Goal: Task Accomplishment & Management: Complete application form

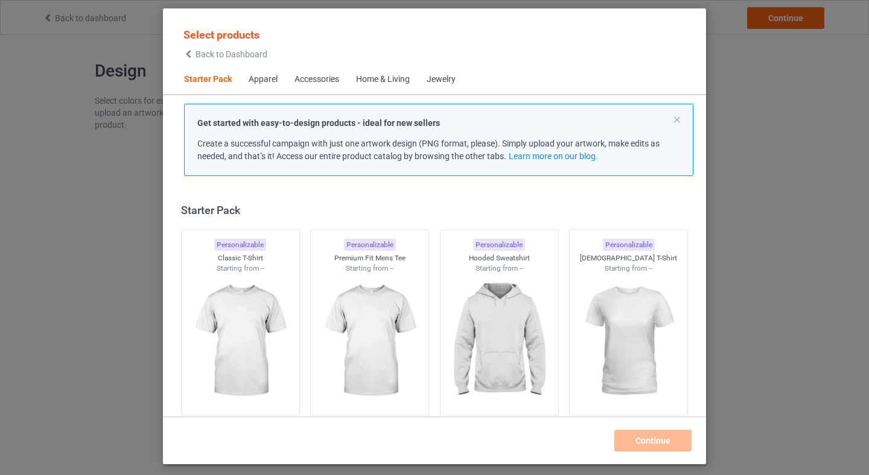
scroll to position [16, 0]
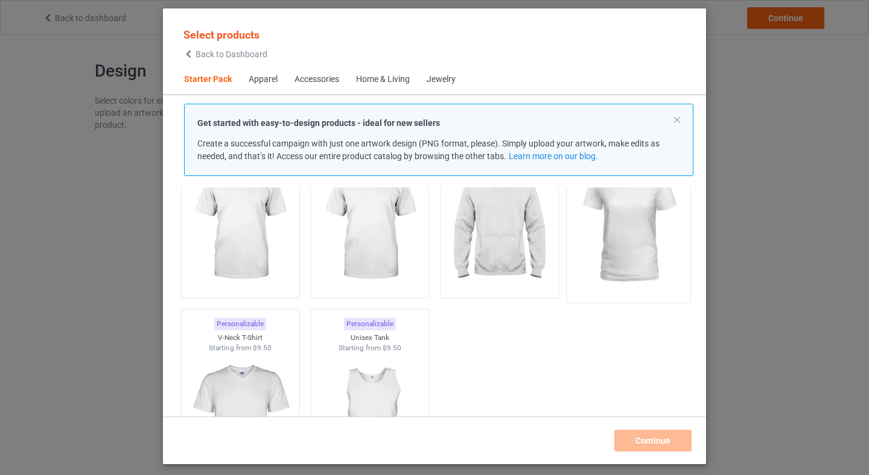
click at [624, 279] on img at bounding box center [628, 225] width 113 height 142
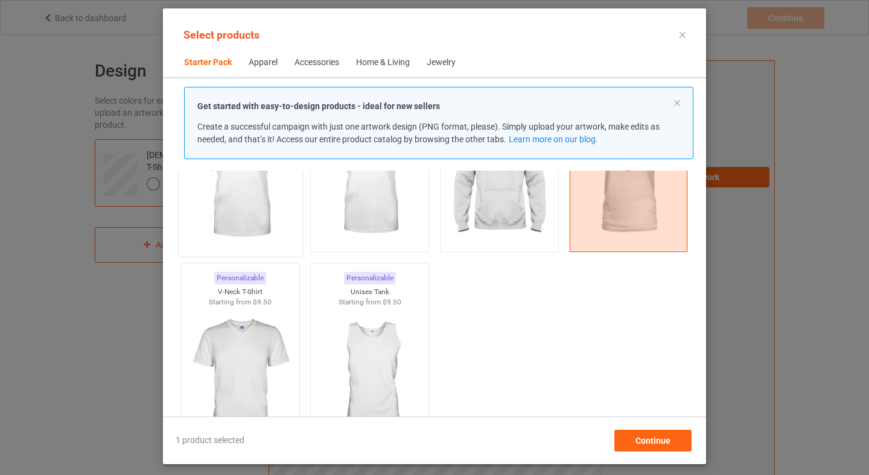
scroll to position [152, 0]
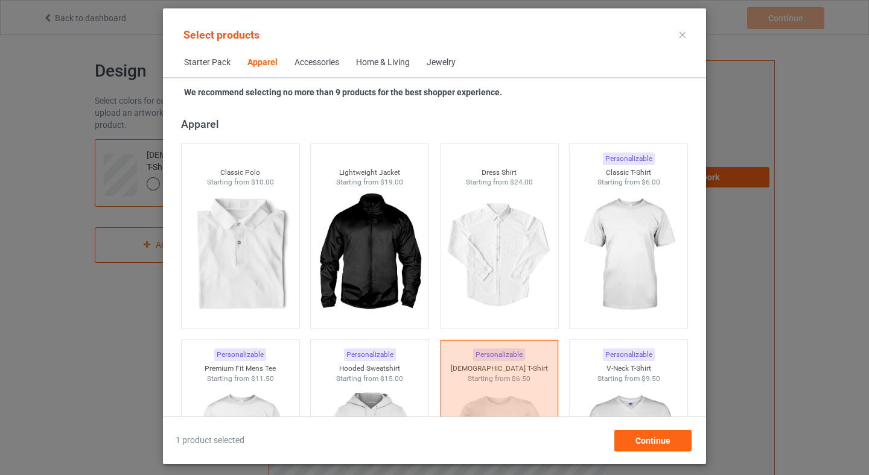
scroll to position [441, 0]
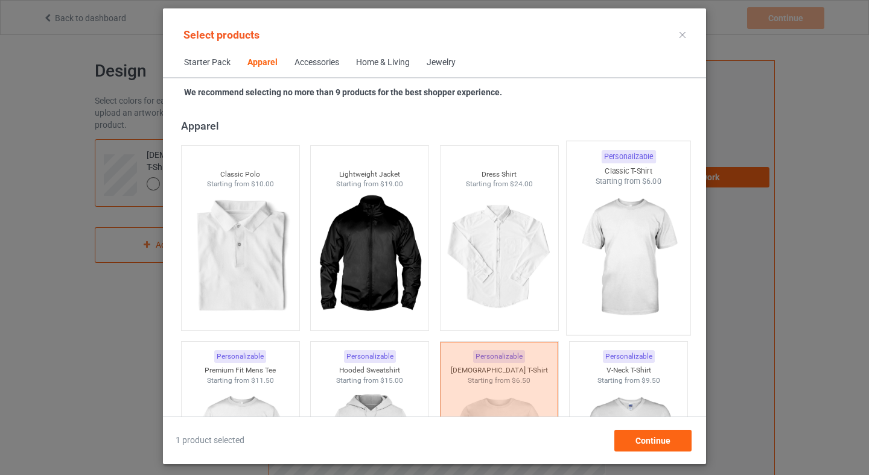
click at [619, 261] on img at bounding box center [628, 258] width 113 height 142
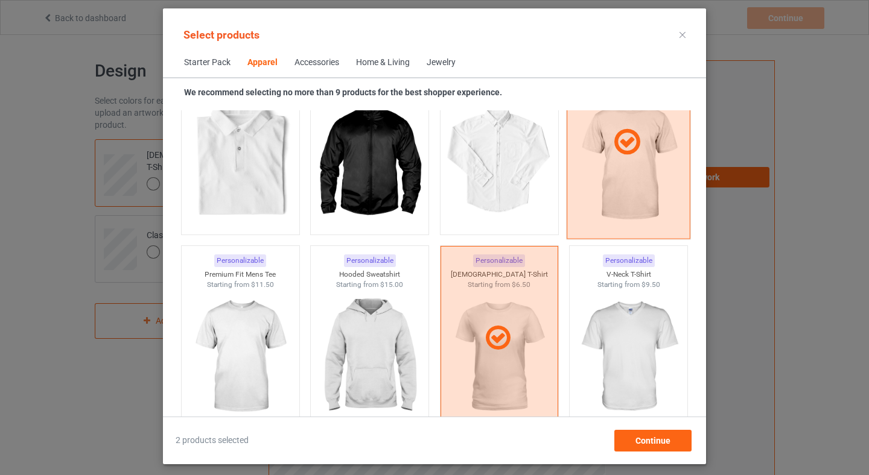
scroll to position [549, 0]
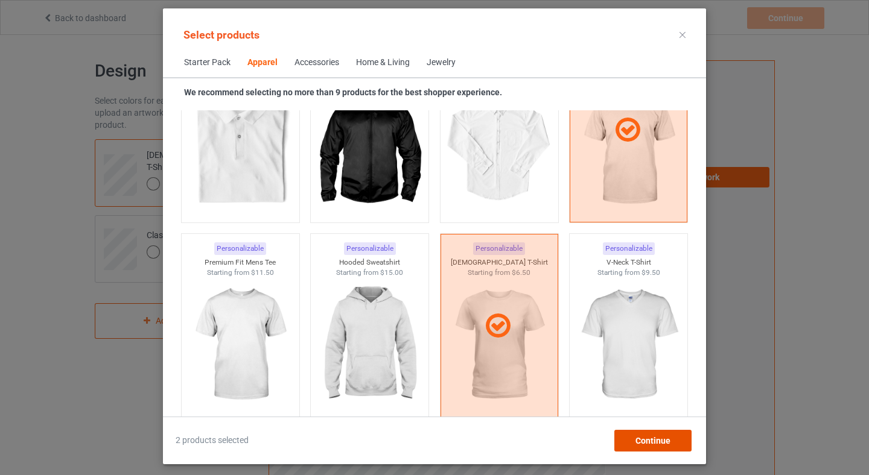
click at [650, 436] on span "Continue" at bounding box center [652, 441] width 35 height 10
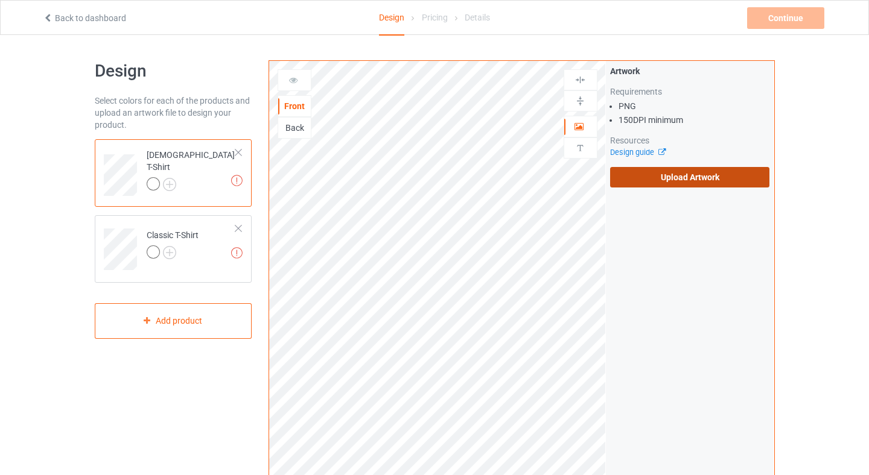
click at [644, 177] on label "Upload Artwork" at bounding box center [690, 177] width 160 height 21
click at [0, 0] on input "Upload Artwork" at bounding box center [0, 0] width 0 height 0
click at [636, 169] on label "Upload Artwork" at bounding box center [690, 177] width 160 height 21
click at [0, 0] on input "Upload Artwork" at bounding box center [0, 0] width 0 height 0
click at [658, 177] on label "Upload Artwork" at bounding box center [690, 177] width 160 height 21
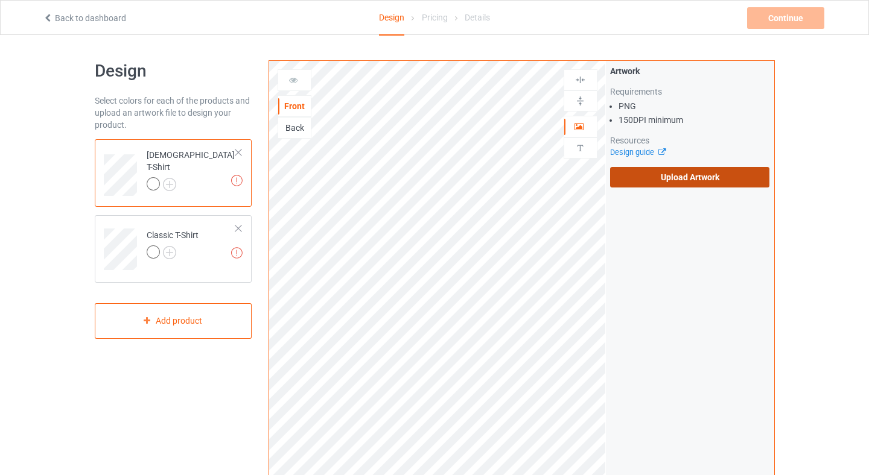
click at [0, 0] on input "Upload Artwork" at bounding box center [0, 0] width 0 height 0
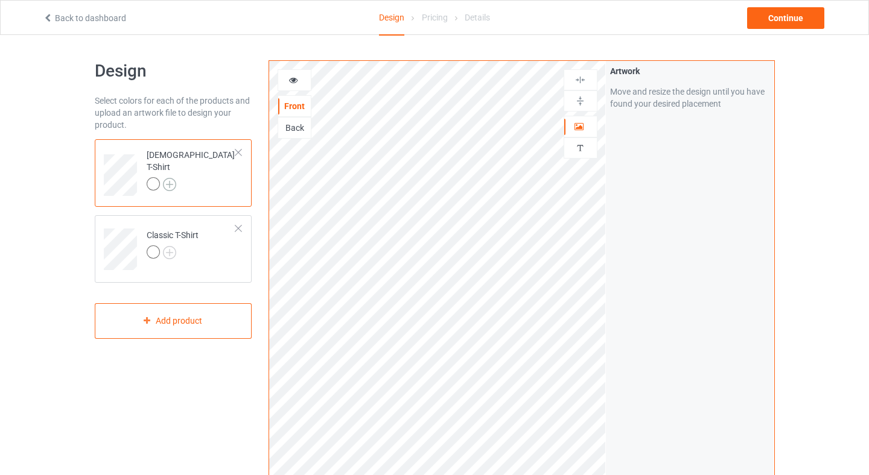
click at [171, 179] on img at bounding box center [169, 184] width 13 height 13
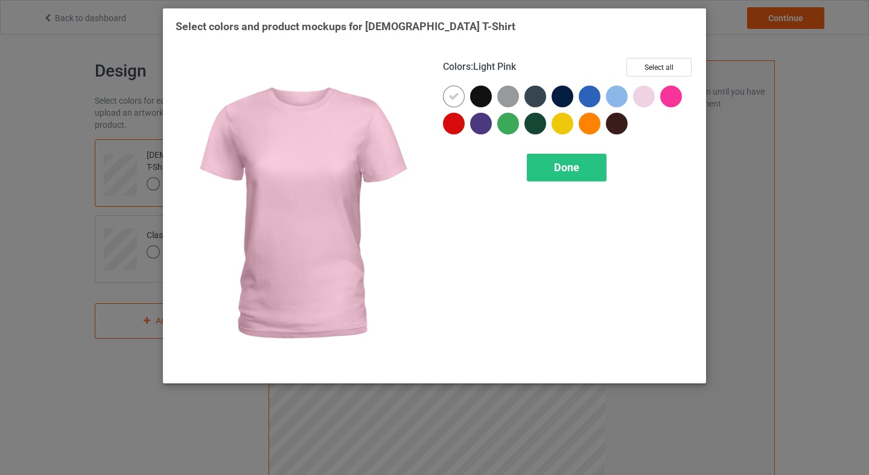
click at [784, 366] on div "Select colors and product mockups for Ladies T-Shirt Colors : Light Pink Select…" at bounding box center [434, 237] width 869 height 475
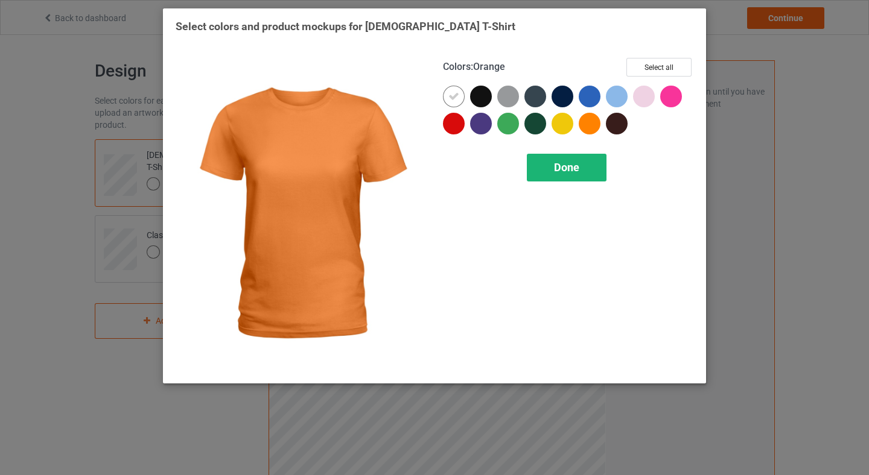
click at [549, 165] on div "Done" at bounding box center [567, 168] width 80 height 28
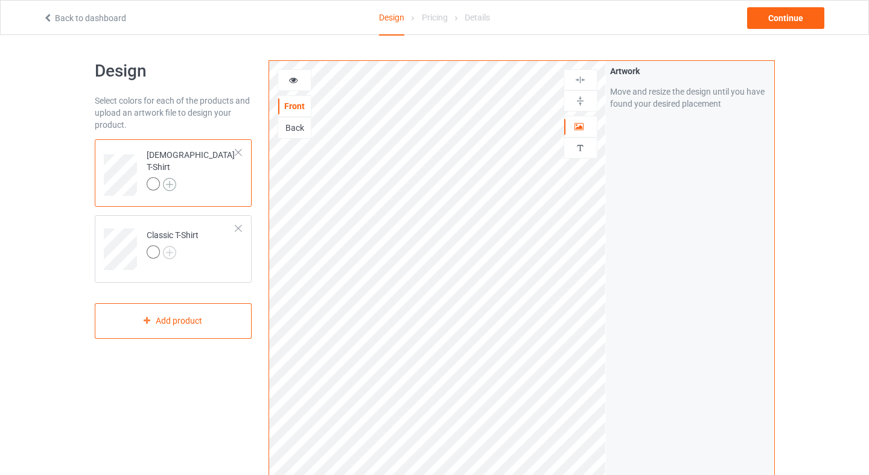
click at [171, 179] on img at bounding box center [169, 184] width 13 height 13
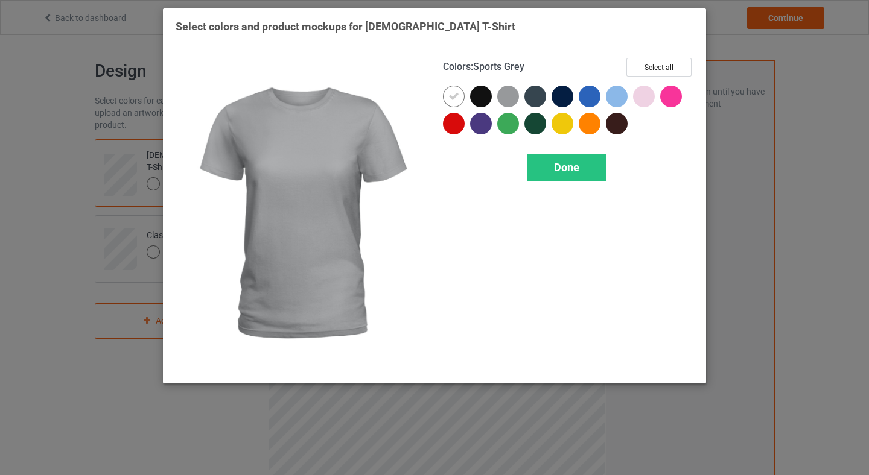
click at [506, 95] on div at bounding box center [508, 97] width 22 height 22
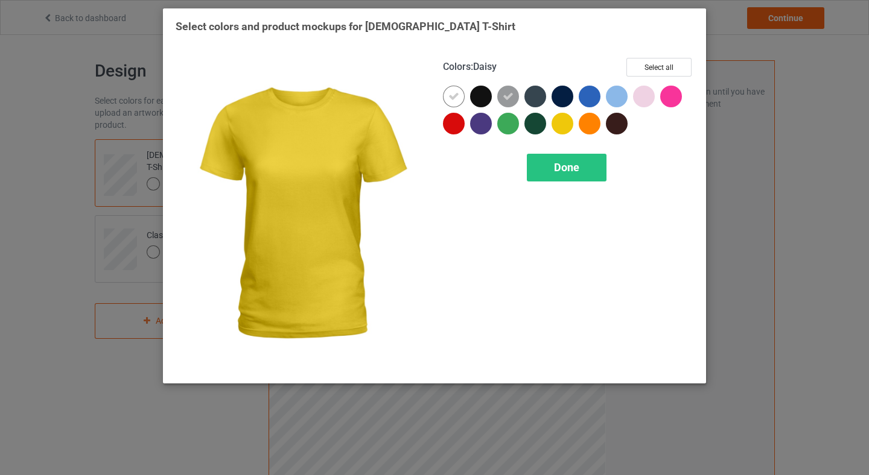
click at [560, 118] on div at bounding box center [562, 124] width 22 height 22
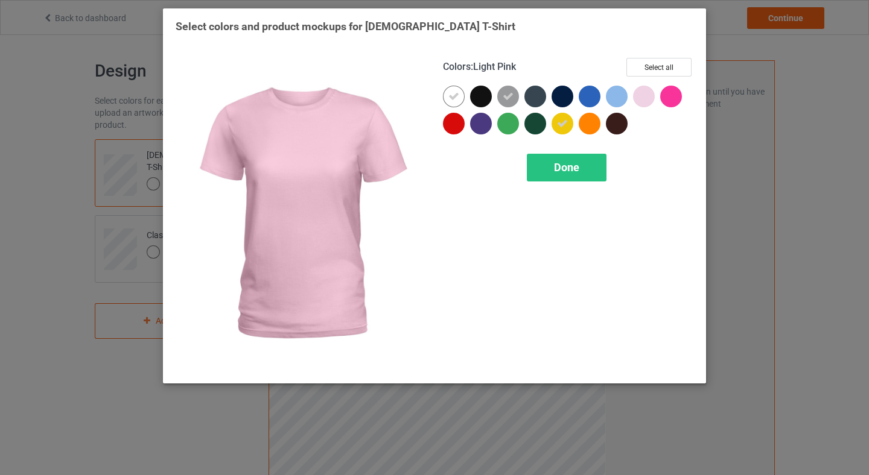
click at [648, 101] on div at bounding box center [644, 97] width 22 height 22
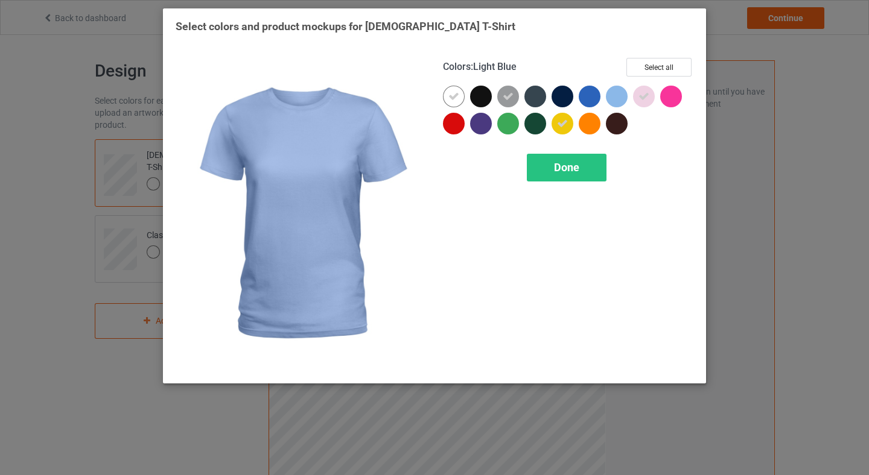
click at [615, 101] on div at bounding box center [617, 97] width 22 height 22
click at [785, 237] on div "Select colors and product mockups for Ladies T-Shirt Colors : Light Blue Select…" at bounding box center [434, 237] width 869 height 475
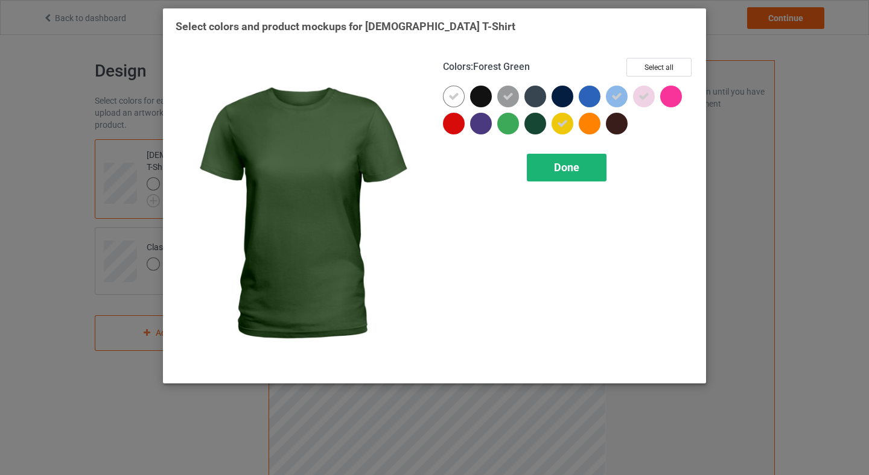
click at [585, 169] on div "Done" at bounding box center [567, 168] width 80 height 28
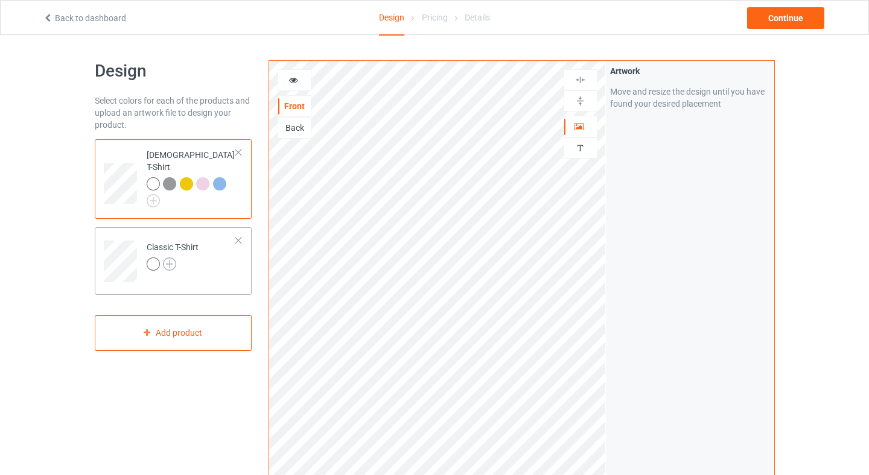
click at [173, 258] on img at bounding box center [169, 264] width 13 height 13
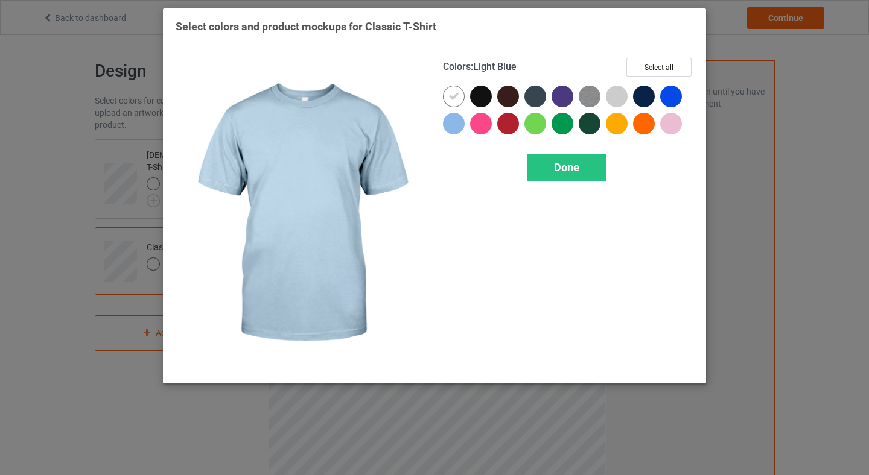
click at [453, 121] on div at bounding box center [454, 124] width 22 height 22
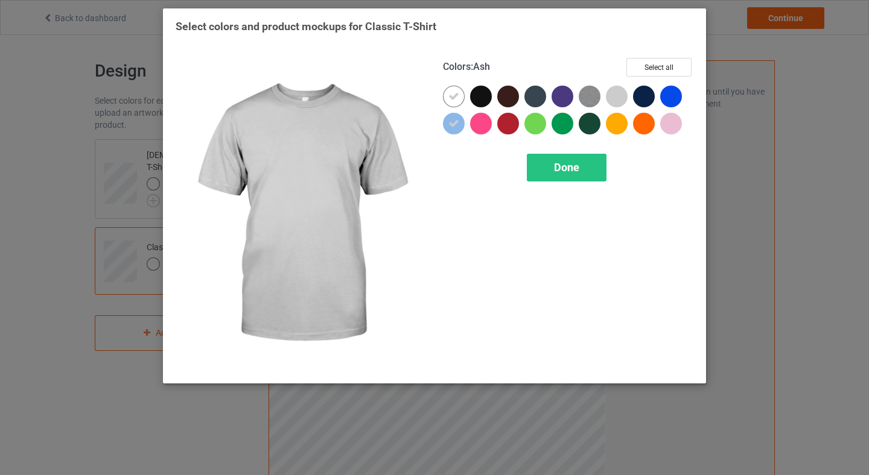
click at [617, 98] on div at bounding box center [617, 97] width 22 height 22
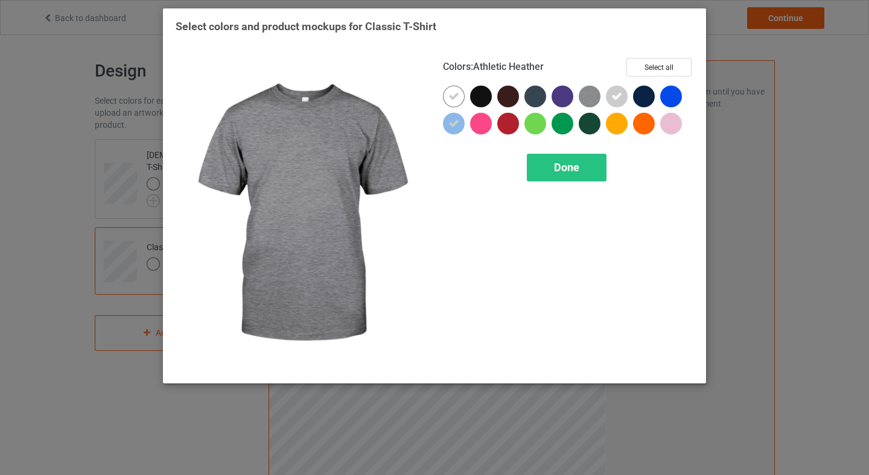
click at [591, 97] on img at bounding box center [590, 97] width 22 height 22
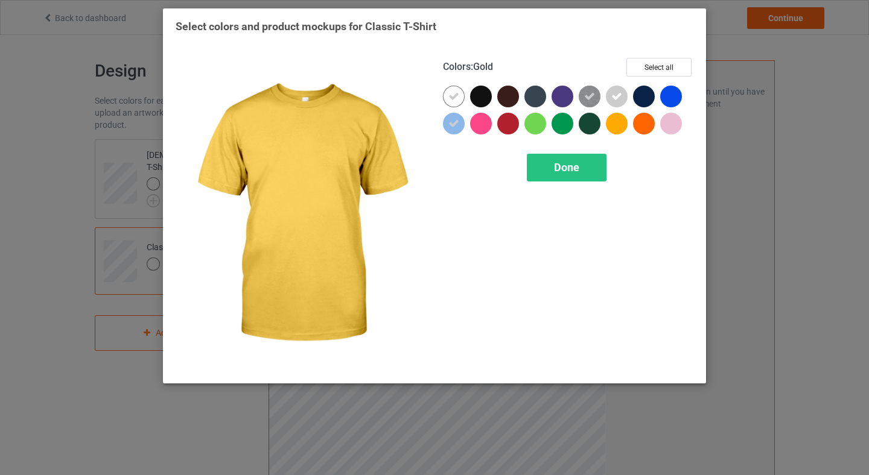
click at [623, 125] on div at bounding box center [617, 124] width 22 height 22
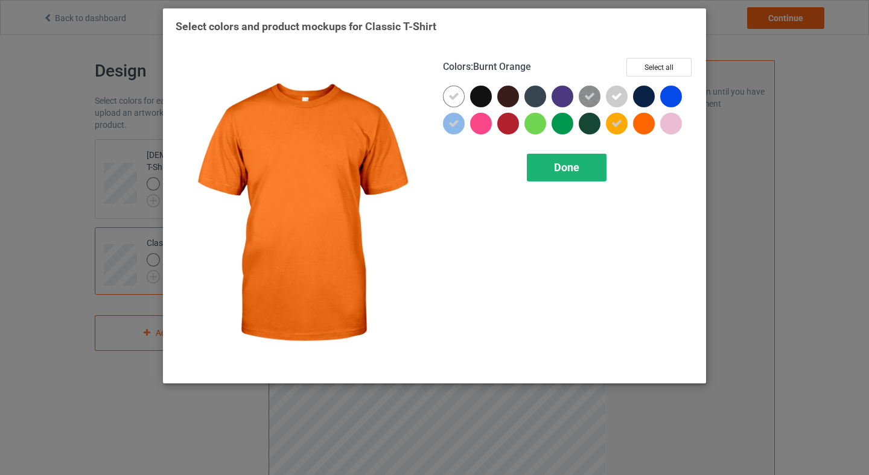
click at [566, 164] on span "Done" at bounding box center [566, 167] width 25 height 13
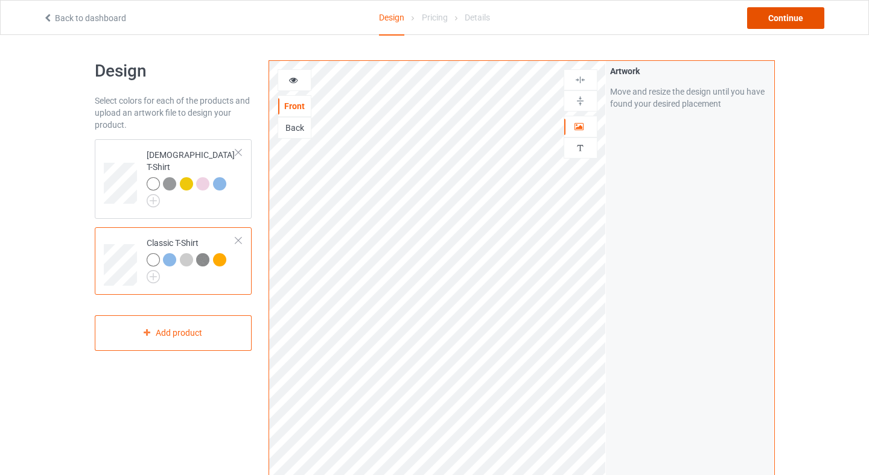
click at [801, 14] on div "Continue" at bounding box center [785, 18] width 77 height 22
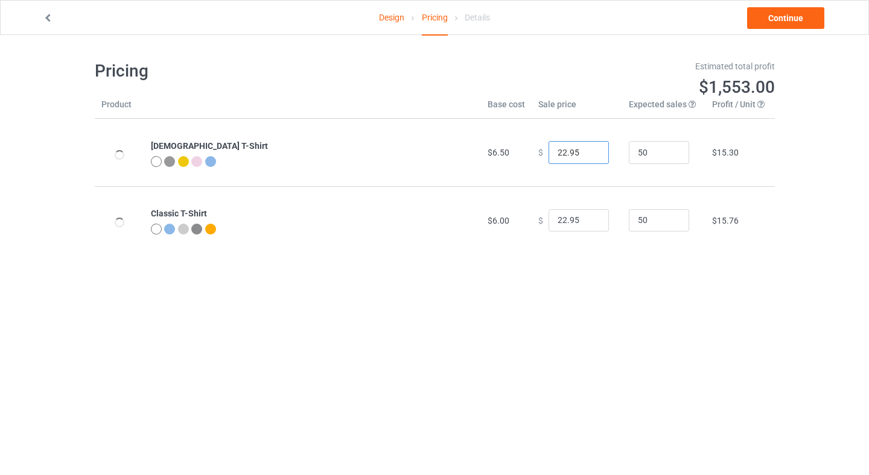
click at [551, 159] on input "22.95" at bounding box center [578, 152] width 60 height 23
click at [633, 153] on input "50" at bounding box center [659, 152] width 60 height 23
type input "100"
click at [637, 222] on input "50" at bounding box center [659, 220] width 60 height 23
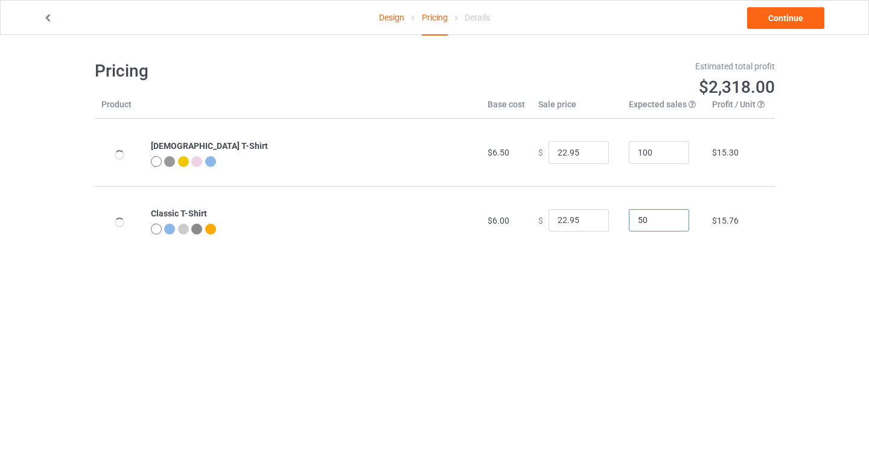
click at [637, 222] on input "50" at bounding box center [659, 220] width 60 height 23
type input "100"
click at [691, 303] on body "Design Pricing Details Continue Pricing Estimated total profit $3,106.00 Produc…" at bounding box center [434, 272] width 869 height 475
click at [808, 11] on link "Continue" at bounding box center [785, 18] width 77 height 22
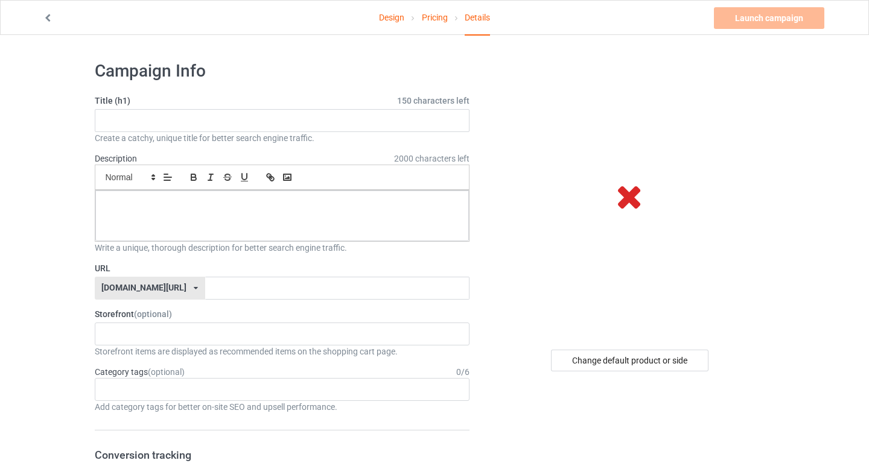
click at [180, 132] on div "Create a catchy, unique title for better search engine traffic." at bounding box center [282, 138] width 375 height 12
click at [186, 110] on input "text" at bounding box center [282, 120] width 375 height 23
paste input "50501 Movement Protest T-Shirt — We Are All DC, Sept 6, 2025"
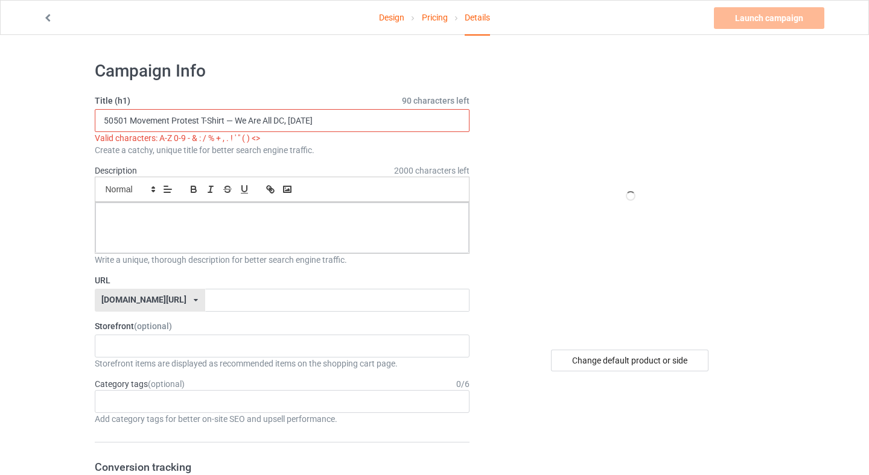
click at [227, 120] on input "50501 Movement Protest T-Shirt — We Are All DC, Sept 6, 2025" at bounding box center [282, 120] width 375 height 23
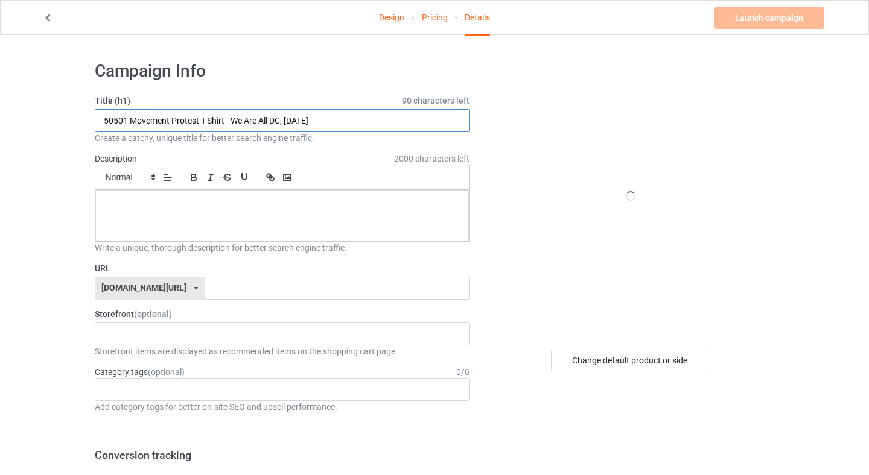
type input "50501 Movement Protest T-Shirt - We Are All DC, Sept 6, 2025"
click at [168, 220] on div at bounding box center [282, 216] width 374 height 51
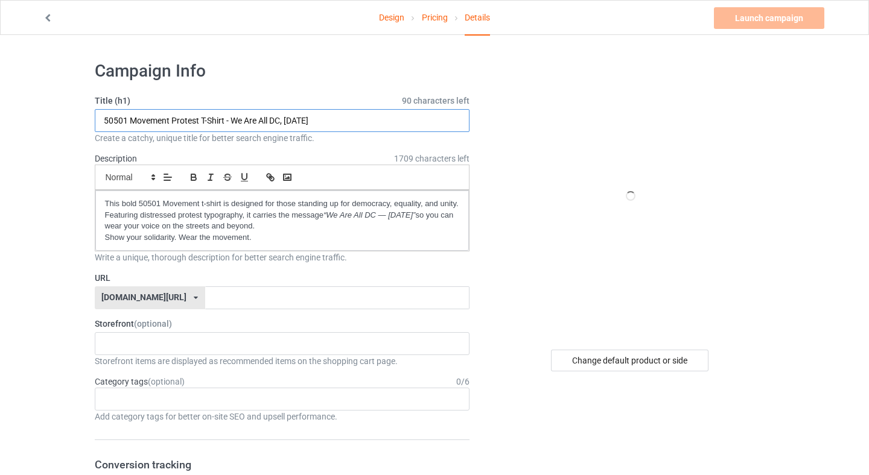
drag, startPoint x: 230, startPoint y: 122, endPoint x: 281, endPoint y: 123, distance: 50.7
click at [281, 123] on input "50501 Movement Protest T-Shirt - We Are All DC, Sept 6, 2025" at bounding box center [282, 120] width 375 height 23
click at [290, 298] on input "text" at bounding box center [337, 298] width 264 height 23
paste input "We Are All DC"
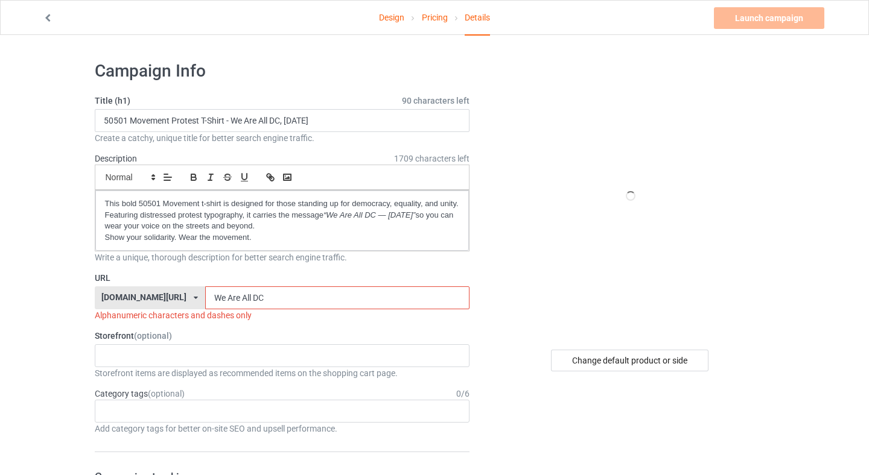
click at [205, 301] on input "We Are All DC" at bounding box center [337, 298] width 264 height 23
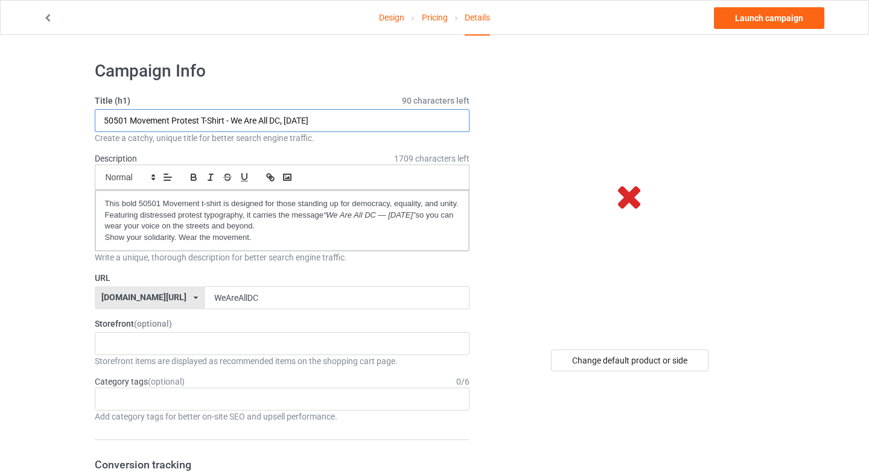
drag, startPoint x: 309, startPoint y: 123, endPoint x: 288, endPoint y: 121, distance: 21.2
click at [288, 121] on input "50501 Movement Protest T-Shirt - We Are All DC, Sept 6, 2025" at bounding box center [282, 120] width 375 height 23
click at [299, 290] on input "WeAreAllDC" at bounding box center [337, 298] width 264 height 23
click at [326, 296] on input "WeAreAllDC" at bounding box center [337, 298] width 264 height 23
paste input "Sept 6"
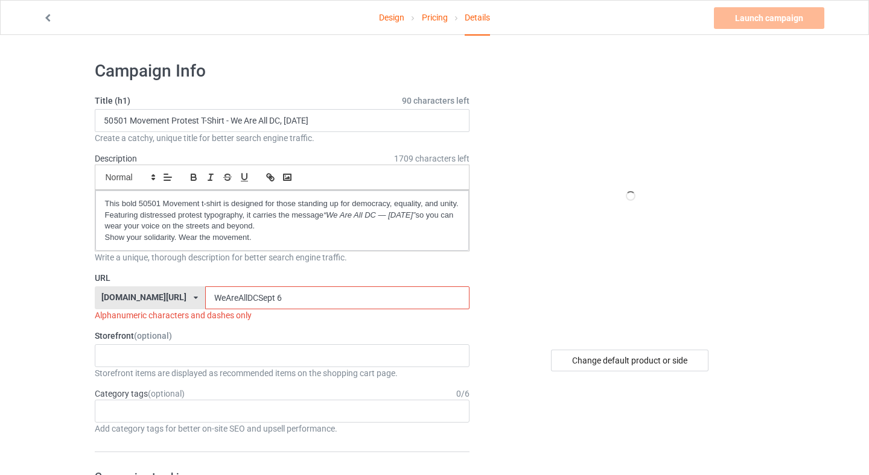
click at [244, 299] on input "WeAreAllDCSept 6" at bounding box center [337, 298] width 264 height 23
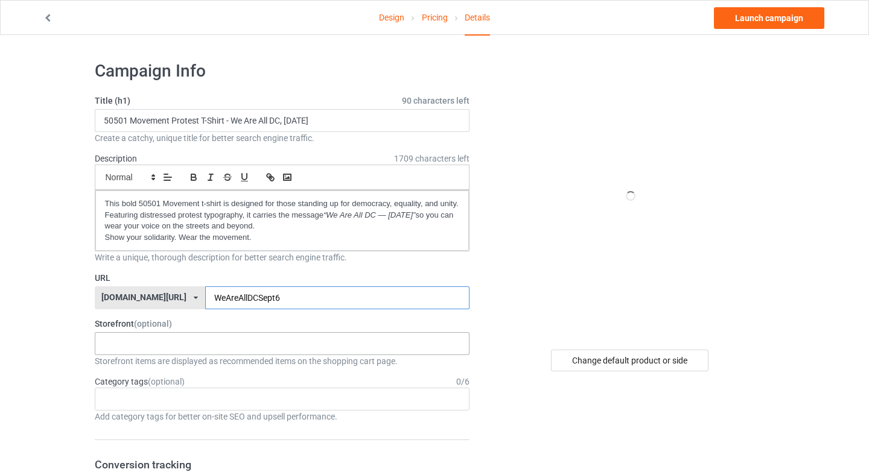
type input "WeAreAllDCSept6"
click at [253, 342] on div "50501 Movement Apparel MomPowerHub : Strong Mom Apparel - Lifestyle Gear 68b599…" at bounding box center [282, 343] width 375 height 23
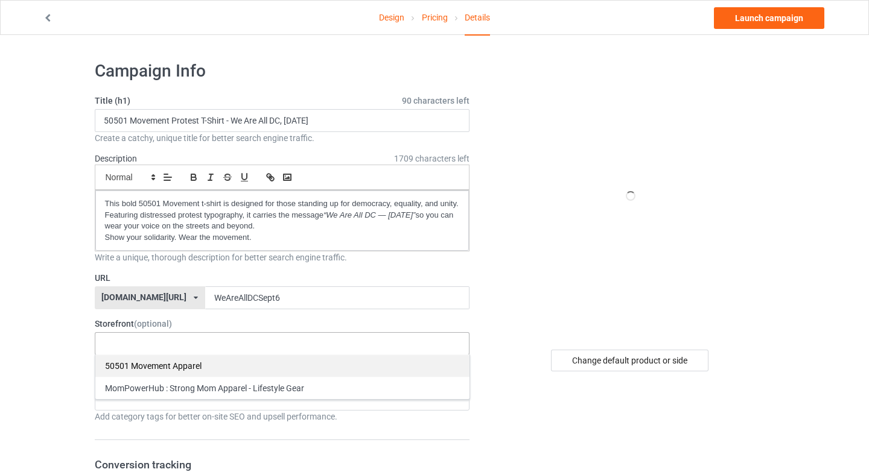
click at [222, 372] on div "50501 Movement Apparel" at bounding box center [282, 366] width 374 height 22
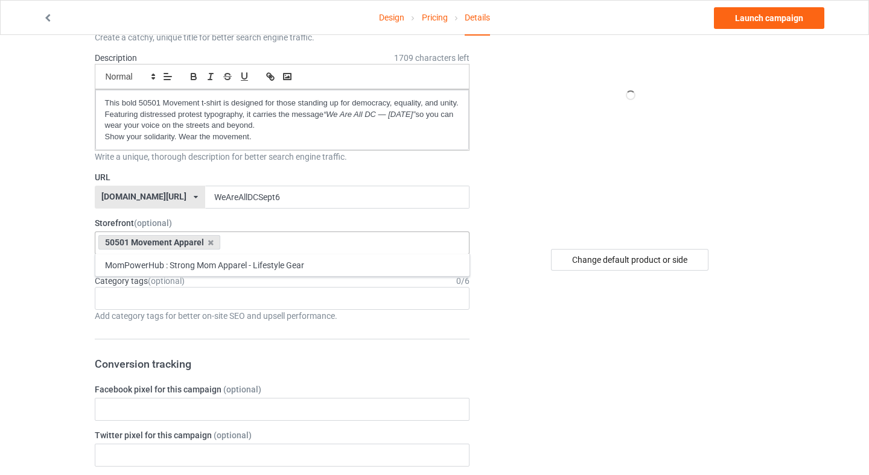
scroll to position [111, 0]
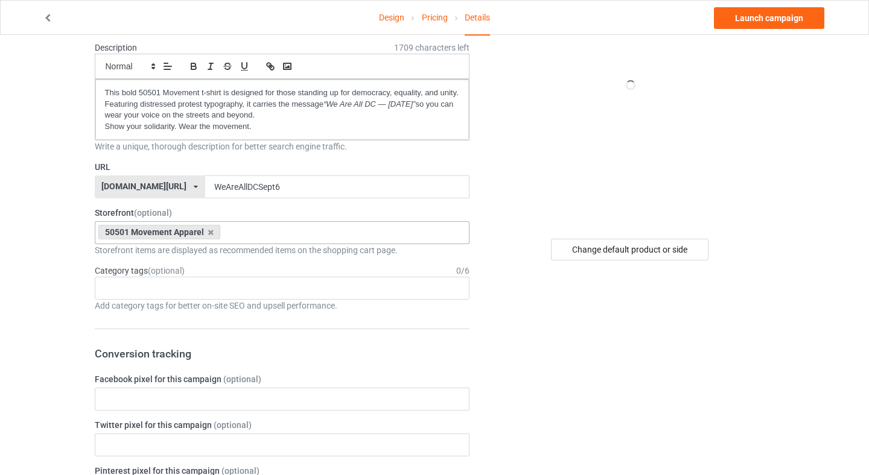
click at [213, 288] on div "Age > [DEMOGRAPHIC_DATA] > 1 Age > [DEMOGRAPHIC_DATA] Months > 1 Month Age > [D…" at bounding box center [282, 288] width 375 height 23
type input "5"
type input "m"
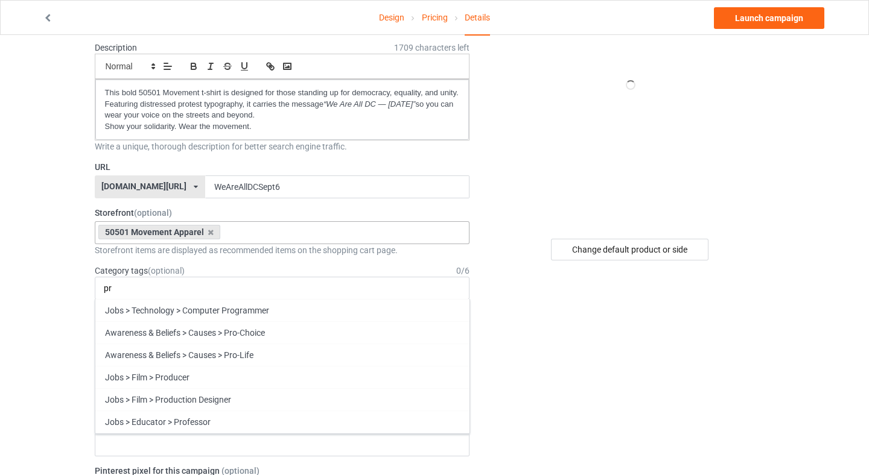
type input "p"
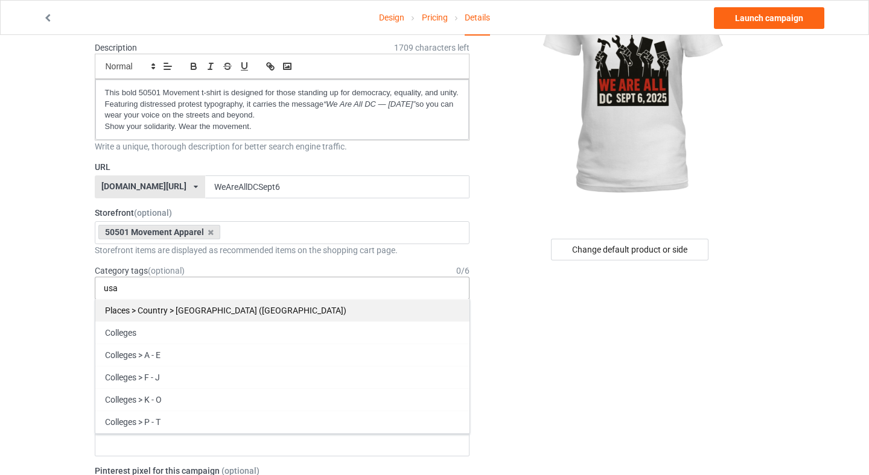
type input "usa"
click at [399, 310] on div "Places > Country > [GEOGRAPHIC_DATA] ([GEOGRAPHIC_DATA])" at bounding box center [282, 310] width 374 height 22
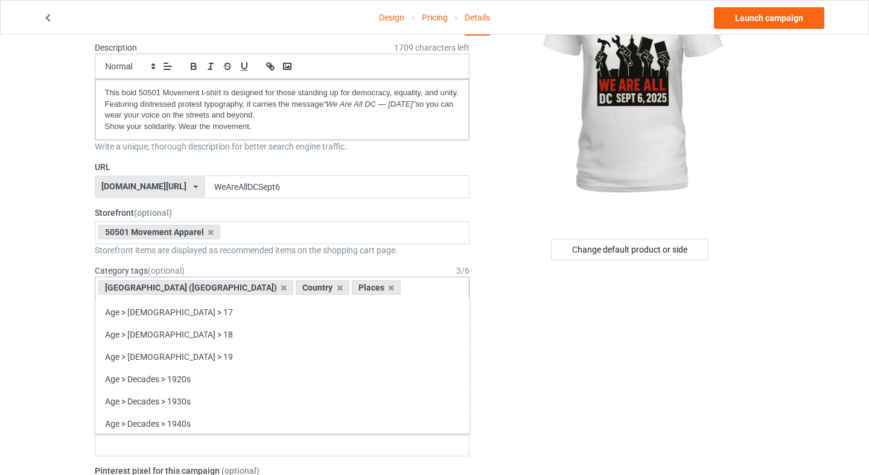
scroll to position [600, 0]
type input "t"
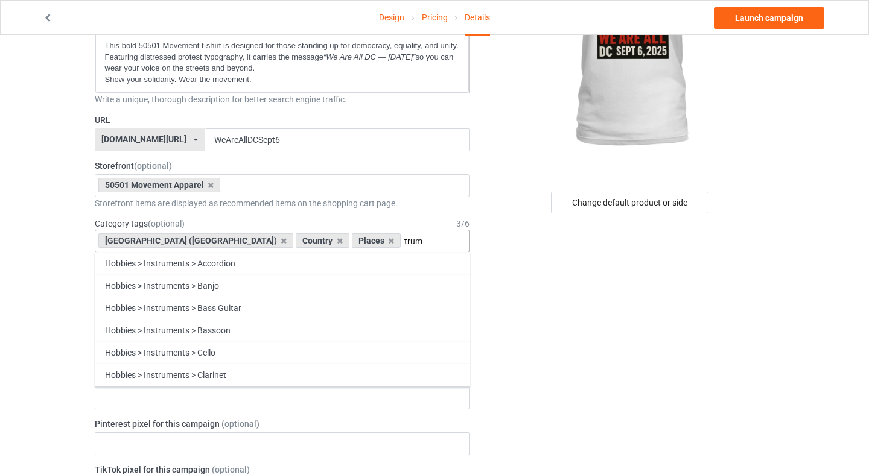
scroll to position [159, 0]
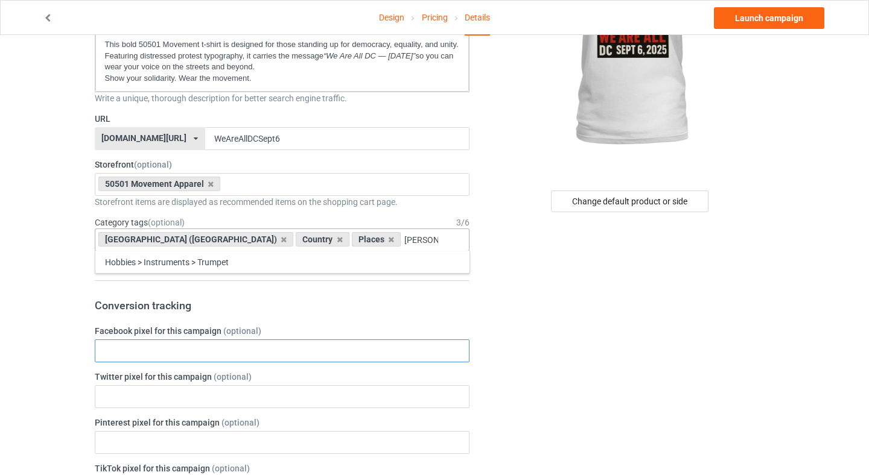
click at [251, 342] on input "text" at bounding box center [282, 351] width 375 height 23
click at [404, 236] on input "trump" at bounding box center [421, 240] width 34 height 10
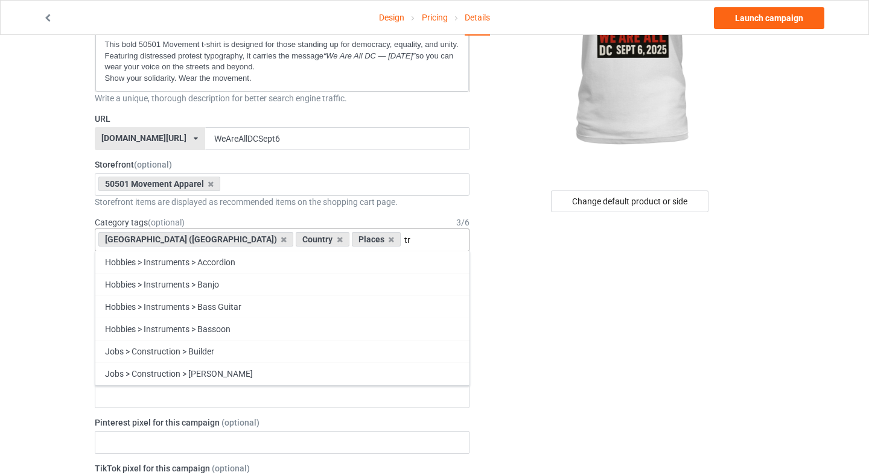
type input "t"
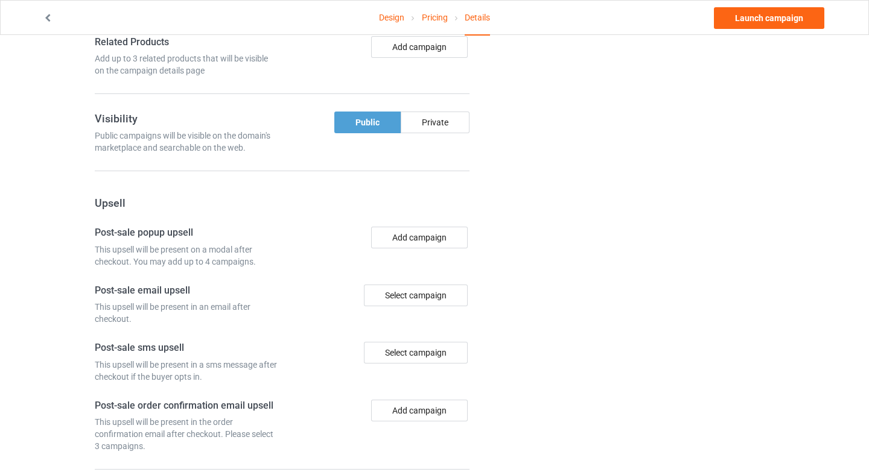
scroll to position [820, 0]
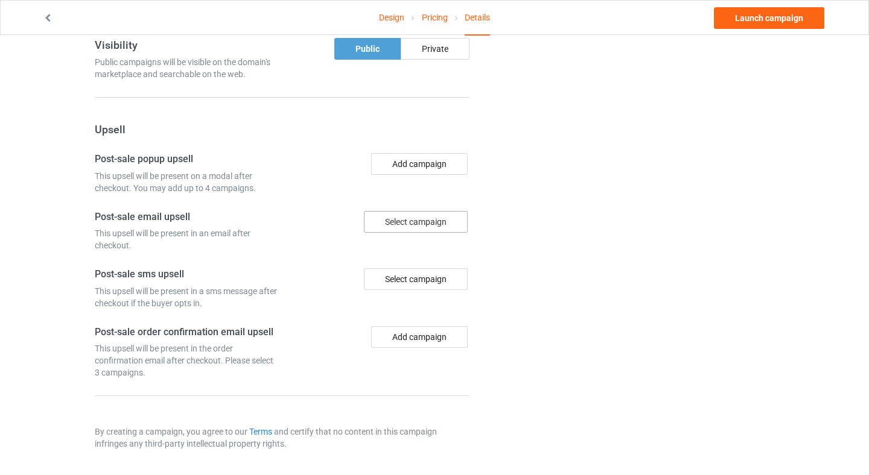
click at [393, 227] on div "Select campaign" at bounding box center [416, 222] width 104 height 22
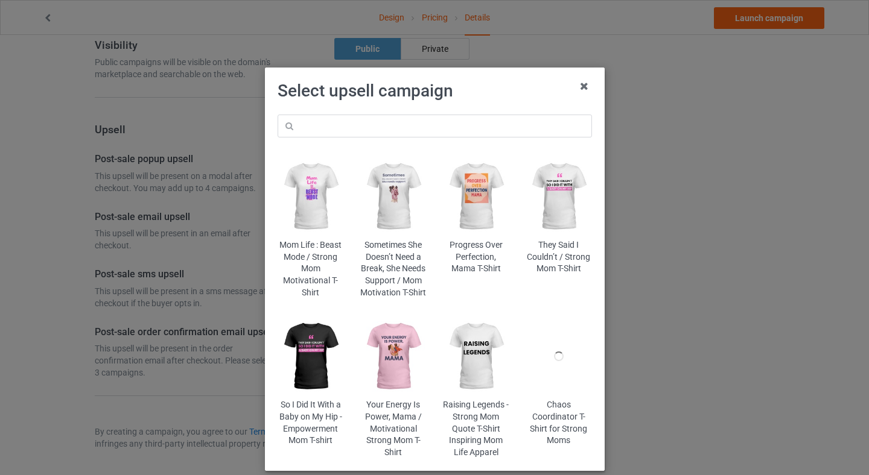
click at [787, 165] on div "Select upsell campaign Mom Life : Beast Mode / Strong Mom Motivational T-Shirt …" at bounding box center [434, 237] width 869 height 475
click at [582, 86] on icon at bounding box center [583, 86] width 19 height 19
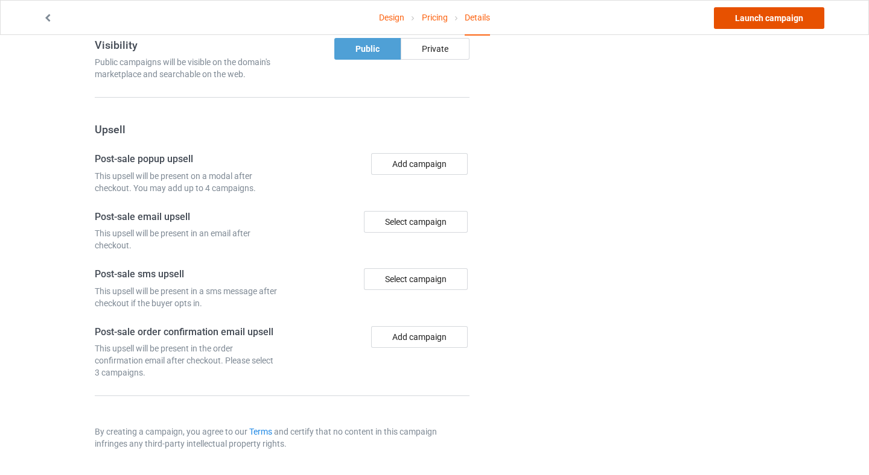
click at [761, 25] on link "Launch campaign" at bounding box center [769, 18] width 110 height 22
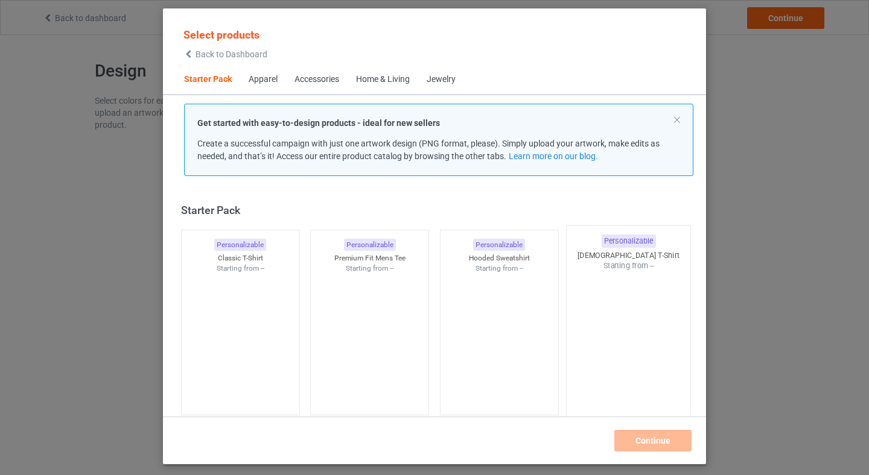
scroll to position [16, 0]
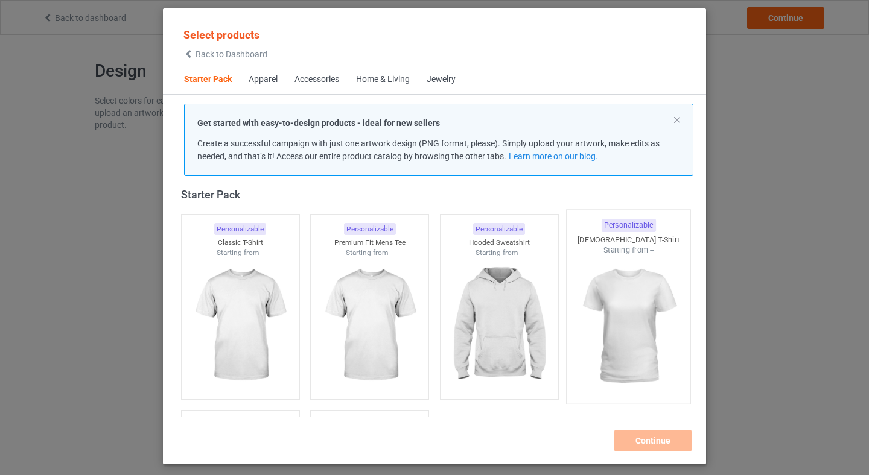
click at [643, 349] on img at bounding box center [628, 327] width 113 height 142
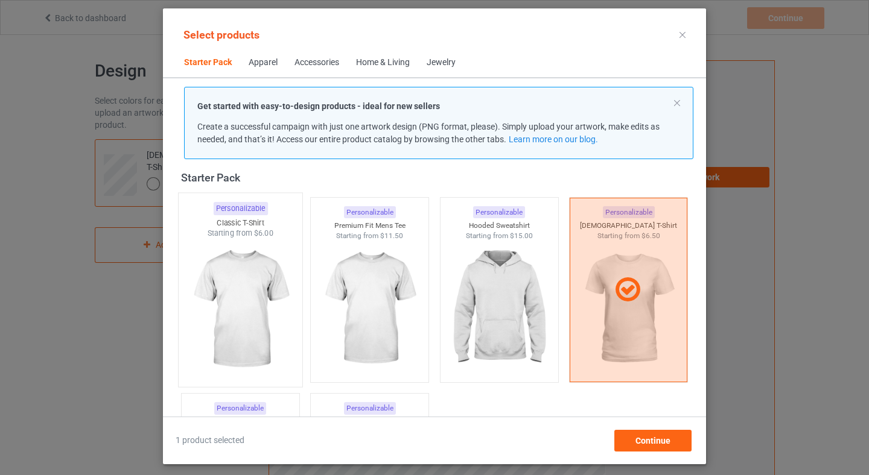
click at [238, 293] on img at bounding box center [239, 310] width 113 height 142
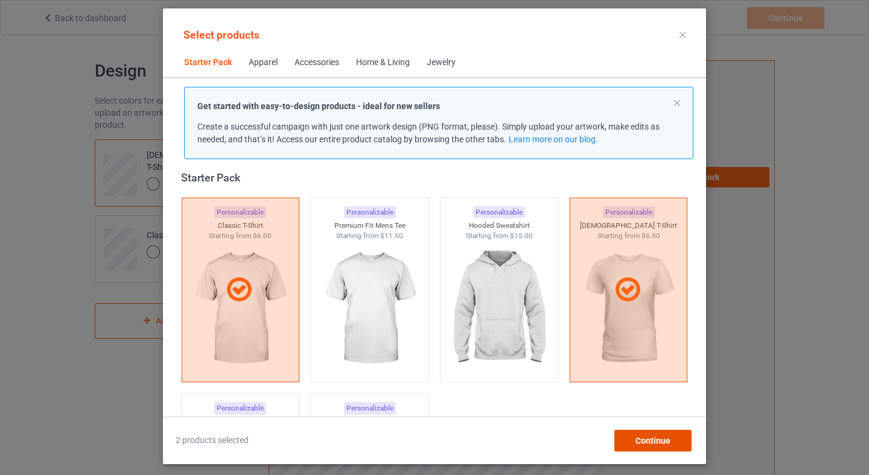
click at [647, 449] on div "Continue" at bounding box center [652, 441] width 77 height 22
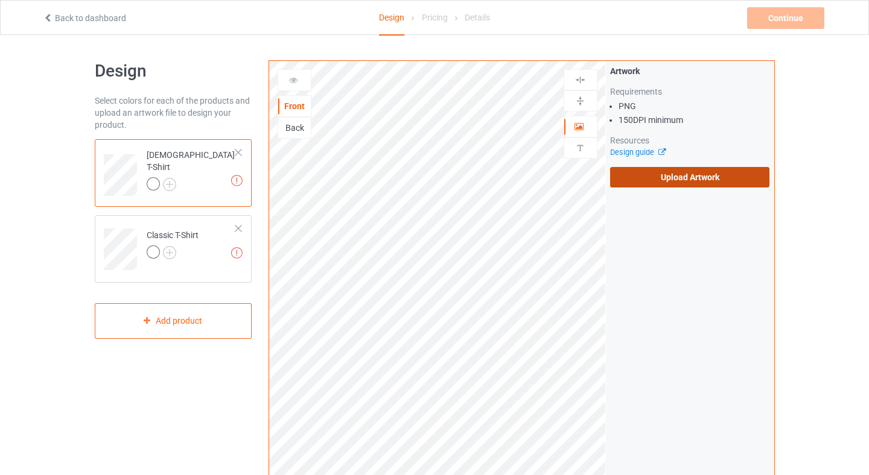
click at [728, 185] on label "Upload Artwork" at bounding box center [690, 177] width 160 height 21
click at [0, 0] on input "Upload Artwork" at bounding box center [0, 0] width 0 height 0
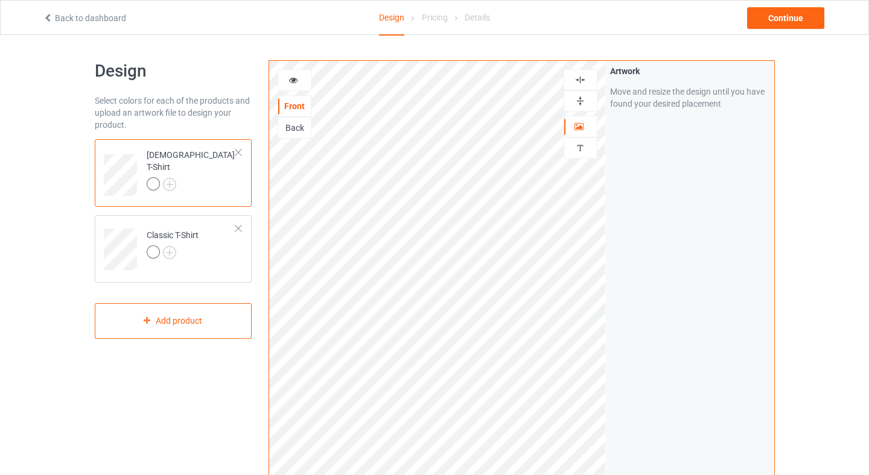
click at [608, 162] on div "Artwork Move and resize the design until you have found your desired placement" at bounding box center [690, 290] width 168 height 458
click at [588, 107] on div at bounding box center [580, 100] width 34 height 21
click at [579, 84] on img at bounding box center [579, 79] width 11 height 11
click at [166, 178] on img at bounding box center [169, 184] width 13 height 13
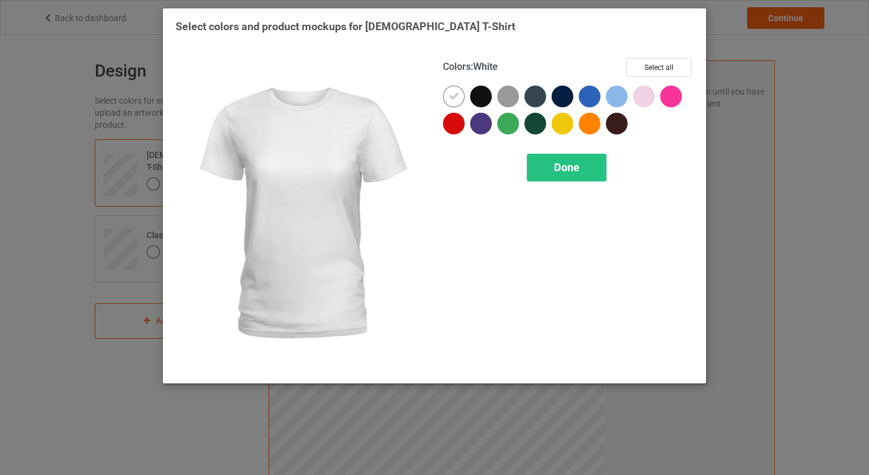
click at [455, 95] on icon at bounding box center [453, 96] width 11 height 11
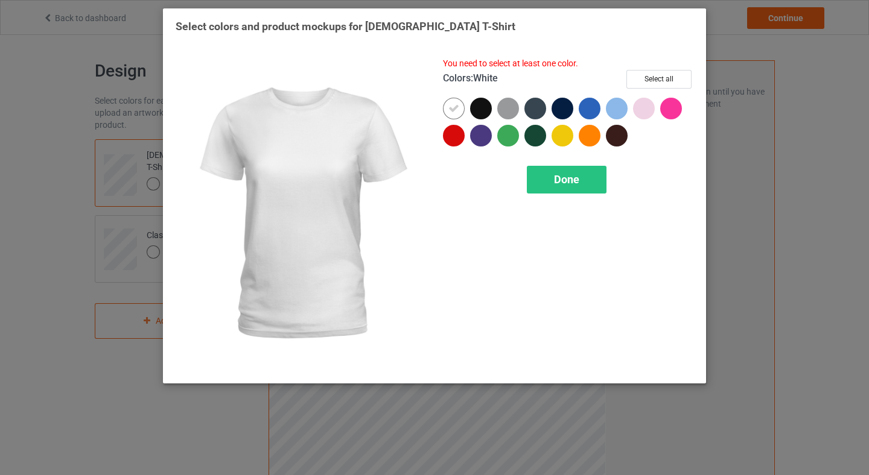
click at [456, 112] on icon at bounding box center [453, 108] width 11 height 11
click at [453, 111] on icon at bounding box center [453, 108] width 11 height 11
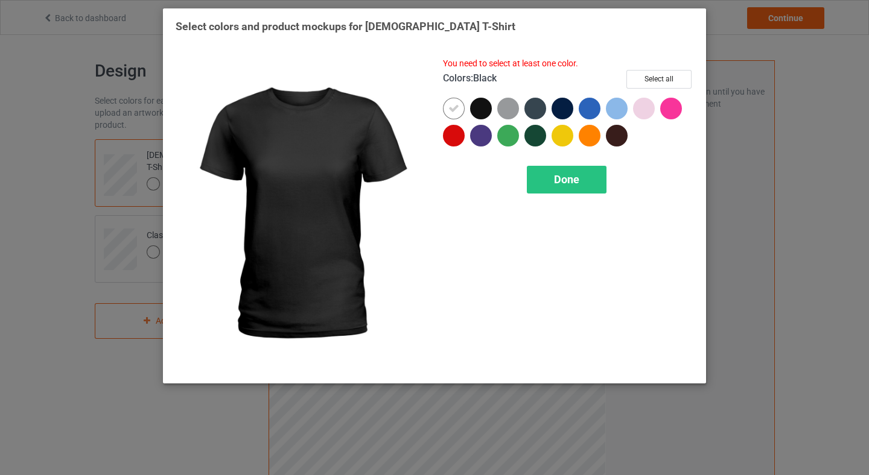
click at [478, 107] on div at bounding box center [481, 109] width 22 height 22
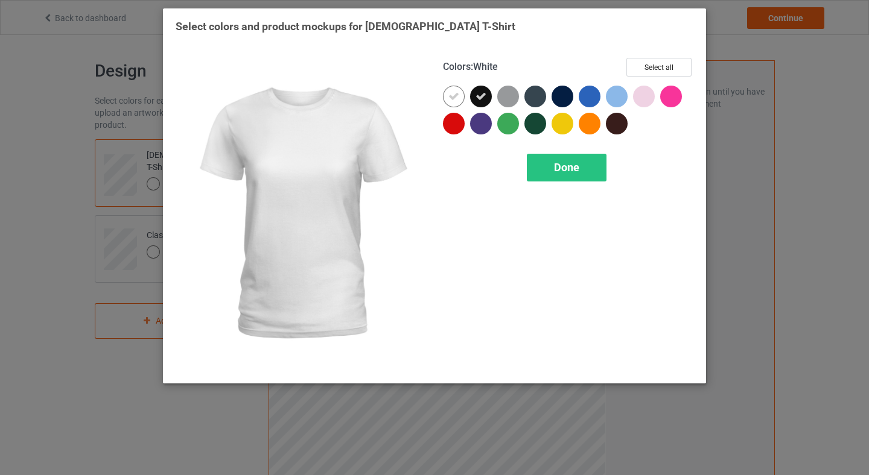
click at [461, 100] on div at bounding box center [454, 97] width 22 height 22
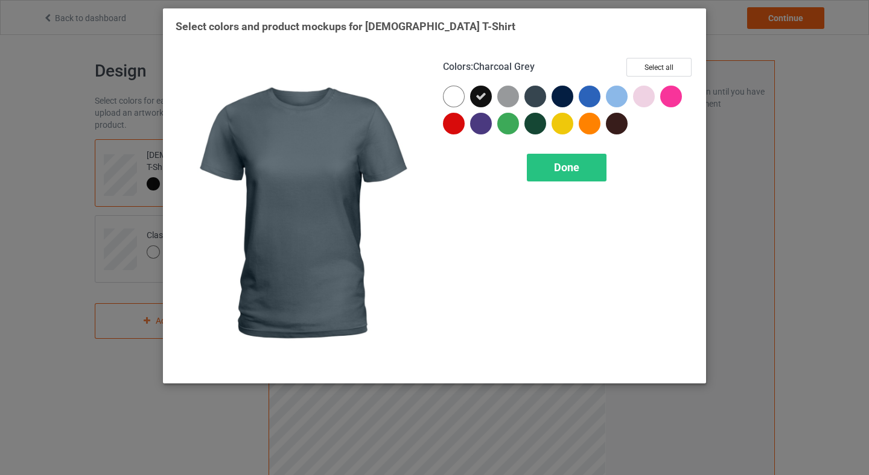
click at [541, 100] on div at bounding box center [535, 97] width 22 height 22
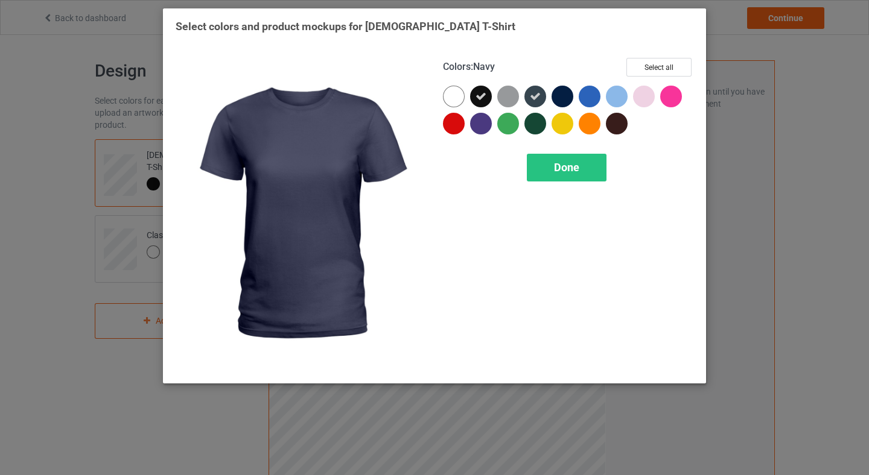
click at [560, 97] on div at bounding box center [562, 97] width 22 height 22
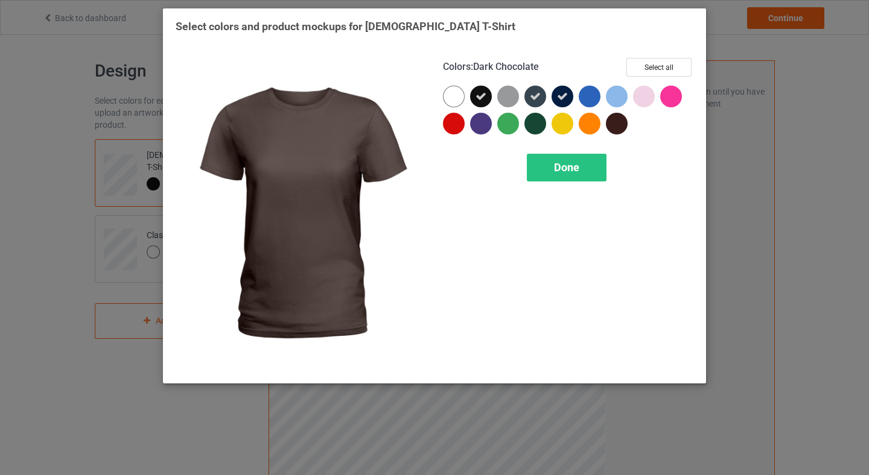
click at [618, 124] on div at bounding box center [617, 124] width 22 height 22
click at [618, 124] on icon at bounding box center [616, 123] width 11 height 11
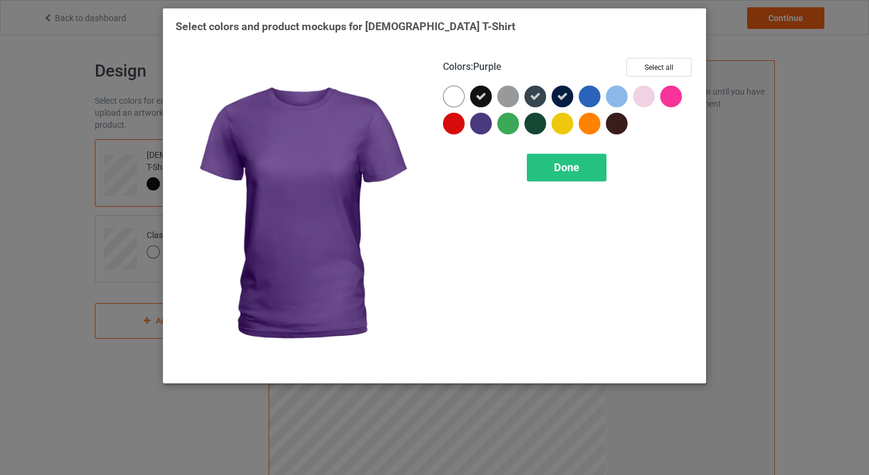
click at [475, 129] on div at bounding box center [481, 124] width 22 height 22
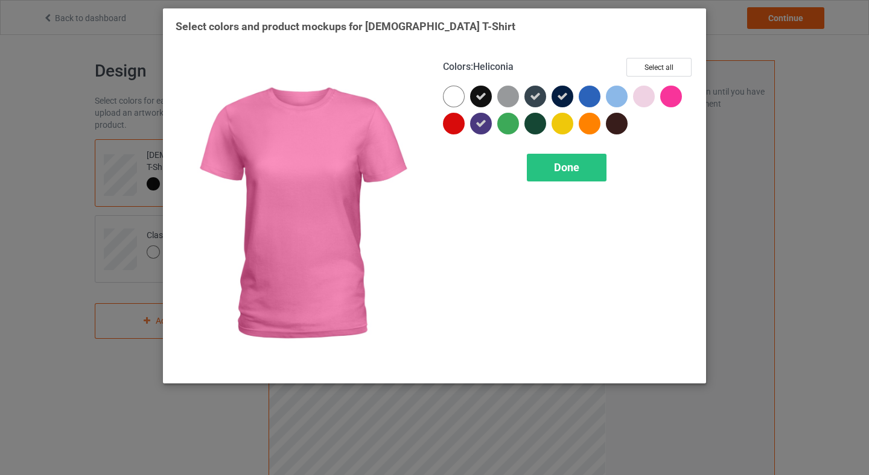
click at [674, 98] on div at bounding box center [671, 97] width 22 height 22
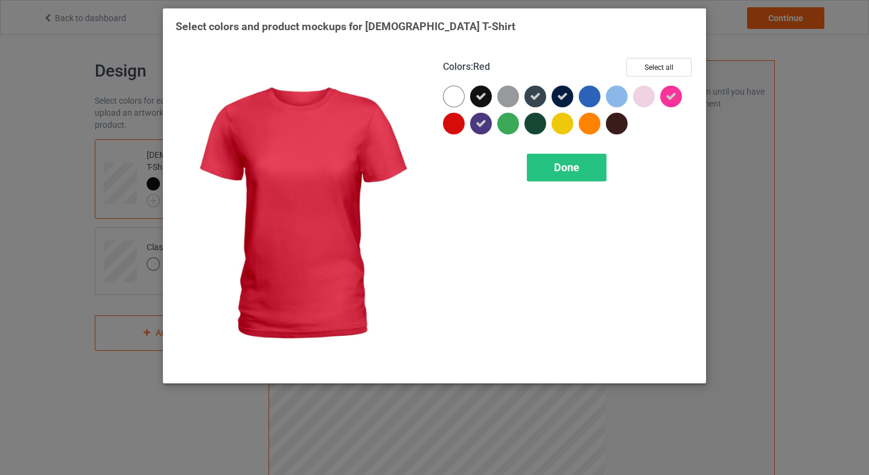
click at [451, 124] on div at bounding box center [454, 124] width 22 height 22
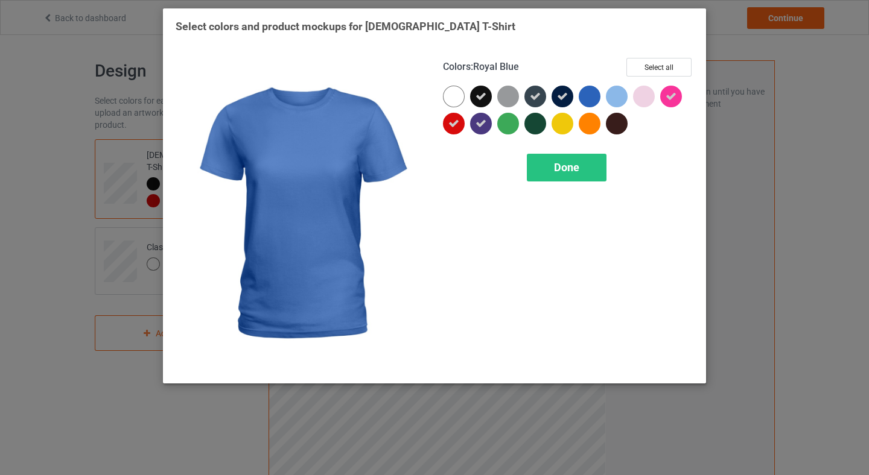
click at [597, 95] on div at bounding box center [590, 97] width 22 height 22
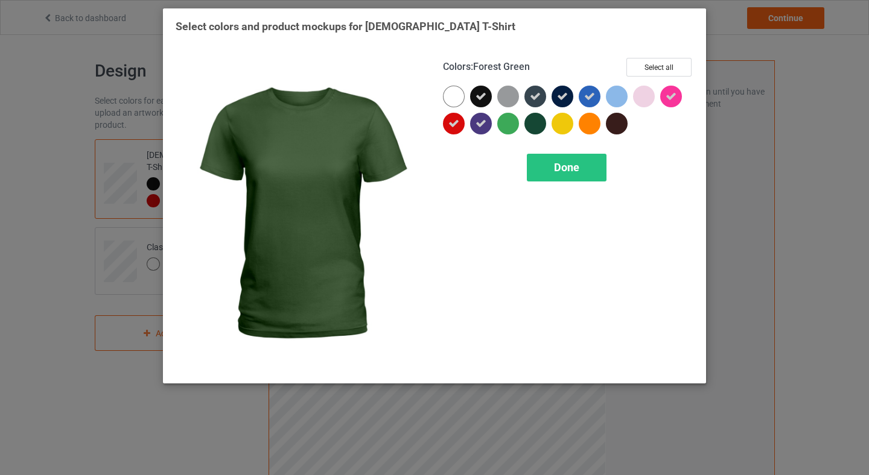
click at [525, 119] on div at bounding box center [535, 124] width 22 height 22
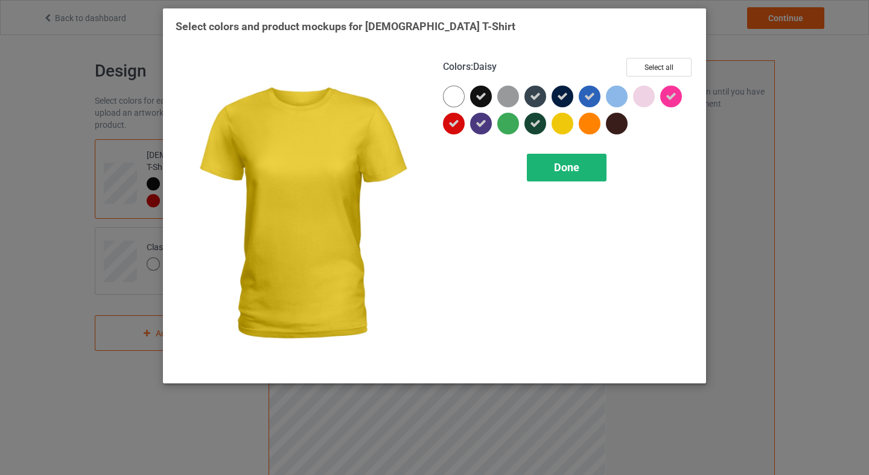
click at [576, 181] on div "Done" at bounding box center [567, 168] width 80 height 28
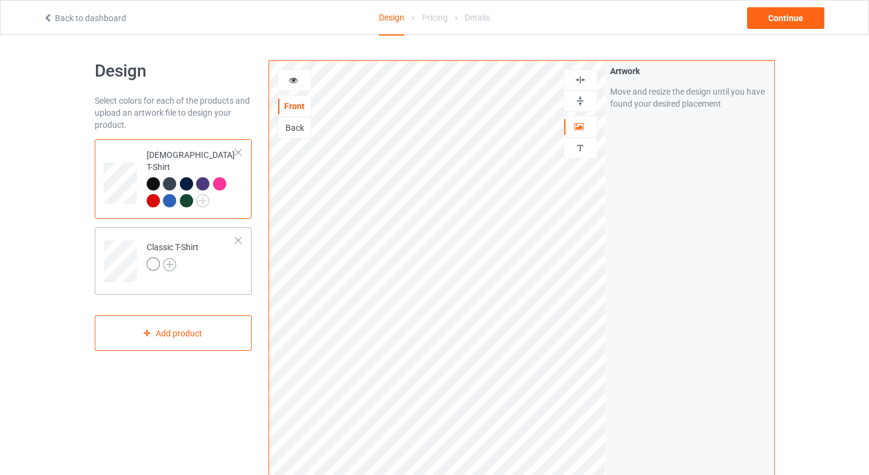
click at [166, 258] on img at bounding box center [169, 264] width 13 height 13
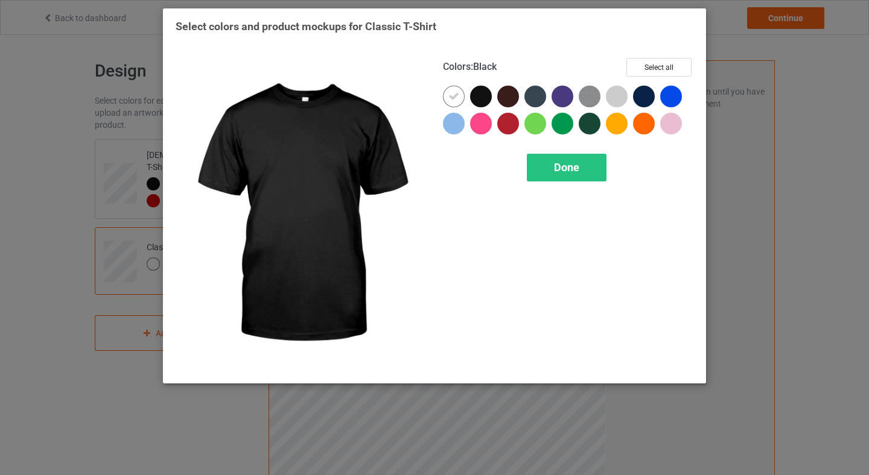
click at [481, 98] on div at bounding box center [481, 97] width 22 height 22
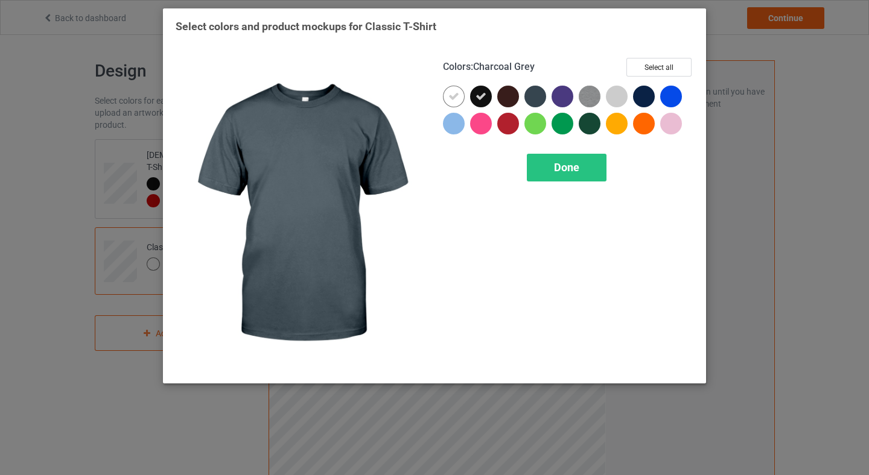
click at [532, 103] on div at bounding box center [535, 97] width 22 height 22
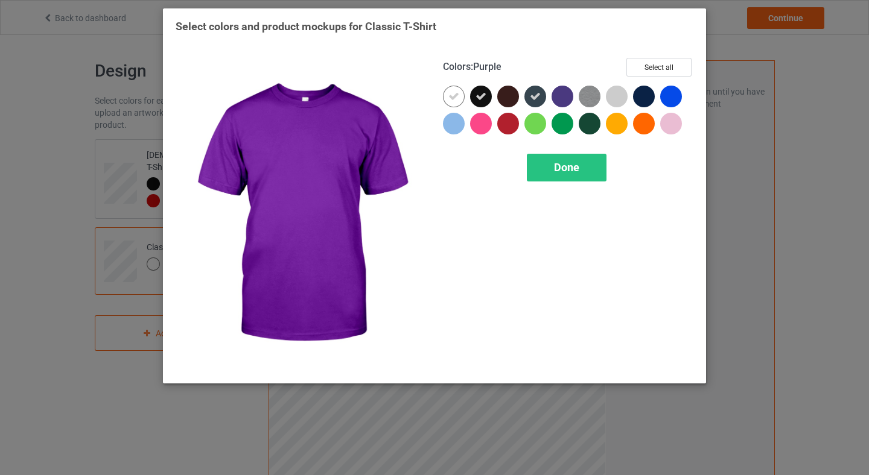
click at [554, 103] on div at bounding box center [562, 97] width 22 height 22
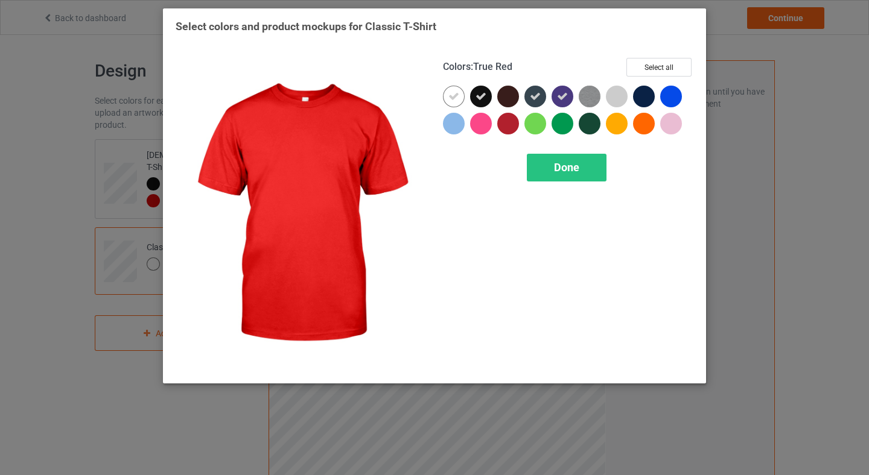
click at [501, 124] on div at bounding box center [508, 124] width 22 height 22
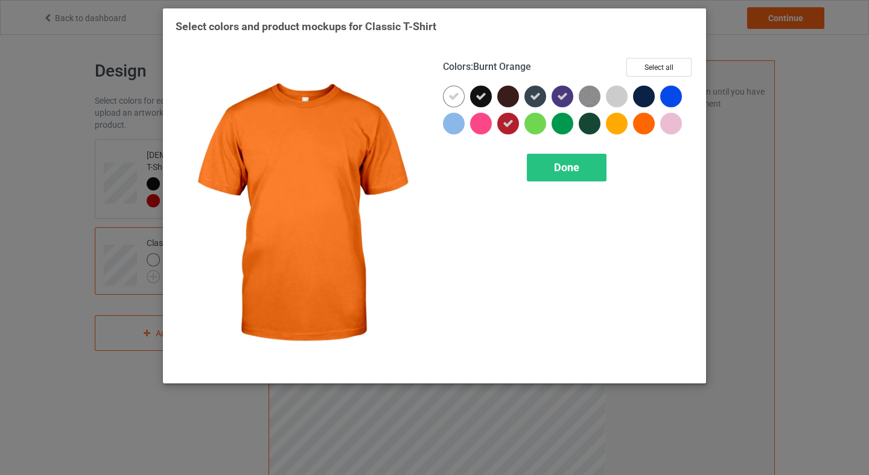
click at [649, 126] on div at bounding box center [644, 124] width 22 height 22
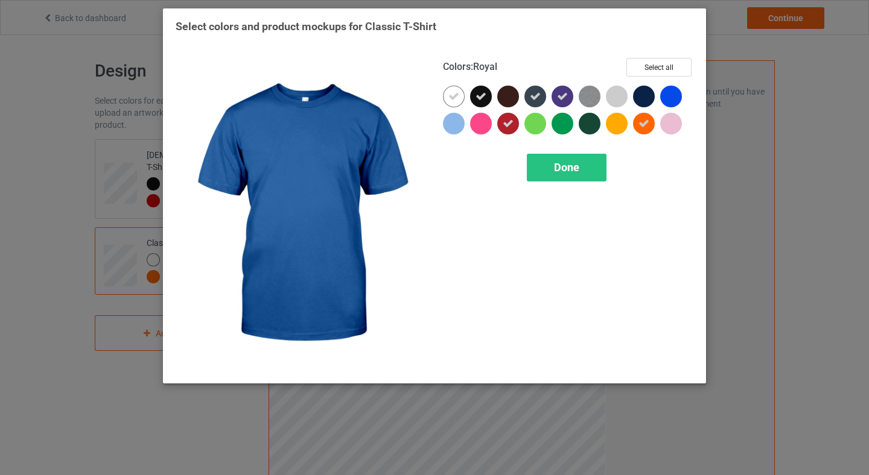
click at [671, 92] on div at bounding box center [671, 97] width 22 height 22
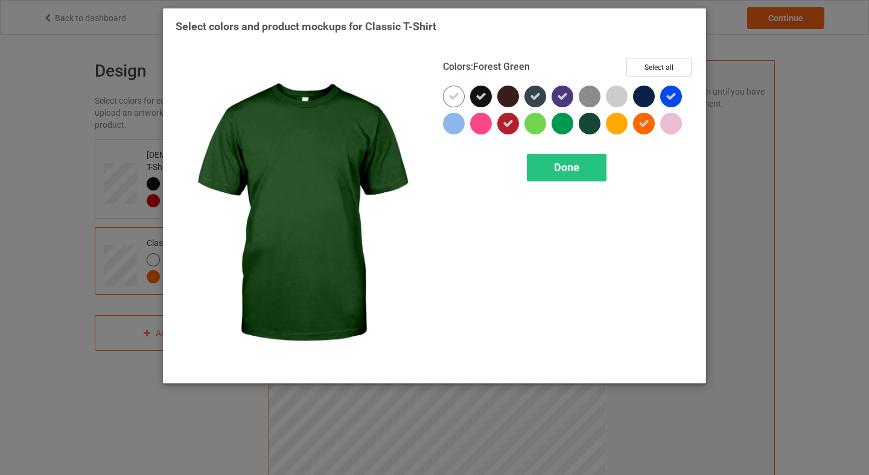
click at [589, 129] on div at bounding box center [590, 124] width 22 height 22
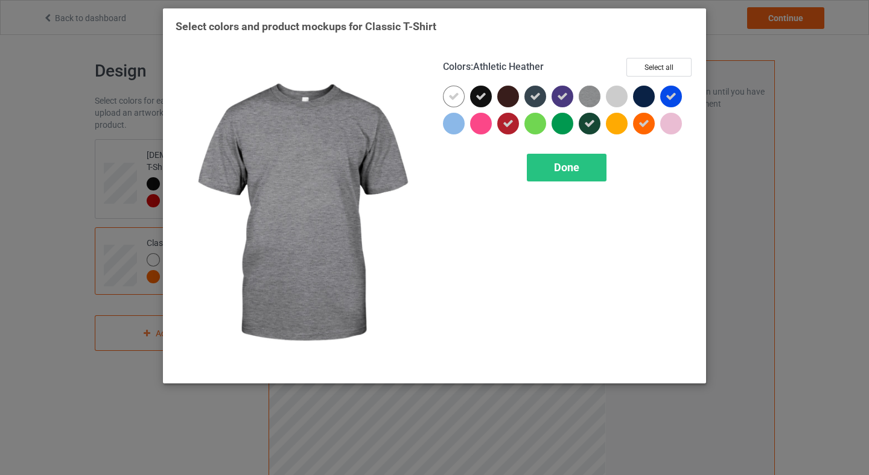
click at [589, 93] on img at bounding box center [590, 97] width 22 height 22
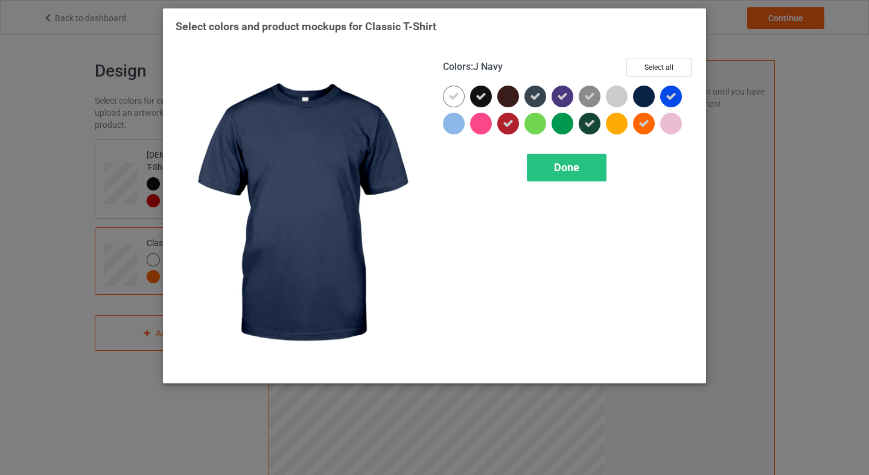
click at [645, 92] on div at bounding box center [644, 97] width 22 height 22
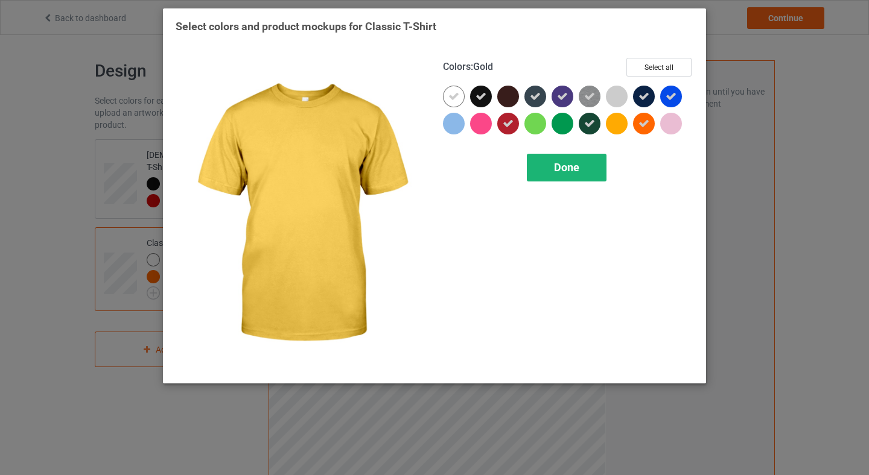
click at [570, 170] on span "Done" at bounding box center [566, 167] width 25 height 13
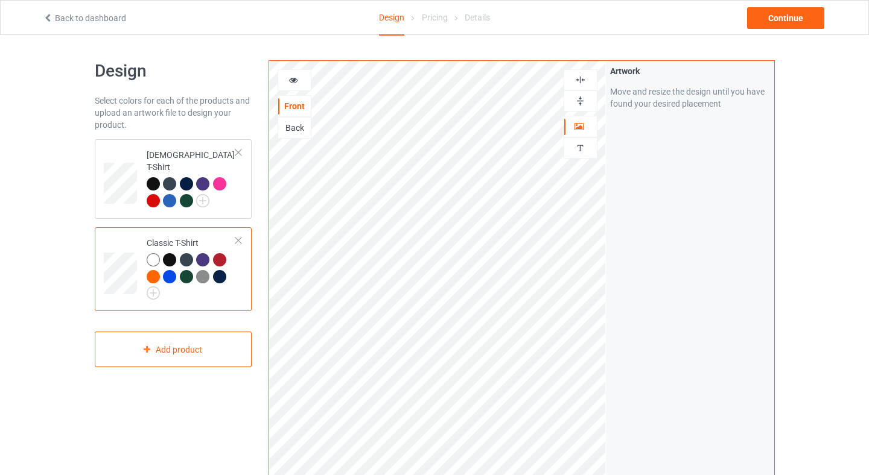
click at [152, 253] on div at bounding box center [153, 259] width 13 height 13
click at [150, 287] on img at bounding box center [153, 293] width 13 height 13
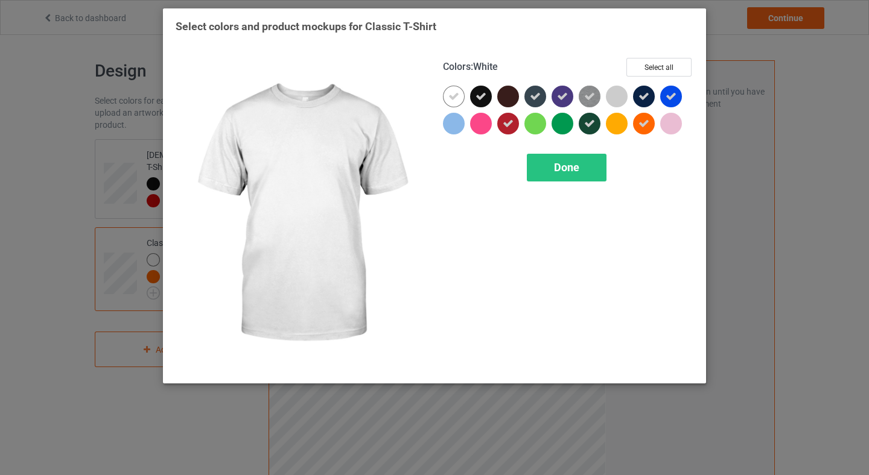
click at [457, 99] on icon at bounding box center [453, 96] width 11 height 11
click at [457, 99] on div at bounding box center [454, 97] width 22 height 22
click at [450, 97] on icon at bounding box center [453, 96] width 11 height 11
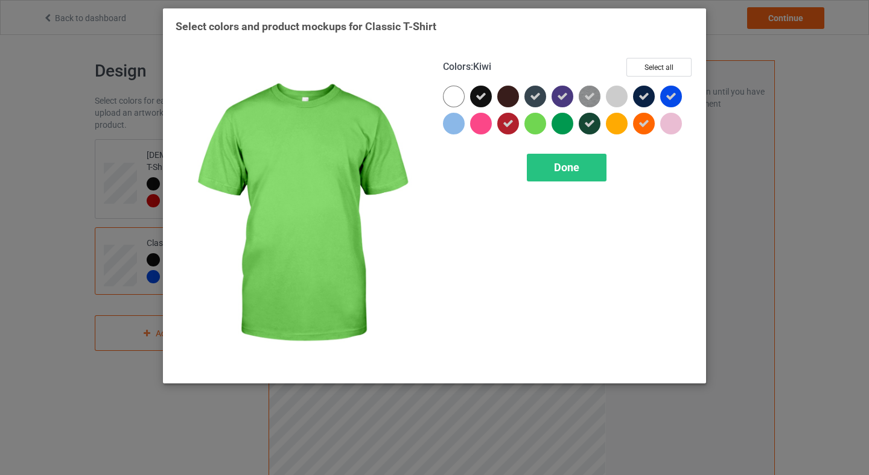
click at [559, 148] on div "Colors : Kiwi Select all Done" at bounding box center [567, 214] width 267 height 330
click at [559, 163] on span "Done" at bounding box center [566, 167] width 25 height 13
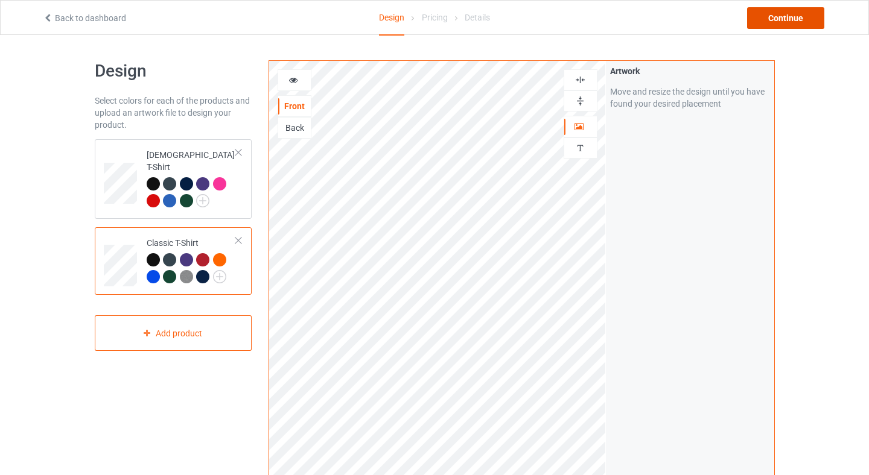
click at [773, 24] on div "Continue" at bounding box center [785, 18] width 77 height 22
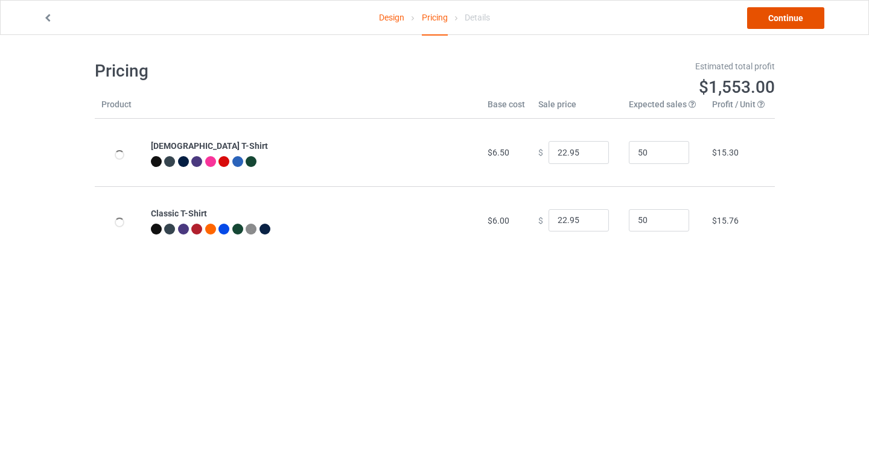
click at [775, 17] on link "Continue" at bounding box center [785, 18] width 77 height 22
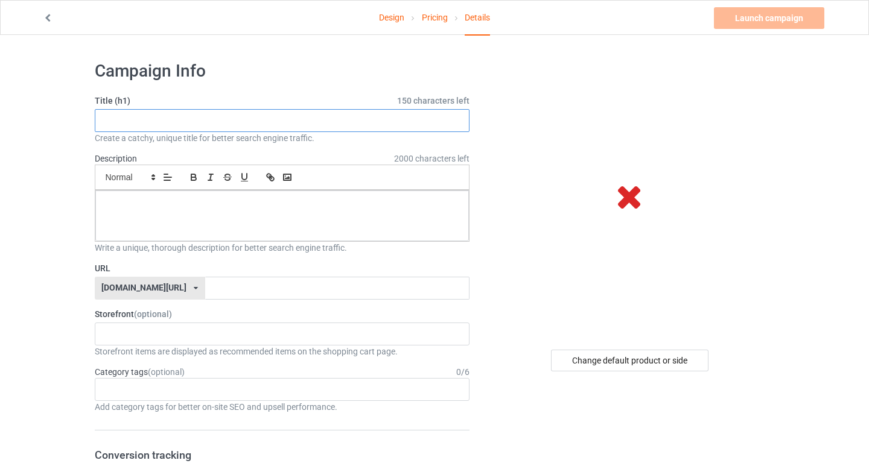
click at [168, 121] on input "text" at bounding box center [282, 120] width 375 height 23
paste input "50501 Movement T-Shirt — Bold Protest Apparel"
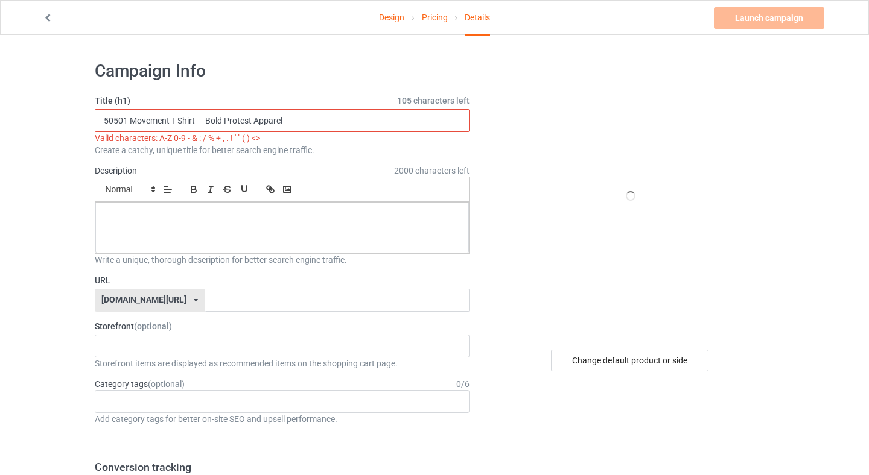
drag, startPoint x: 203, startPoint y: 118, endPoint x: 196, endPoint y: 119, distance: 7.5
click at [195, 119] on input "50501 Movement T-Shirt — Bold Protest Apparel" at bounding box center [282, 120] width 375 height 23
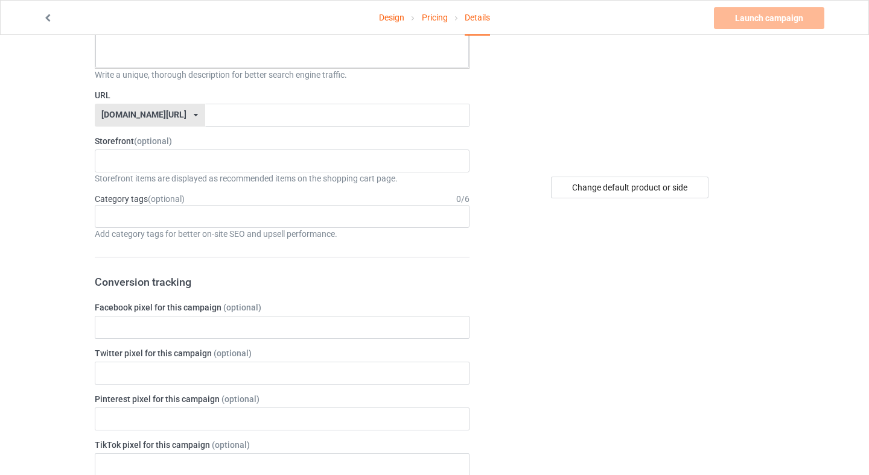
scroll to position [187, 0]
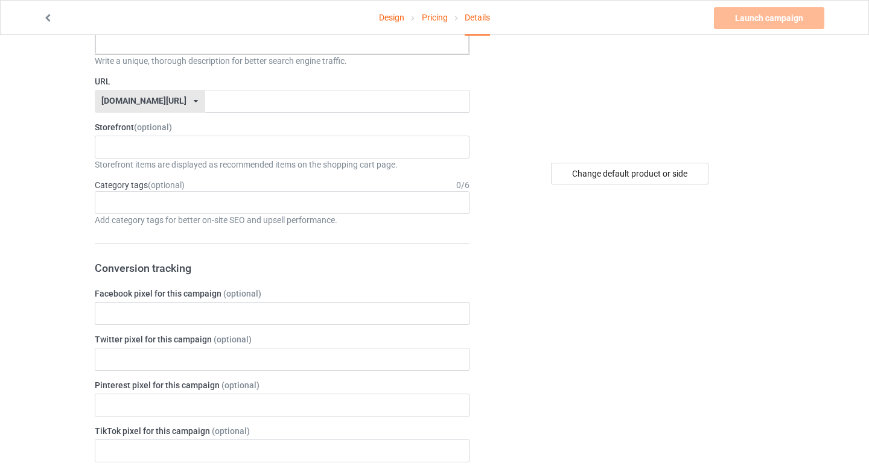
type input "50501 Movement T-Shirt - Bold Protest Apparel"
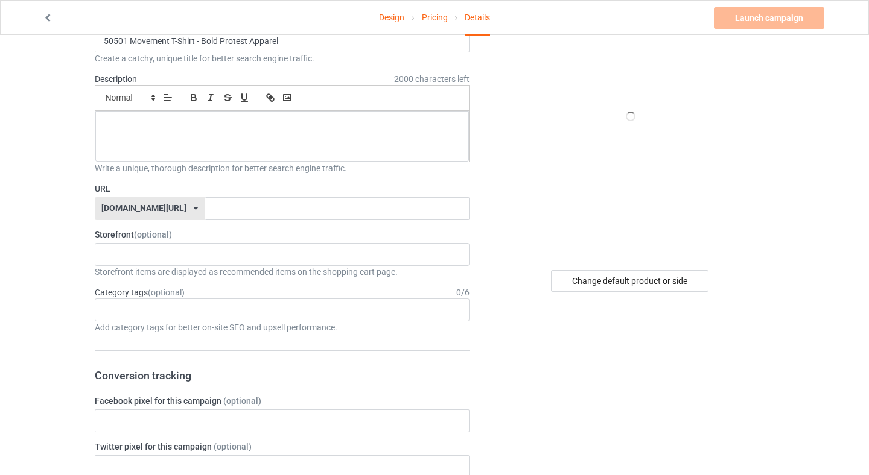
scroll to position [80, 0]
click at [169, 135] on div at bounding box center [282, 135] width 374 height 51
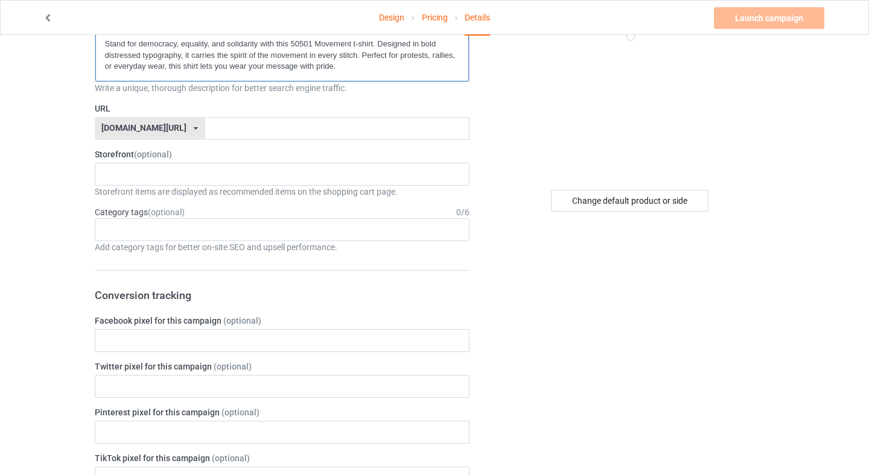
scroll to position [170, 0]
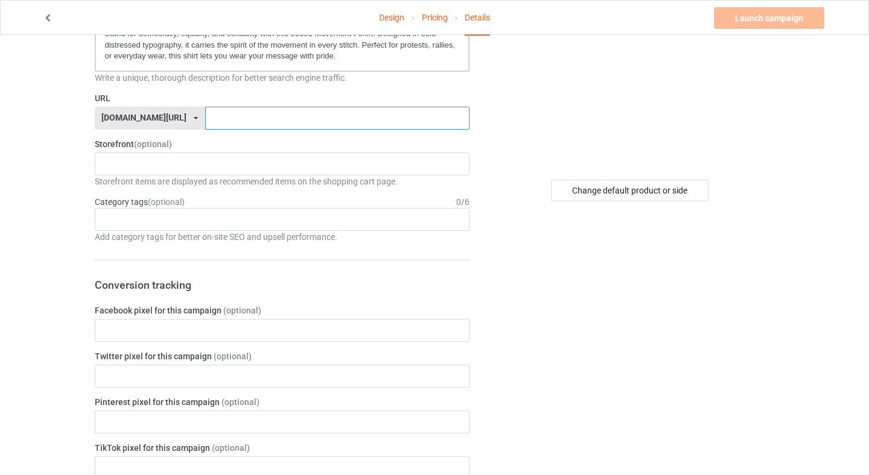
click at [239, 115] on input "text" at bounding box center [337, 118] width 264 height 23
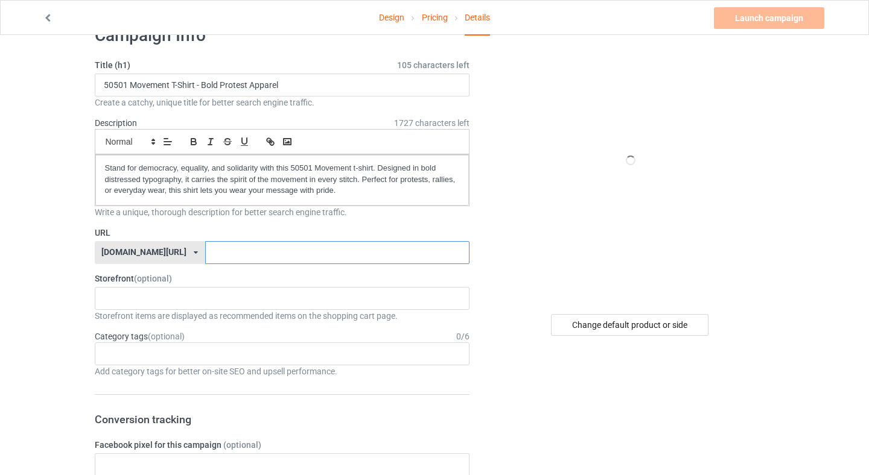
scroll to position [0, 0]
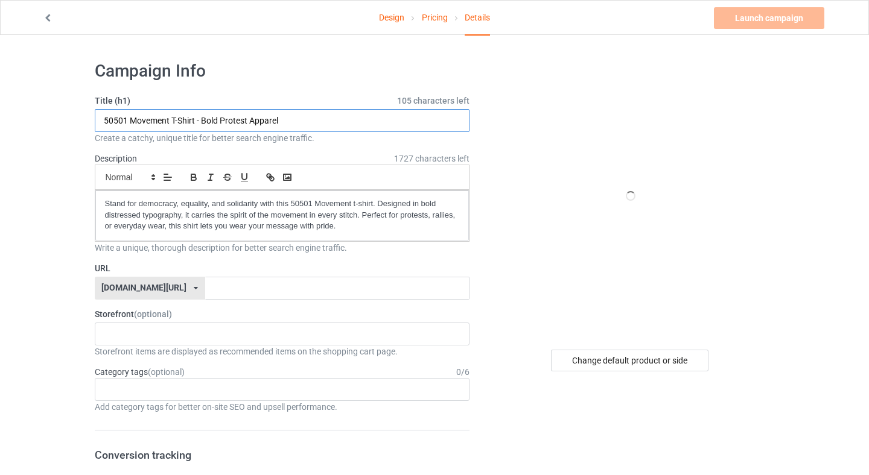
drag, startPoint x: 283, startPoint y: 124, endPoint x: 209, endPoint y: 119, distance: 74.4
click at [209, 119] on input "50501 Movement T-Shirt - Bold Protest Apparel" at bounding box center [282, 120] width 375 height 23
click at [255, 121] on input "50501 Movement T-Shirt - Bold Protest Apparel" at bounding box center [282, 120] width 375 height 23
drag, startPoint x: 245, startPoint y: 121, endPoint x: 203, endPoint y: 118, distance: 42.3
click at [203, 118] on input "50501 Movement T-Shirt - Bold Protest Apparel" at bounding box center [282, 120] width 375 height 23
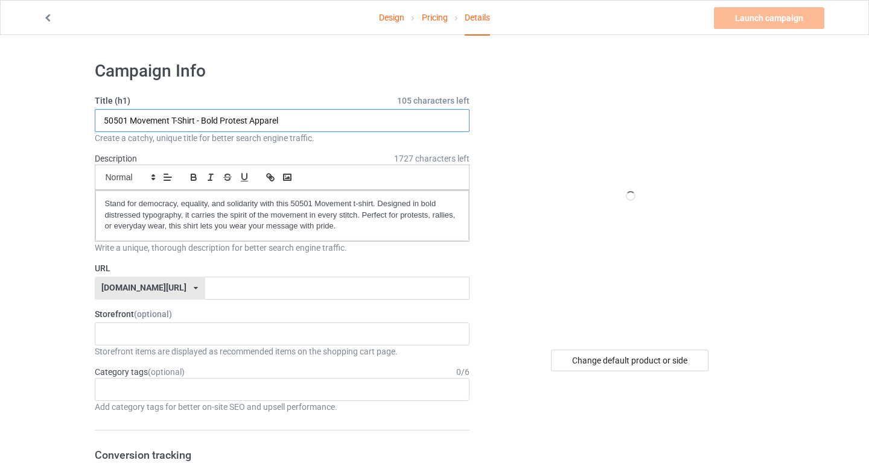
click at [201, 118] on input "50501 Movement T-Shirt - Bold Protest Apparel" at bounding box center [282, 120] width 375 height 23
drag, startPoint x: 201, startPoint y: 118, endPoint x: 303, endPoint y: 122, distance: 102.0
click at [303, 124] on input "50501 Movement T-Shirt - Bold Protest Apparel" at bounding box center [282, 120] width 375 height 23
click at [209, 288] on input "text" at bounding box center [337, 288] width 264 height 23
paste input "Bold Protest Apparel"
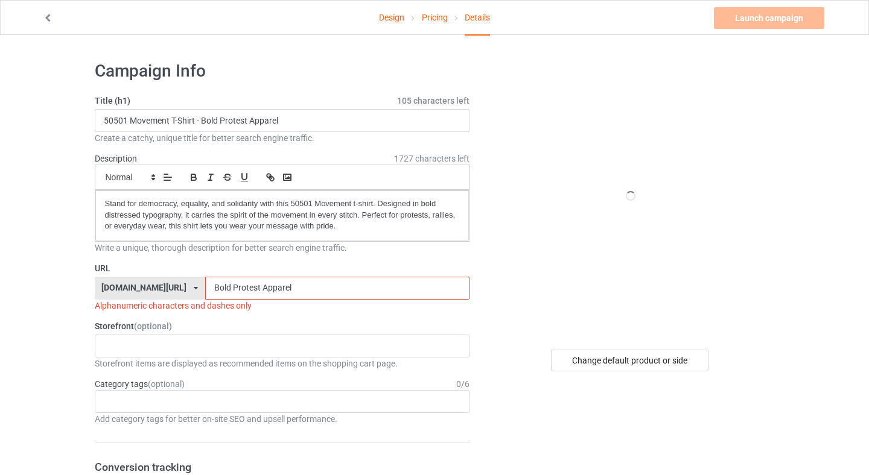
click at [228, 291] on input "Bold Protest Apparel" at bounding box center [337, 288] width 264 height 23
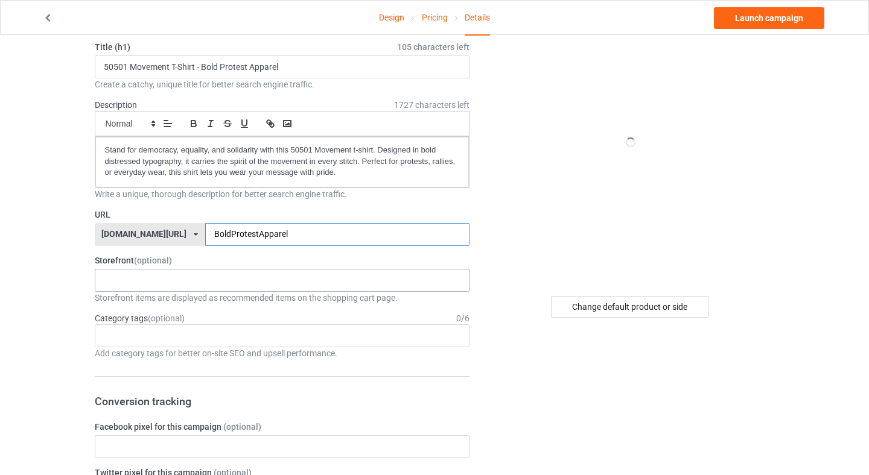
scroll to position [54, 0]
type input "BoldProtestApparel"
click at [244, 273] on div "50501 Movement Apparel MomPowerHub : Strong Mom Apparel - Lifestyle Gear 68b599…" at bounding box center [282, 279] width 375 height 23
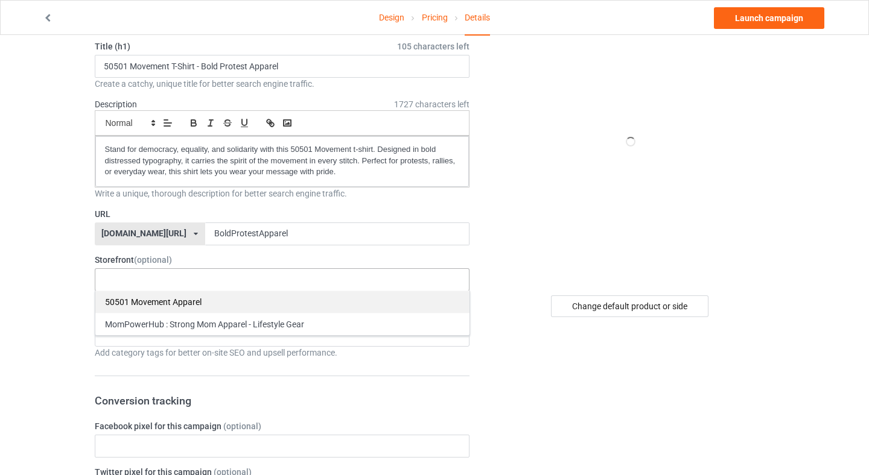
click at [236, 295] on div "50501 Movement Apparel" at bounding box center [282, 302] width 374 height 22
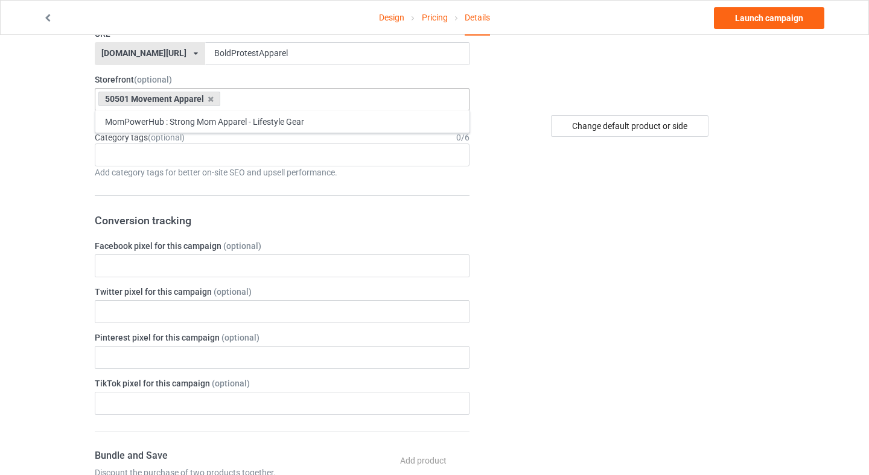
scroll to position [233, 0]
click at [143, 158] on div "Age > [DEMOGRAPHIC_DATA] > 1 Age > [DEMOGRAPHIC_DATA] Months > 1 Month Age > [D…" at bounding box center [282, 156] width 375 height 23
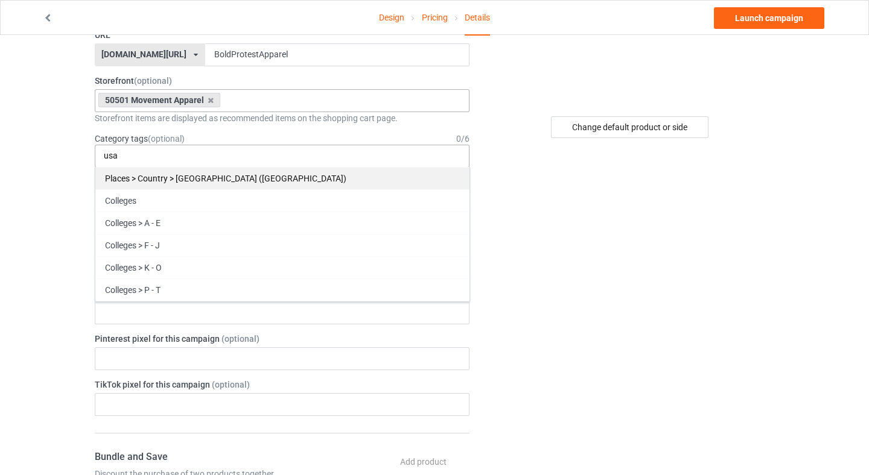
type input "usa"
click at [162, 176] on div "Places > Country > [GEOGRAPHIC_DATA] ([GEOGRAPHIC_DATA])" at bounding box center [282, 178] width 374 height 22
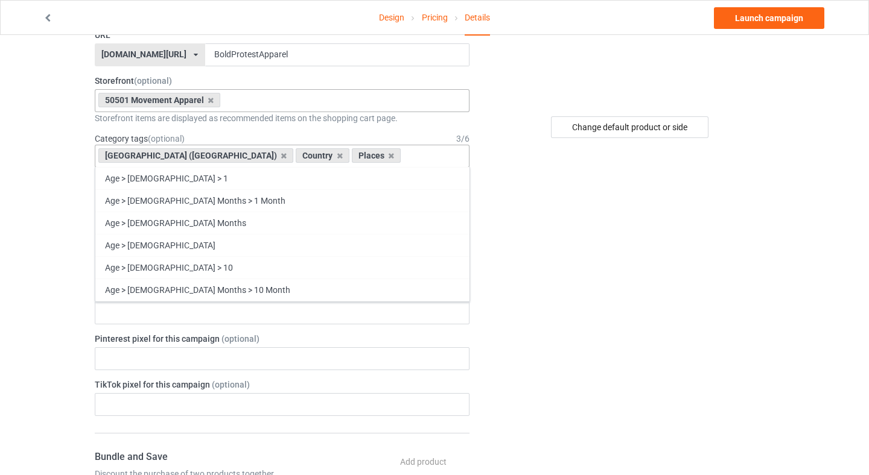
click at [554, 353] on div "Change default product or side" at bounding box center [630, 426] width 305 height 1217
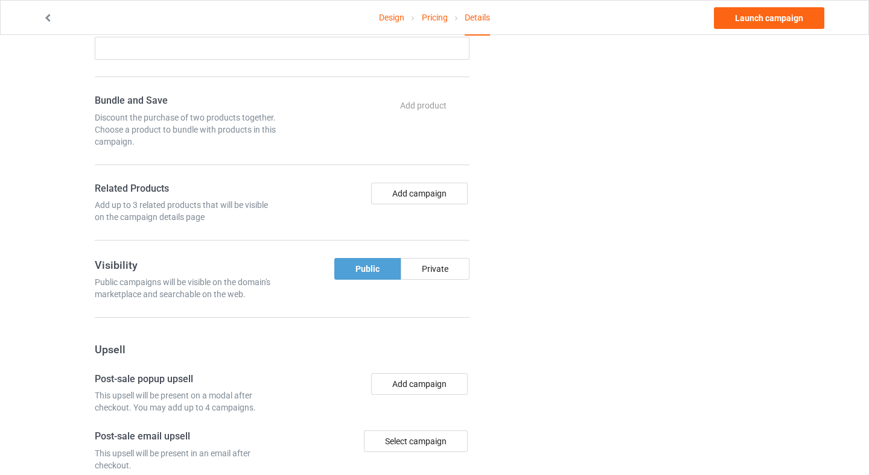
scroll to position [592, 0]
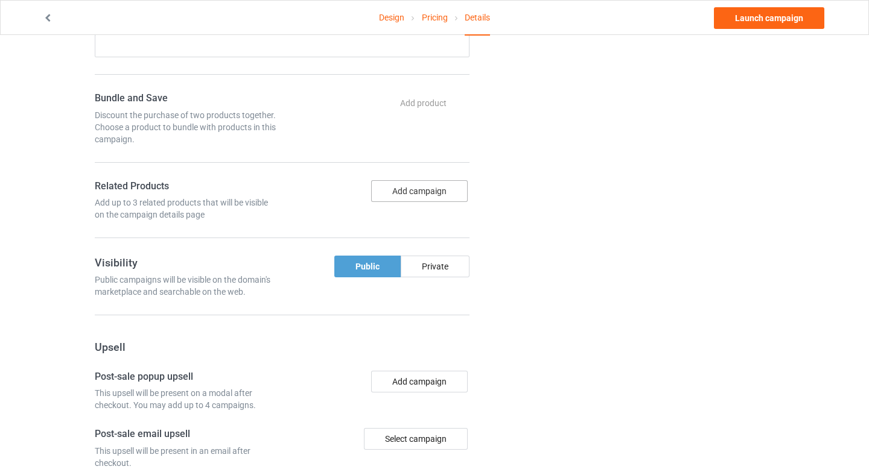
click at [408, 200] on button "Add campaign" at bounding box center [419, 191] width 97 height 22
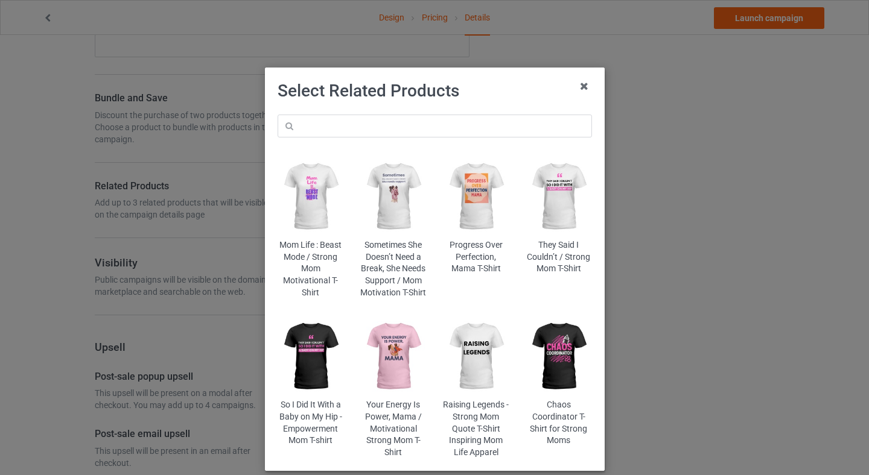
scroll to position [63, 0]
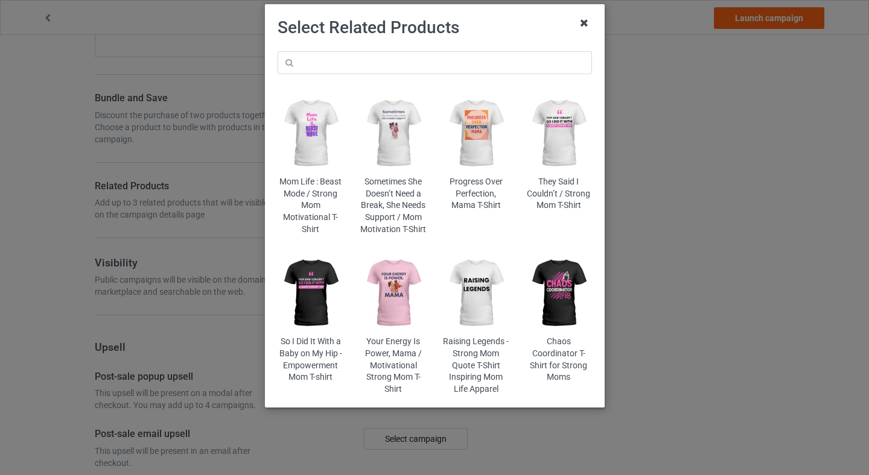
click at [588, 21] on icon at bounding box center [583, 22] width 19 height 19
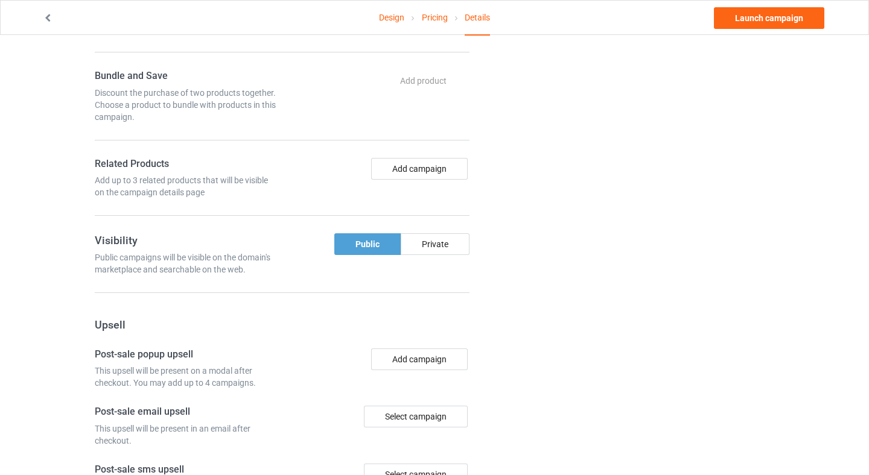
scroll to position [655, 0]
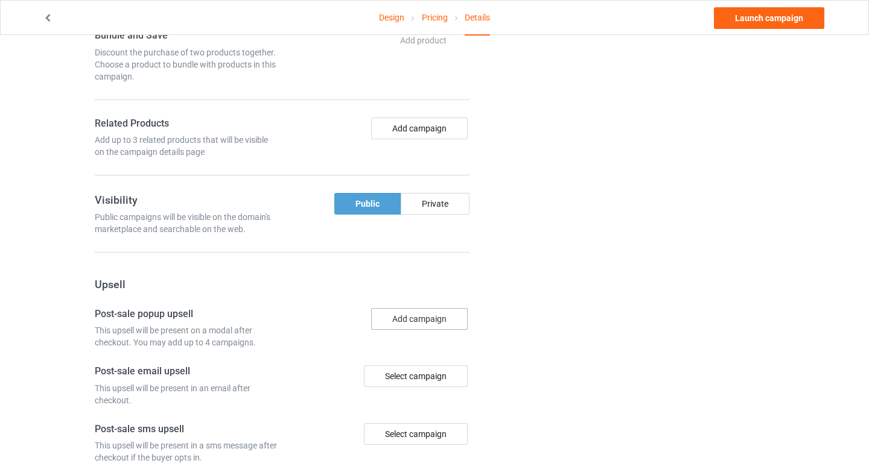
click at [410, 317] on button "Add campaign" at bounding box center [419, 319] width 97 height 22
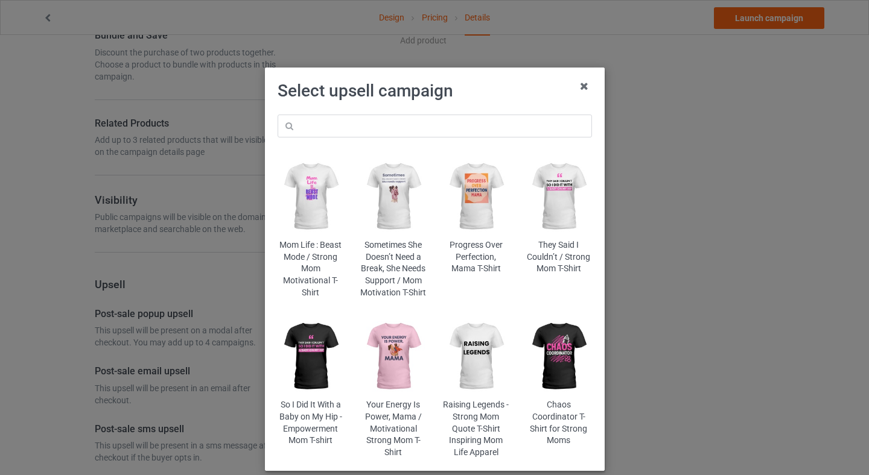
scroll to position [63, 0]
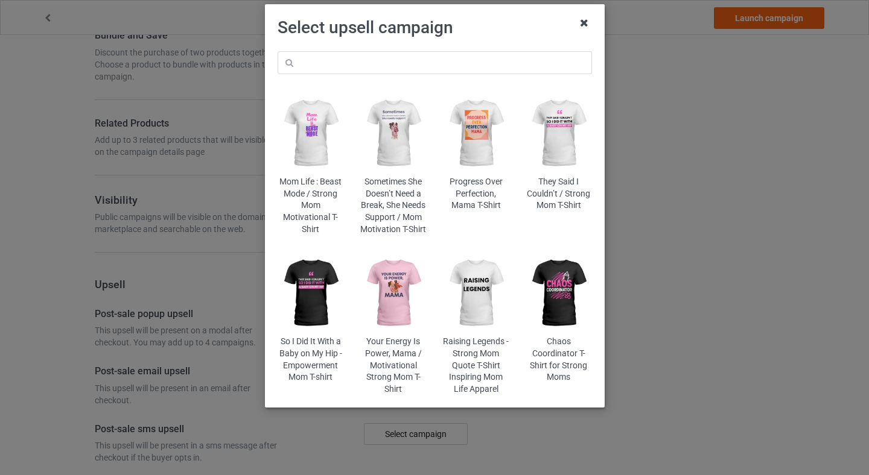
click at [579, 29] on icon at bounding box center [583, 22] width 19 height 19
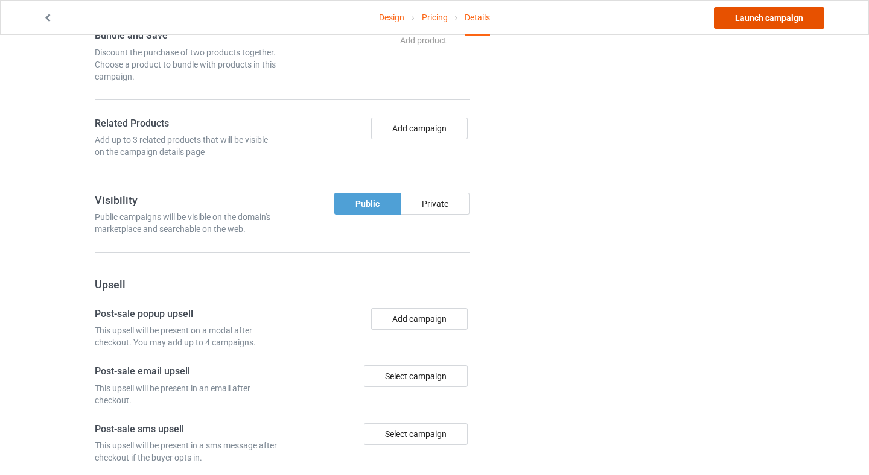
click at [782, 24] on link "Launch campaign" at bounding box center [769, 18] width 110 height 22
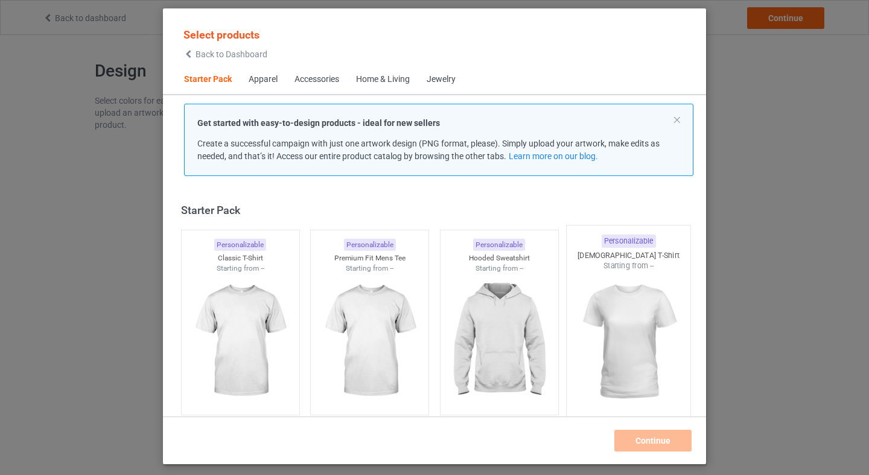
scroll to position [16, 0]
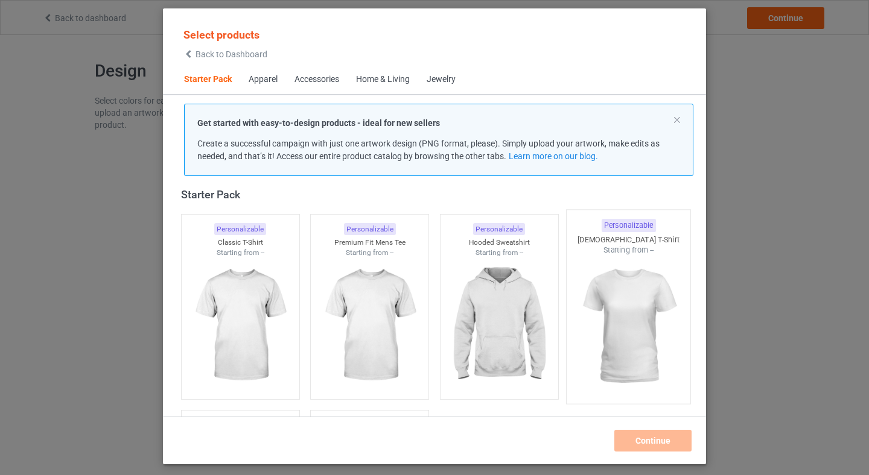
click at [653, 328] on img at bounding box center [628, 327] width 113 height 142
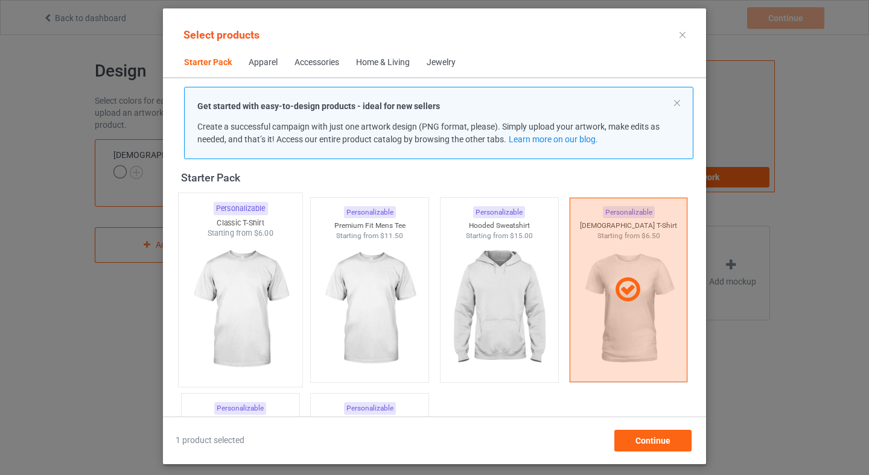
click at [238, 317] on img at bounding box center [239, 310] width 113 height 142
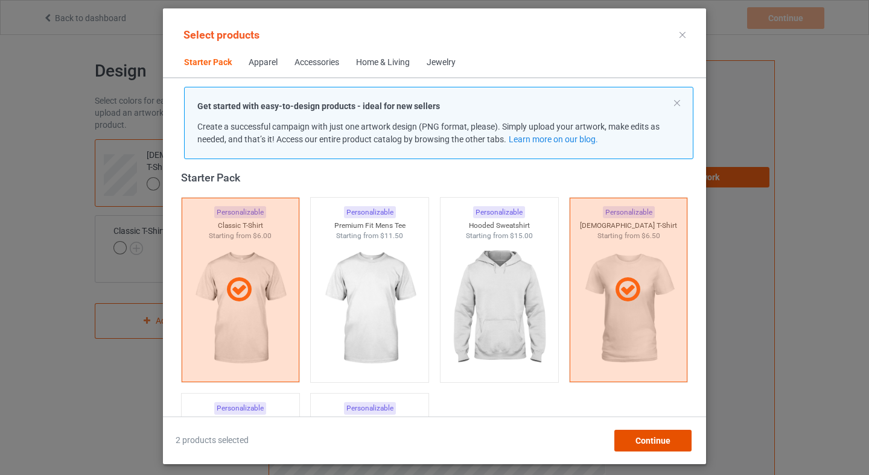
click at [657, 437] on span "Continue" at bounding box center [652, 441] width 35 height 10
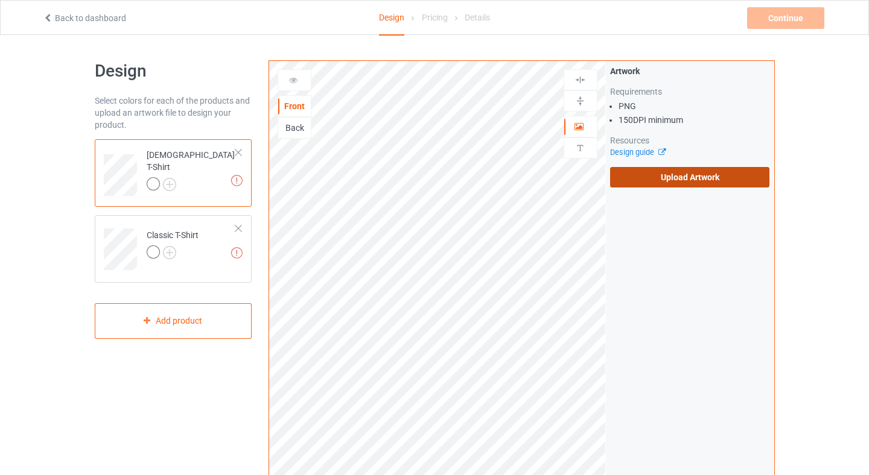
click at [665, 176] on label "Upload Artwork" at bounding box center [690, 177] width 160 height 21
click at [0, 0] on input "Upload Artwork" at bounding box center [0, 0] width 0 height 0
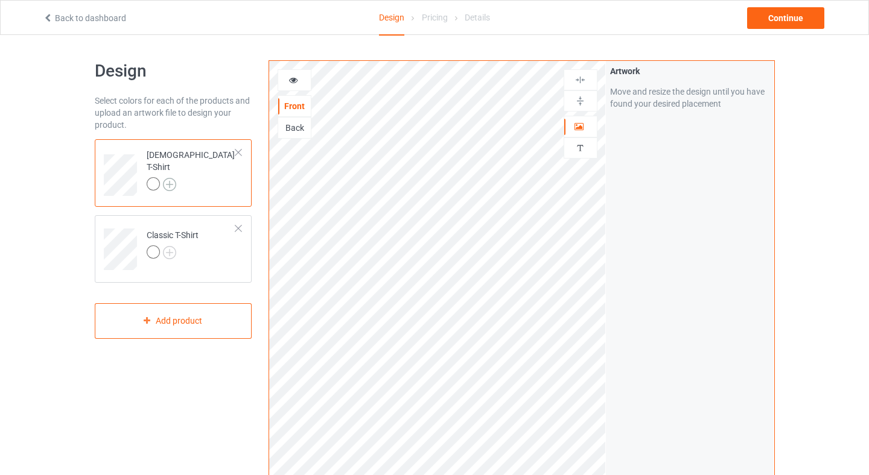
click at [167, 178] on img at bounding box center [169, 184] width 13 height 13
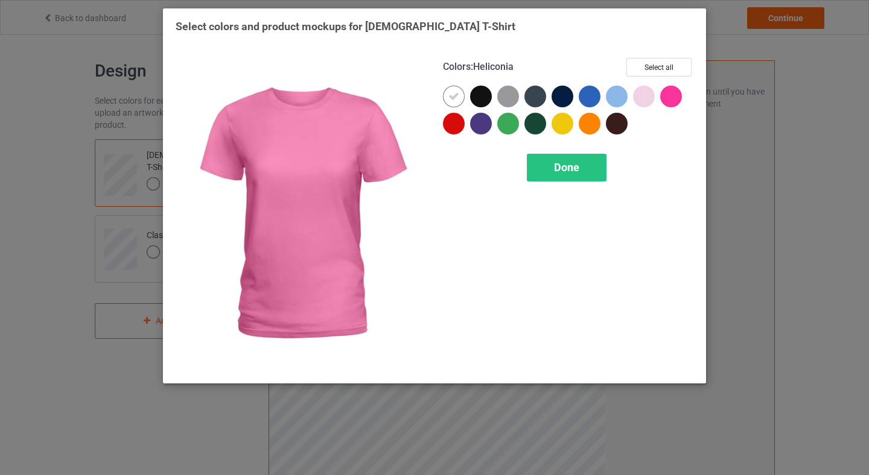
click at [660, 104] on div at bounding box center [673, 99] width 27 height 27
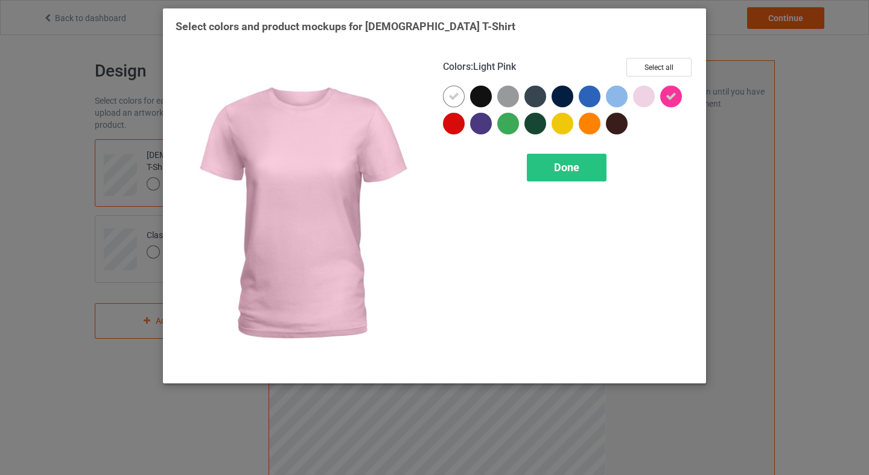
click at [646, 98] on div at bounding box center [644, 97] width 22 height 22
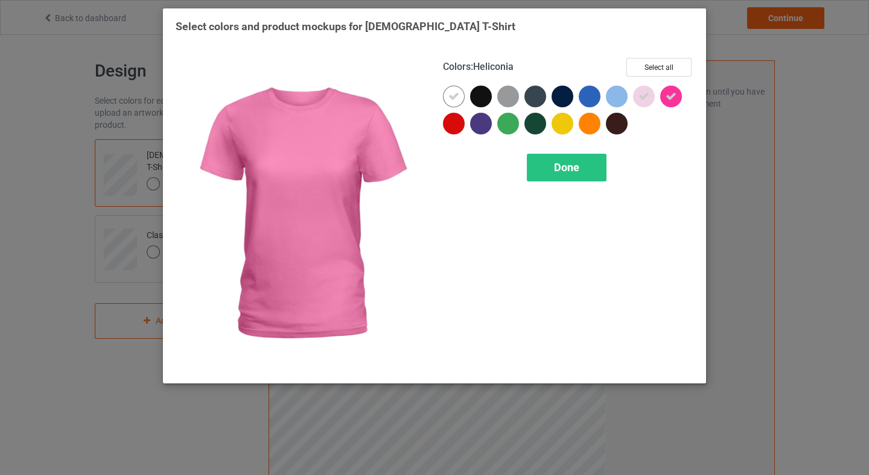
click at [676, 100] on div at bounding box center [671, 97] width 22 height 22
click at [667, 88] on div at bounding box center [671, 97] width 22 height 22
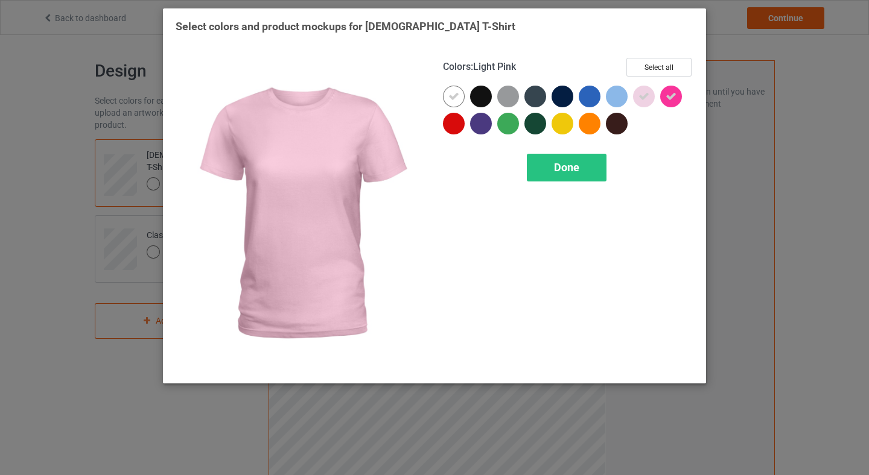
click at [650, 95] on div at bounding box center [644, 97] width 22 height 22
click at [645, 97] on div at bounding box center [644, 97] width 22 height 22
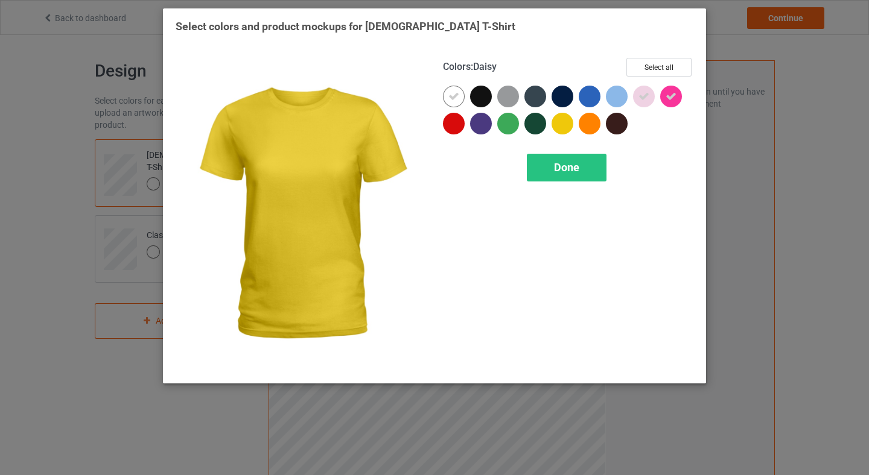
click at [565, 127] on div at bounding box center [562, 124] width 22 height 22
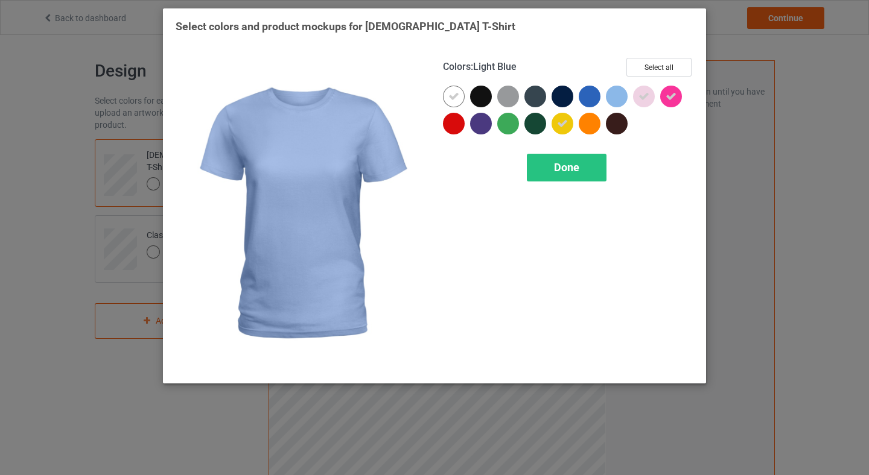
click at [615, 97] on div at bounding box center [617, 97] width 22 height 22
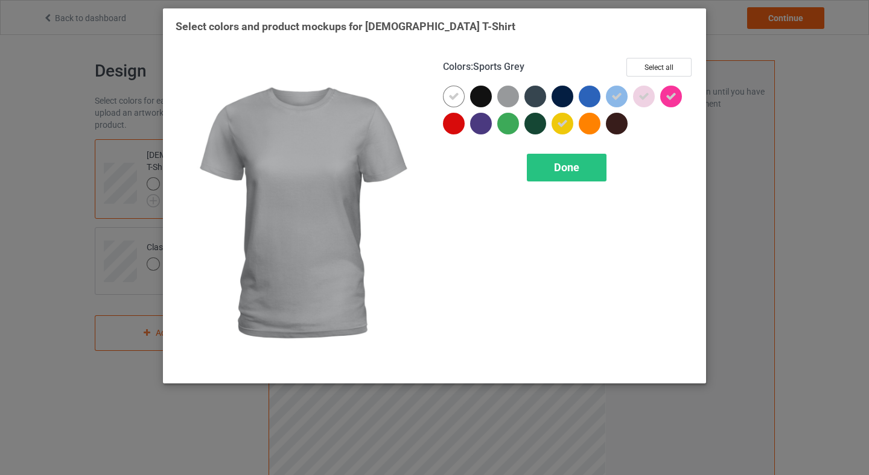
click at [499, 97] on div at bounding box center [508, 97] width 22 height 22
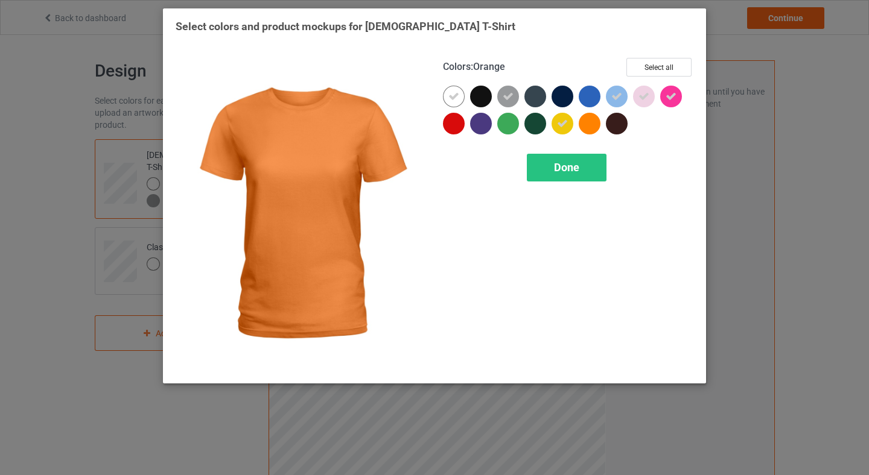
click at [586, 128] on div at bounding box center [590, 124] width 22 height 22
click at [568, 166] on span "Done" at bounding box center [566, 167] width 25 height 13
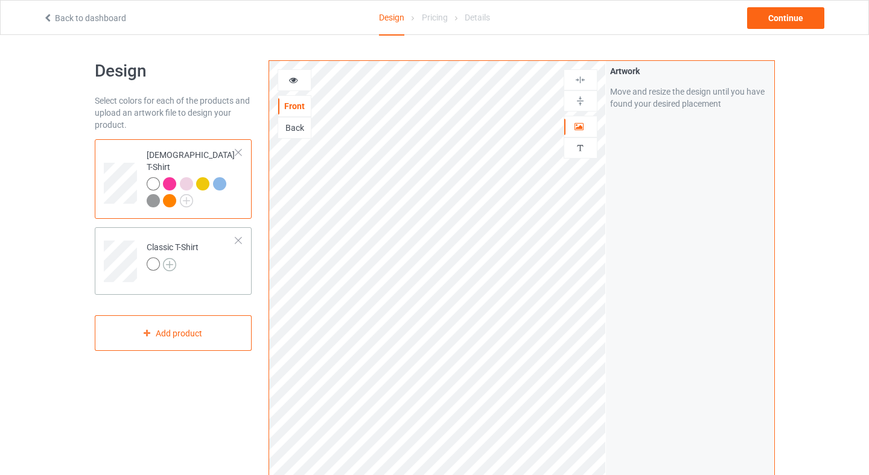
click at [169, 258] on img at bounding box center [169, 264] width 13 height 13
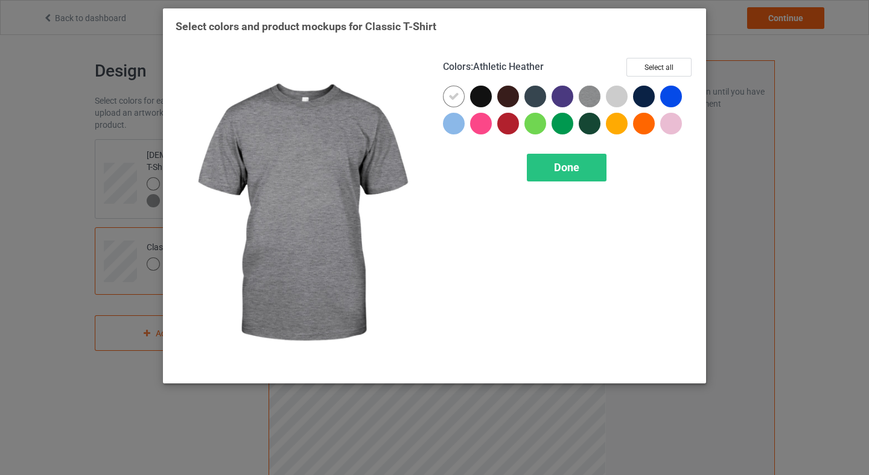
click at [588, 97] on img at bounding box center [590, 97] width 22 height 22
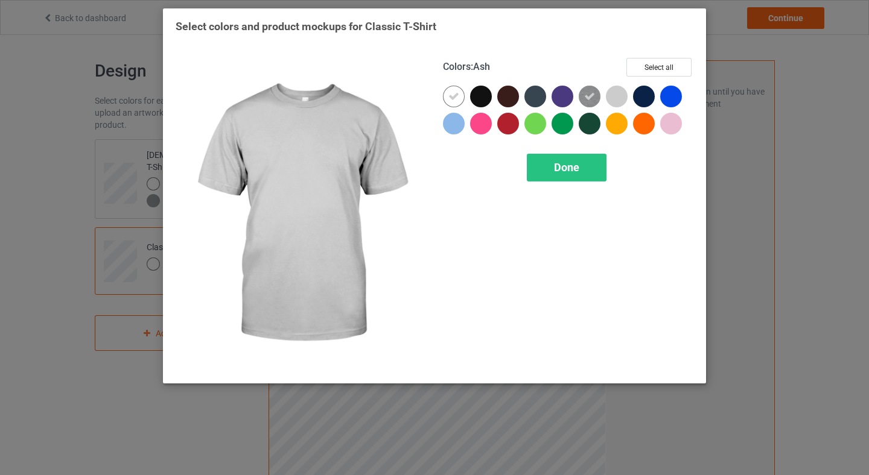
click at [612, 97] on div at bounding box center [617, 97] width 22 height 22
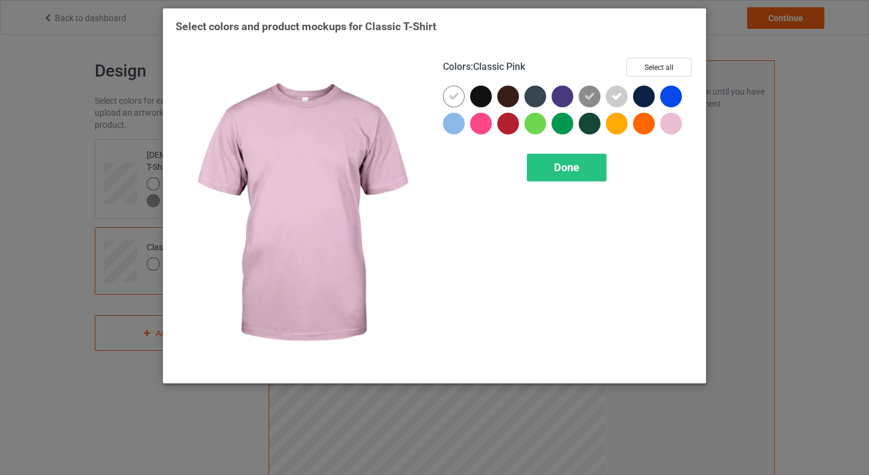
click at [665, 120] on div at bounding box center [671, 124] width 22 height 22
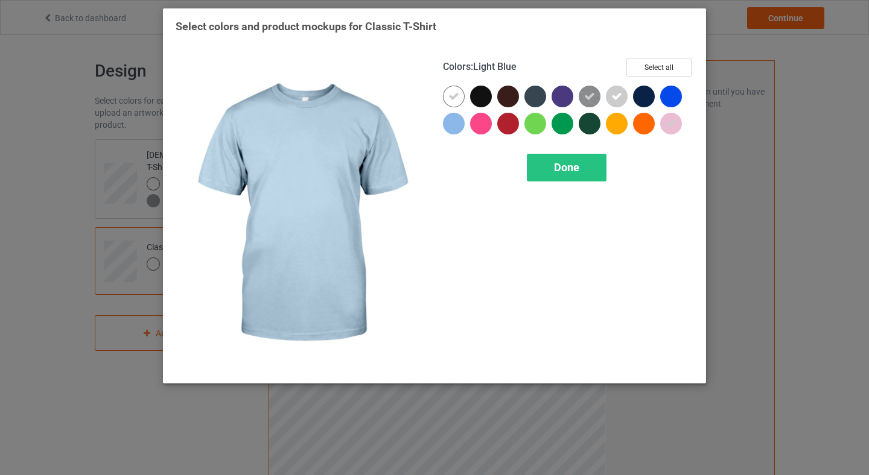
click at [464, 128] on div at bounding box center [456, 126] width 27 height 27
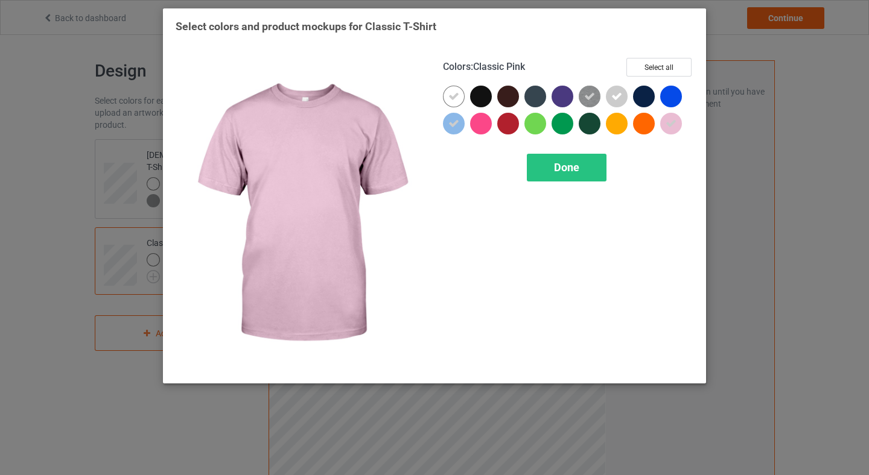
click at [664, 127] on div at bounding box center [671, 124] width 22 height 22
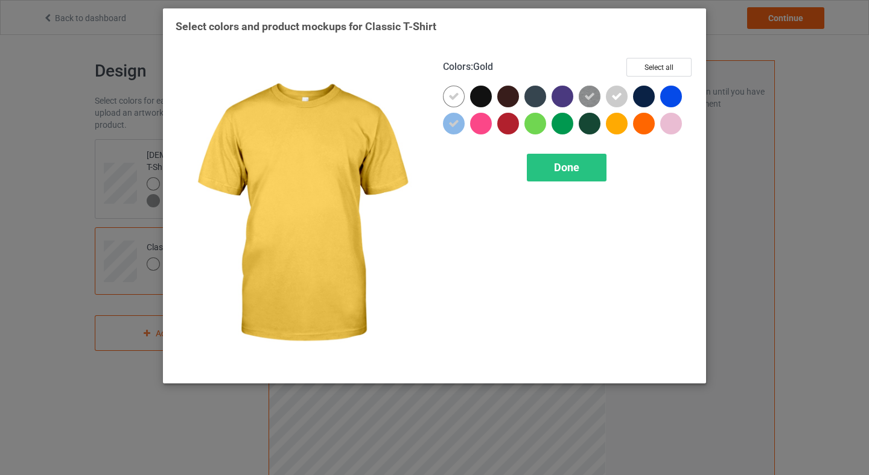
click at [613, 132] on div at bounding box center [617, 124] width 22 height 22
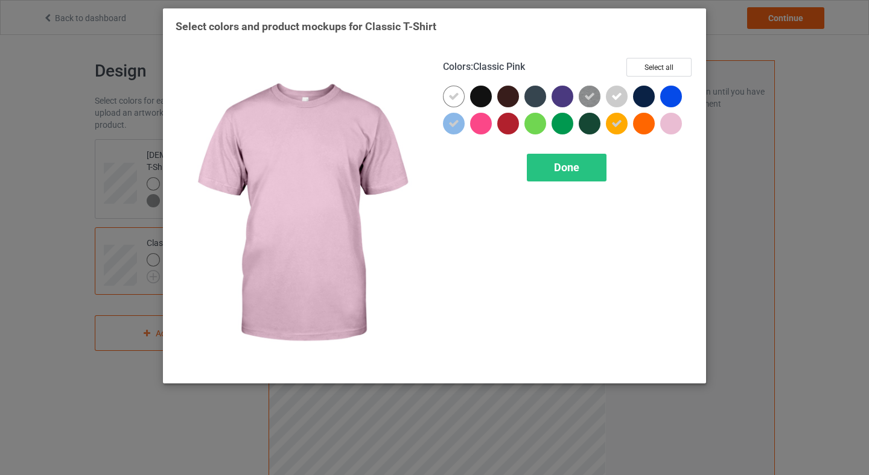
click at [679, 130] on div at bounding box center [671, 124] width 22 height 22
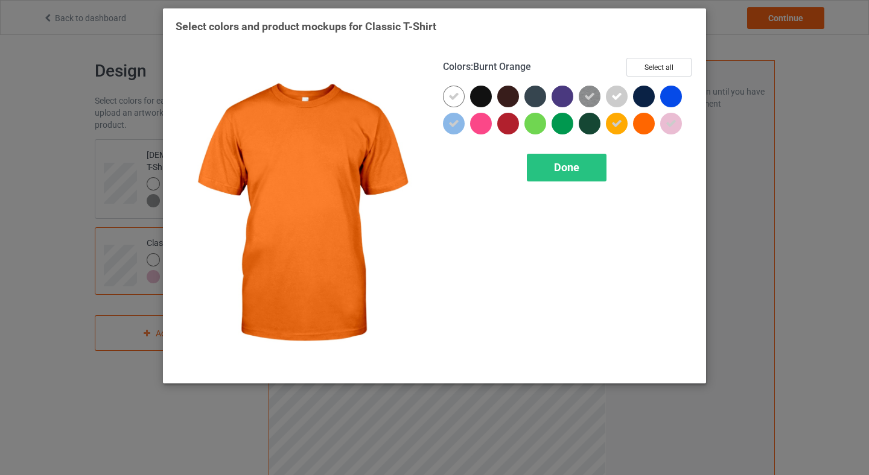
click at [640, 122] on div at bounding box center [644, 124] width 22 height 22
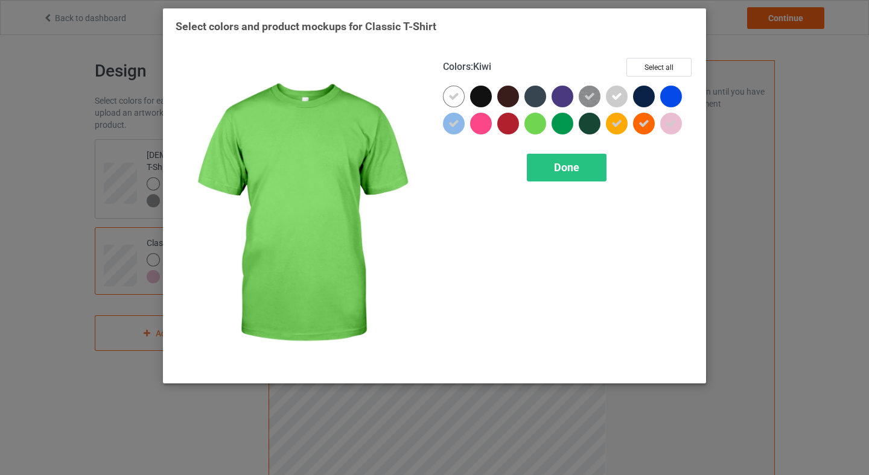
click at [542, 130] on div at bounding box center [535, 124] width 22 height 22
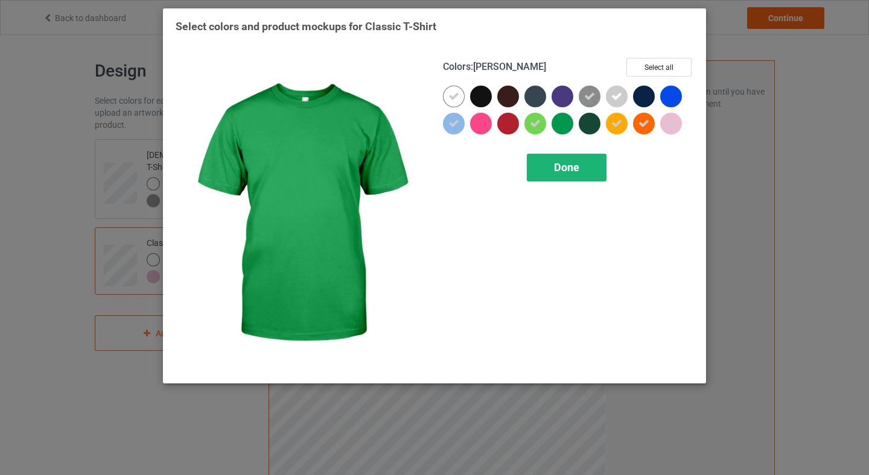
click at [594, 162] on div "Done" at bounding box center [567, 168] width 80 height 28
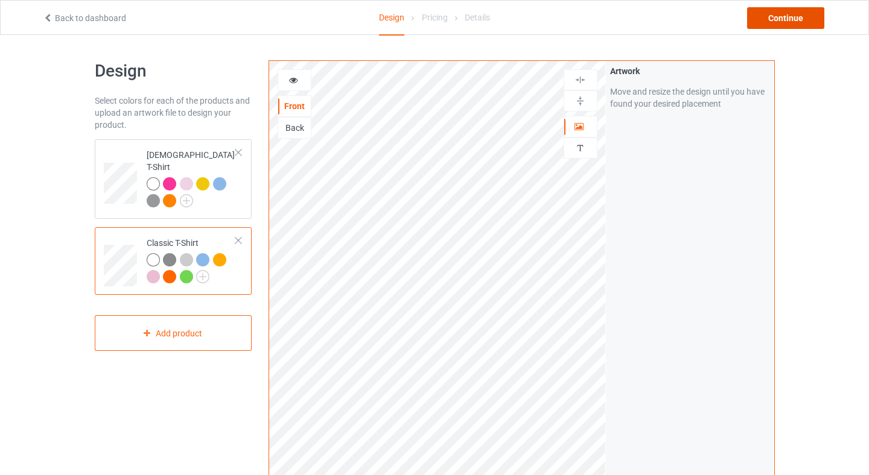
click at [769, 16] on div "Continue" at bounding box center [785, 18] width 77 height 22
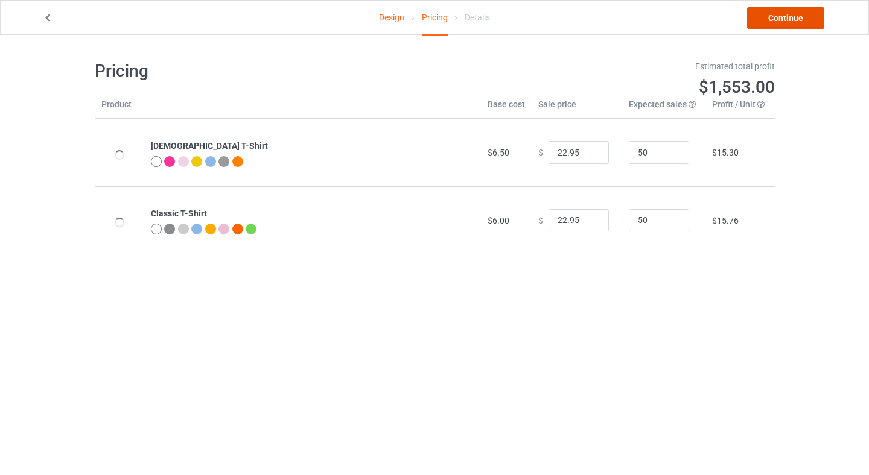
click at [790, 19] on link "Continue" at bounding box center [785, 18] width 77 height 22
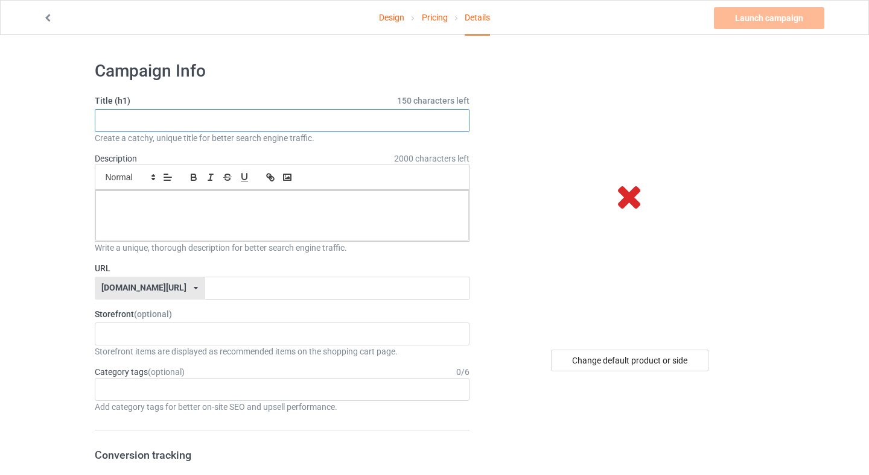
click at [239, 122] on input "text" at bounding box center [282, 120] width 375 height 23
paste input "From D-Day to DC Day T-Shirt — We Are All DC, Sept 6, 2025"
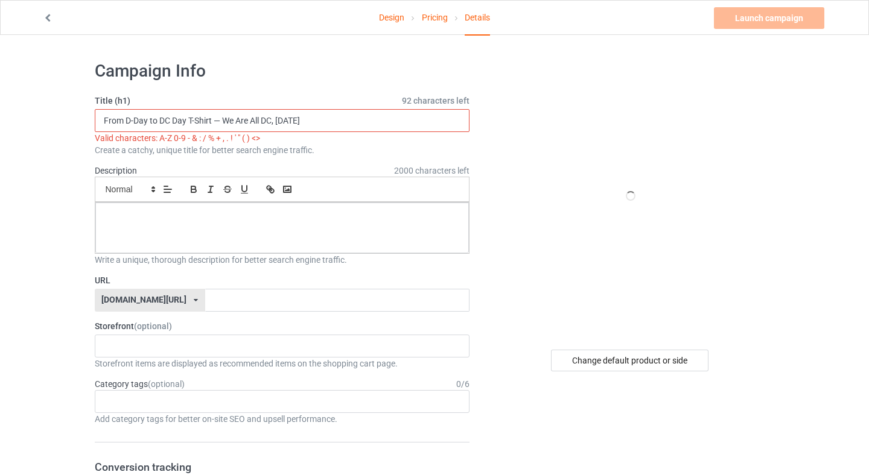
drag, startPoint x: 222, startPoint y: 123, endPoint x: 214, endPoint y: 123, distance: 7.8
click at [214, 123] on input "From D-Day to DC Day T-Shirt — We Are All DC, Sept 6, 2025" at bounding box center [282, 120] width 375 height 23
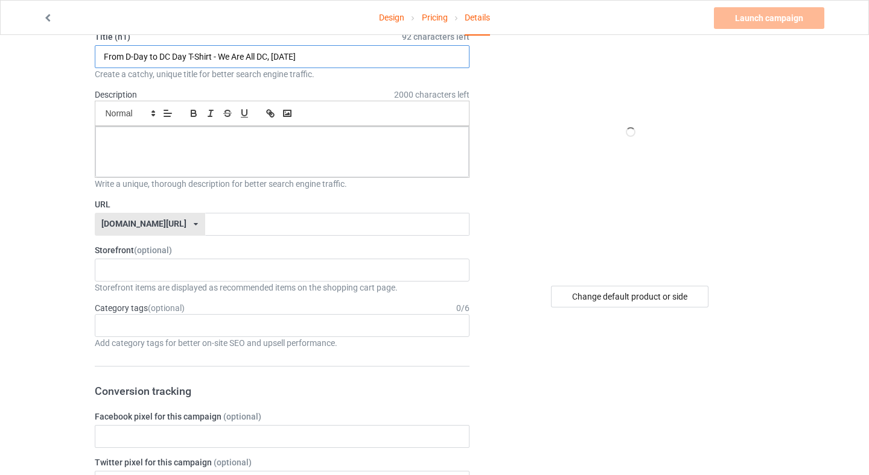
scroll to position [44, 0]
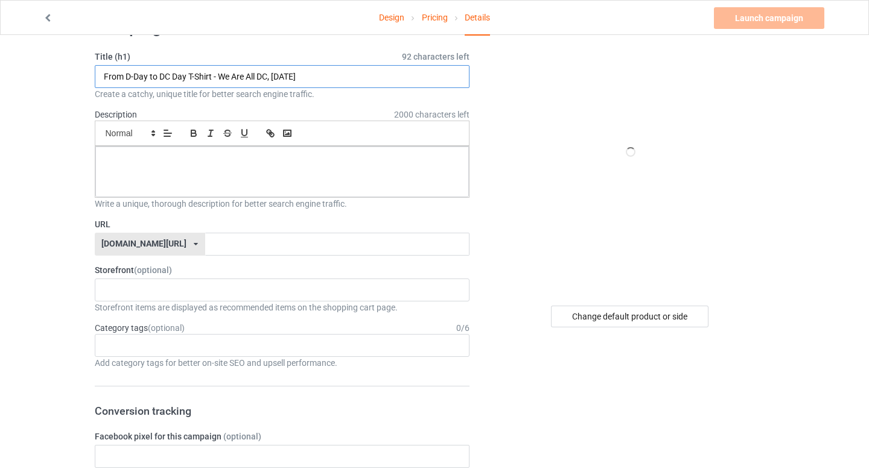
type input "From D-Day to DC Day T-Shirt - We Are All DC, Sept 6, 2025"
click at [185, 162] on p at bounding box center [282, 159] width 355 height 11
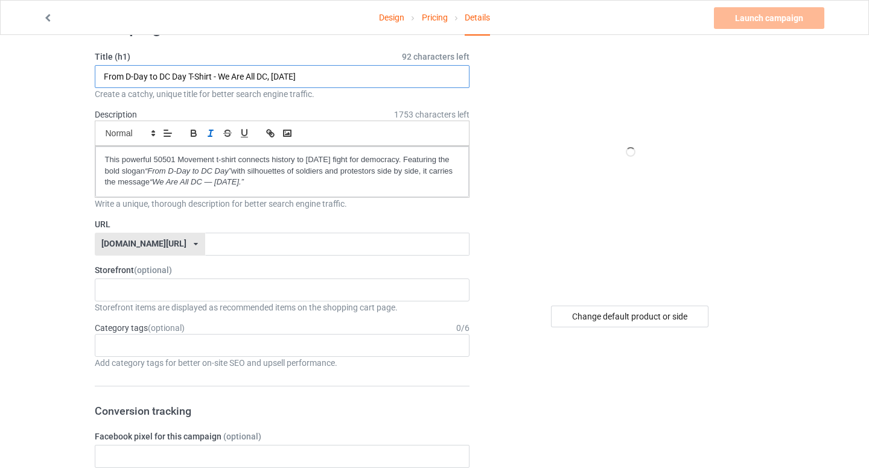
drag, startPoint x: 104, startPoint y: 79, endPoint x: 210, endPoint y: 79, distance: 105.6
click at [211, 79] on input "From D-Day to DC Day T-Shirt - We Are All DC, Sept 6, 2025" at bounding box center [282, 76] width 375 height 23
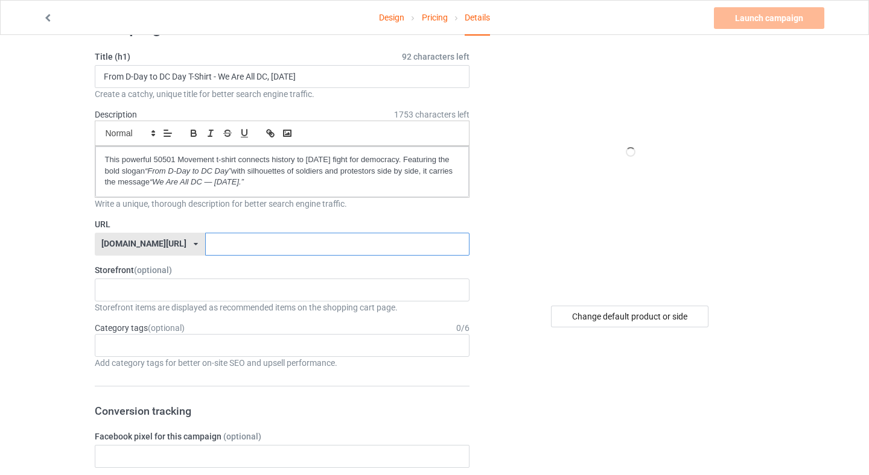
click at [205, 239] on input "text" at bounding box center [337, 244] width 264 height 23
paste input "From D-Day to DC Day T-Shirt"
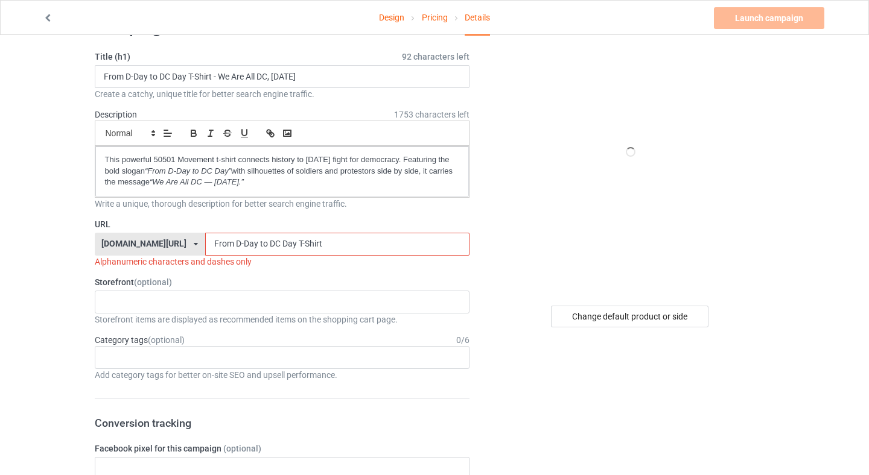
click at [205, 246] on input "From D-Day to DC Day T-Shirt" at bounding box center [337, 244] width 264 height 23
click at [223, 246] on input "FromD-Day to DC Day T-Shirt" at bounding box center [337, 244] width 264 height 23
click at [243, 246] on input "FromD-DaytoDC Day T-Shirt" at bounding box center [337, 244] width 264 height 23
drag, startPoint x: 253, startPoint y: 244, endPoint x: 332, endPoint y: 239, distance: 79.2
click at [332, 239] on input "FromD-DaytoDCDay T-Shirt" at bounding box center [337, 244] width 264 height 23
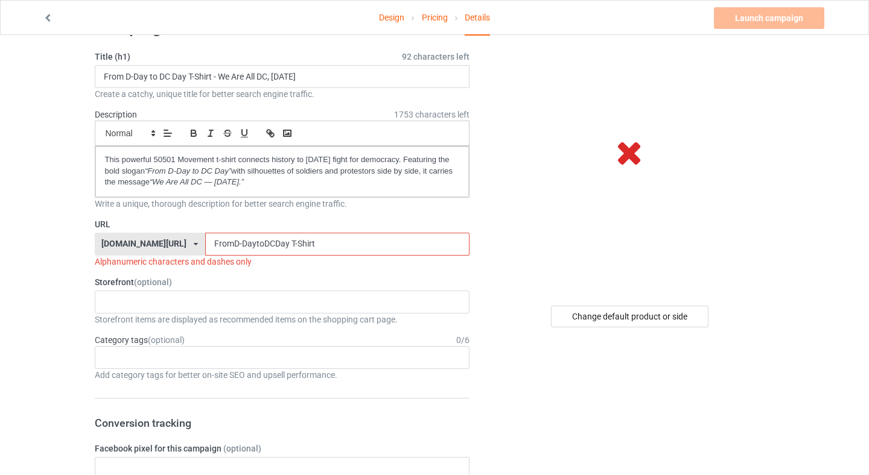
drag, startPoint x: 285, startPoint y: 242, endPoint x: 253, endPoint y: 241, distance: 31.4
click at [253, 241] on input "FromD-DaytoDCDay T-Shirt" at bounding box center [337, 244] width 264 height 23
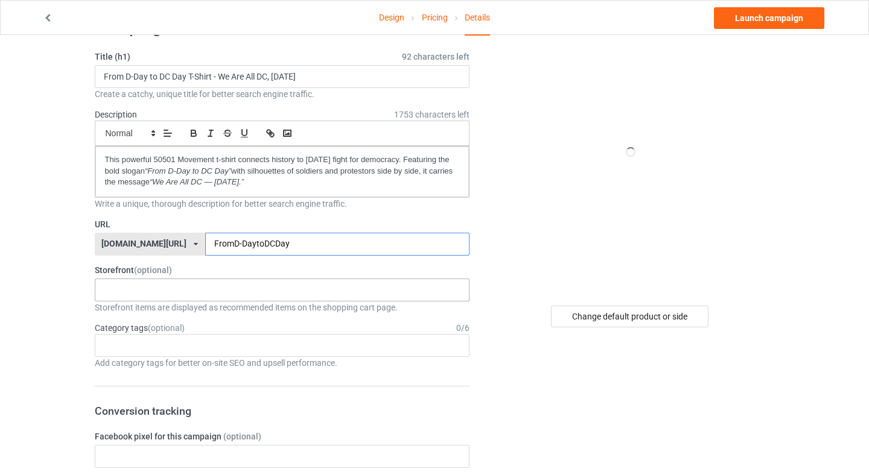
type input "FromD-DaytoDCDay"
click at [238, 296] on div "50501 Movement Apparel MomPowerHub : Strong Mom Apparel - Lifestyle Gear 68b599…" at bounding box center [282, 290] width 375 height 23
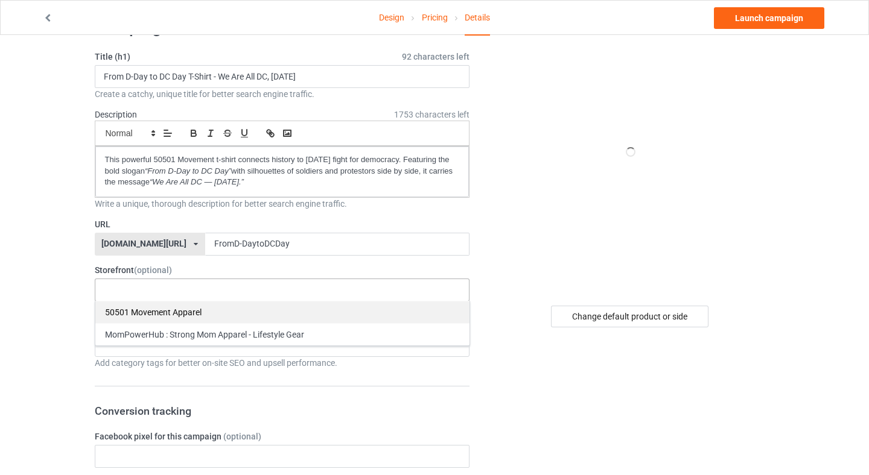
click at [216, 312] on div "50501 Movement Apparel" at bounding box center [282, 312] width 374 height 22
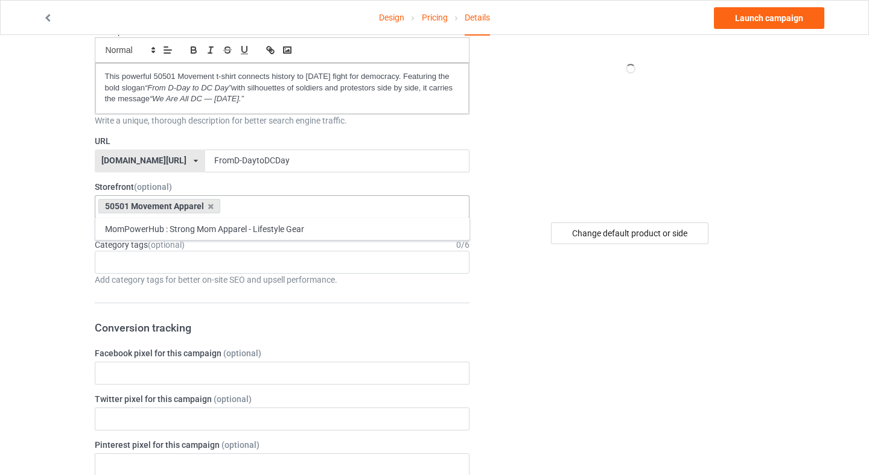
scroll to position [147, 0]
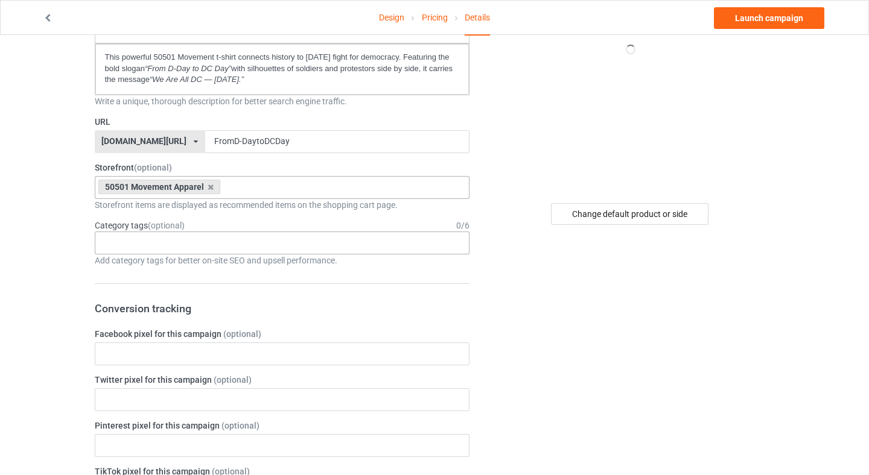
click at [210, 239] on div "Age > [DEMOGRAPHIC_DATA] > 1 Age > [DEMOGRAPHIC_DATA] Months > 1 Month Age > [D…" at bounding box center [282, 243] width 375 height 23
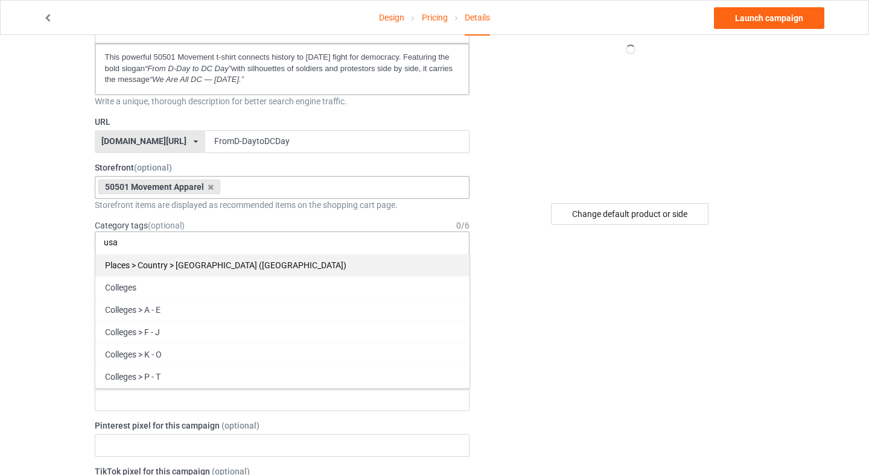
type input "usa"
click at [214, 265] on div "Places > Country > [GEOGRAPHIC_DATA] ([GEOGRAPHIC_DATA])" at bounding box center [282, 265] width 374 height 22
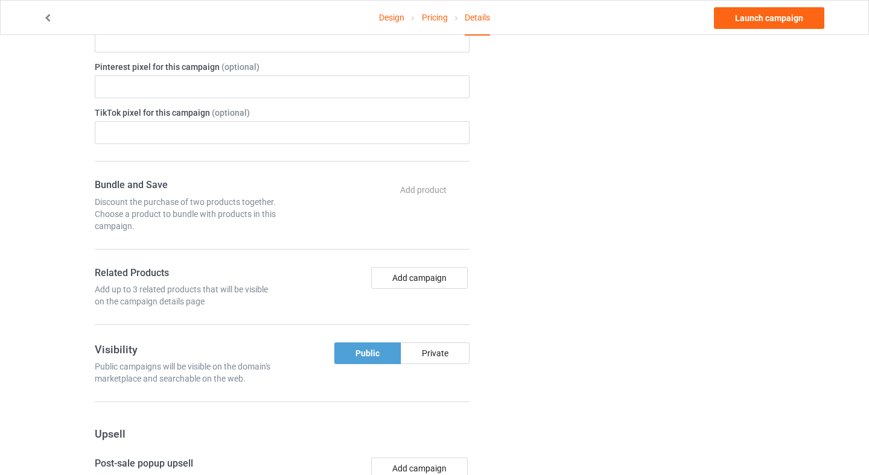
scroll to position [528, 0]
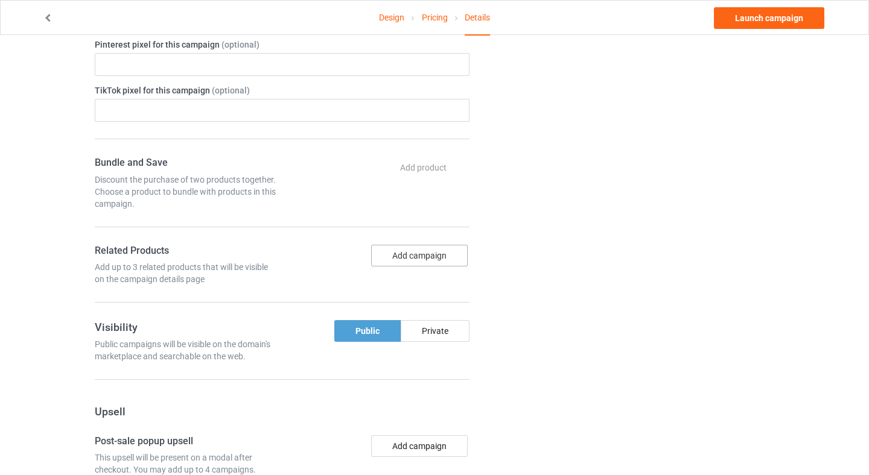
click at [448, 257] on button "Add campaign" at bounding box center [419, 256] width 97 height 22
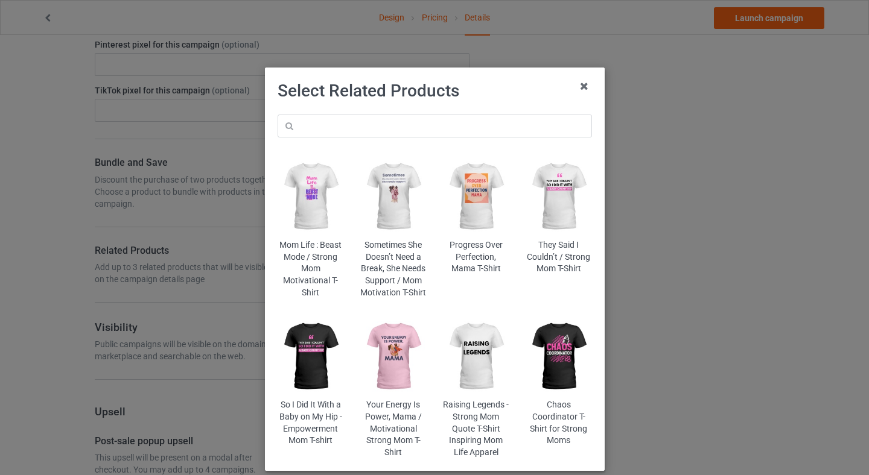
scroll to position [63, 0]
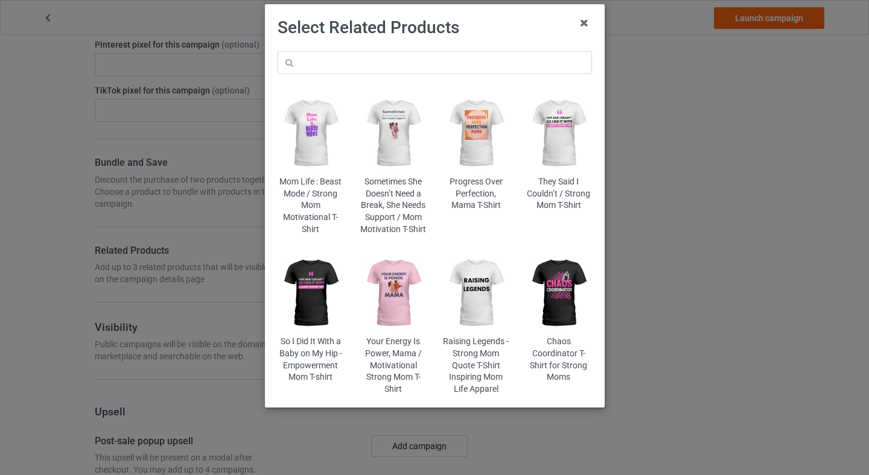
click at [737, 383] on div "Select Related Products Mom Life : Beast Mode / Strong Mom Motivational T-Shirt…" at bounding box center [434, 237] width 869 height 475
click at [587, 22] on icon at bounding box center [583, 22] width 19 height 19
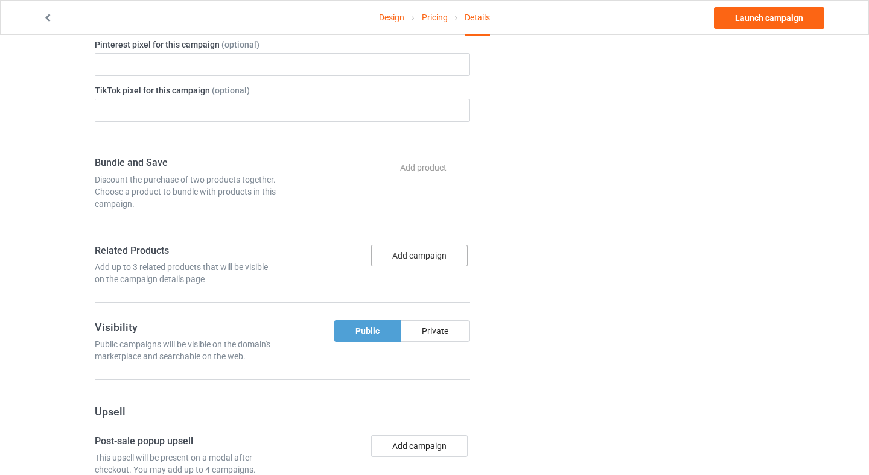
click at [410, 258] on button "Add campaign" at bounding box center [419, 256] width 97 height 22
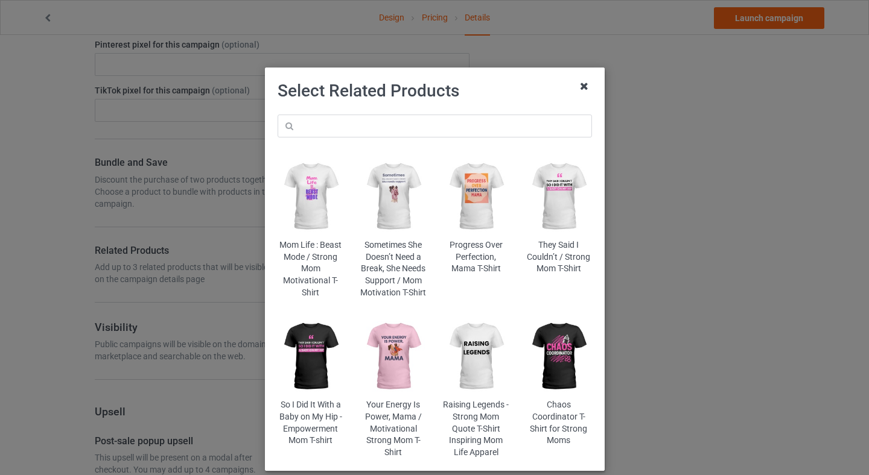
click at [583, 86] on icon at bounding box center [583, 86] width 19 height 19
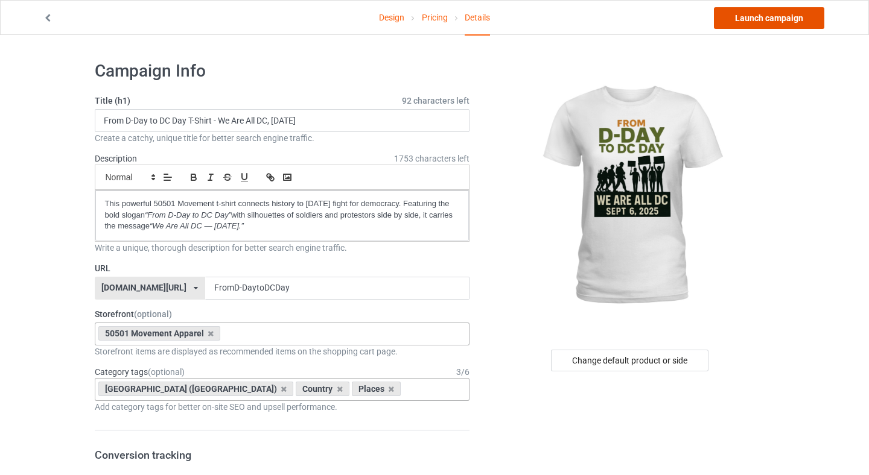
click at [768, 19] on link "Launch campaign" at bounding box center [769, 18] width 110 height 22
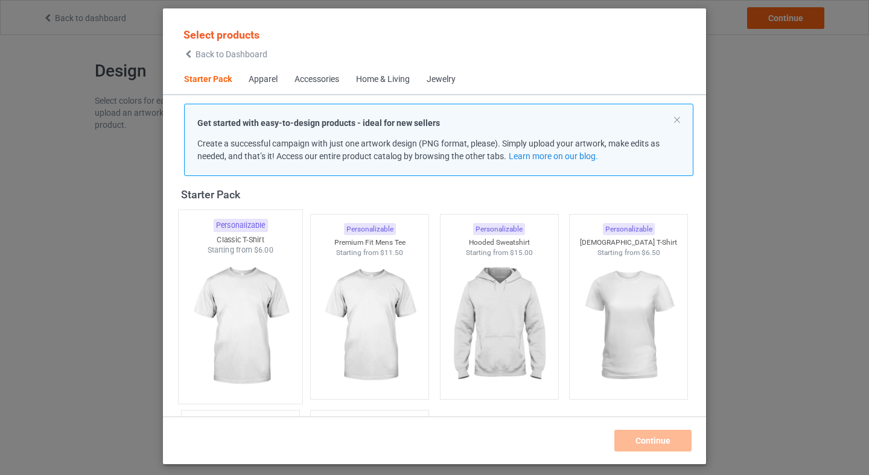
click at [273, 273] on img at bounding box center [239, 327] width 113 height 142
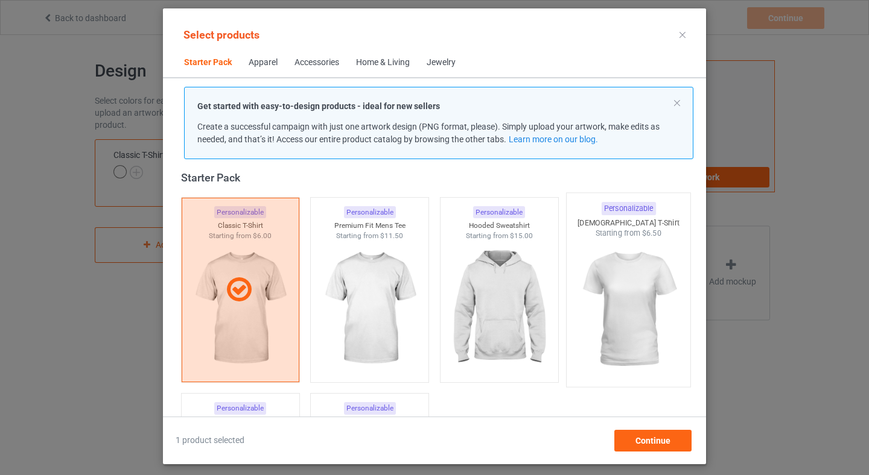
click at [667, 312] on img at bounding box center [628, 310] width 113 height 142
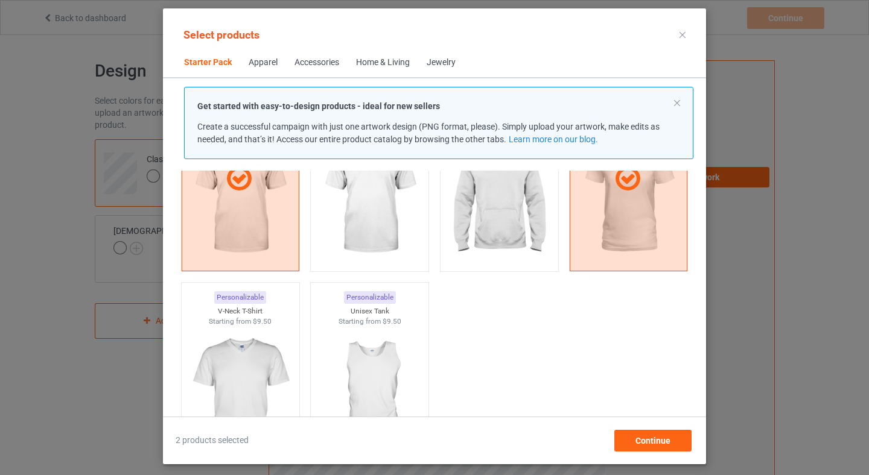
scroll to position [126, 0]
click at [666, 437] on span "Continue" at bounding box center [652, 441] width 35 height 10
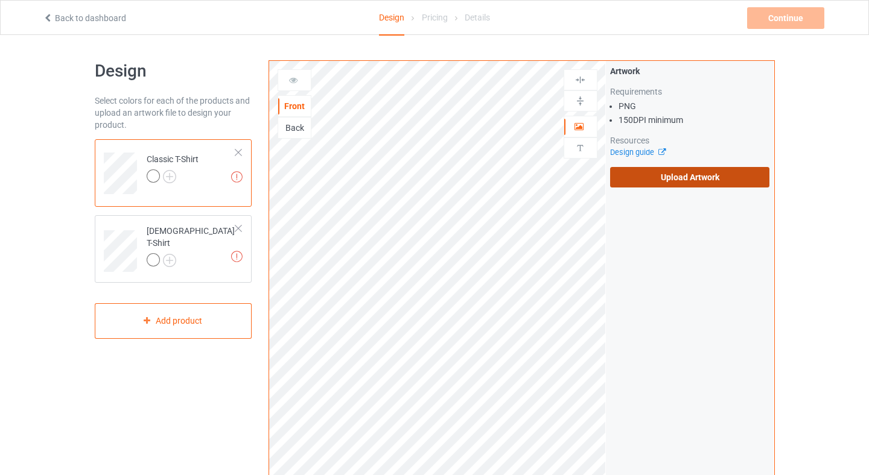
click at [663, 171] on label "Upload Artwork" at bounding box center [690, 177] width 160 height 21
click at [0, 0] on input "Upload Artwork" at bounding box center [0, 0] width 0 height 0
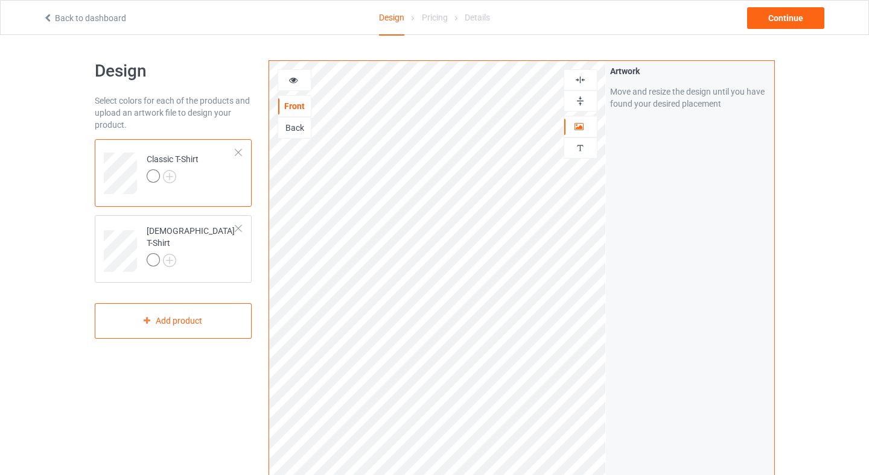
click at [584, 97] on img at bounding box center [579, 100] width 11 height 11
click at [723, 243] on div "Artwork Move and resize the design until you have found your desired placement" at bounding box center [690, 290] width 168 height 458
click at [749, 259] on div "Artwork Move and resize the design until you have found your desired placement" at bounding box center [690, 290] width 168 height 458
click at [154, 177] on div at bounding box center [153, 176] width 13 height 13
click at [178, 177] on div at bounding box center [173, 178] width 52 height 17
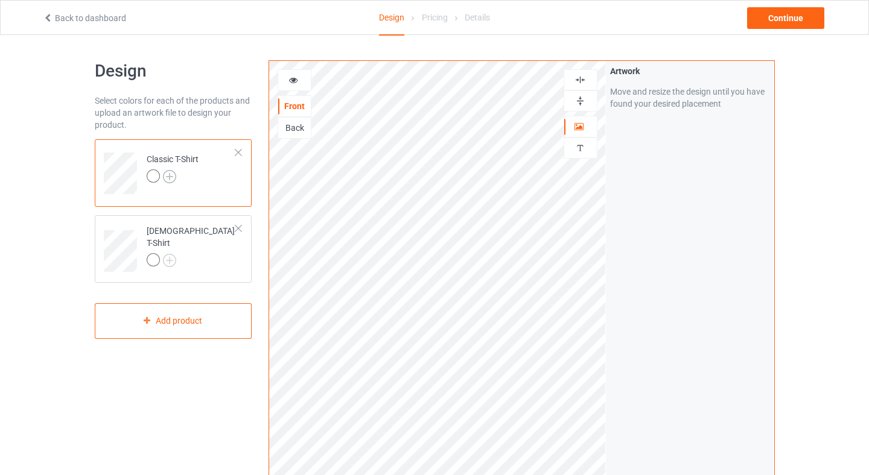
click at [166, 177] on img at bounding box center [169, 176] width 13 height 13
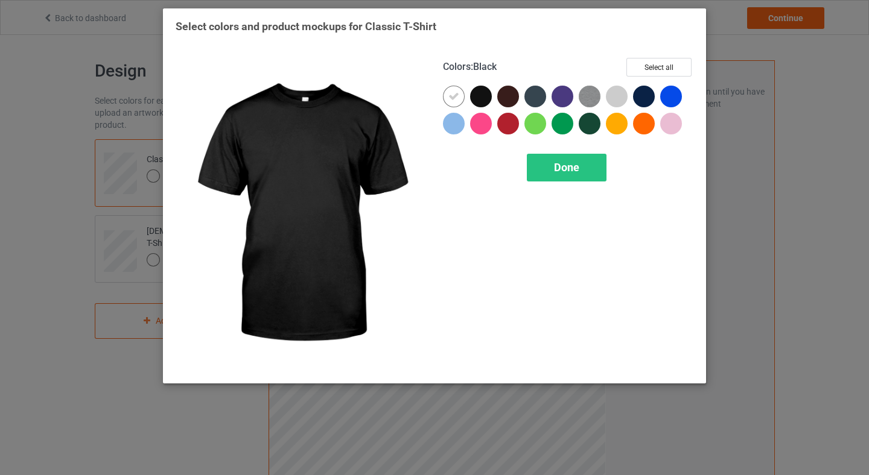
click at [484, 84] on div "Colors : Black Select all" at bounding box center [568, 72] width 250 height 28
click at [478, 101] on div at bounding box center [481, 97] width 22 height 22
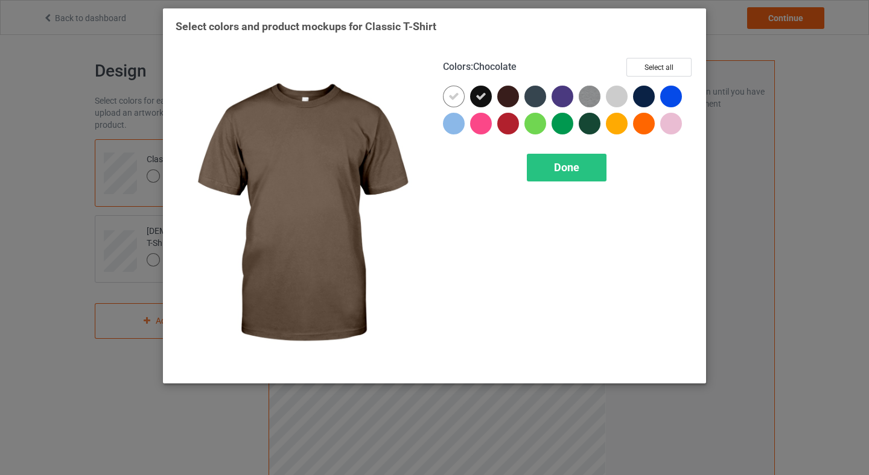
click at [509, 95] on div at bounding box center [508, 97] width 22 height 22
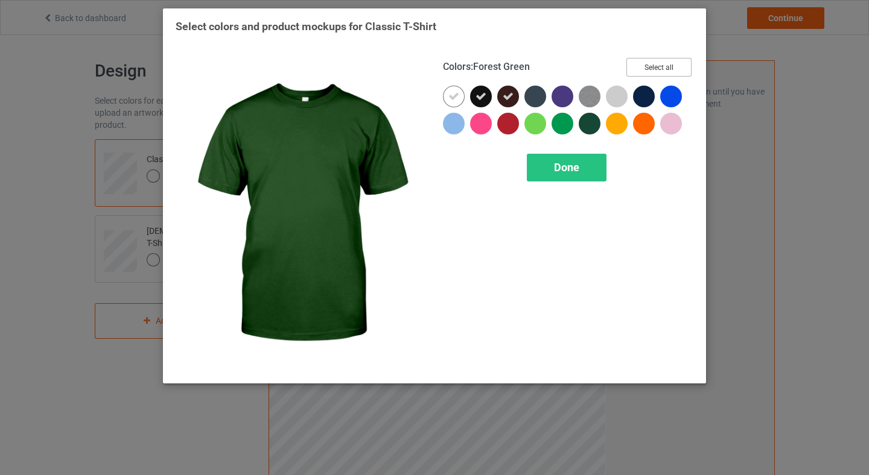
click at [660, 59] on button "Select all" at bounding box center [658, 67] width 65 height 19
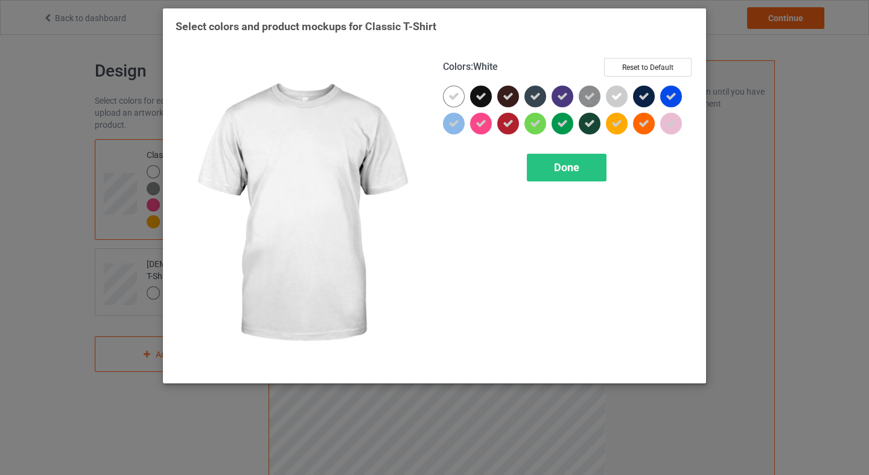
click at [454, 99] on icon at bounding box center [453, 96] width 11 height 11
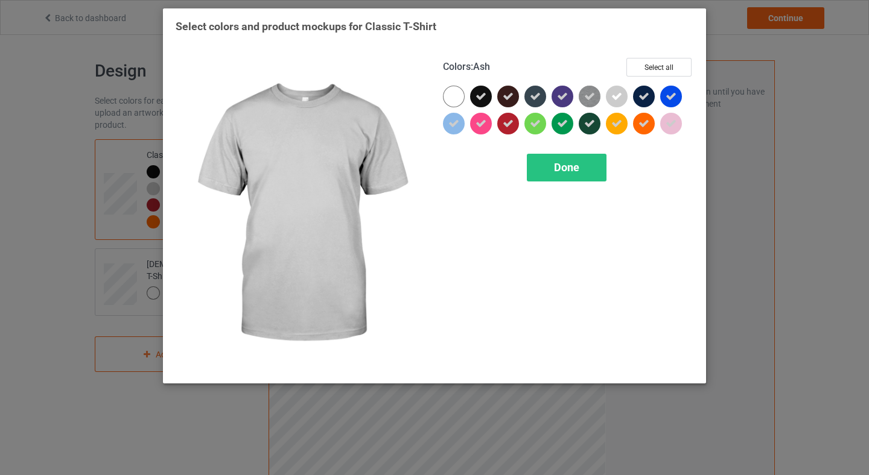
click at [617, 94] on icon at bounding box center [616, 96] width 11 height 11
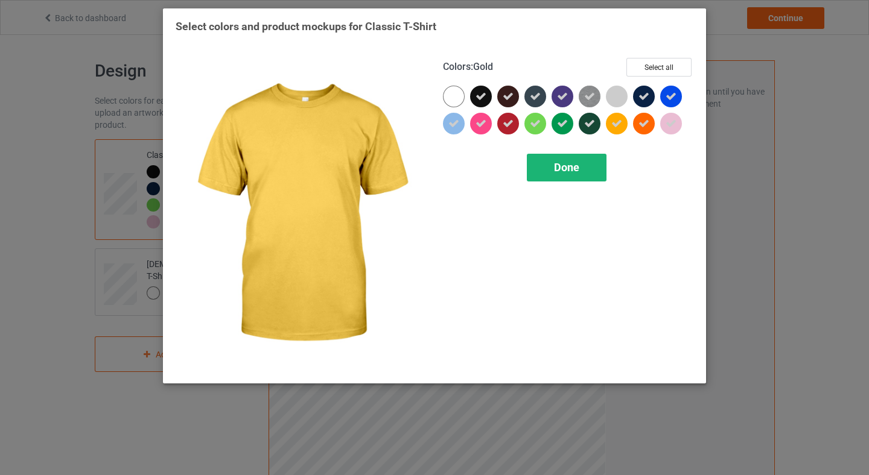
click at [542, 168] on div "Done" at bounding box center [567, 168] width 80 height 28
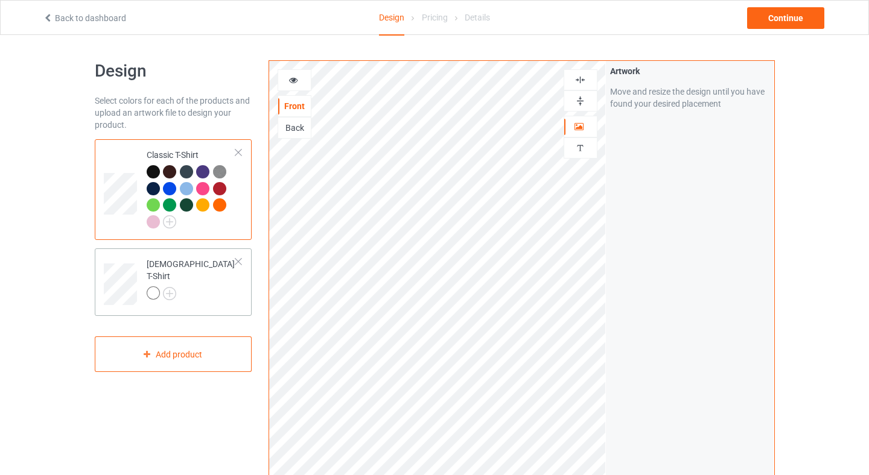
click at [162, 287] on div at bounding box center [155, 295] width 17 height 17
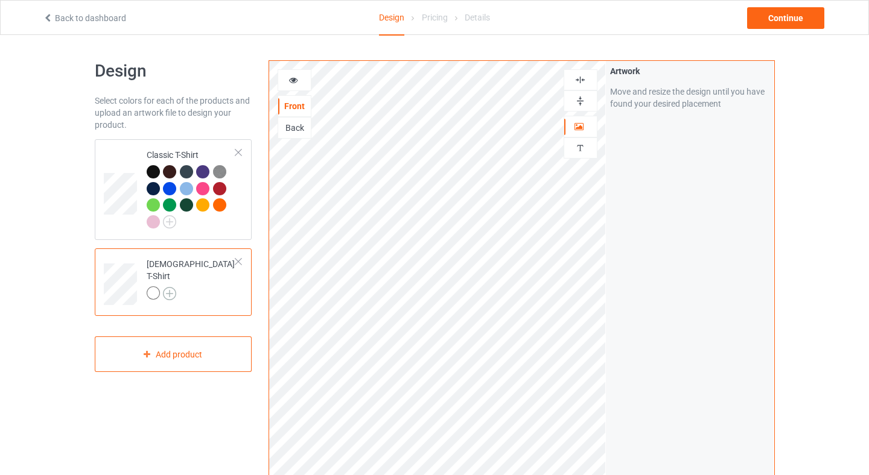
click at [169, 287] on img at bounding box center [169, 293] width 13 height 13
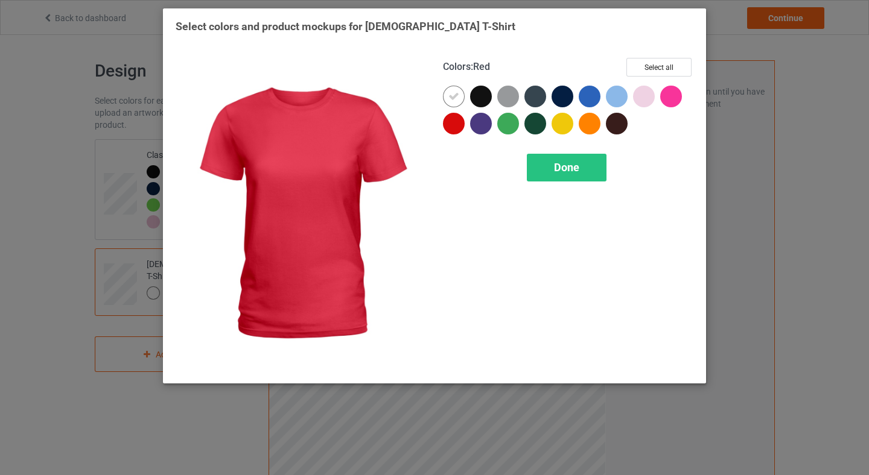
click at [647, 77] on div "Colors : Red Select all" at bounding box center [568, 72] width 250 height 28
click at [652, 70] on button "Select all" at bounding box center [658, 67] width 65 height 19
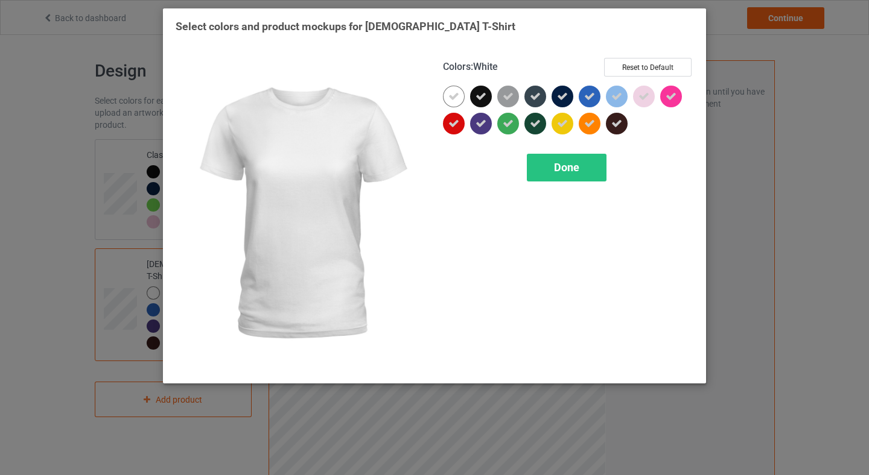
click at [453, 97] on icon at bounding box center [453, 96] width 11 height 11
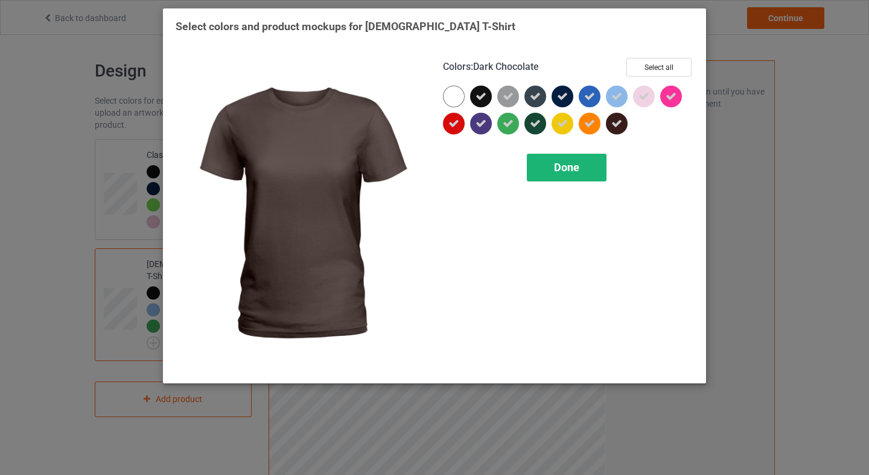
click at [572, 176] on div "Done" at bounding box center [567, 168] width 80 height 28
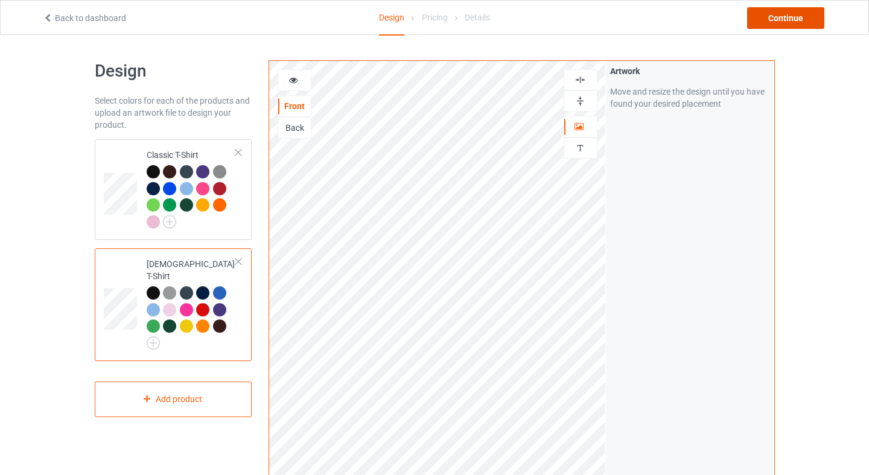
click at [799, 14] on div "Continue" at bounding box center [785, 18] width 77 height 22
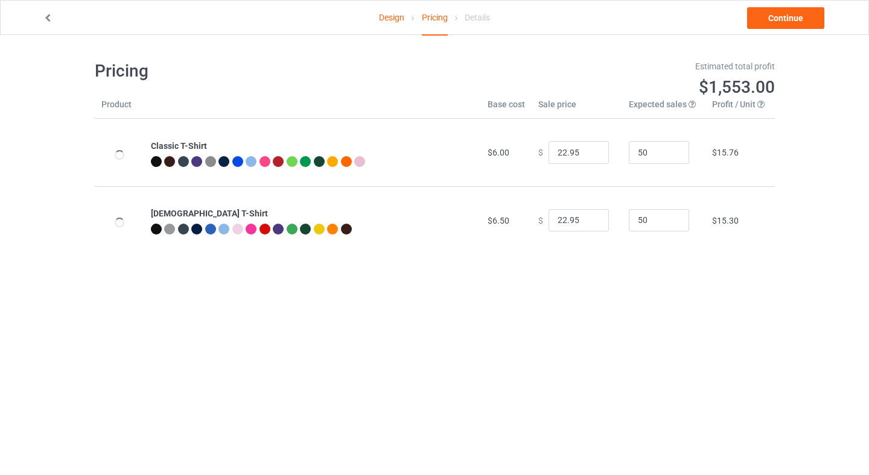
click at [48, 16] on icon at bounding box center [48, 16] width 10 height 8
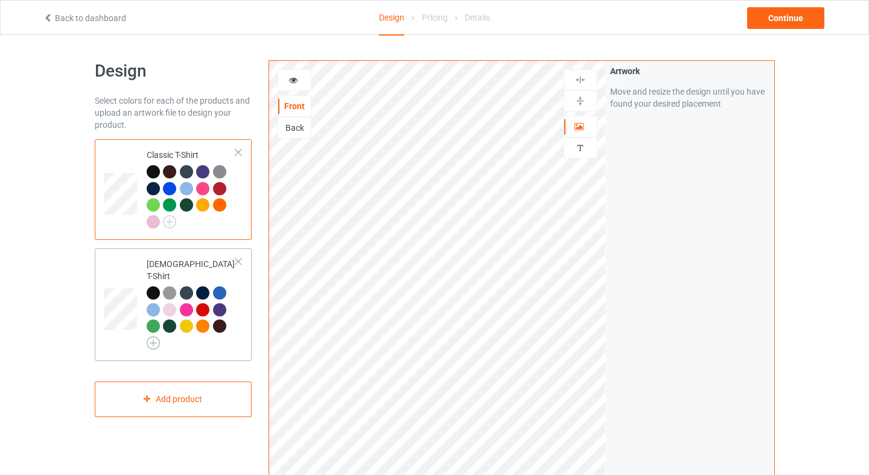
click at [153, 337] on img at bounding box center [153, 343] width 13 height 13
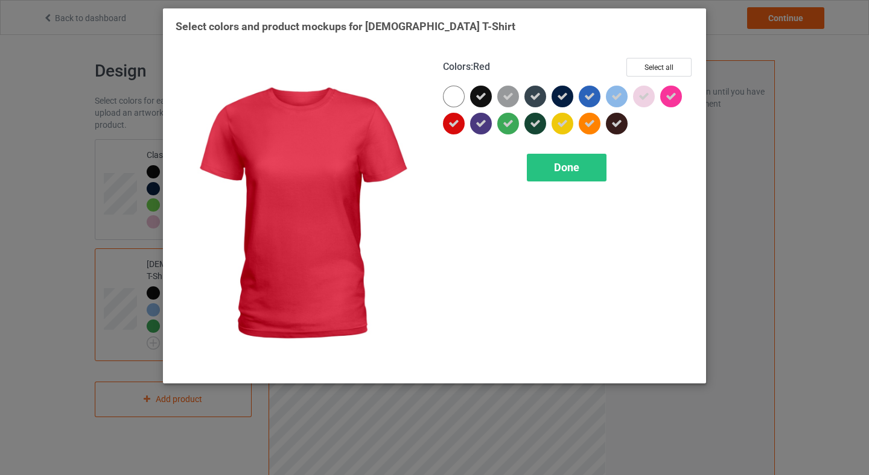
click at [448, 124] on icon at bounding box center [453, 123] width 11 height 11
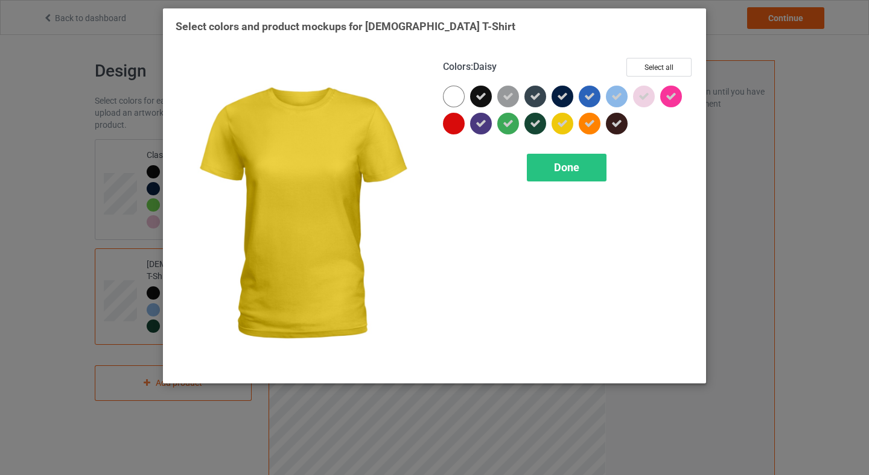
click at [562, 122] on icon at bounding box center [562, 123] width 11 height 11
click at [554, 171] on span "Done" at bounding box center [566, 167] width 25 height 13
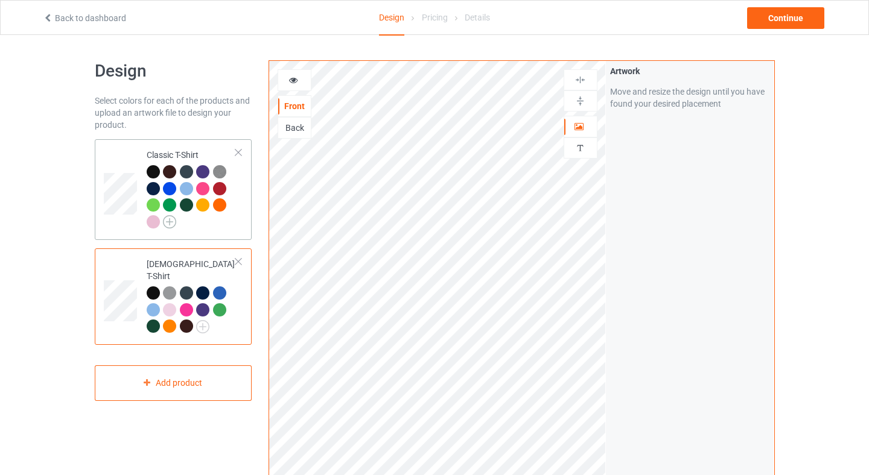
click at [165, 220] on img at bounding box center [169, 221] width 13 height 13
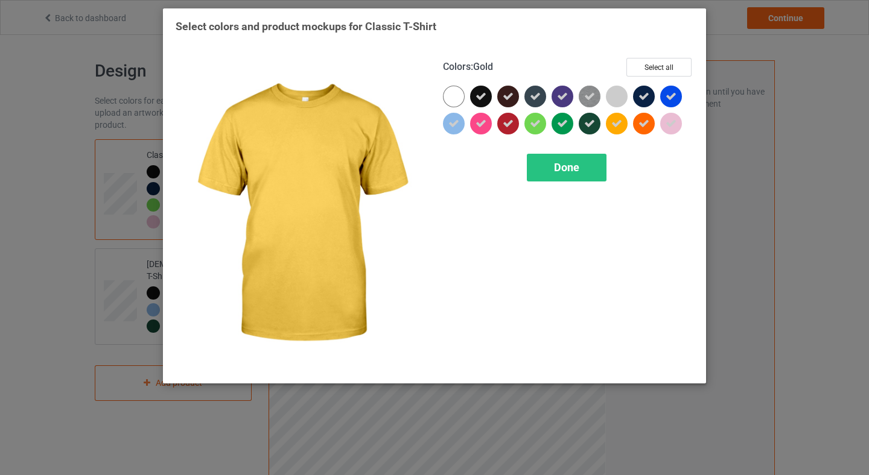
click at [618, 122] on icon at bounding box center [616, 123] width 11 height 11
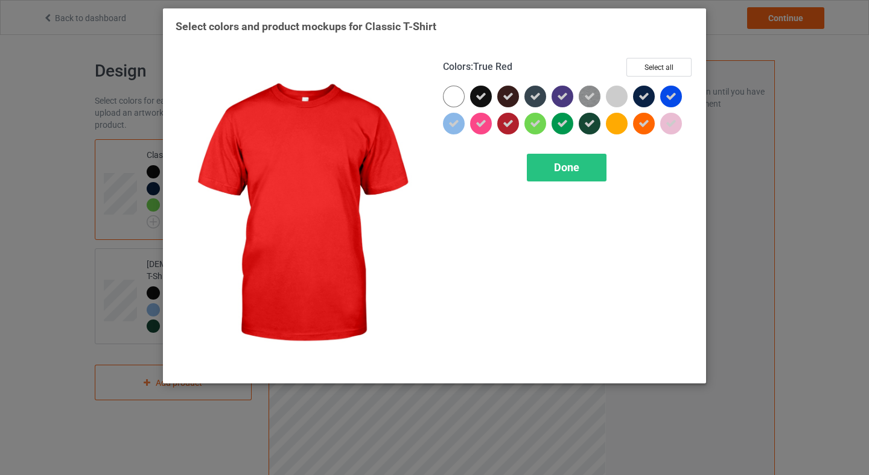
click at [510, 130] on div at bounding box center [508, 124] width 22 height 22
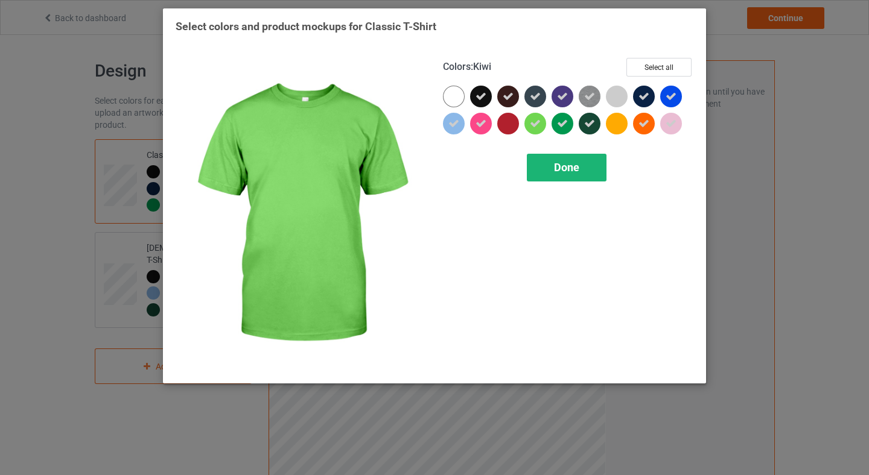
click at [560, 173] on span "Done" at bounding box center [566, 167] width 25 height 13
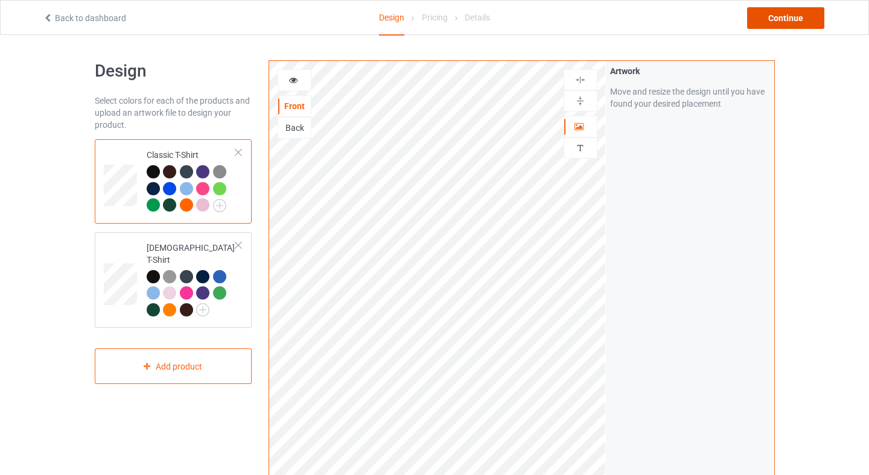
click at [788, 18] on div "Continue" at bounding box center [785, 18] width 77 height 22
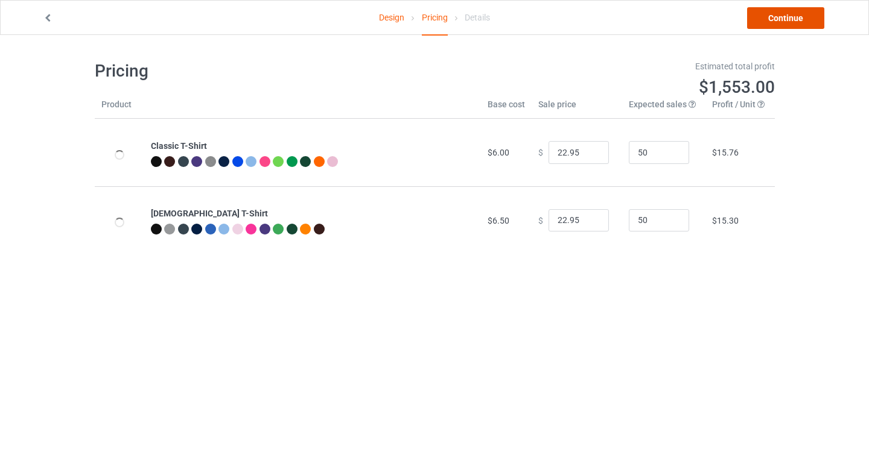
click at [788, 17] on link "Continue" at bounding box center [785, 18] width 77 height 22
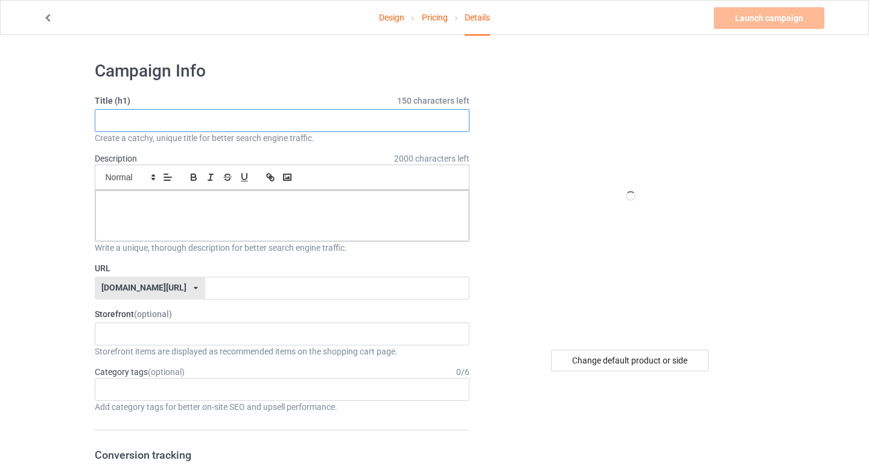
click at [226, 120] on input "text" at bounding box center [282, 120] width 375 height 23
paste input "Power Belongs to the People T-Shirt — We Are All DC, [DATE]"
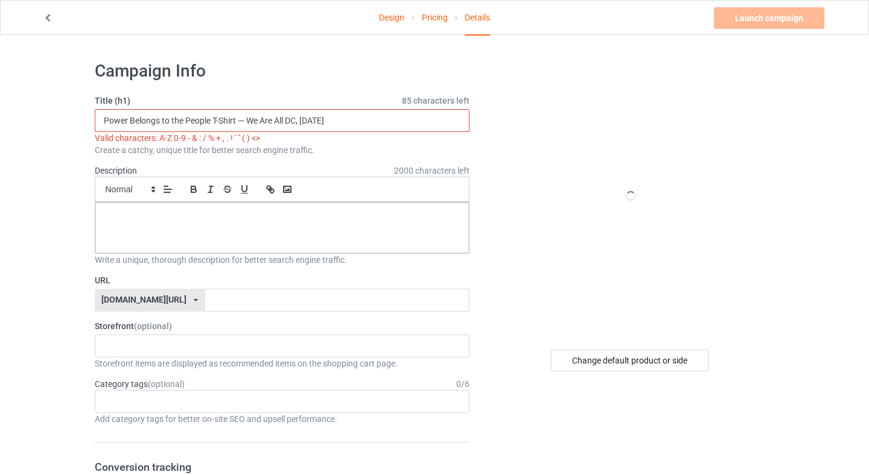
click at [244, 123] on input "Power Belongs to the People T-Shirt — We Are All DC, [DATE]" at bounding box center [282, 120] width 375 height 23
click at [241, 123] on input "Power Belongs to the People T-Shirt — We Are All DC, [DATE]" at bounding box center [282, 120] width 375 height 23
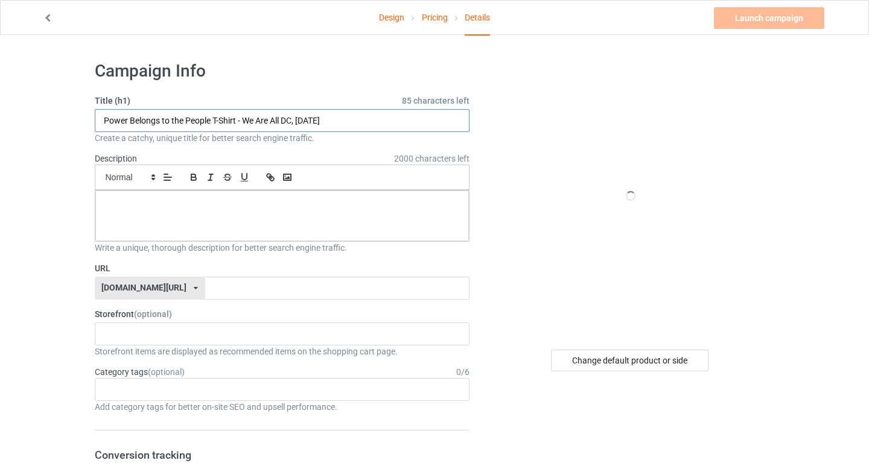
type input "Power Belongs to the People T-Shirt - We Are All DC, Sept 6, 2025"
click at [208, 192] on div at bounding box center [282, 216] width 374 height 51
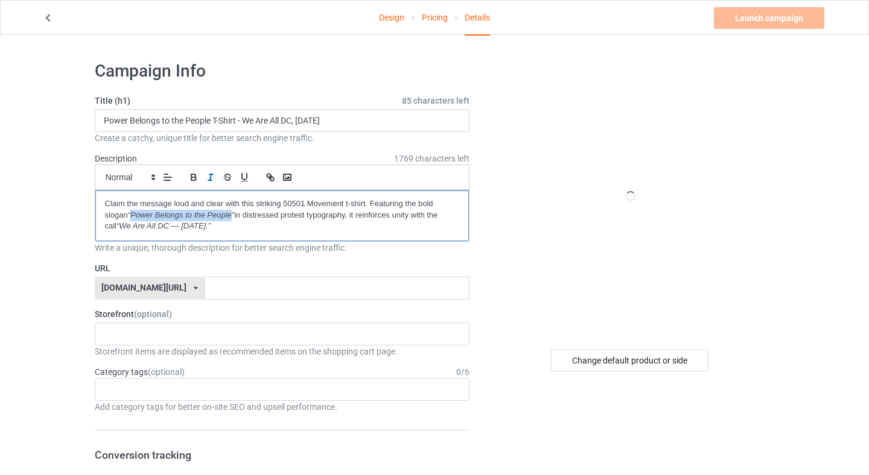
drag, startPoint x: 109, startPoint y: 214, endPoint x: 209, endPoint y: 215, distance: 100.1
click at [209, 215] on em "“Power Belongs to the People”" at bounding box center [181, 215] width 106 height 9
click at [191, 176] on icon "button" at bounding box center [193, 177] width 11 height 11
click at [558, 255] on div at bounding box center [630, 195] width 217 height 271
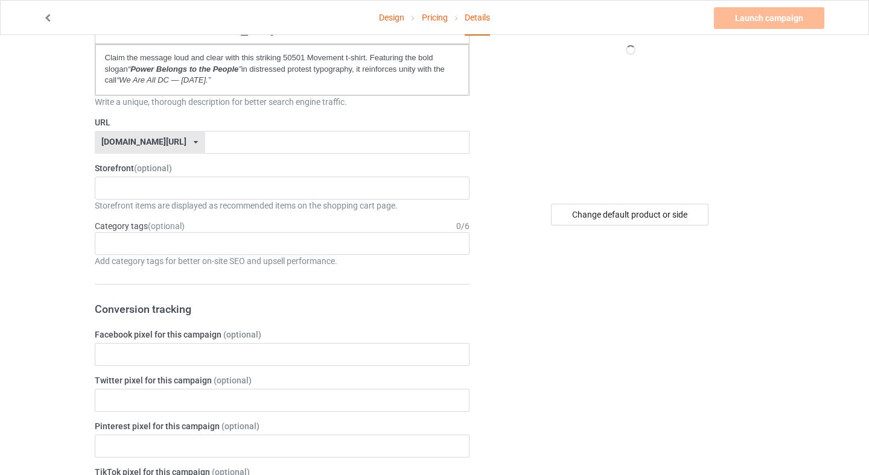
scroll to position [147, 0]
drag, startPoint x: 215, startPoint y: 69, endPoint x: 108, endPoint y: 69, distance: 106.8
click at [108, 69] on p "Claim the message loud and clear with this striking 50501 Movement t-shirt. Fea…" at bounding box center [282, 69] width 355 height 34
copy em "Power Belongs to the People"
click at [289, 140] on input "text" at bounding box center [337, 141] width 264 height 23
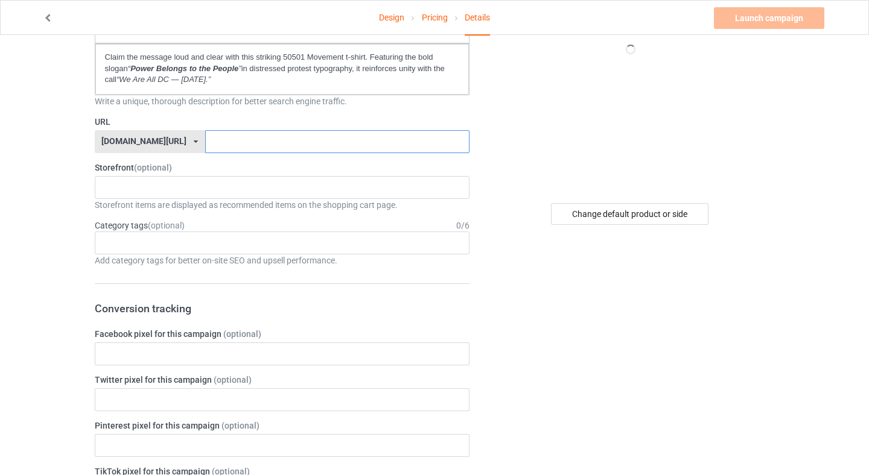
paste input "Power Belongs to the People"
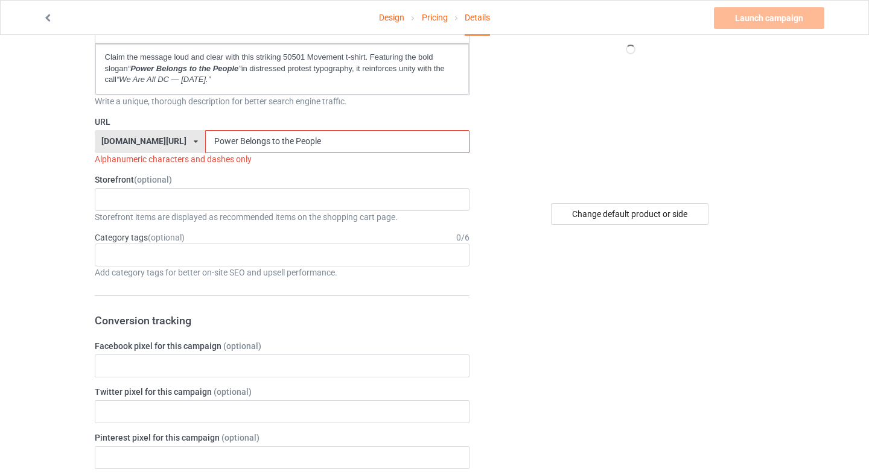
click at [205, 144] on input "Power Belongs to the People" at bounding box center [337, 141] width 264 height 23
click at [205, 141] on input "Power Belongs to the People" at bounding box center [337, 141] width 264 height 23
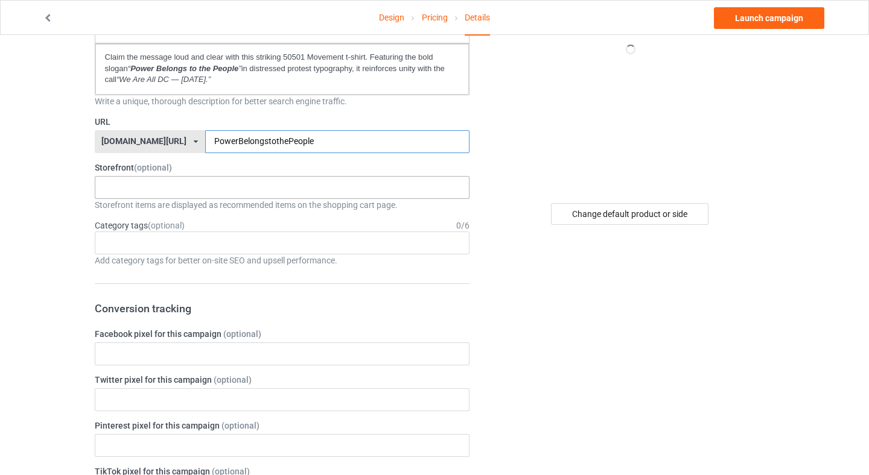
type input "PowerBelongstothePeople"
click at [163, 181] on div "50501 Movement Apparel MomPowerHub : Strong Mom Apparel - Lifestyle Gear 68b599…" at bounding box center [282, 187] width 375 height 23
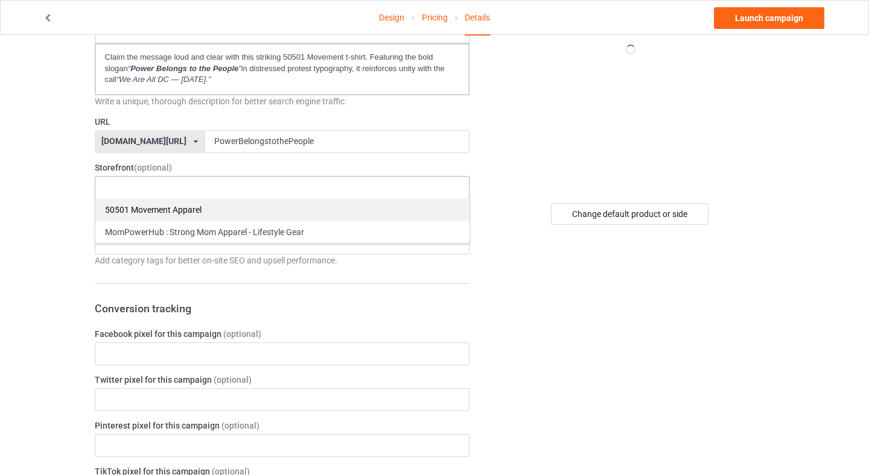
click at [157, 204] on div "50501 Movement Apparel" at bounding box center [282, 209] width 374 height 22
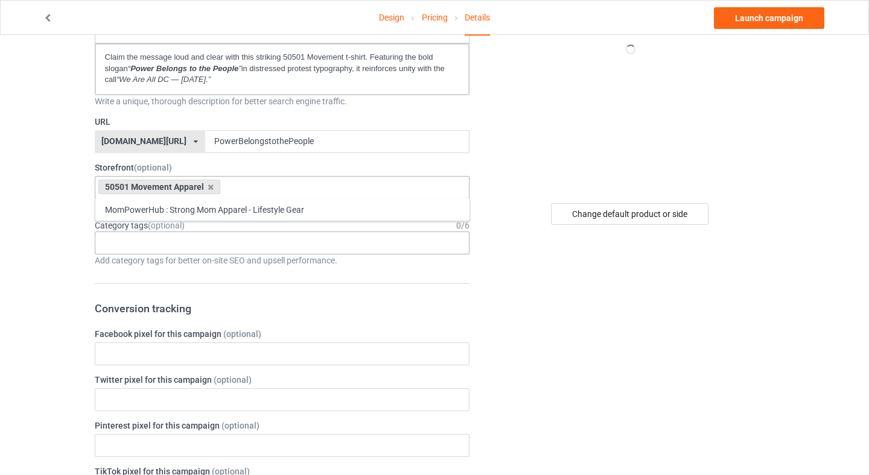
click at [157, 239] on div "Age > [DEMOGRAPHIC_DATA] > 1 Age > [DEMOGRAPHIC_DATA] Months > 1 Month Age > [D…" at bounding box center [282, 243] width 375 height 23
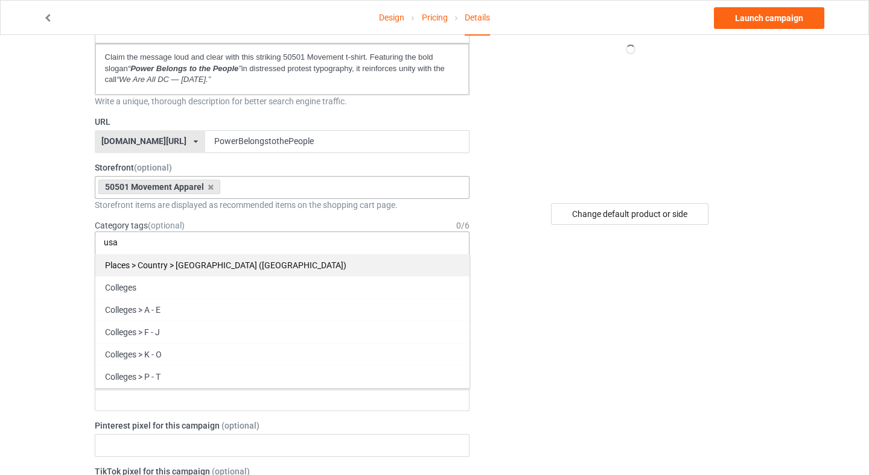
type input "usa"
click at [148, 268] on div "Places > Country > [GEOGRAPHIC_DATA] ([GEOGRAPHIC_DATA])" at bounding box center [282, 265] width 374 height 22
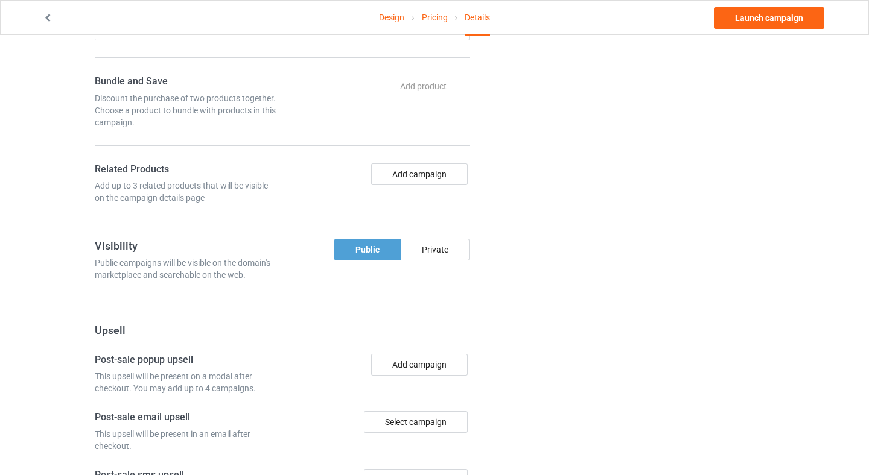
scroll to position [619, 0]
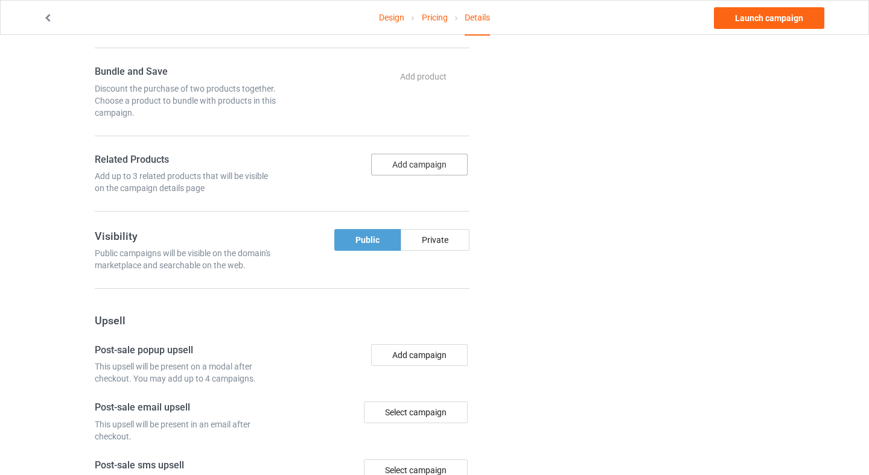
click at [428, 166] on button "Add campaign" at bounding box center [419, 165] width 97 height 22
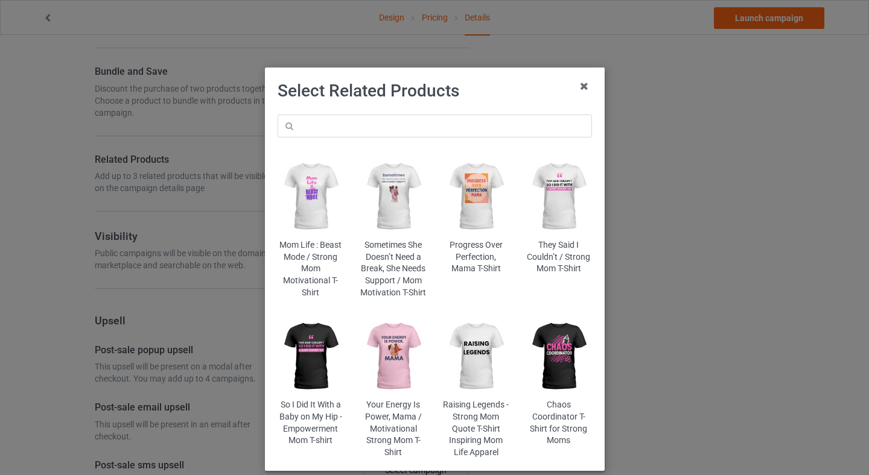
scroll to position [63, 0]
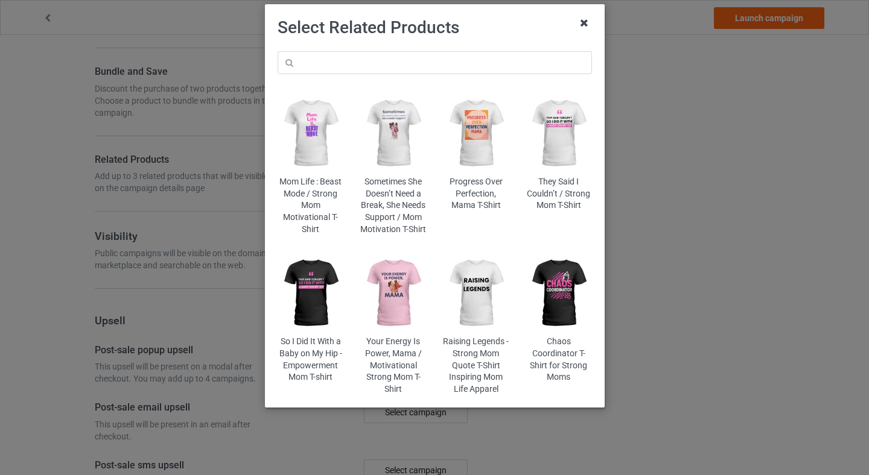
click at [579, 20] on icon at bounding box center [583, 22] width 19 height 19
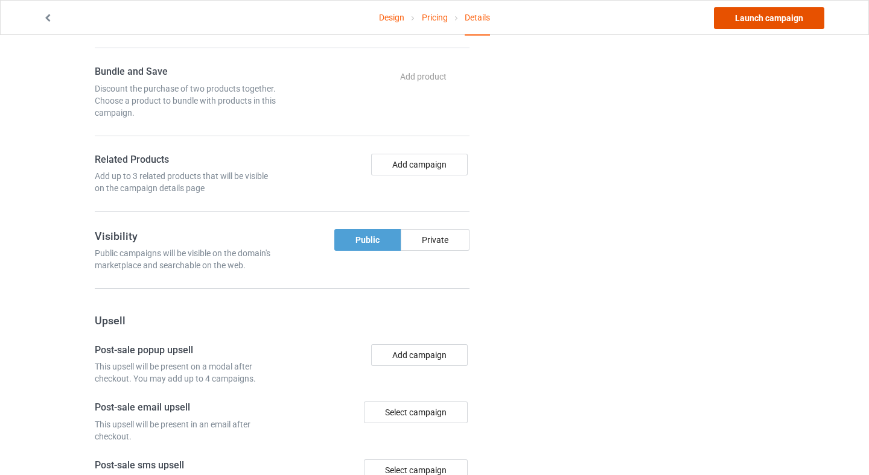
click at [789, 13] on link "Launch campaign" at bounding box center [769, 18] width 110 height 22
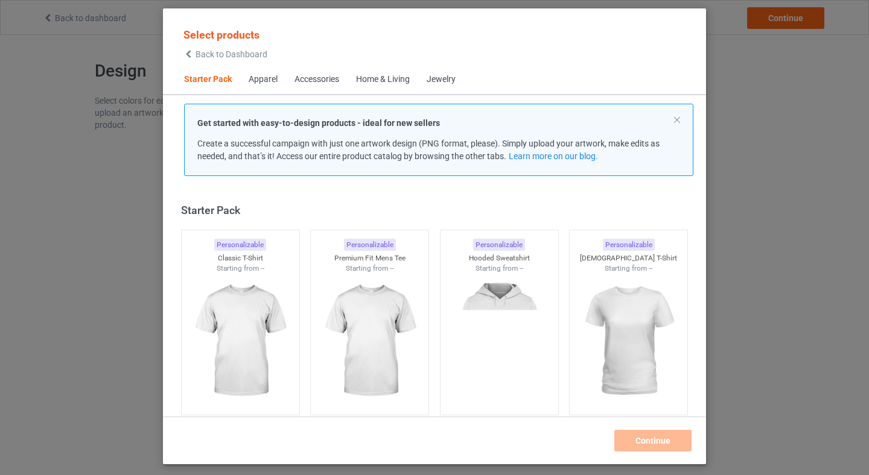
scroll to position [16, 0]
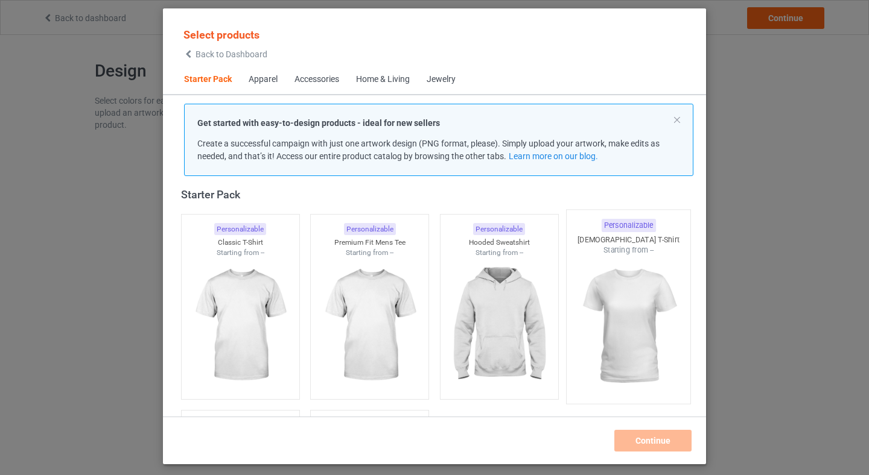
click at [637, 324] on img at bounding box center [628, 327] width 113 height 142
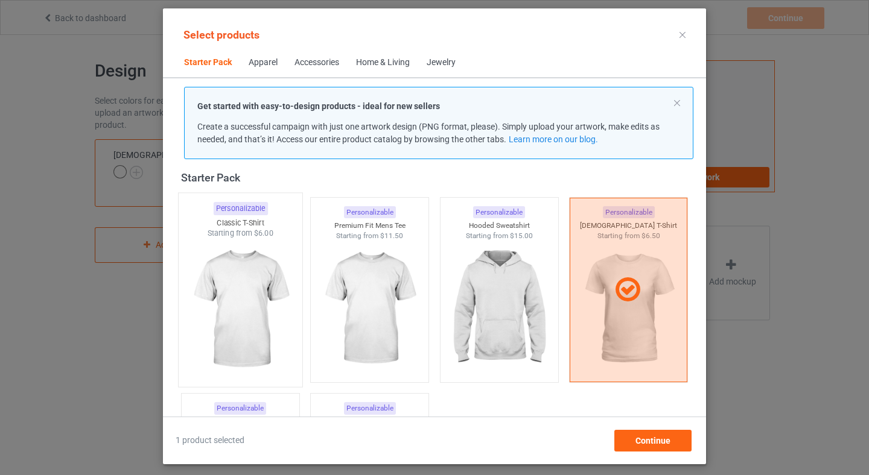
click at [246, 317] on img at bounding box center [239, 310] width 113 height 142
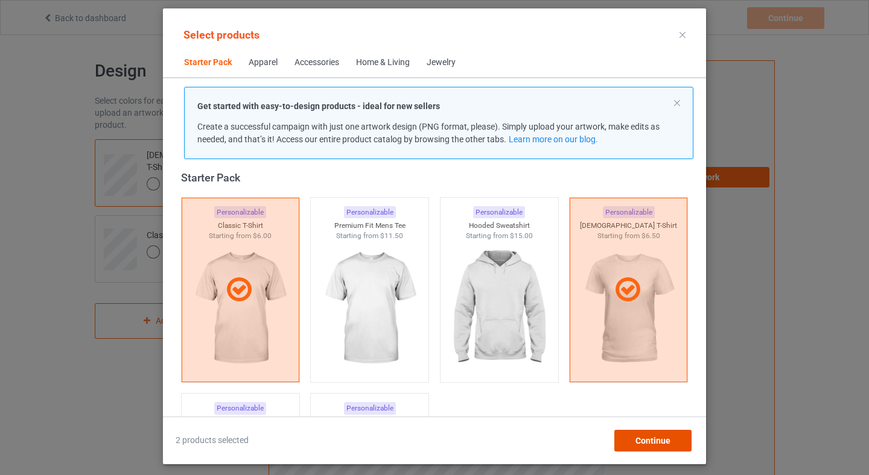
click at [672, 437] on div "Continue" at bounding box center [652, 441] width 77 height 22
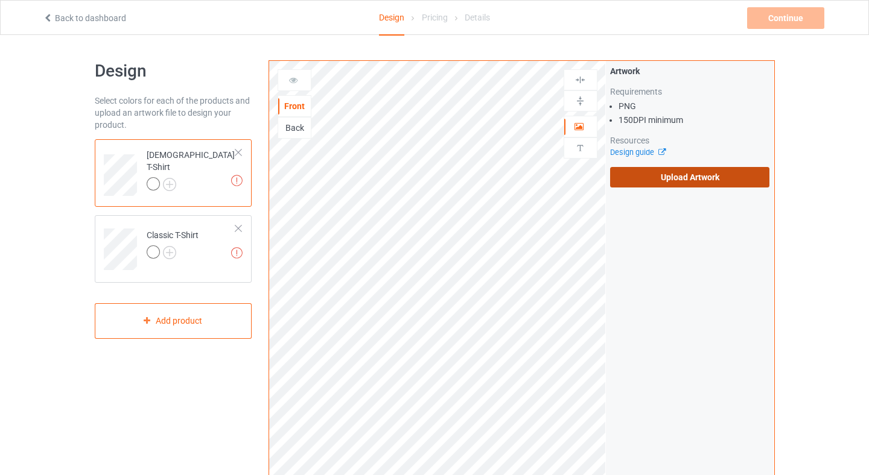
click at [678, 173] on label "Upload Artwork" at bounding box center [690, 177] width 160 height 21
click at [0, 0] on input "Upload Artwork" at bounding box center [0, 0] width 0 height 0
click at [640, 175] on label "Upload Artwork" at bounding box center [690, 177] width 160 height 21
click at [0, 0] on input "Upload Artwork" at bounding box center [0, 0] width 0 height 0
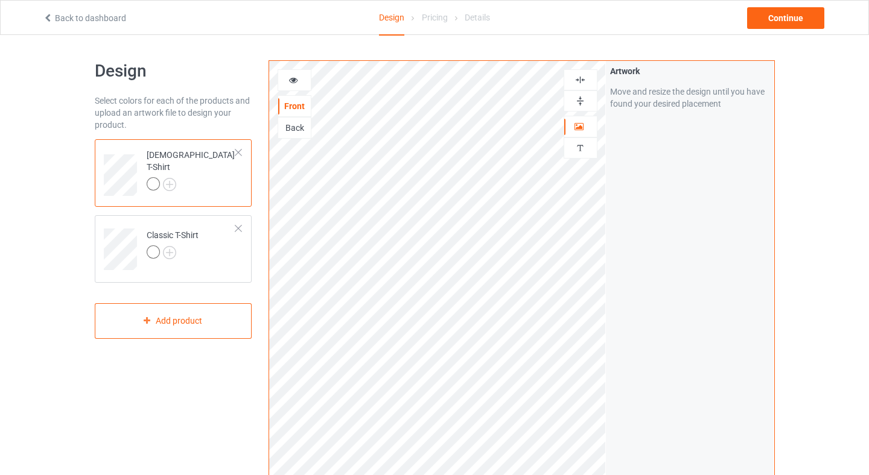
click at [578, 102] on img at bounding box center [579, 100] width 11 height 11
click at [585, 86] on div at bounding box center [580, 79] width 34 height 21
click at [674, 240] on div "Artwork Move and resize the design until you have found your desired placement" at bounding box center [690, 290] width 168 height 458
click at [158, 177] on div at bounding box center [153, 183] width 13 height 13
click at [173, 178] on img at bounding box center [169, 184] width 13 height 13
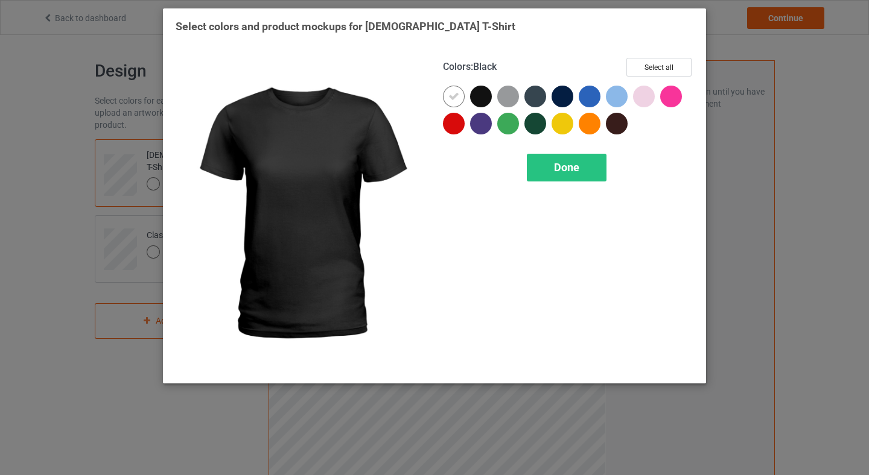
click at [475, 94] on div at bounding box center [481, 97] width 22 height 22
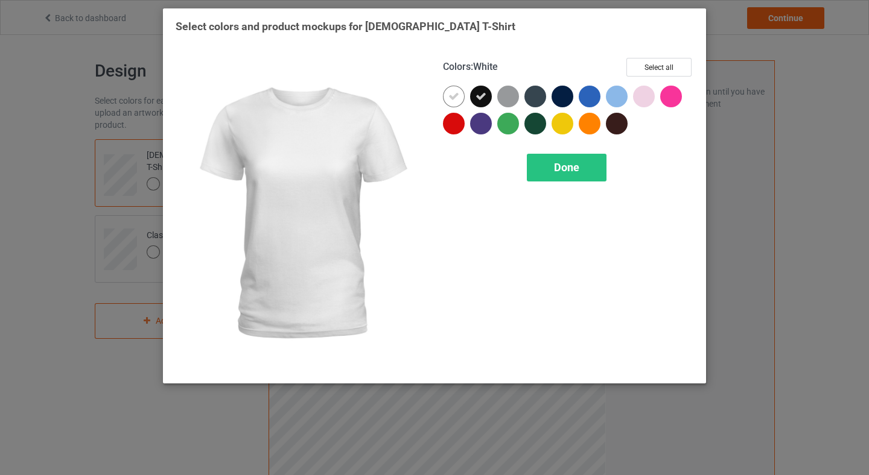
click at [458, 98] on icon at bounding box center [453, 96] width 11 height 11
click at [458, 98] on div at bounding box center [454, 97] width 22 height 22
click at [452, 104] on div at bounding box center [454, 97] width 22 height 22
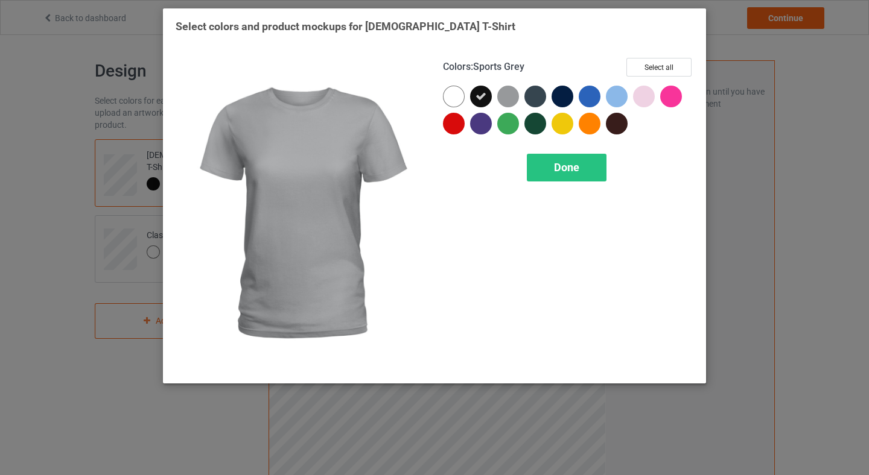
click at [515, 93] on div at bounding box center [508, 97] width 22 height 22
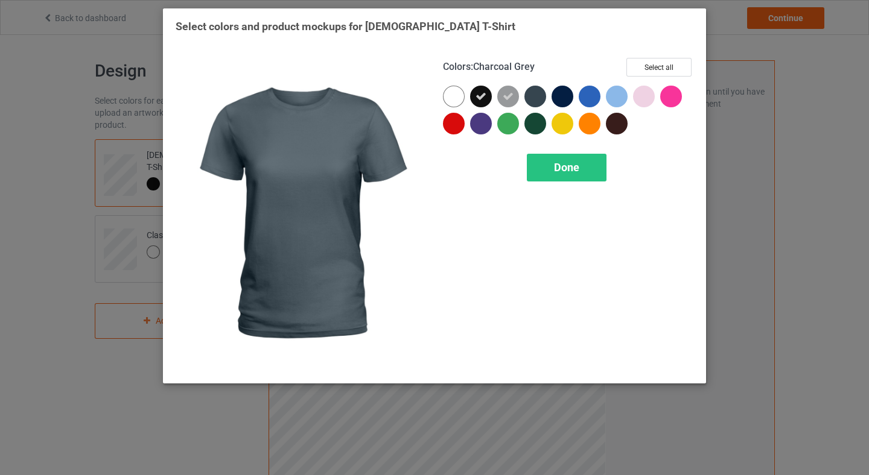
click at [542, 95] on div at bounding box center [535, 97] width 22 height 22
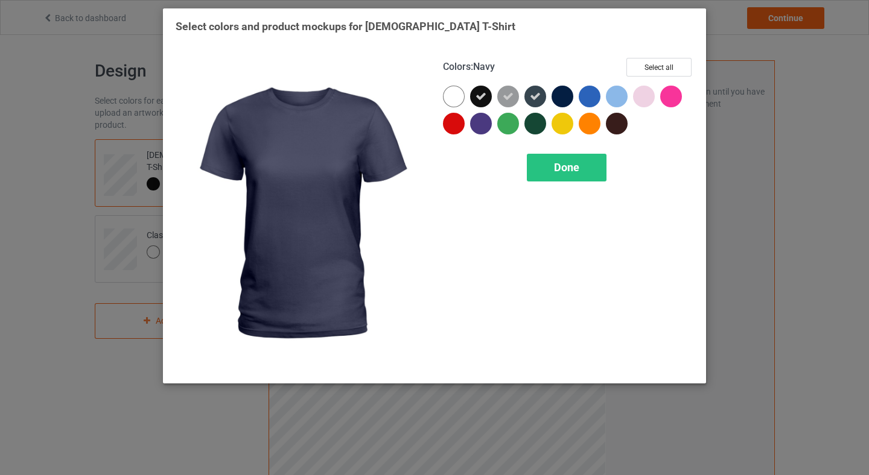
click at [551, 95] on div at bounding box center [562, 97] width 22 height 22
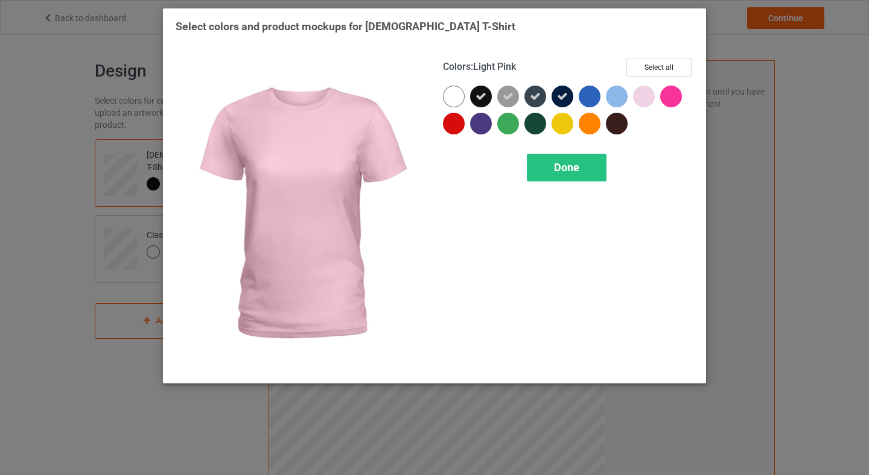
click at [650, 95] on div at bounding box center [644, 97] width 22 height 22
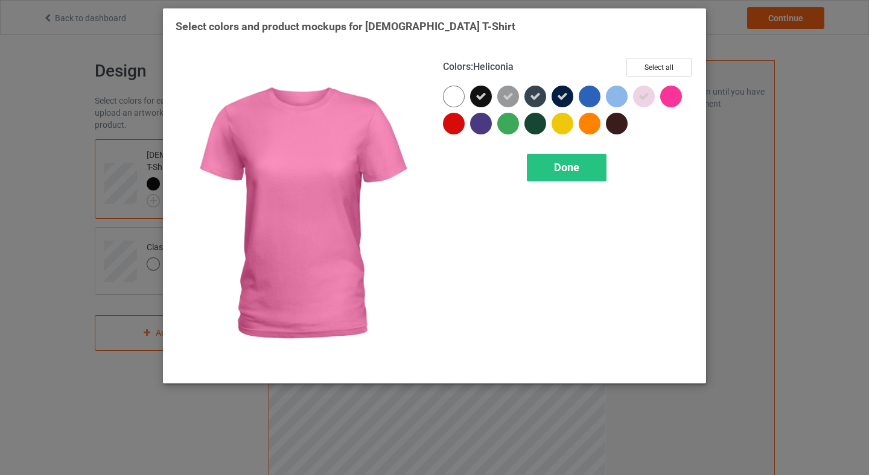
click at [673, 97] on div at bounding box center [671, 97] width 22 height 22
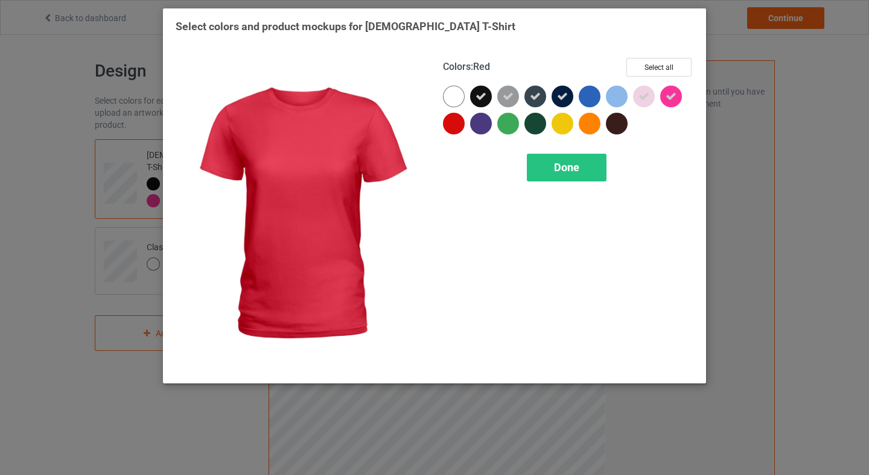
click at [455, 127] on div at bounding box center [454, 124] width 22 height 22
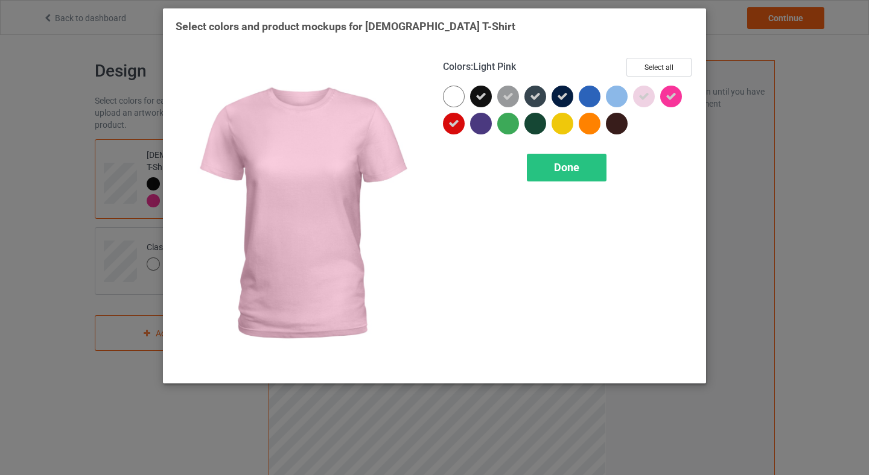
click at [646, 97] on icon at bounding box center [643, 96] width 11 height 11
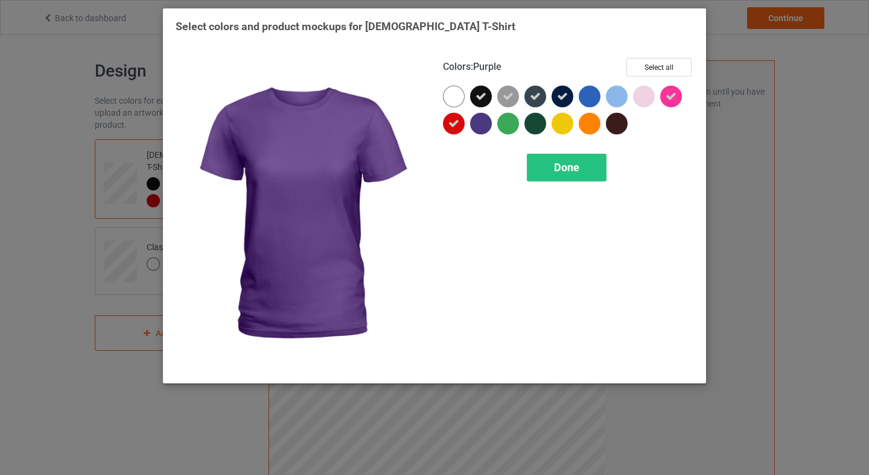
click at [472, 125] on div at bounding box center [481, 124] width 22 height 22
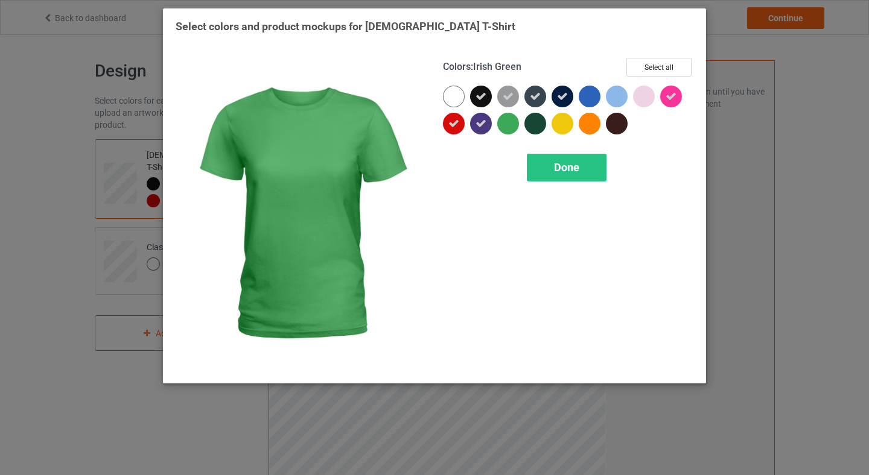
click at [504, 130] on div at bounding box center [508, 124] width 22 height 22
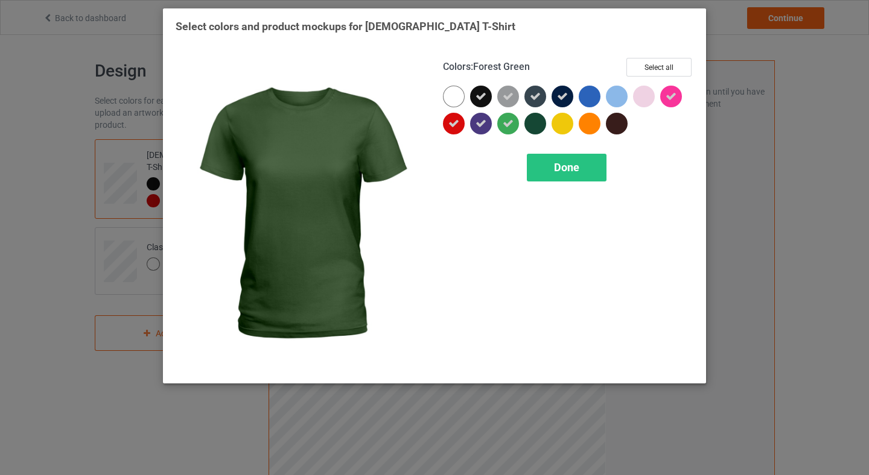
click at [533, 124] on div at bounding box center [535, 124] width 22 height 22
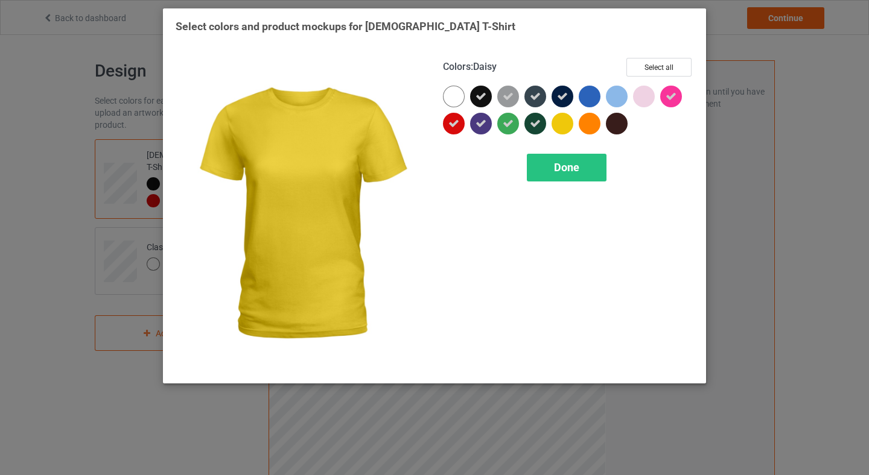
click at [551, 124] on div at bounding box center [562, 124] width 22 height 22
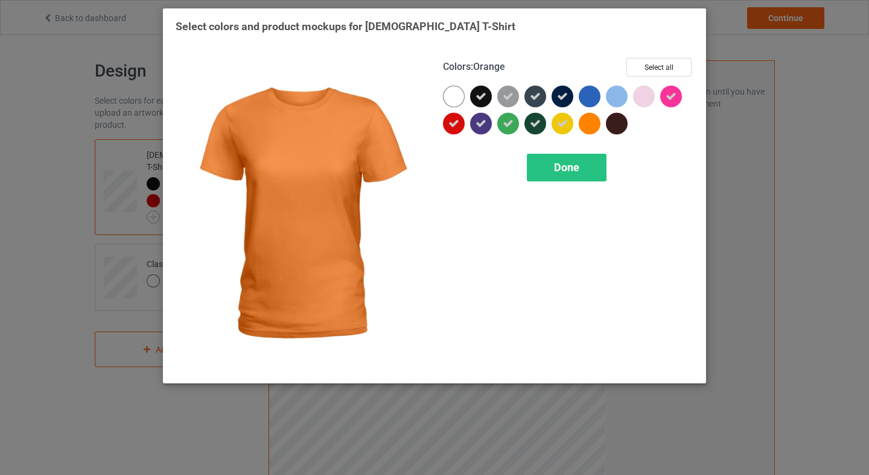
click at [608, 117] on div at bounding box center [617, 124] width 22 height 22
click at [589, 125] on div at bounding box center [590, 124] width 22 height 22
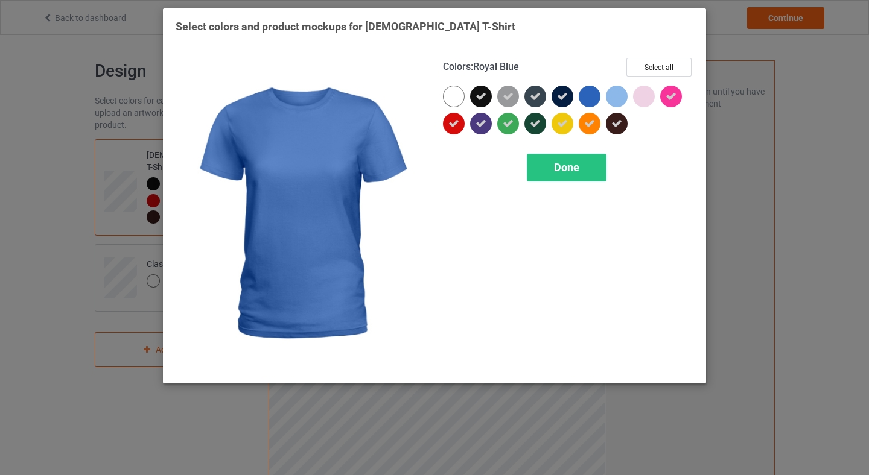
click at [593, 100] on div at bounding box center [590, 97] width 22 height 22
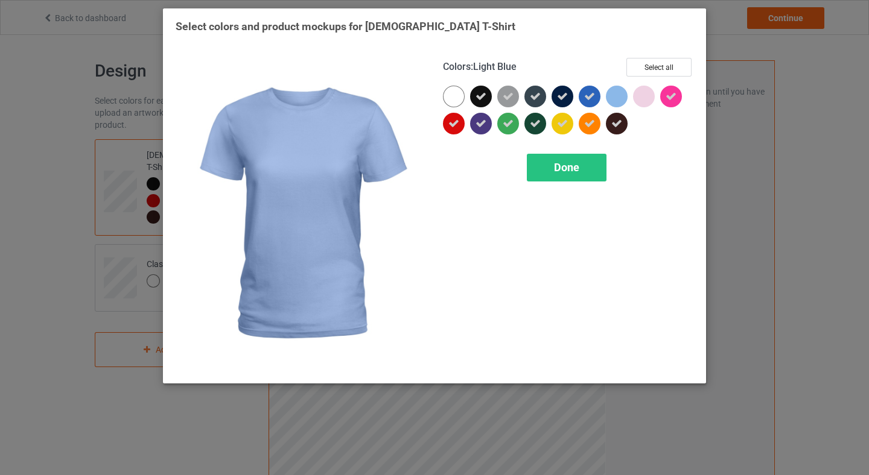
click at [618, 100] on div at bounding box center [617, 97] width 22 height 22
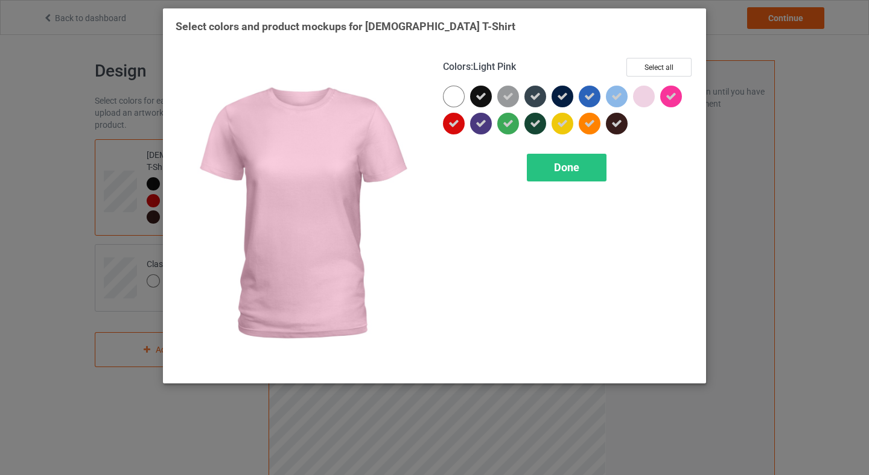
click at [643, 91] on div at bounding box center [644, 97] width 22 height 22
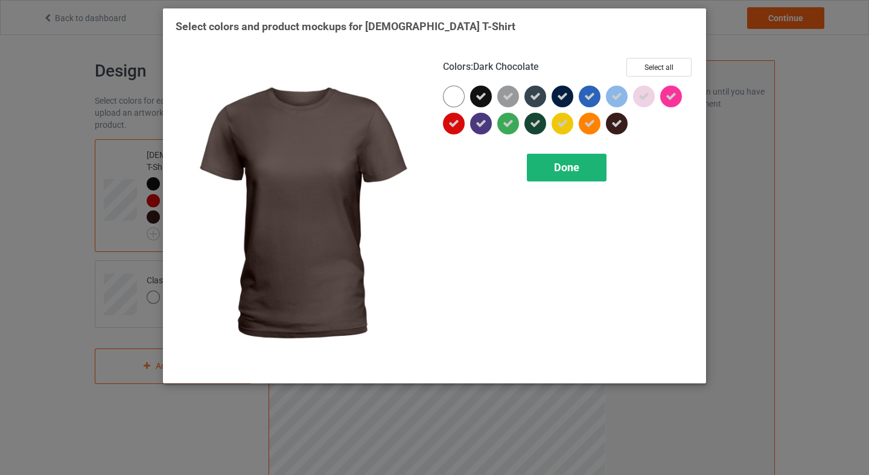
click at [569, 169] on span "Done" at bounding box center [566, 167] width 25 height 13
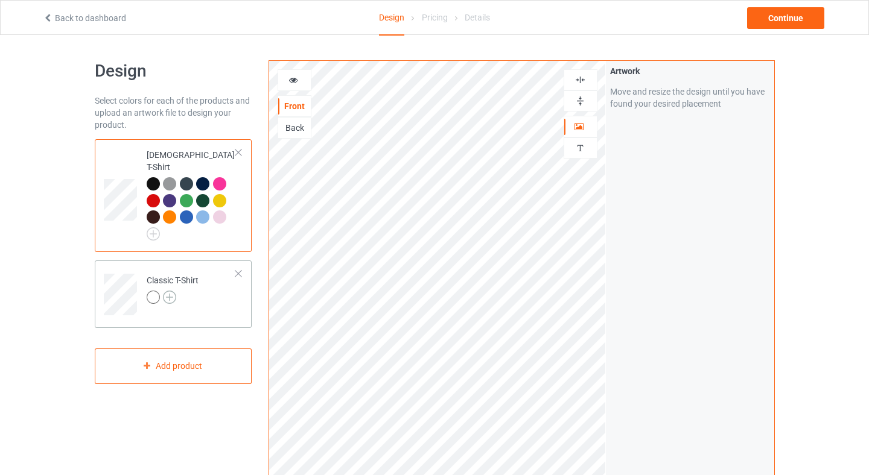
click at [171, 291] on img at bounding box center [169, 297] width 13 height 13
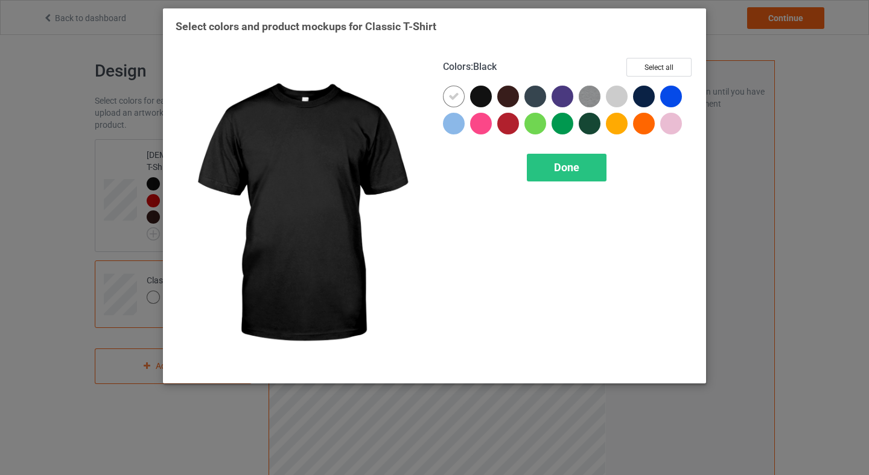
click at [477, 97] on div at bounding box center [481, 97] width 22 height 22
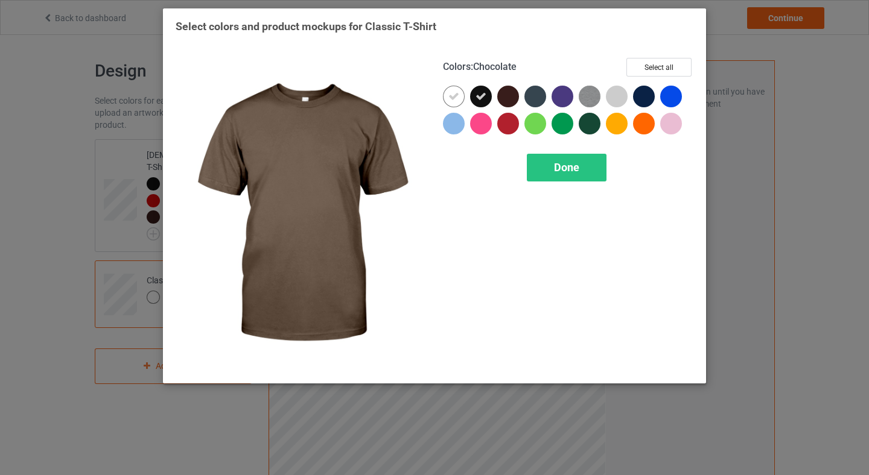
click at [513, 96] on div at bounding box center [508, 97] width 22 height 22
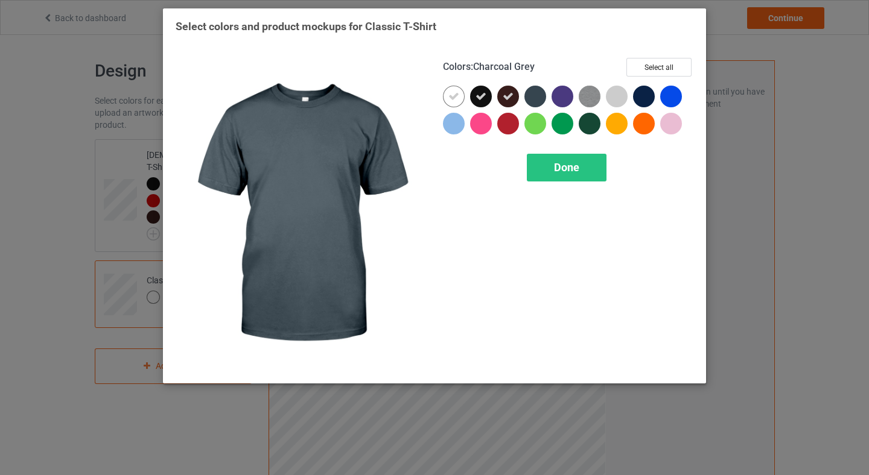
click at [527, 96] on div at bounding box center [535, 97] width 22 height 22
click at [547, 96] on div at bounding box center [537, 99] width 27 height 27
click at [530, 94] on div at bounding box center [535, 97] width 22 height 22
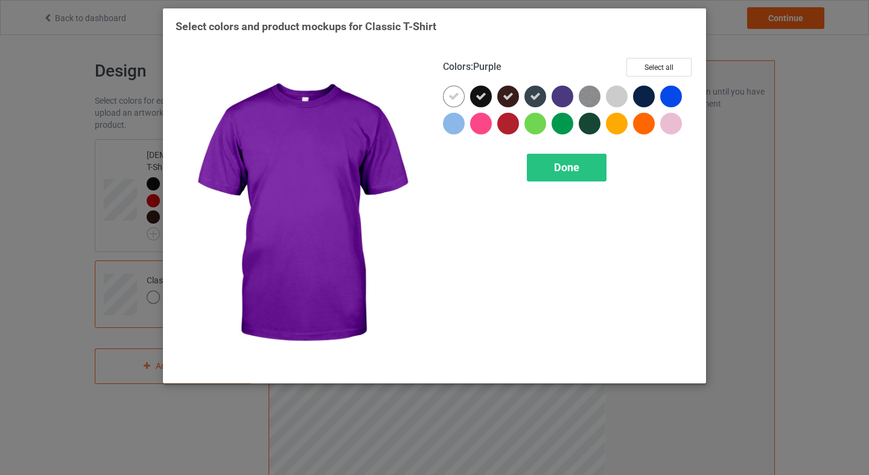
click at [571, 106] on div at bounding box center [564, 99] width 27 height 27
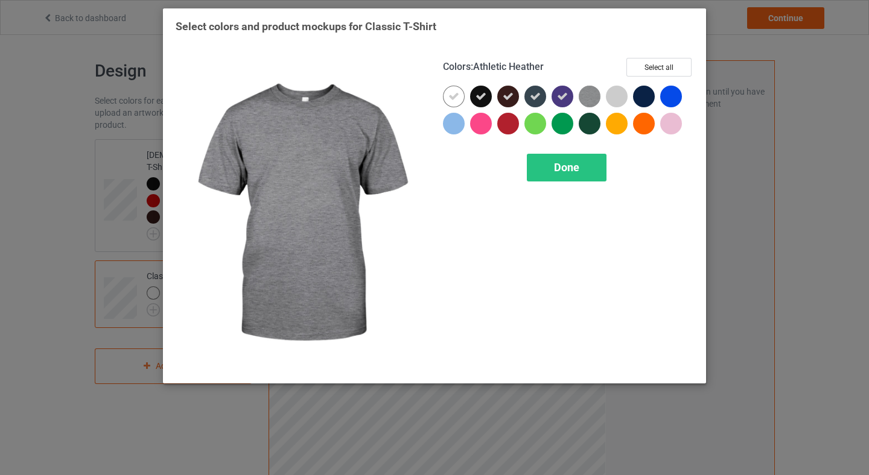
click at [587, 100] on img at bounding box center [590, 97] width 22 height 22
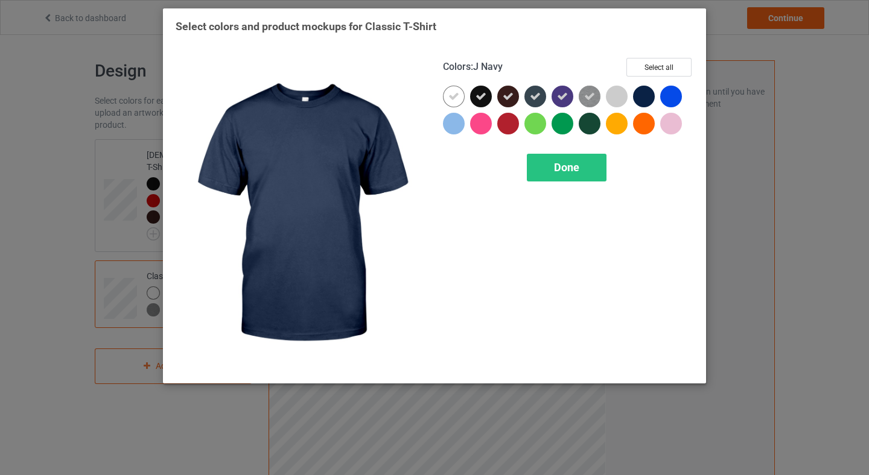
click at [645, 103] on div at bounding box center [644, 97] width 22 height 22
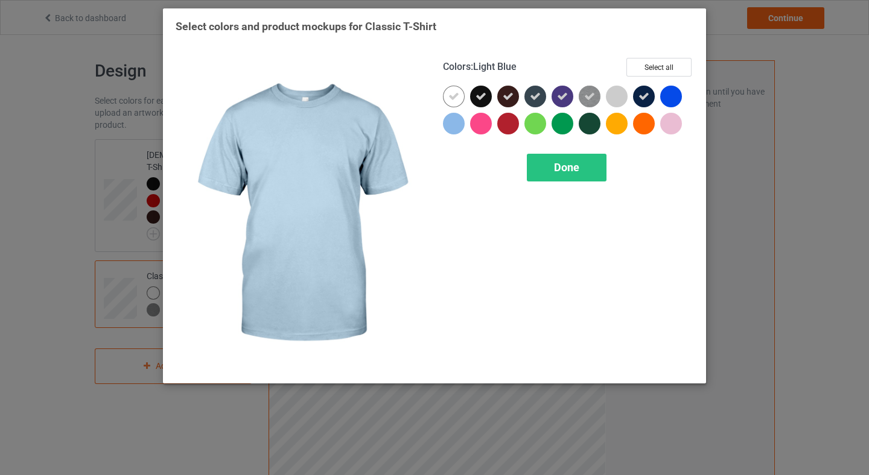
click at [454, 128] on div at bounding box center [454, 124] width 22 height 22
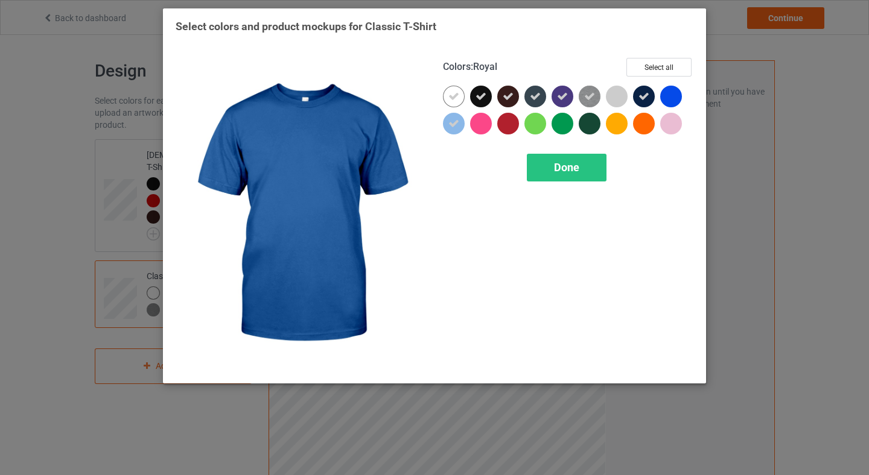
click at [670, 101] on div at bounding box center [671, 97] width 22 height 22
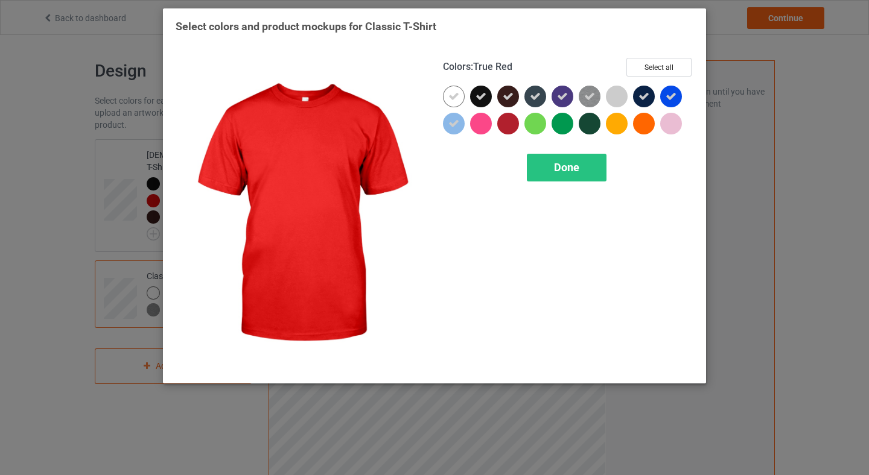
click at [507, 123] on div at bounding box center [508, 124] width 22 height 22
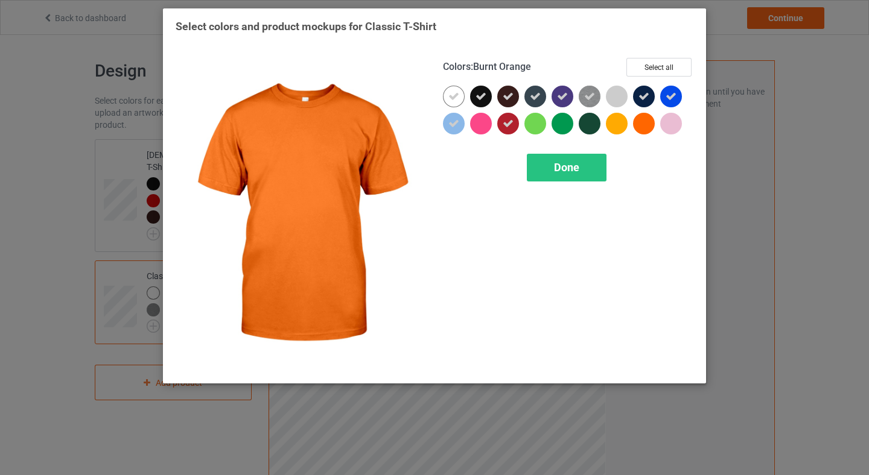
click at [649, 130] on div at bounding box center [644, 124] width 22 height 22
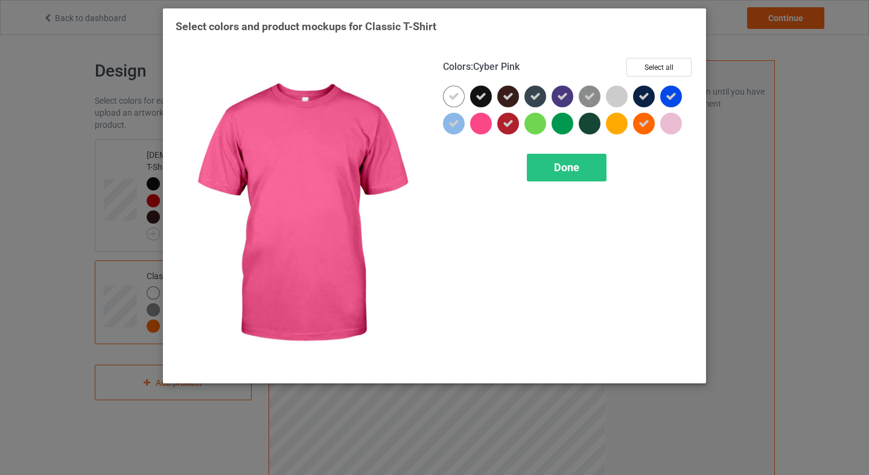
click at [481, 127] on div at bounding box center [481, 124] width 22 height 22
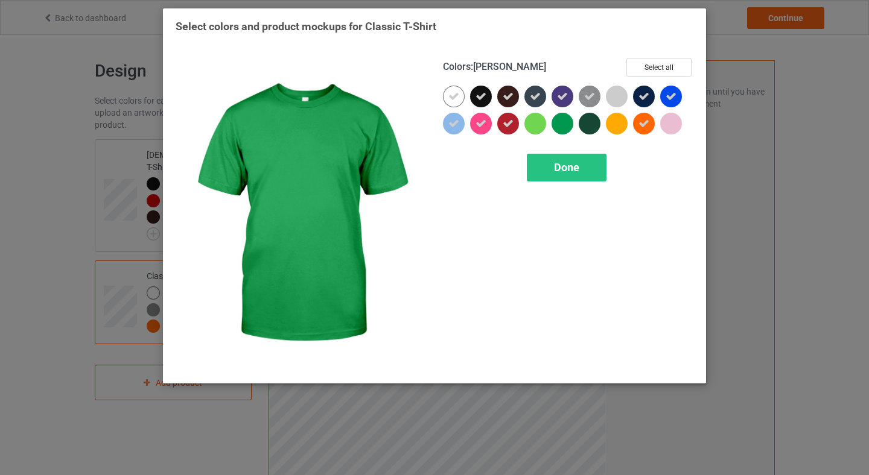
click at [559, 128] on div at bounding box center [562, 124] width 22 height 22
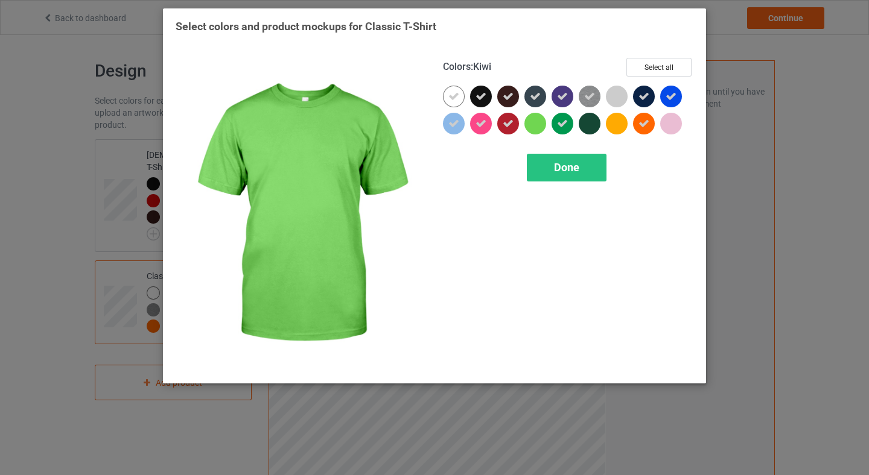
click at [543, 127] on div at bounding box center [535, 124] width 22 height 22
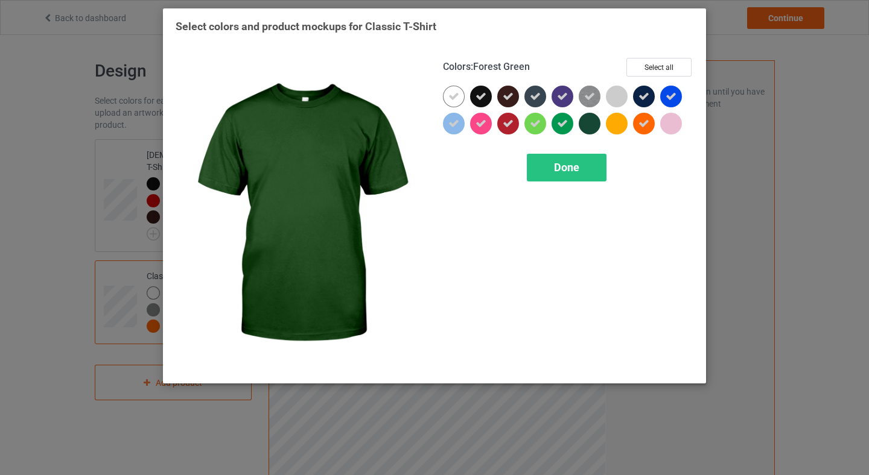
click at [595, 122] on div at bounding box center [590, 124] width 22 height 22
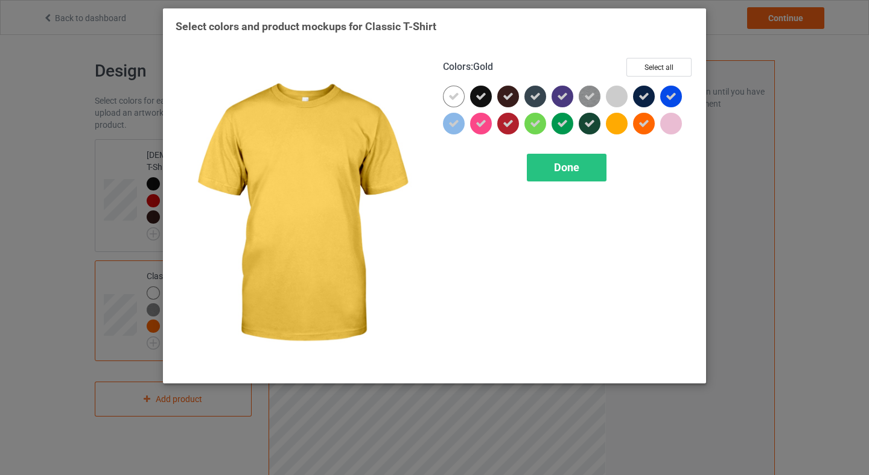
click at [618, 122] on div at bounding box center [617, 124] width 22 height 22
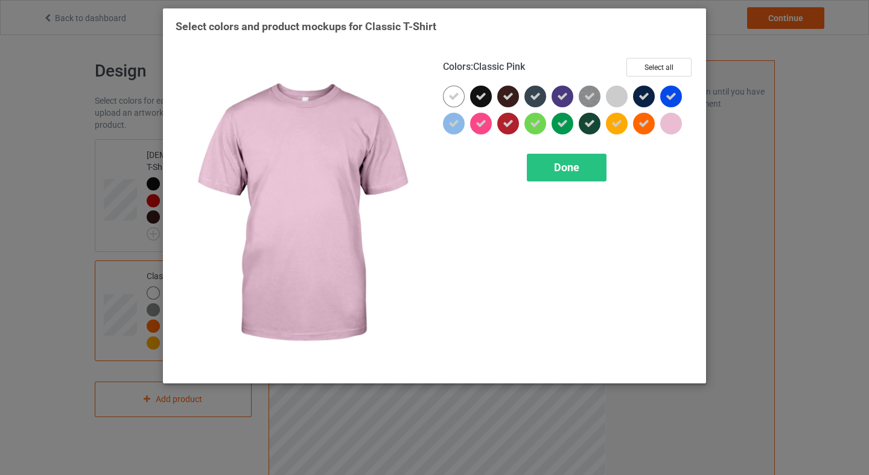
click at [671, 134] on div at bounding box center [671, 124] width 22 height 22
click at [671, 127] on icon at bounding box center [670, 123] width 11 height 11
click at [671, 126] on div at bounding box center [671, 124] width 22 height 22
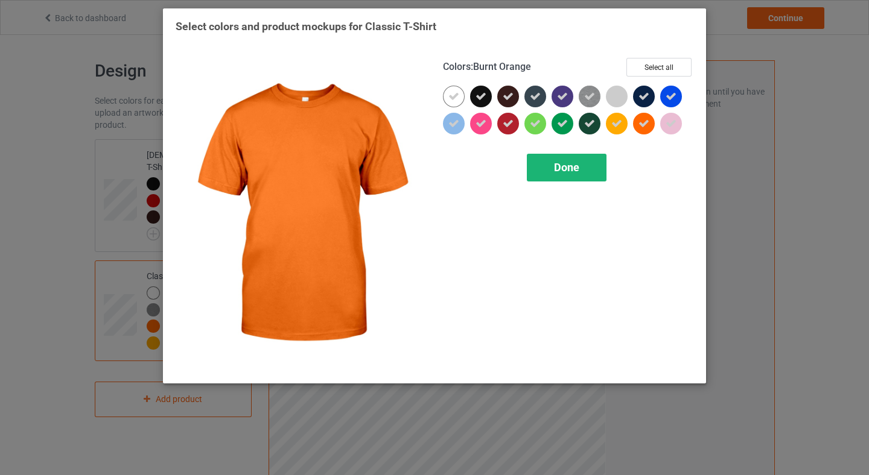
click at [566, 163] on span "Done" at bounding box center [566, 167] width 25 height 13
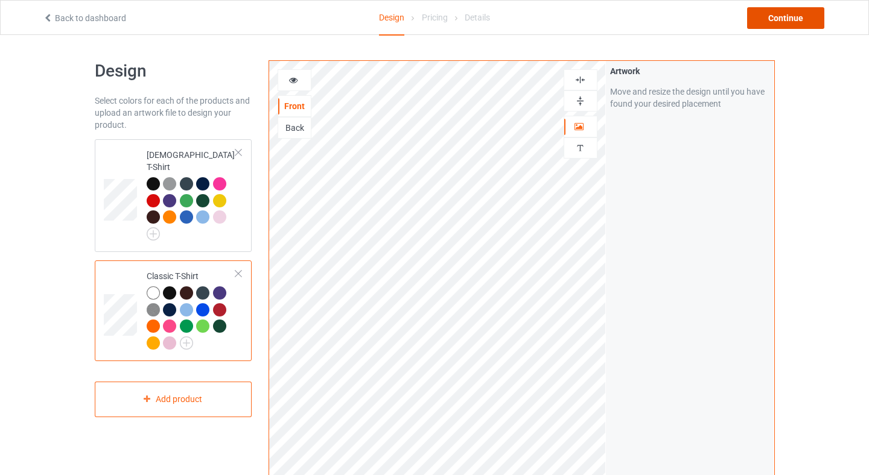
click at [790, 21] on div "Continue" at bounding box center [785, 18] width 77 height 22
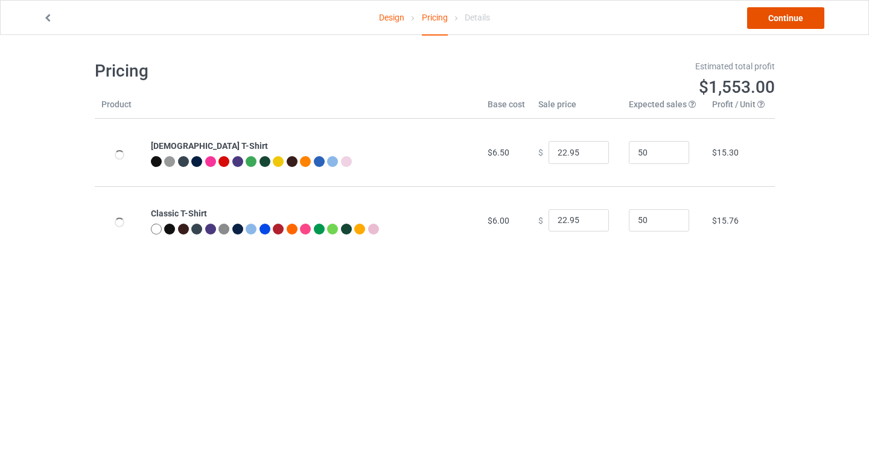
click at [761, 20] on link "Continue" at bounding box center [785, 18] width 77 height 22
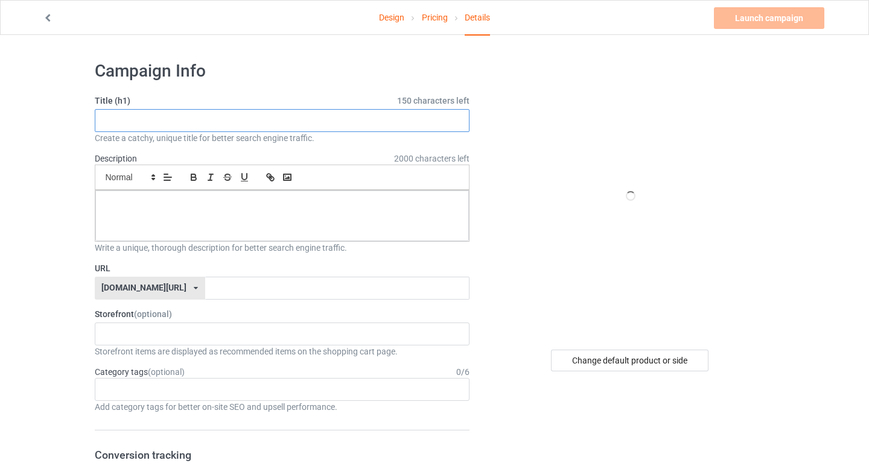
click at [114, 125] on input "text" at bounding box center [282, 120] width 375 height 23
paste input "No Future Without Democracy T-Shirt — We Are All DC, Sept 6, 2025"
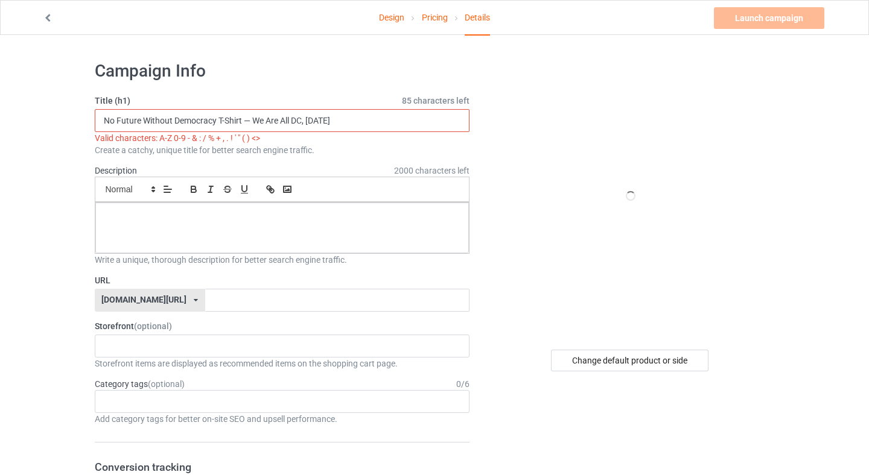
click at [244, 120] on input "No Future Without Democracy T-Shirt — We Are All DC, Sept 6, 2025" at bounding box center [282, 120] width 375 height 23
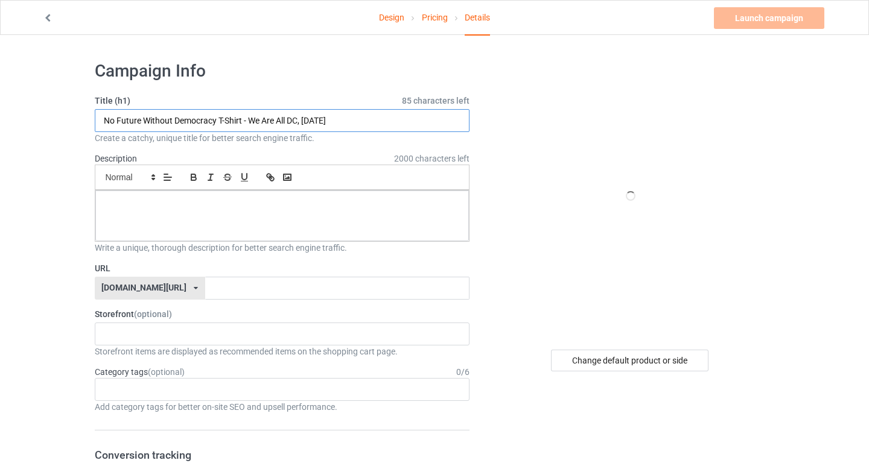
paste input "Make your stance clear with this bold 50501 Movement t-shirt. Featuring the urg…"
type input "No Future Without Democracy T-Shirt - We Are All DC, Sept 6, 2025"
click at [194, 212] on div at bounding box center [282, 216] width 374 height 51
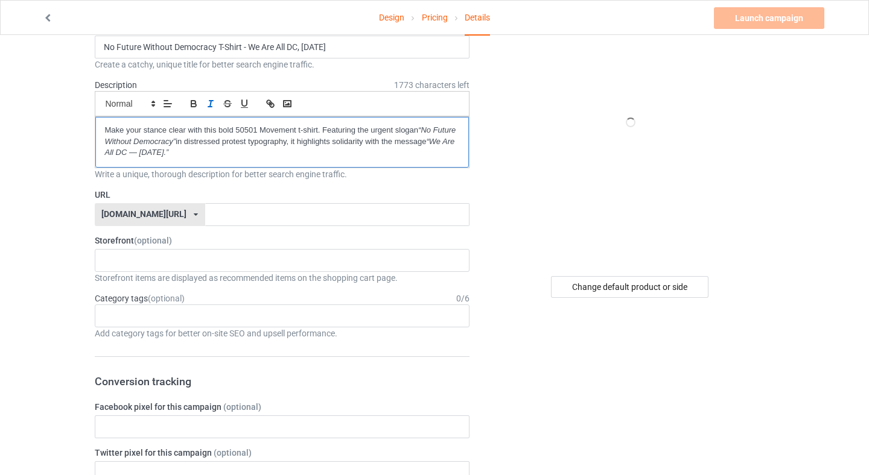
scroll to position [73, 0]
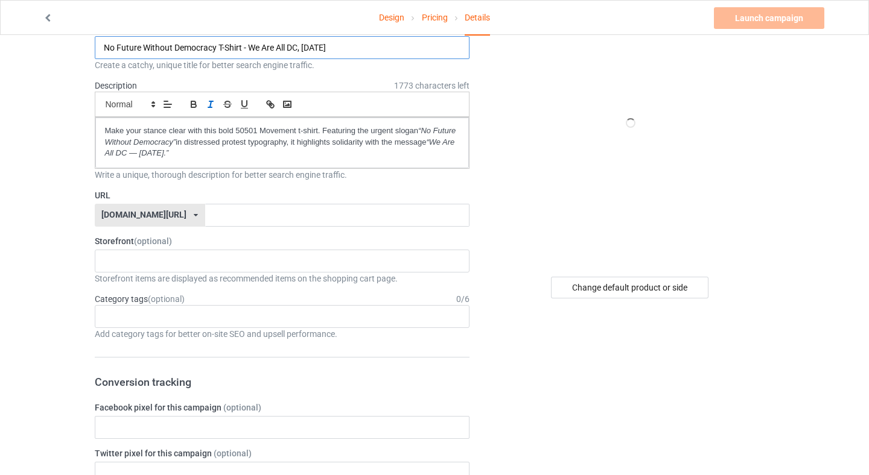
drag, startPoint x: 216, startPoint y: 50, endPoint x: 101, endPoint y: 49, distance: 114.6
click at [101, 49] on input "No Future Without Democracy T-Shirt - We Are All DC, Sept 6, 2025" at bounding box center [282, 47] width 375 height 23
click at [205, 221] on input "text" at bounding box center [337, 215] width 264 height 23
paste input "No Future Without Democracy"
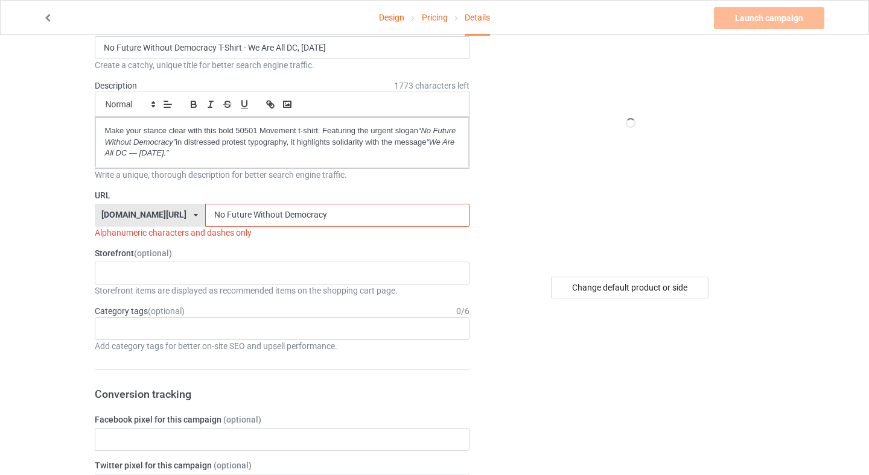
click at [205, 216] on input "No Future Without Democracy" at bounding box center [337, 215] width 264 height 23
click at [244, 218] on input "NoFutureWithout Democracy" at bounding box center [337, 215] width 264 height 23
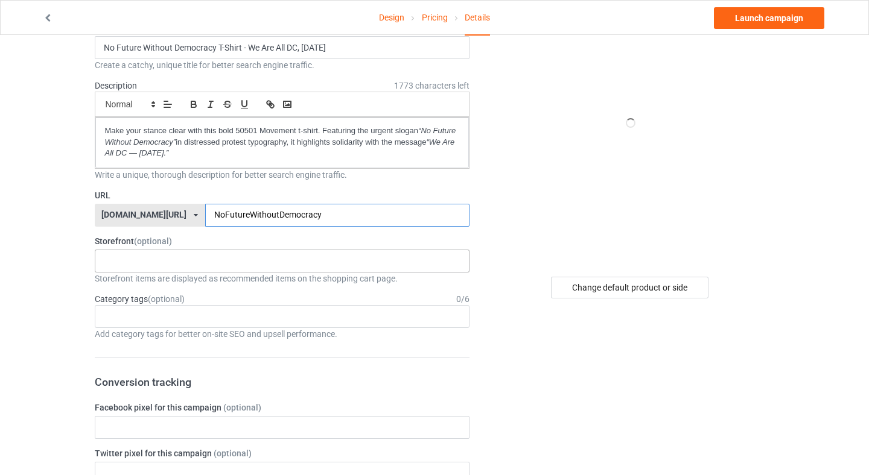
type input "NoFutureWithoutDemocracy"
click at [238, 265] on div "50501 Movement Apparel MomPowerHub : Strong Mom Apparel - Lifestyle Gear 68b599…" at bounding box center [282, 261] width 375 height 23
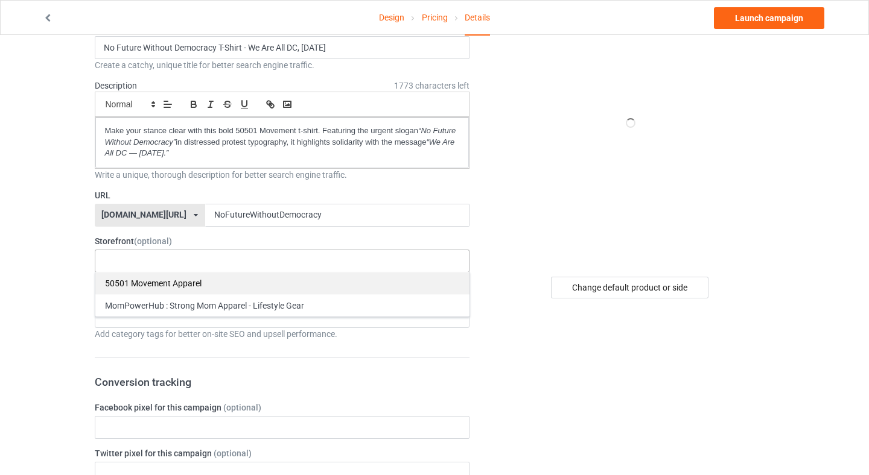
click at [203, 279] on div "50501 Movement Apparel" at bounding box center [282, 283] width 374 height 22
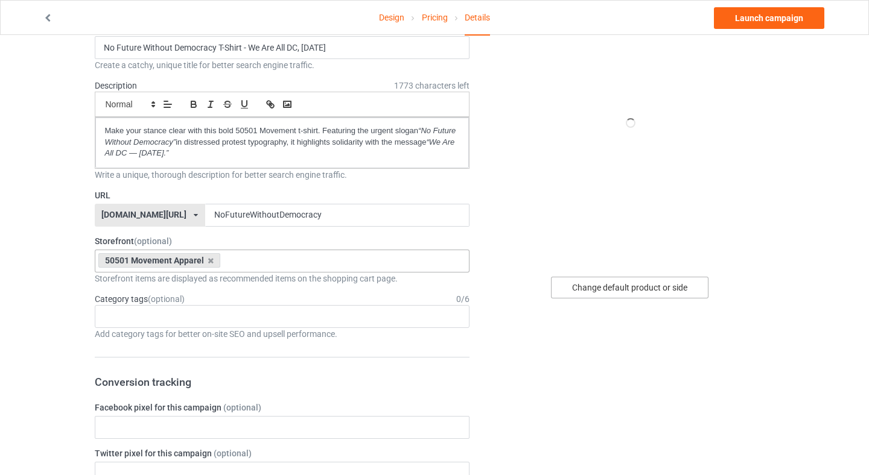
click at [606, 282] on div "Change default product or side" at bounding box center [629, 288] width 157 height 22
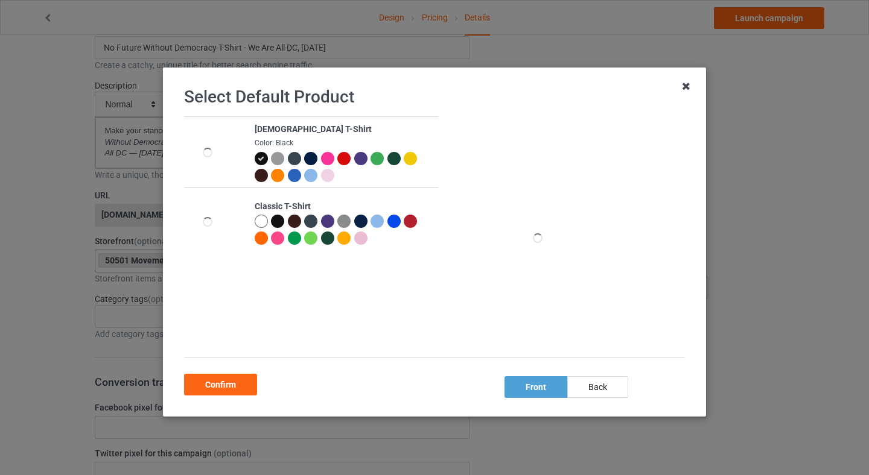
click at [683, 84] on icon at bounding box center [685, 86] width 19 height 19
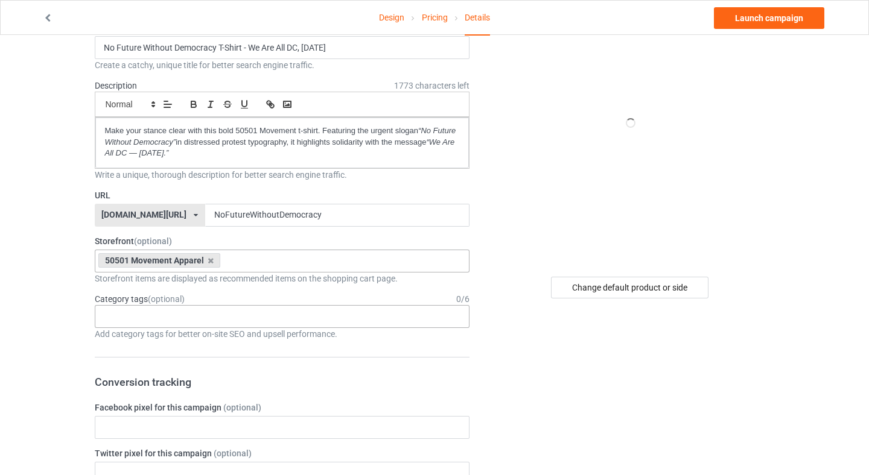
click at [144, 315] on div "Age > [DEMOGRAPHIC_DATA] > 1 Age > [DEMOGRAPHIC_DATA] Months > 1 Month Age > [D…" at bounding box center [282, 316] width 375 height 23
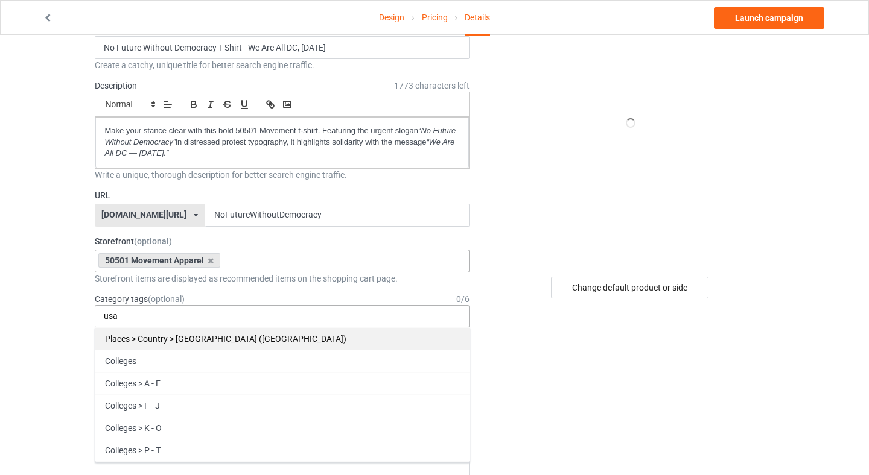
type input "usa"
click at [322, 337] on div "Places > Country > [GEOGRAPHIC_DATA] ([GEOGRAPHIC_DATA])" at bounding box center [282, 339] width 374 height 22
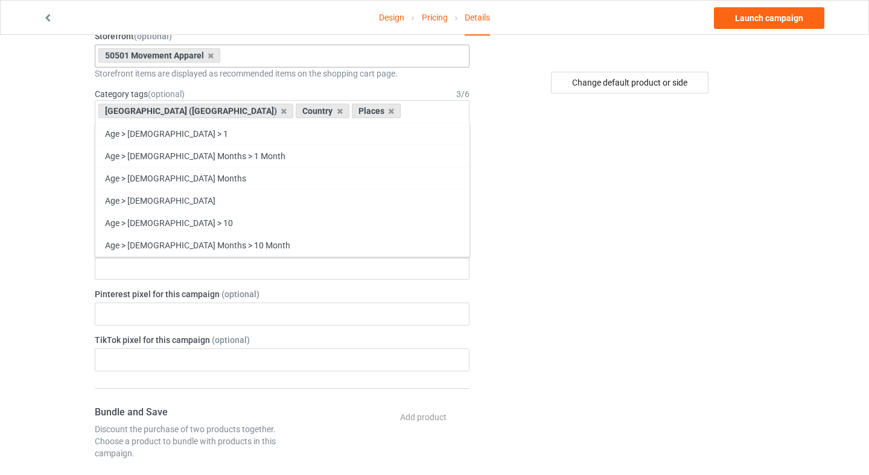
scroll to position [320, 0]
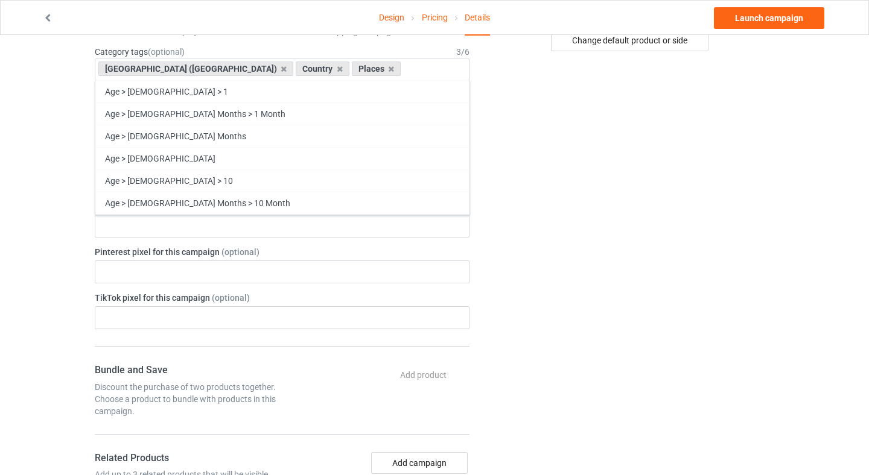
click at [612, 356] on div "Change default product or side" at bounding box center [630, 340] width 305 height 1217
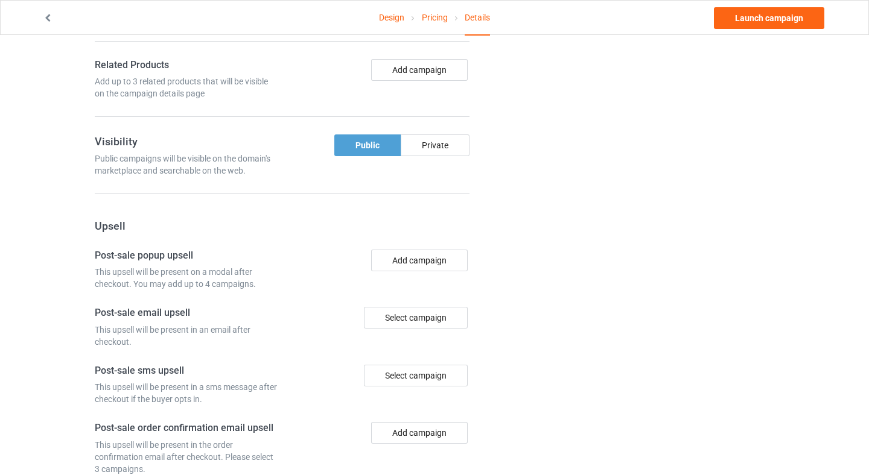
scroll to position [0, 0]
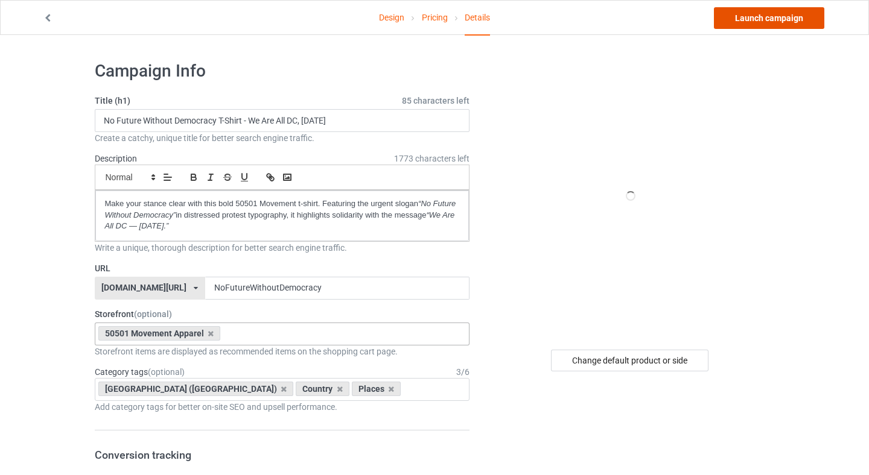
click at [752, 22] on link "Launch campaign" at bounding box center [769, 18] width 110 height 22
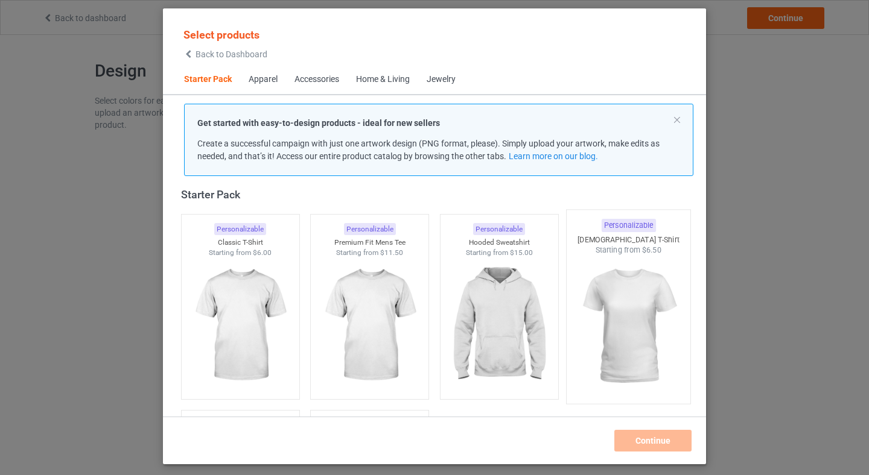
click at [656, 315] on img at bounding box center [628, 327] width 113 height 142
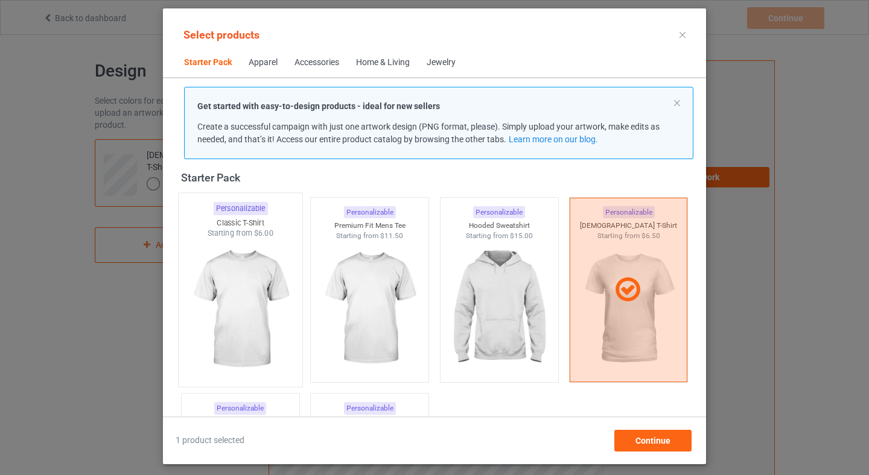
click at [272, 310] on img at bounding box center [239, 310] width 113 height 142
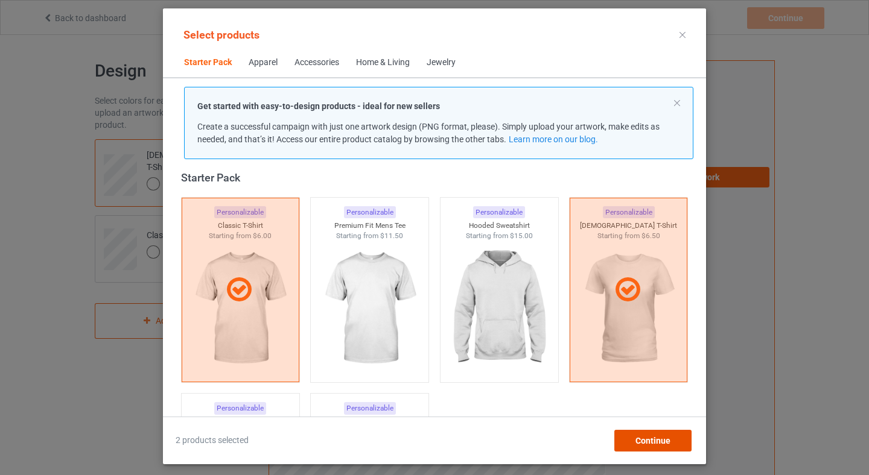
click at [682, 446] on div "Continue" at bounding box center [652, 441] width 77 height 22
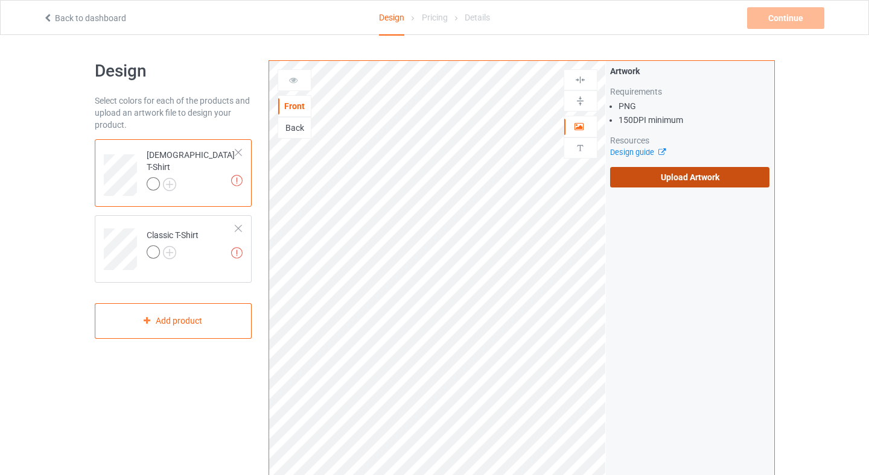
click at [664, 176] on label "Upload Artwork" at bounding box center [690, 177] width 160 height 21
click at [0, 0] on input "Upload Artwork" at bounding box center [0, 0] width 0 height 0
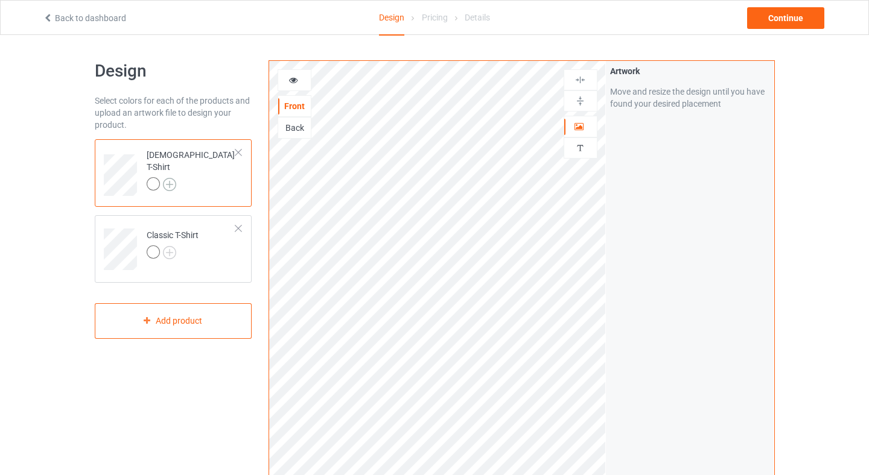
click at [173, 180] on img at bounding box center [169, 184] width 13 height 13
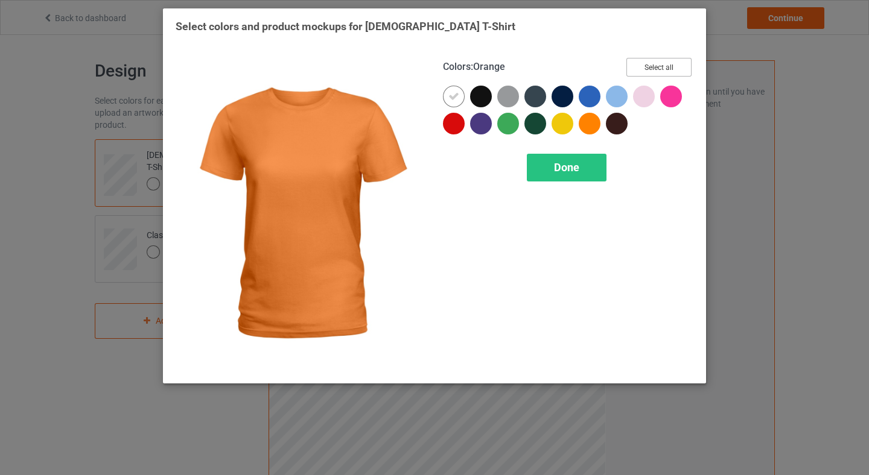
click at [659, 62] on button "Select all" at bounding box center [658, 67] width 65 height 19
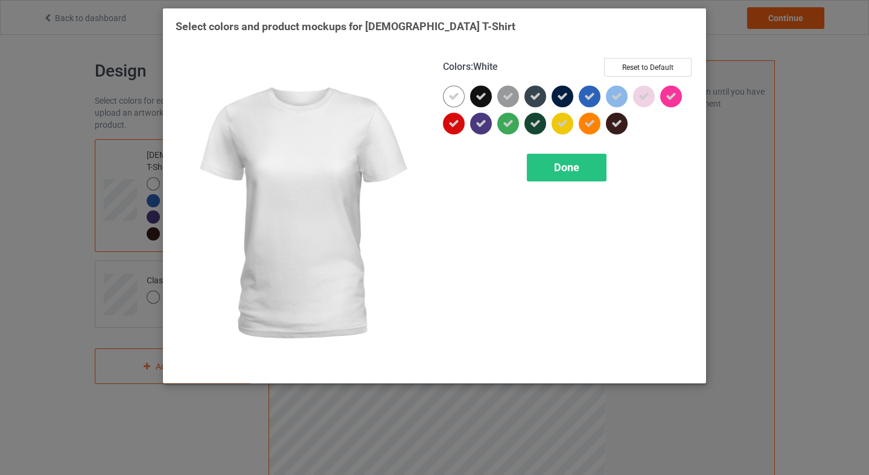
click at [450, 96] on icon at bounding box center [453, 96] width 11 height 11
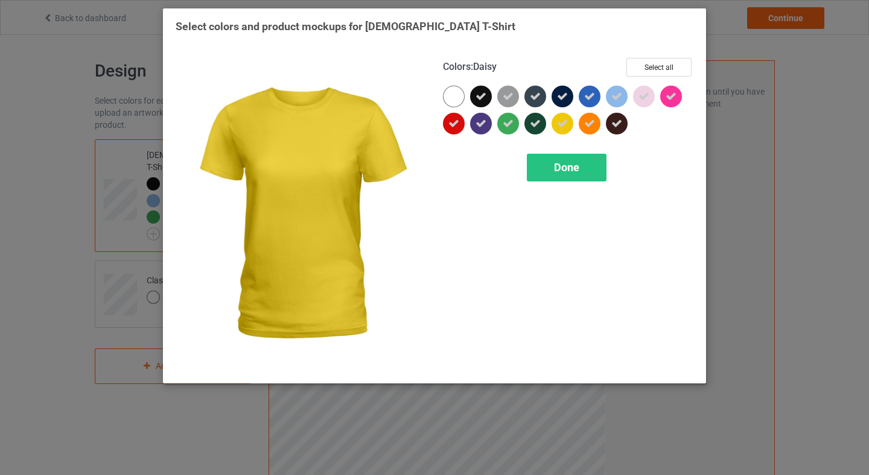
click at [560, 124] on icon at bounding box center [562, 123] width 11 height 11
click at [558, 161] on span "Done" at bounding box center [566, 167] width 25 height 13
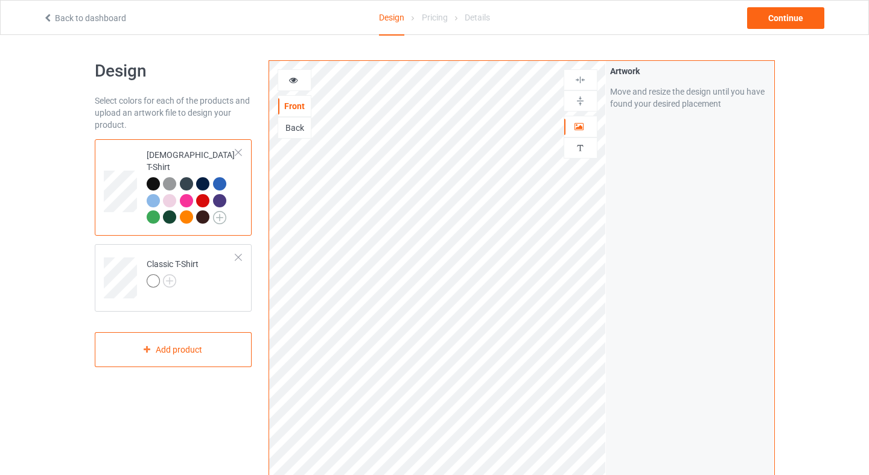
click at [220, 211] on img at bounding box center [219, 217] width 13 height 13
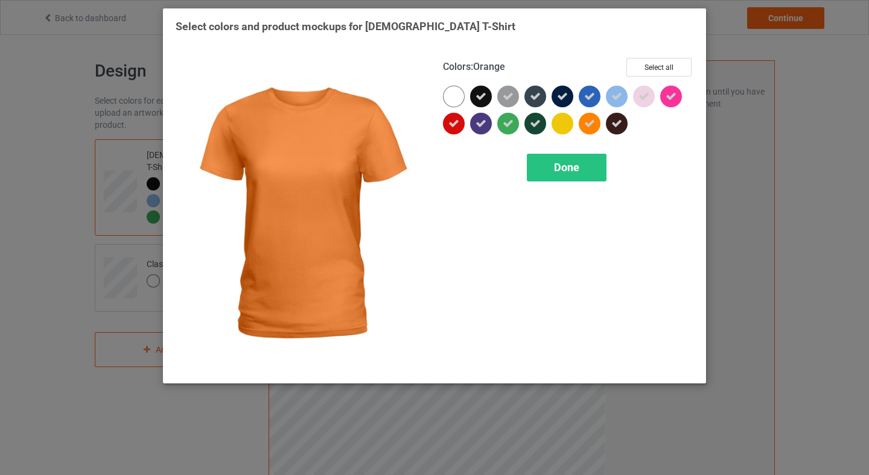
click at [589, 125] on icon at bounding box center [589, 123] width 11 height 11
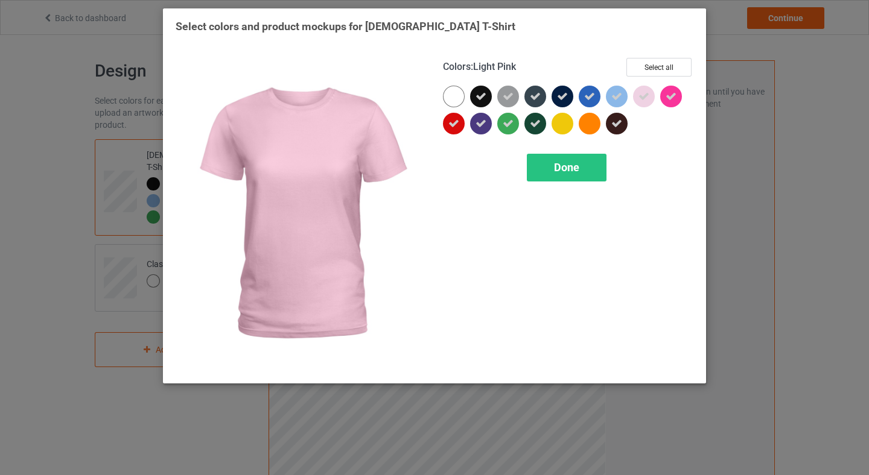
click at [645, 98] on icon at bounding box center [643, 96] width 11 height 11
click at [645, 98] on div at bounding box center [644, 97] width 22 height 22
click at [647, 97] on icon at bounding box center [643, 96] width 11 height 11
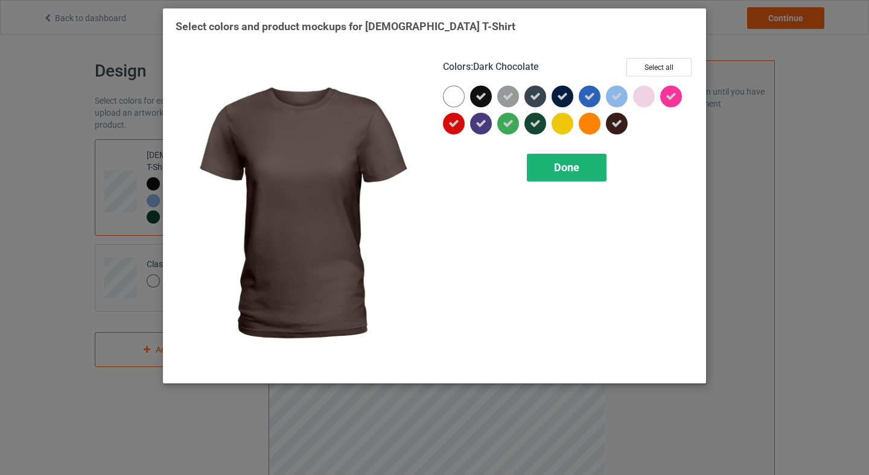
click at [567, 173] on span "Done" at bounding box center [566, 167] width 25 height 13
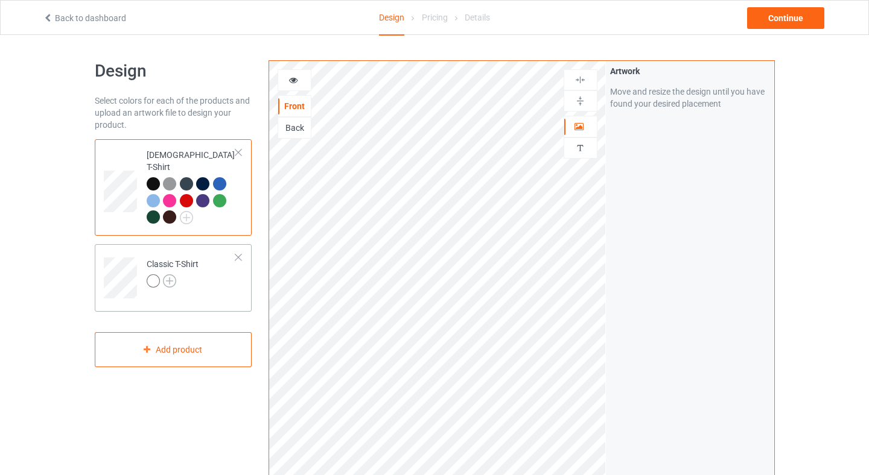
click at [169, 274] on img at bounding box center [169, 280] width 13 height 13
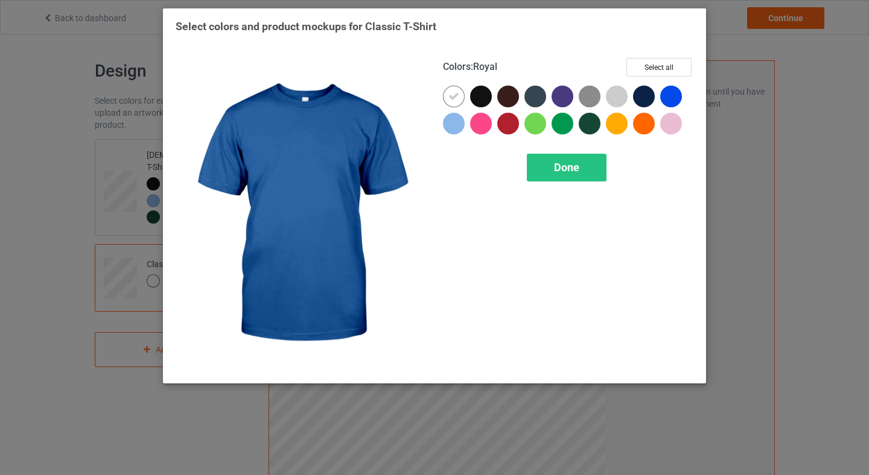
click at [666, 56] on div "Colors : Royal Select all Done" at bounding box center [567, 214] width 267 height 330
click at [652, 78] on div "Colors : Royal Select all" at bounding box center [568, 72] width 250 height 28
click at [657, 70] on button "Select all" at bounding box center [658, 67] width 65 height 19
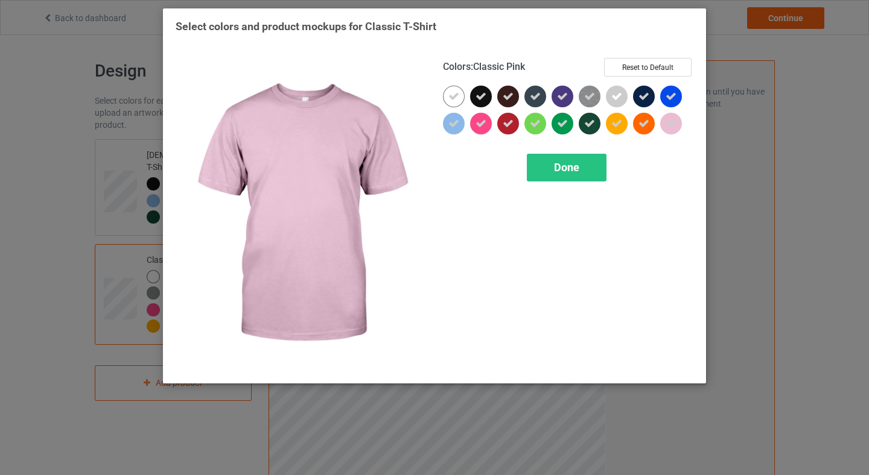
click at [667, 125] on icon at bounding box center [670, 123] width 11 height 11
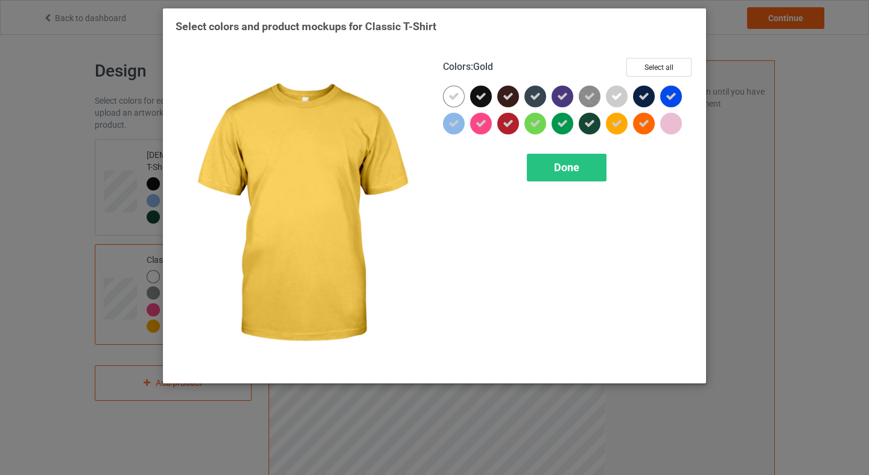
click at [613, 127] on icon at bounding box center [616, 123] width 11 height 11
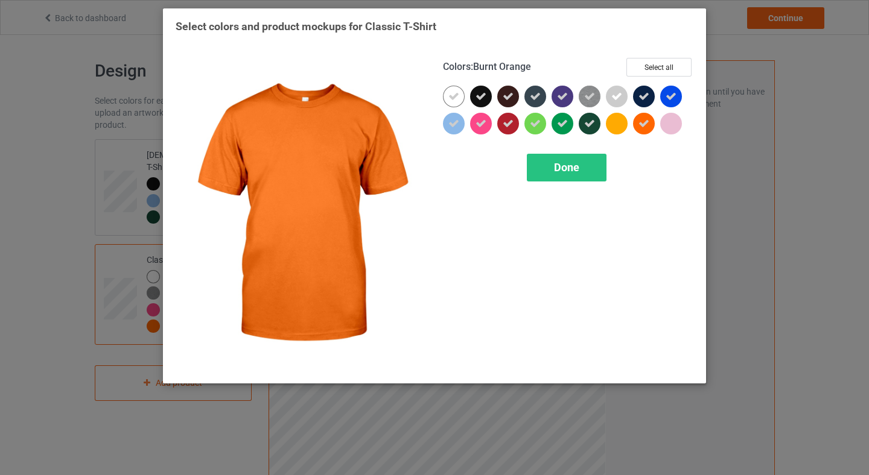
click at [642, 120] on icon at bounding box center [643, 123] width 11 height 11
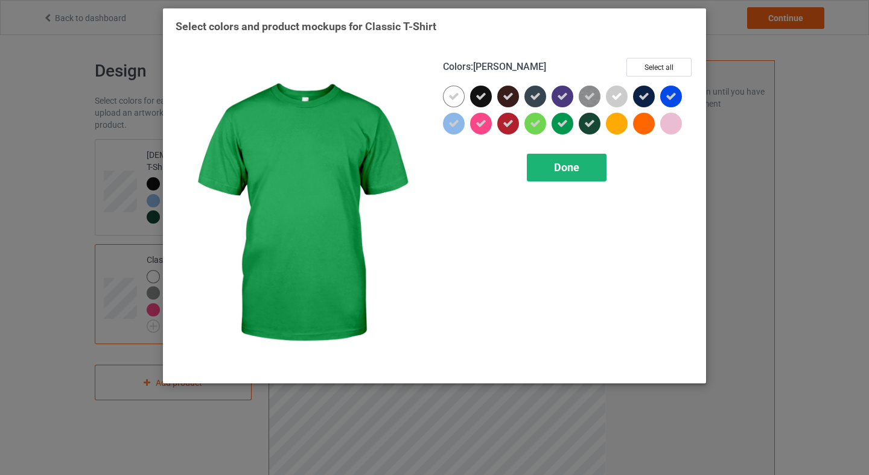
click at [553, 170] on div "Done" at bounding box center [567, 168] width 80 height 28
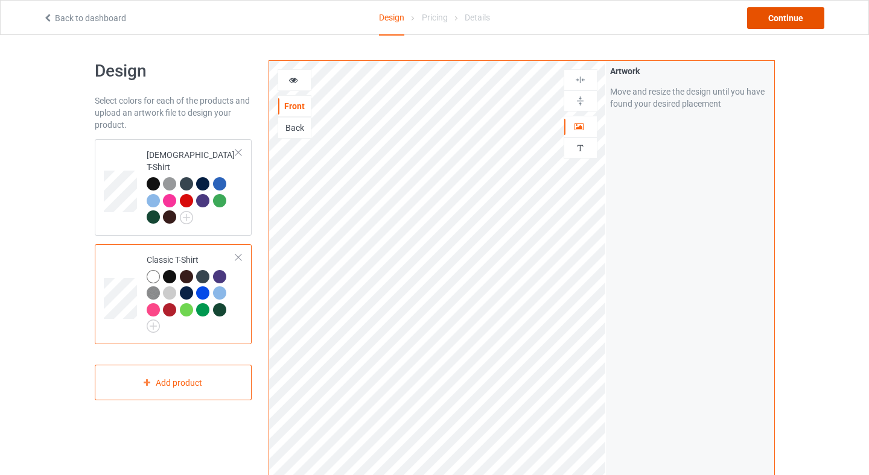
click at [805, 24] on div "Continue" at bounding box center [785, 18] width 77 height 22
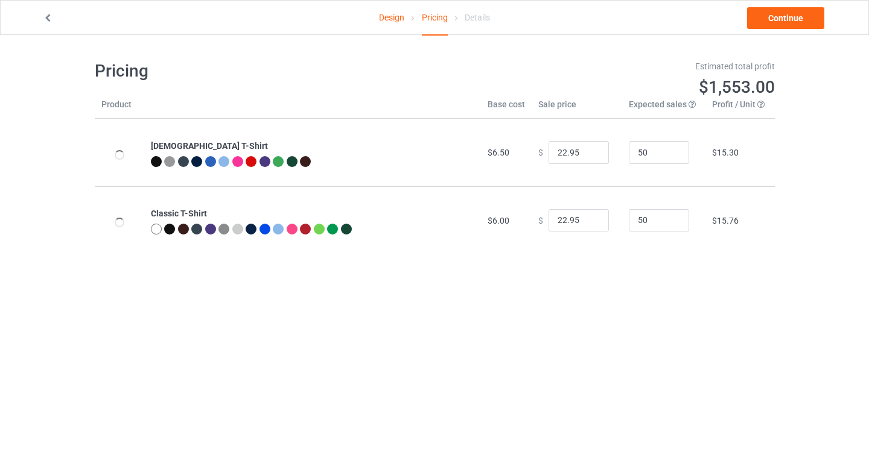
click at [51, 18] on icon at bounding box center [48, 16] width 10 height 8
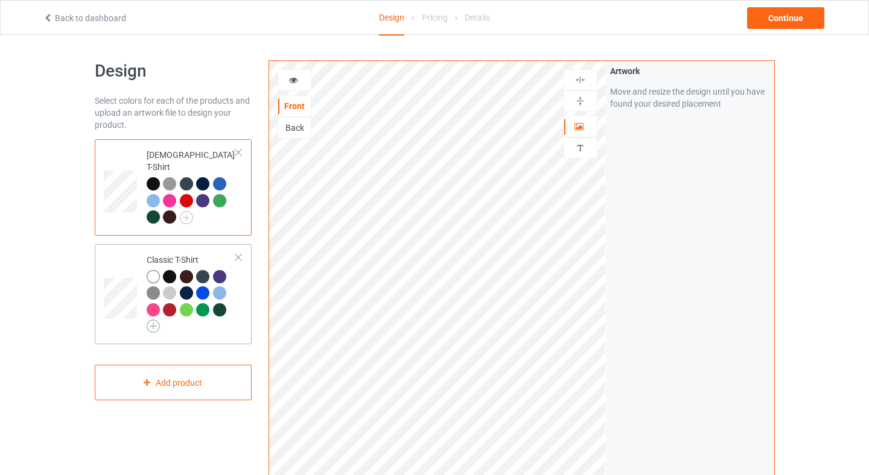
click at [149, 320] on img at bounding box center [153, 326] width 13 height 13
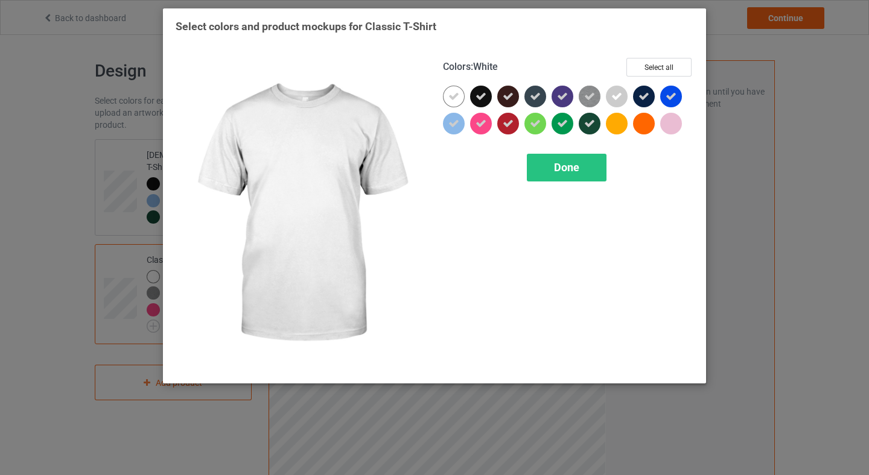
click at [454, 103] on div at bounding box center [454, 97] width 22 height 22
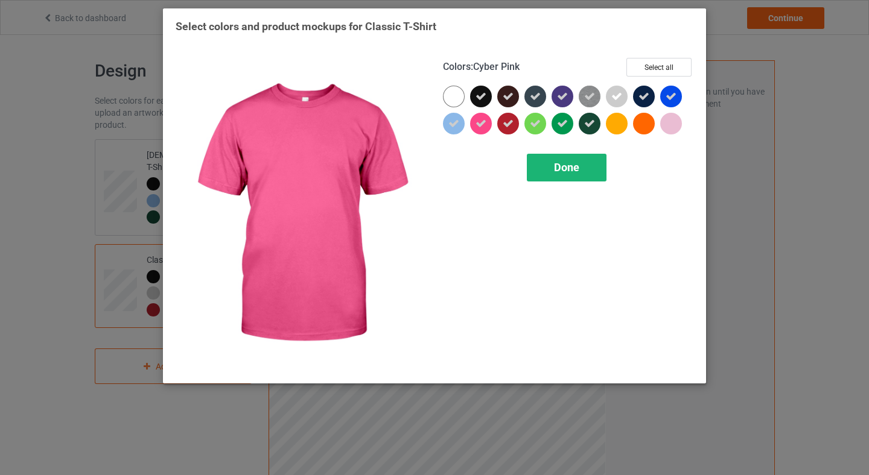
click at [568, 159] on div "Done" at bounding box center [567, 168] width 80 height 28
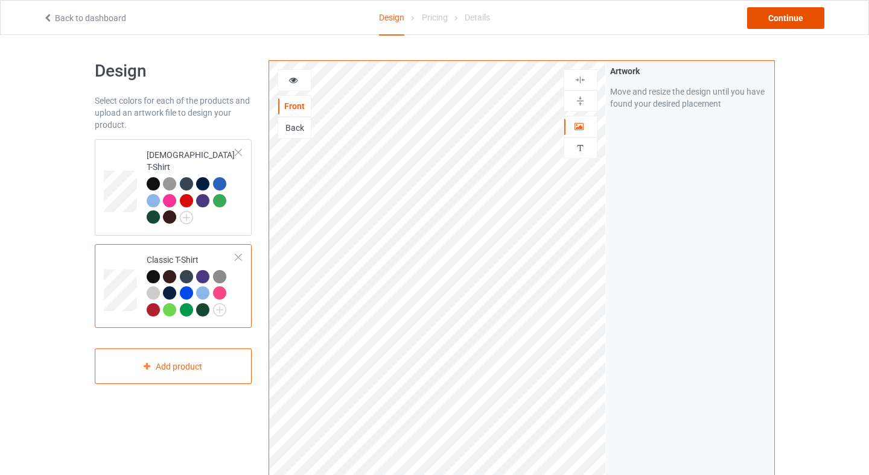
click at [804, 21] on div "Continue" at bounding box center [785, 18] width 77 height 22
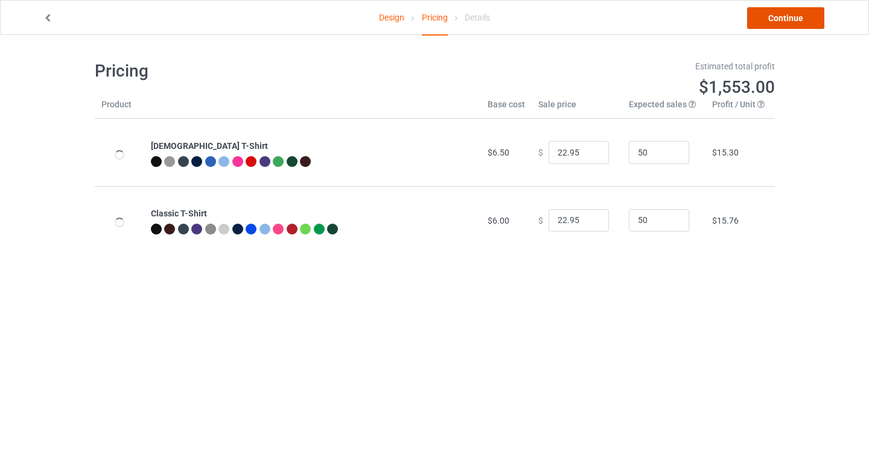
click at [779, 16] on link "Continue" at bounding box center [785, 18] width 77 height 22
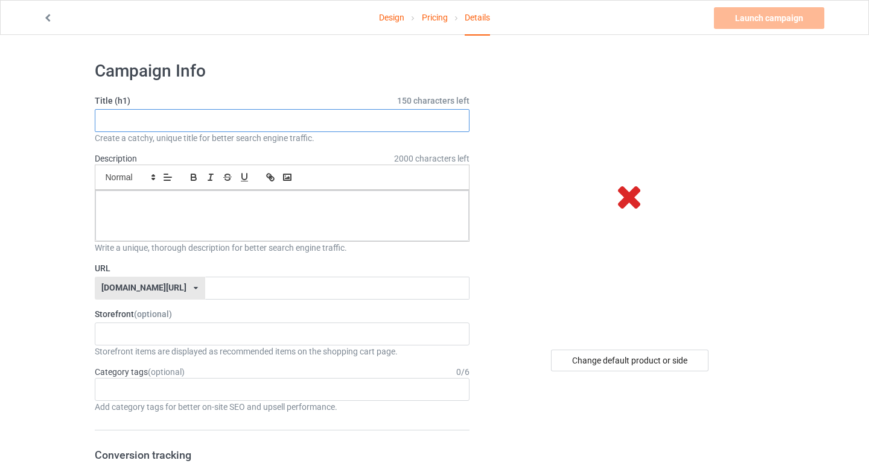
click at [186, 120] on input "text" at bounding box center [282, 120] width 375 height 23
paste input "No Kings Only People T-Shirt — We Are All DC, Sept 6, 2025"
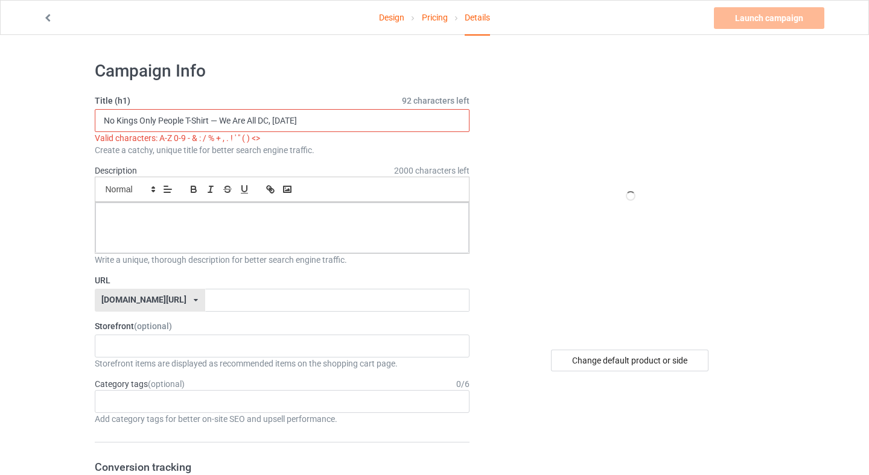
click at [215, 122] on input "No Kings Only People T-Shirt — We Are All DC, Sept 6, 2025" at bounding box center [282, 120] width 375 height 23
click at [214, 122] on input "No Kings Only People T-Shirt — We Are All DC, Sept 6, 2025" at bounding box center [282, 120] width 375 height 23
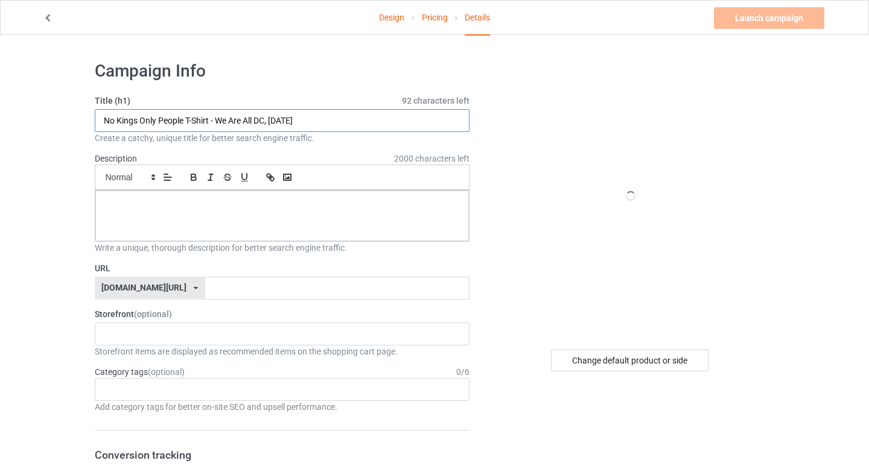
type input "No Kings Only People T-Shirt - We Are All DC, Sept 6, 2025"
click at [182, 198] on p at bounding box center [282, 203] width 355 height 11
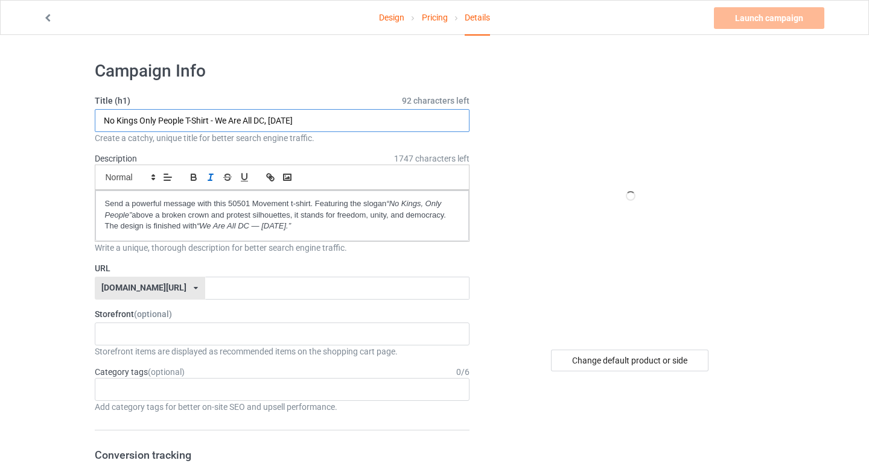
drag, startPoint x: 185, startPoint y: 120, endPoint x: 92, endPoint y: 121, distance: 92.9
click at [217, 294] on input "text" at bounding box center [337, 288] width 264 height 23
paste input "No Kings Only People"
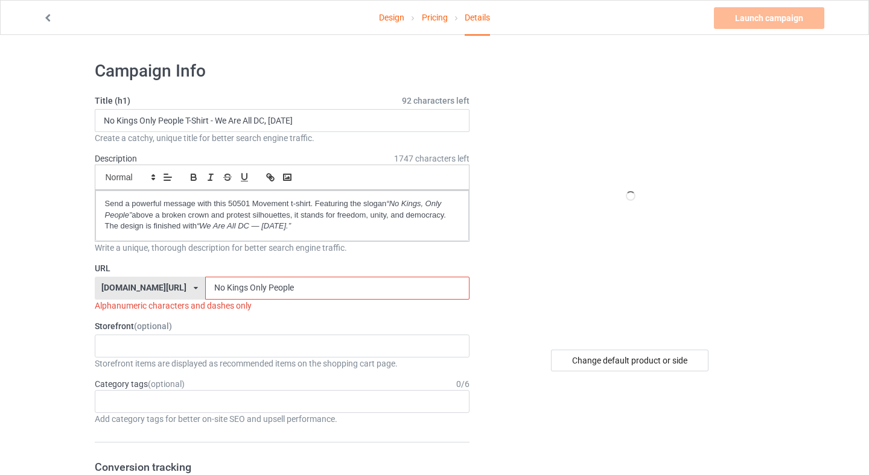
click at [205, 290] on input "No Kings Only People" at bounding box center [337, 288] width 264 height 23
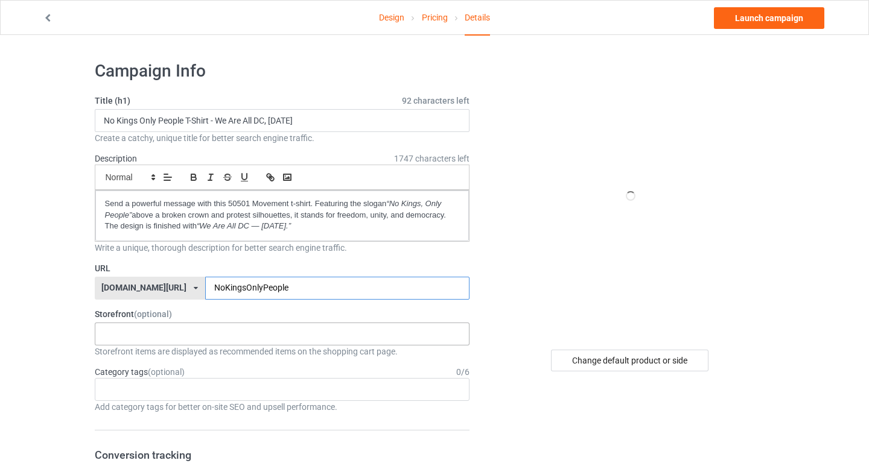
type input "NoKingsOnlyPeople"
click at [256, 335] on div "50501 Movement Apparel MomPowerHub : Strong Mom Apparel - Lifestyle Gear 68b599…" at bounding box center [282, 334] width 375 height 23
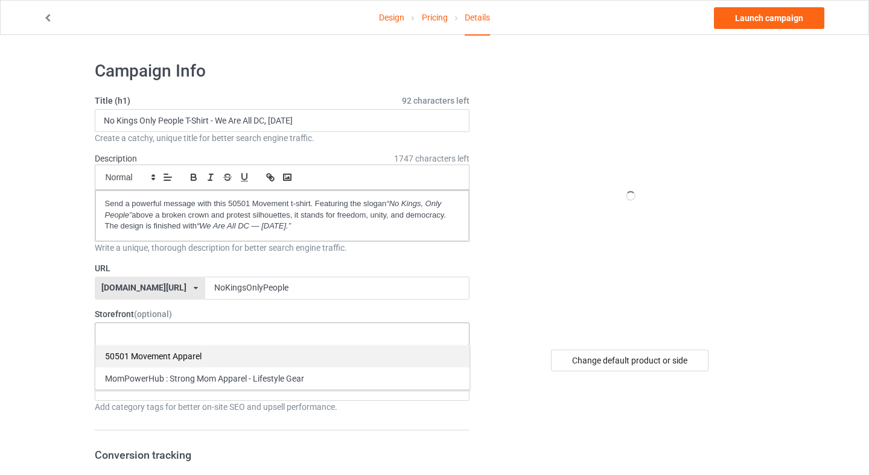
click at [133, 358] on div "50501 Movement Apparel" at bounding box center [282, 356] width 374 height 22
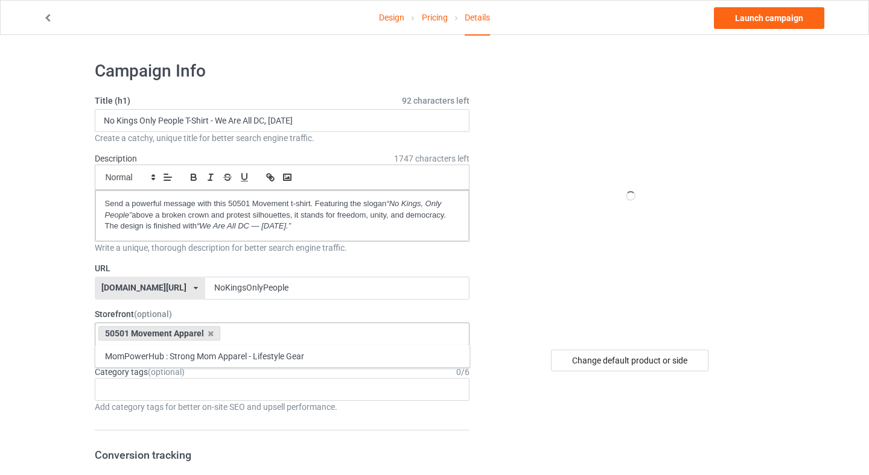
click at [725, 262] on div at bounding box center [630, 195] width 217 height 271
click at [277, 392] on div "Age > [DEMOGRAPHIC_DATA] > 1 Age > [DEMOGRAPHIC_DATA] Months > 1 Month Age > [D…" at bounding box center [282, 389] width 375 height 23
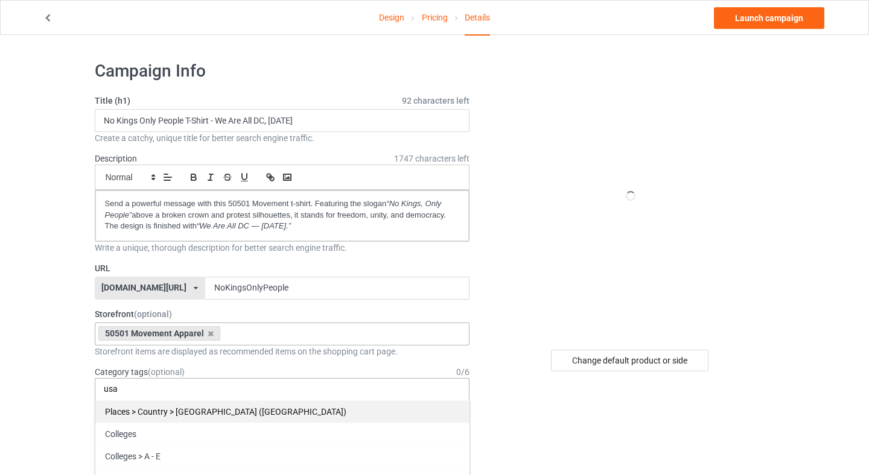
type input "usa"
click at [267, 408] on div "Places > Country > [GEOGRAPHIC_DATA] ([GEOGRAPHIC_DATA])" at bounding box center [282, 412] width 374 height 22
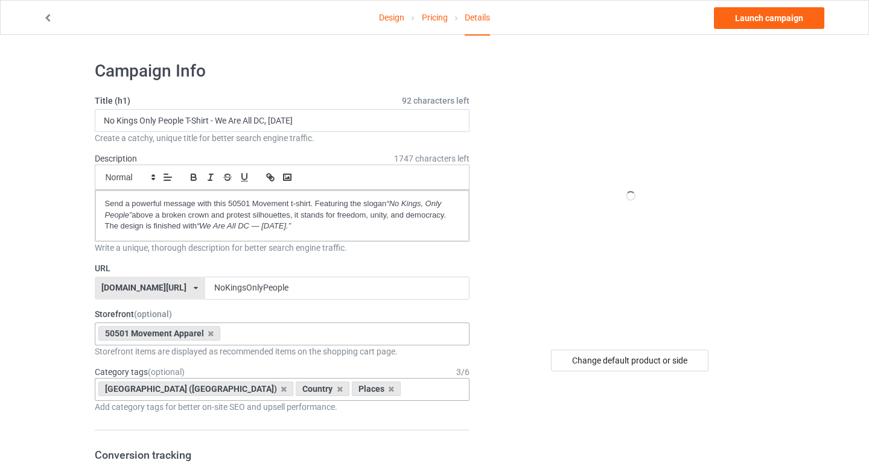
click at [795, 16] on link "Launch campaign" at bounding box center [769, 18] width 110 height 22
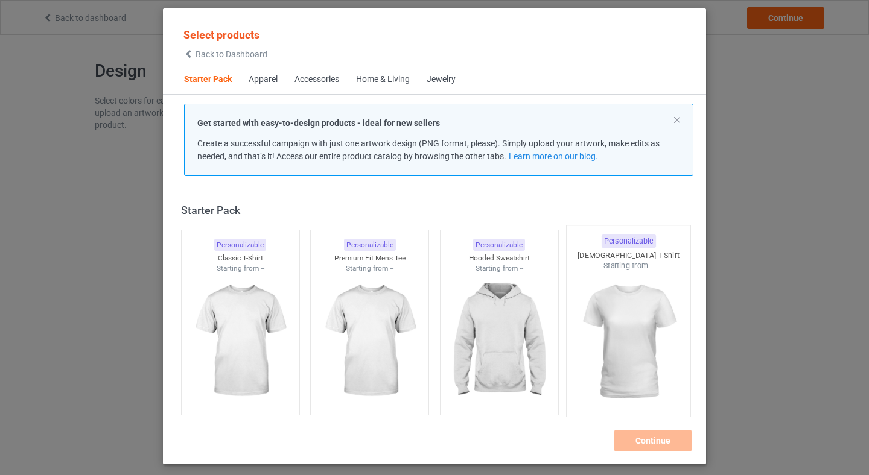
scroll to position [16, 0]
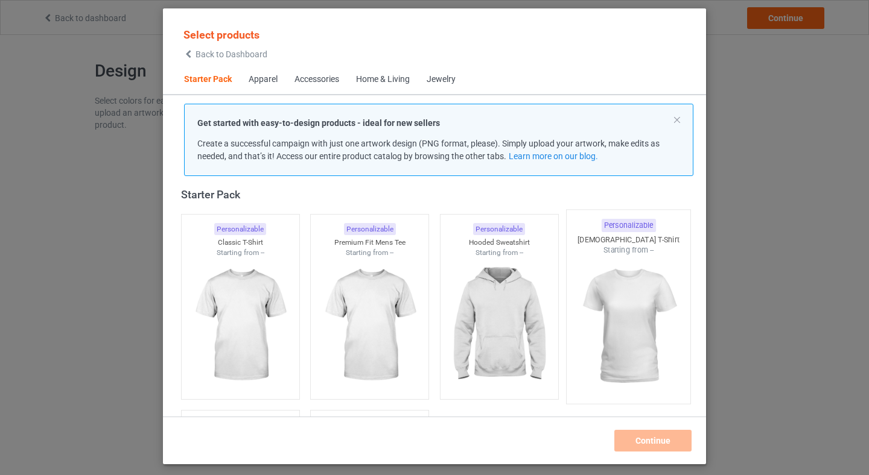
click at [646, 215] on div "Personalizable [DEMOGRAPHIC_DATA] T-Shirt Starting from --" at bounding box center [628, 306] width 125 height 195
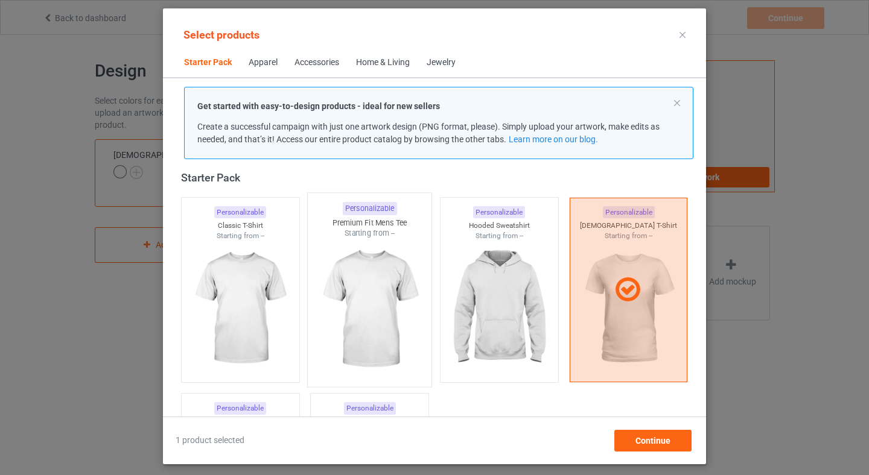
click at [322, 293] on img at bounding box center [369, 310] width 113 height 142
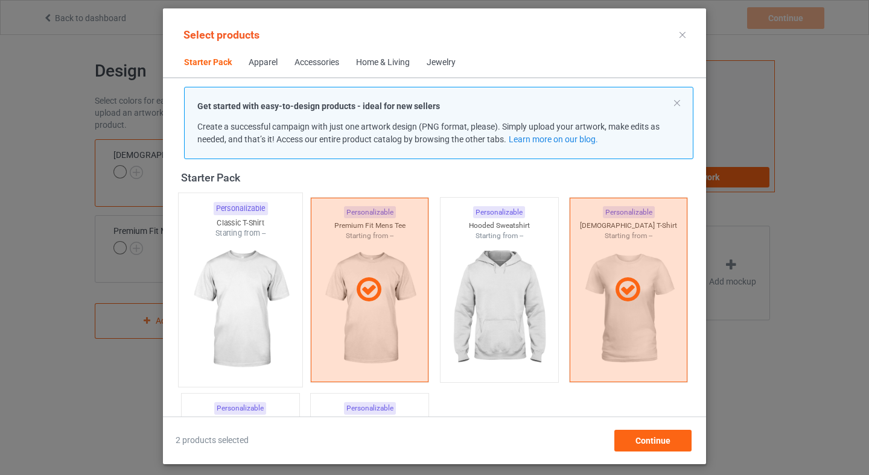
click at [256, 294] on img at bounding box center [239, 310] width 113 height 142
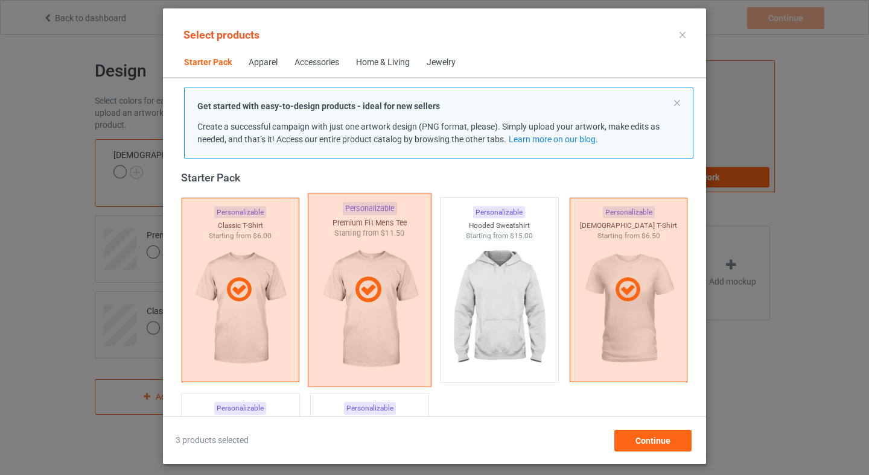
click at [381, 305] on icon at bounding box center [368, 290] width 36 height 30
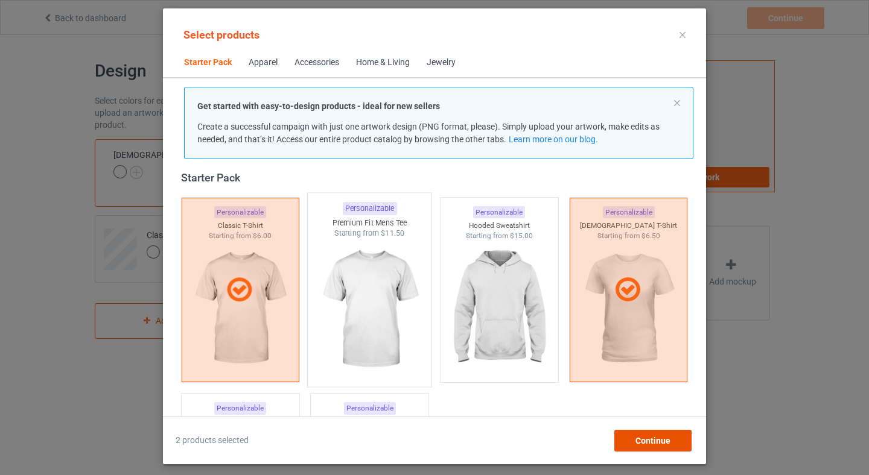
click at [661, 443] on span "Continue" at bounding box center [652, 441] width 35 height 10
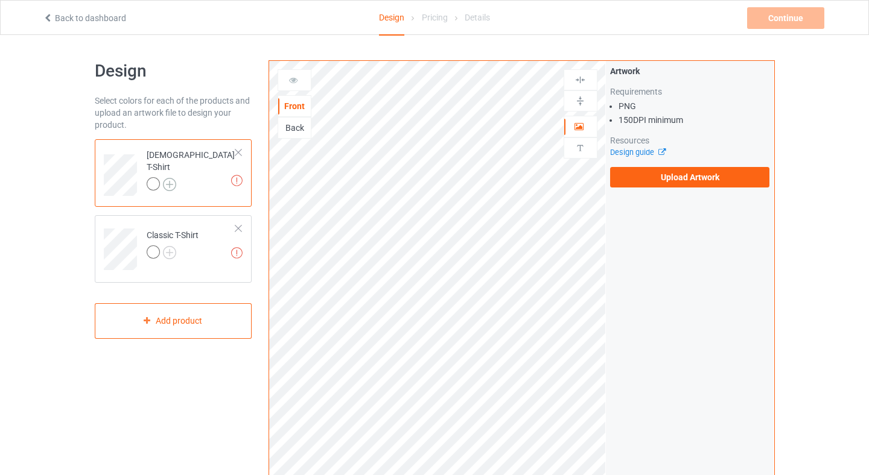
click at [169, 178] on img at bounding box center [169, 184] width 13 height 13
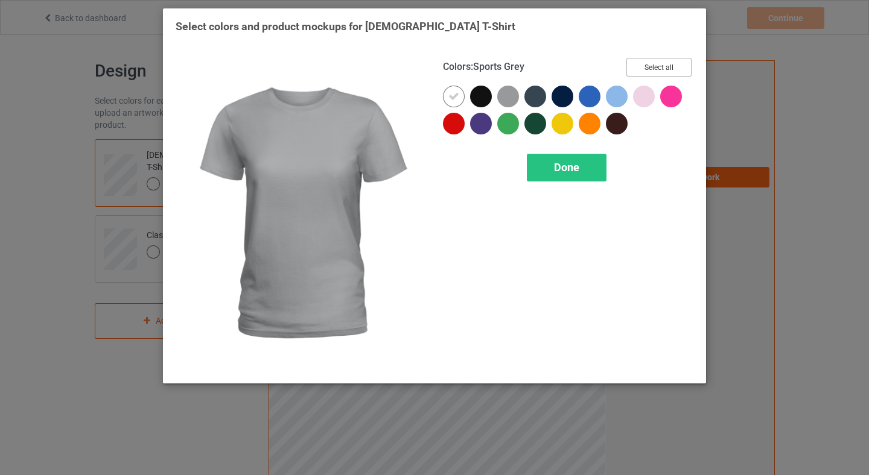
click at [637, 75] on button "Select all" at bounding box center [658, 67] width 65 height 19
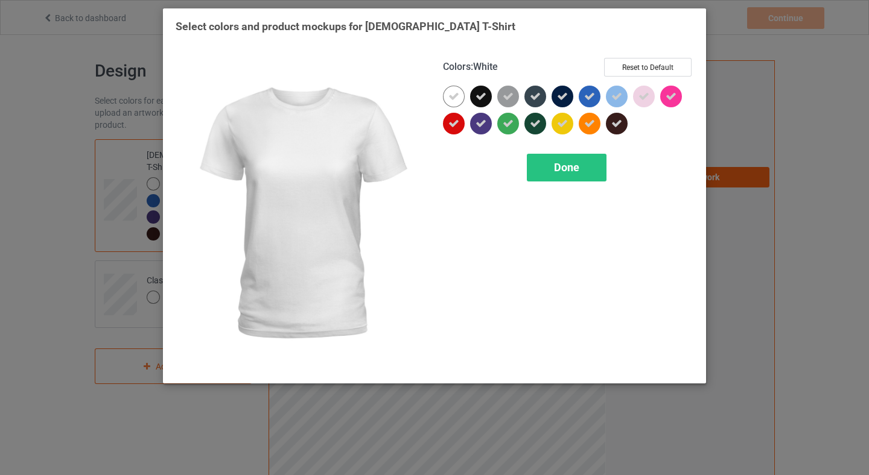
click at [452, 101] on icon at bounding box center [453, 96] width 11 height 11
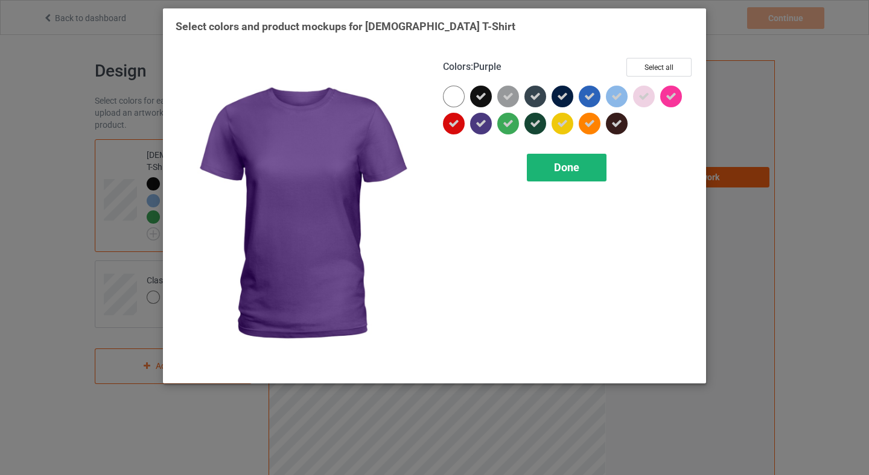
click at [591, 179] on div "Done" at bounding box center [567, 168] width 80 height 28
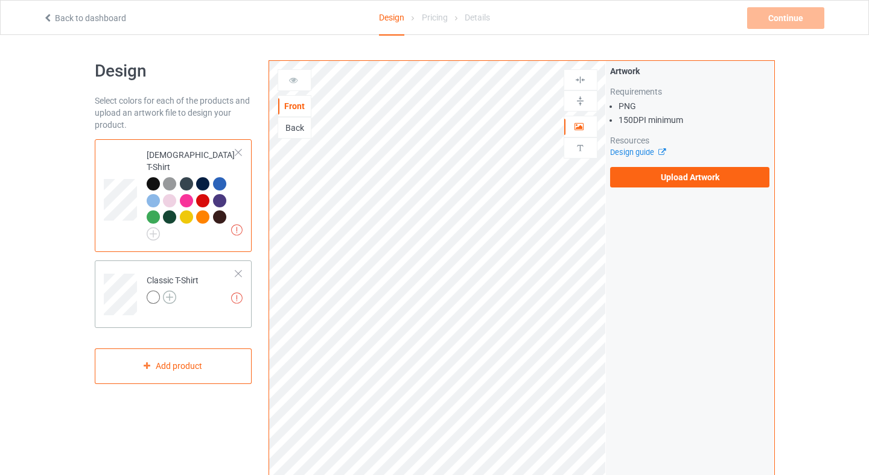
click at [172, 291] on img at bounding box center [169, 297] width 13 height 13
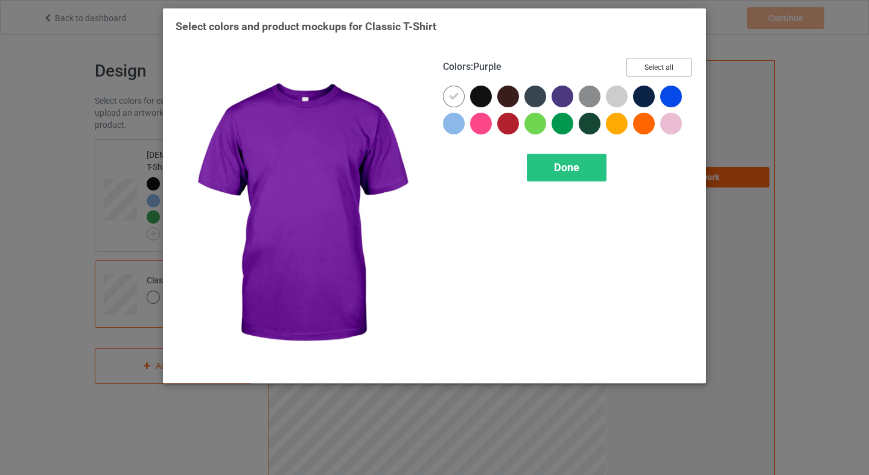
click at [642, 69] on button "Select all" at bounding box center [658, 67] width 65 height 19
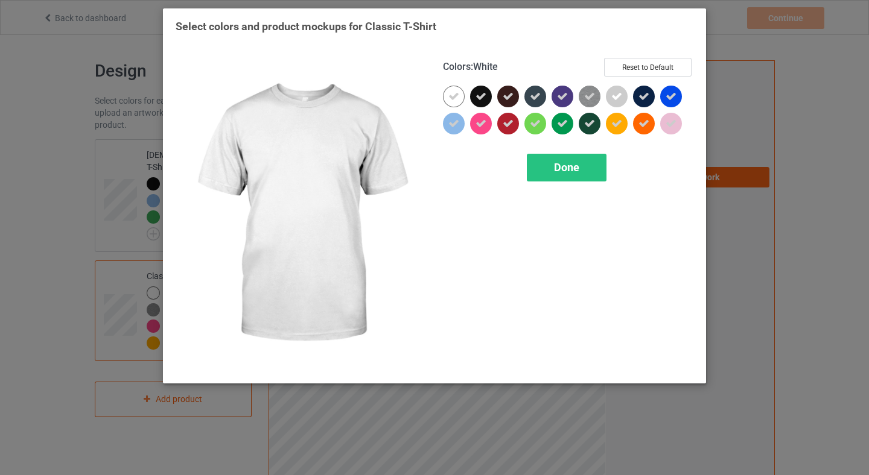
click at [454, 98] on icon at bounding box center [453, 96] width 11 height 11
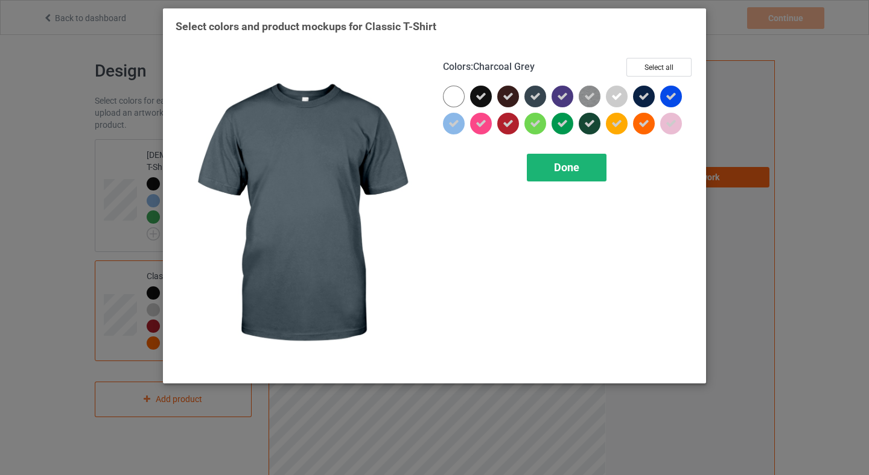
click at [568, 168] on span "Done" at bounding box center [566, 167] width 25 height 13
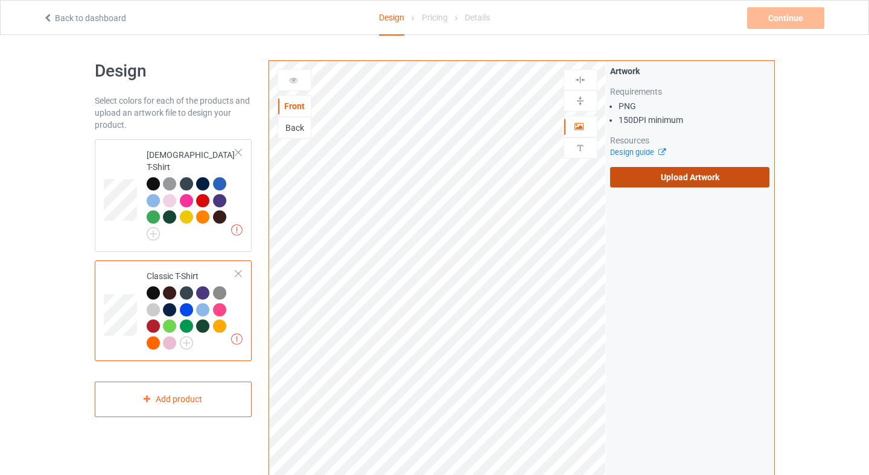
click at [676, 178] on label "Upload Artwork" at bounding box center [690, 177] width 160 height 21
click at [0, 0] on input "Upload Artwork" at bounding box center [0, 0] width 0 height 0
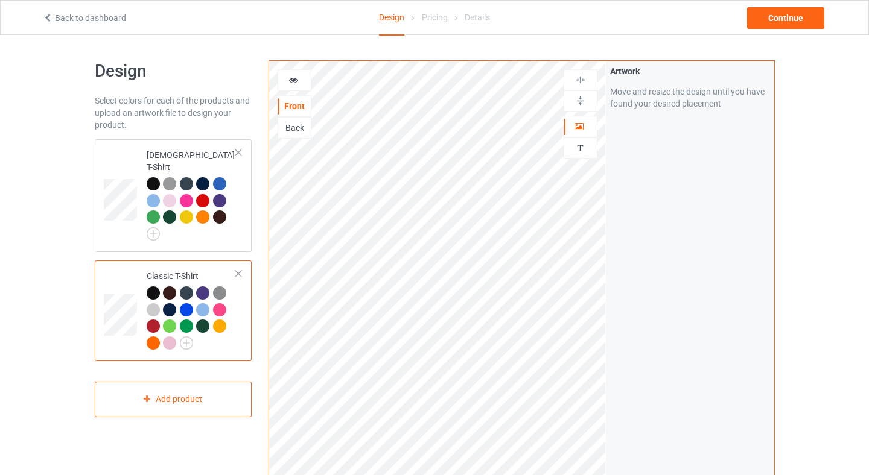
click at [585, 105] on img at bounding box center [579, 100] width 11 height 11
click at [585, 83] on img at bounding box center [579, 79] width 11 height 11
click at [585, 82] on img at bounding box center [579, 79] width 11 height 11
click at [579, 103] on img at bounding box center [579, 100] width 11 height 11
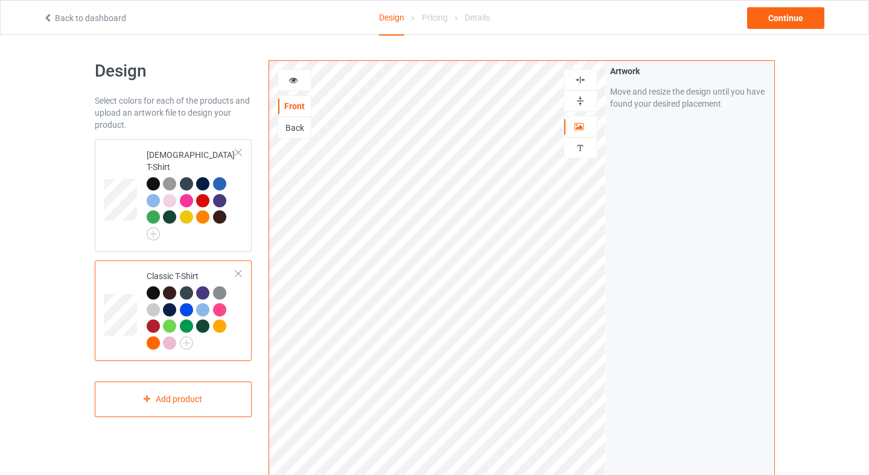
click at [590, 102] on div at bounding box center [580, 100] width 33 height 11
click at [586, 72] on div at bounding box center [580, 79] width 34 height 21
click at [792, 20] on div "Continue" at bounding box center [785, 18] width 77 height 22
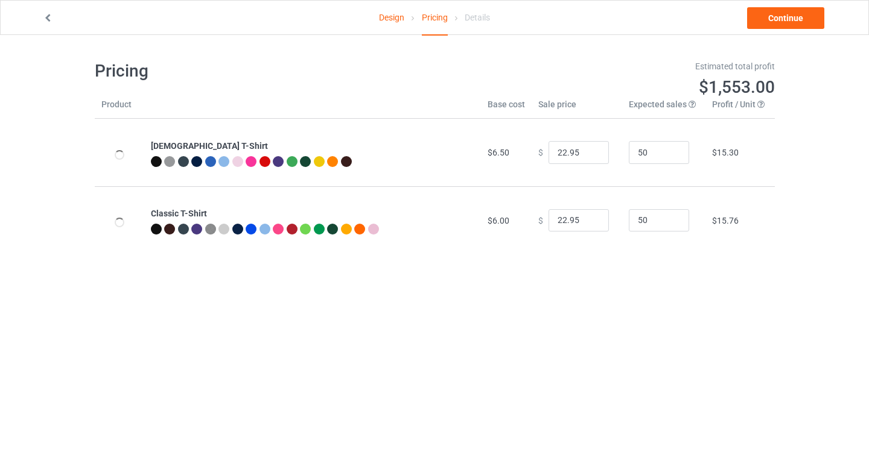
click at [49, 17] on icon at bounding box center [48, 16] width 10 height 8
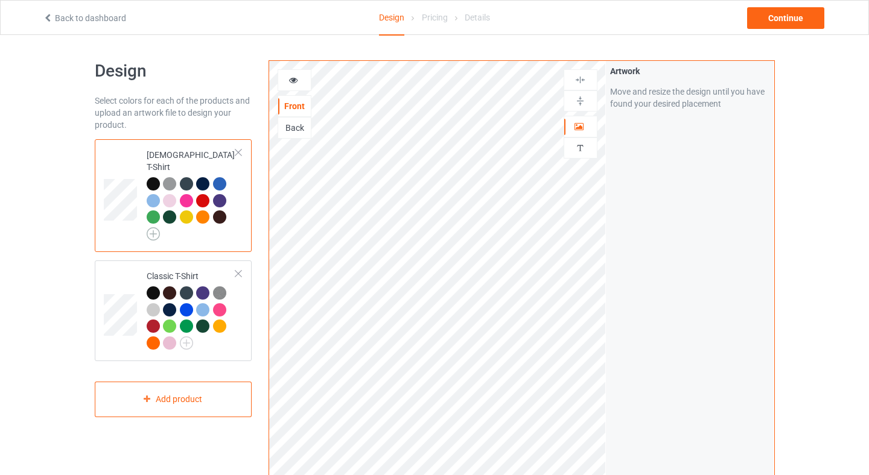
click at [152, 227] on img at bounding box center [153, 233] width 13 height 13
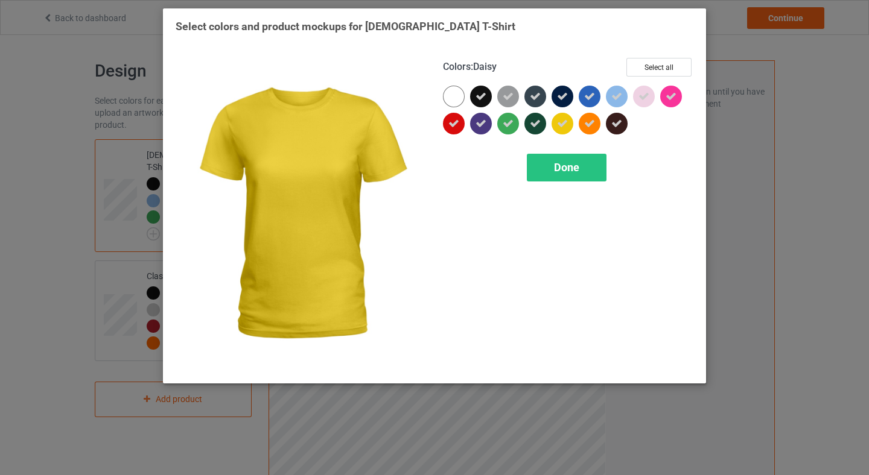
click at [559, 121] on icon at bounding box center [562, 123] width 11 height 11
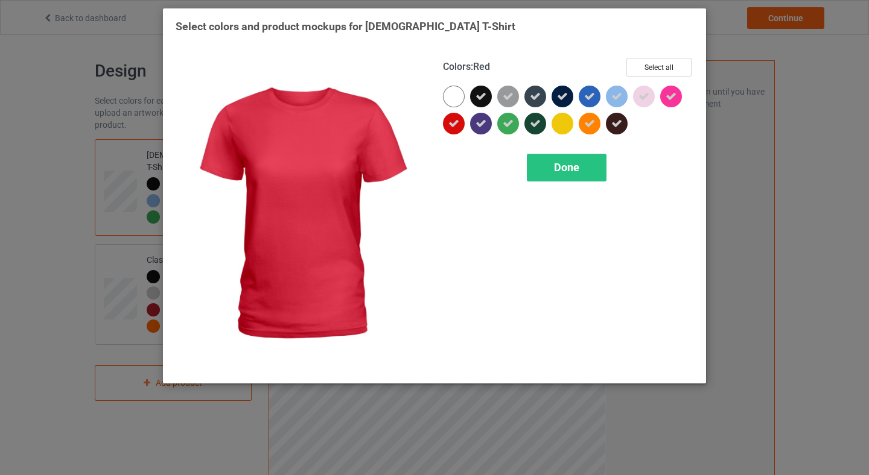
click at [449, 124] on icon at bounding box center [453, 123] width 11 height 11
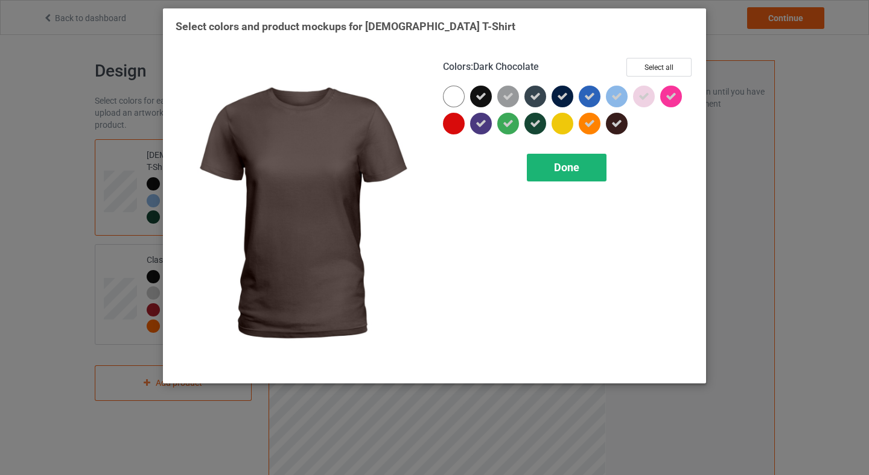
click at [585, 169] on div "Done" at bounding box center [567, 168] width 80 height 28
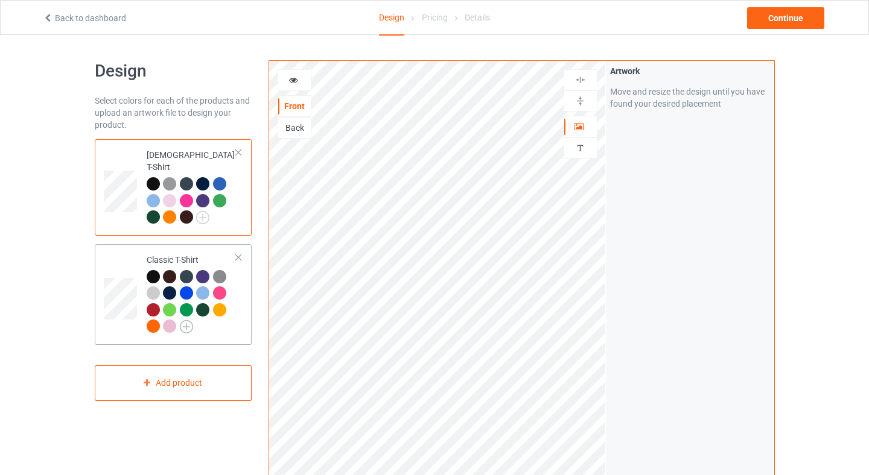
click at [187, 320] on img at bounding box center [186, 326] width 13 height 13
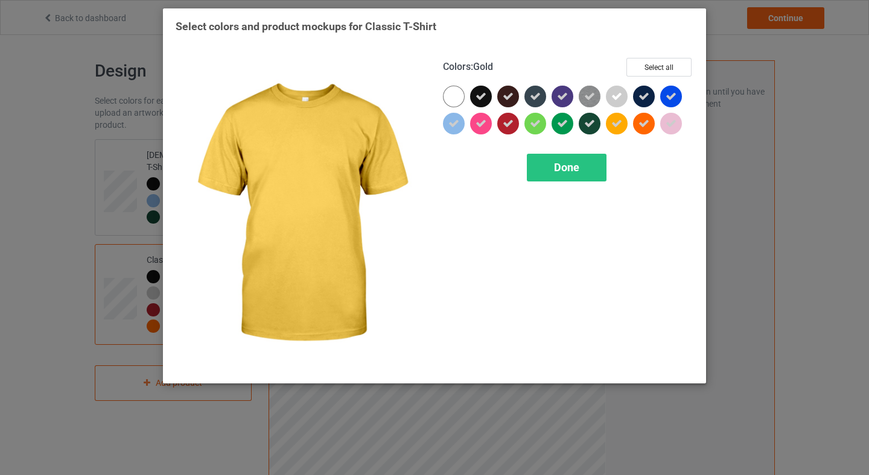
click at [621, 116] on div at bounding box center [617, 124] width 22 height 22
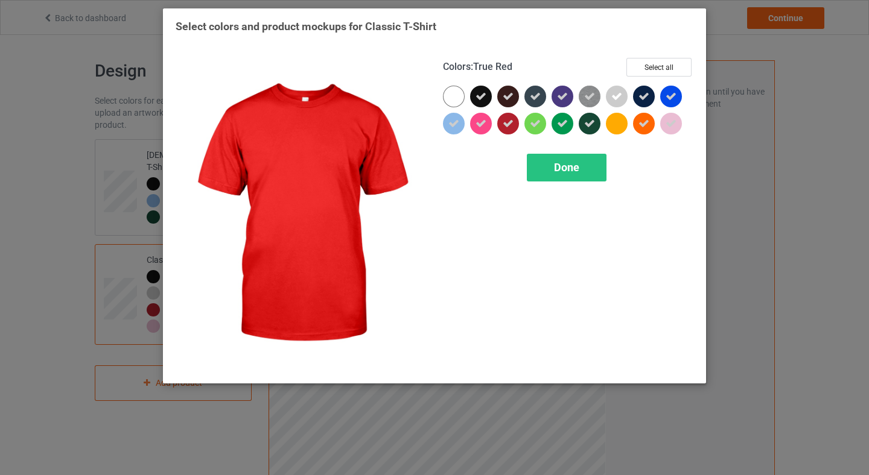
click at [505, 124] on icon at bounding box center [508, 123] width 11 height 11
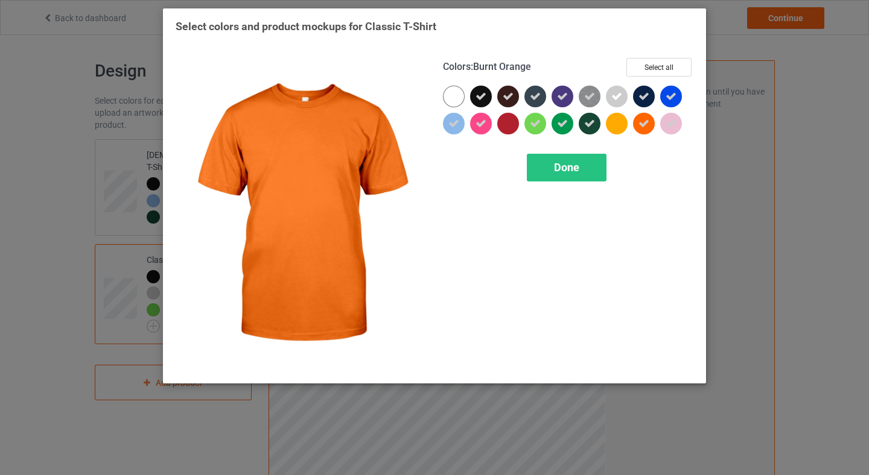
click at [641, 122] on icon at bounding box center [643, 123] width 11 height 11
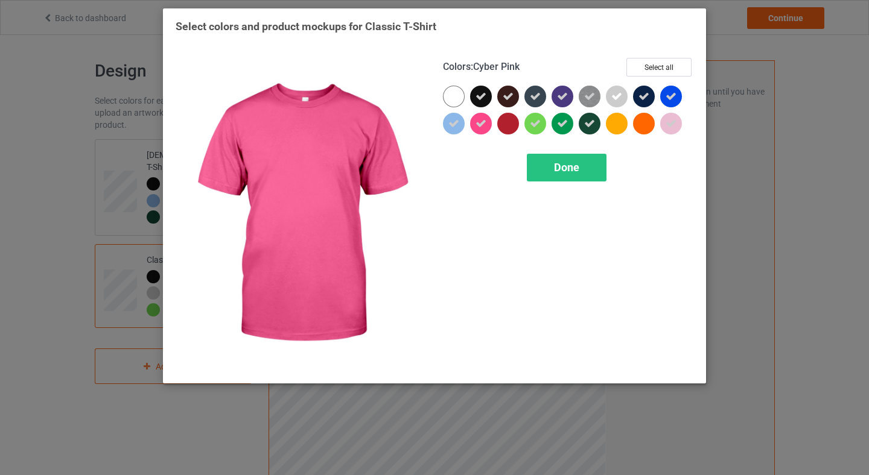
drag, startPoint x: 592, startPoint y: 166, endPoint x: 659, endPoint y: 144, distance: 70.8
click at [659, 144] on div "Colors : Cyber Pink Select all Done" at bounding box center [567, 214] width 267 height 330
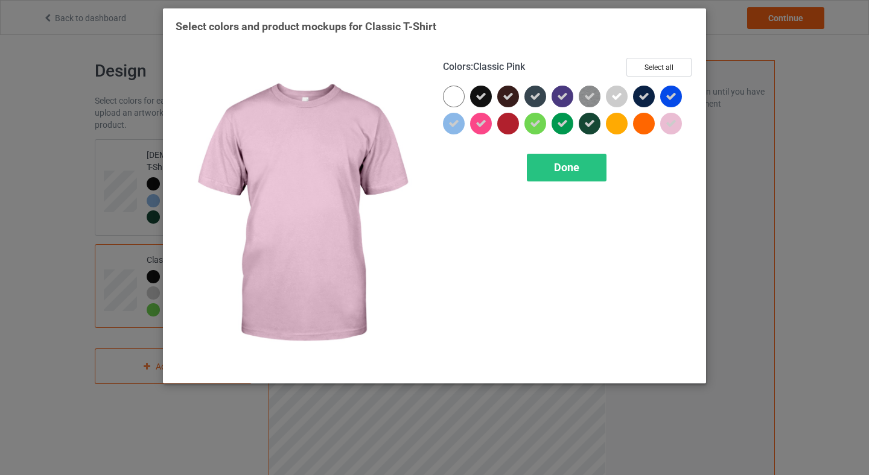
click at [669, 124] on icon at bounding box center [670, 123] width 11 height 11
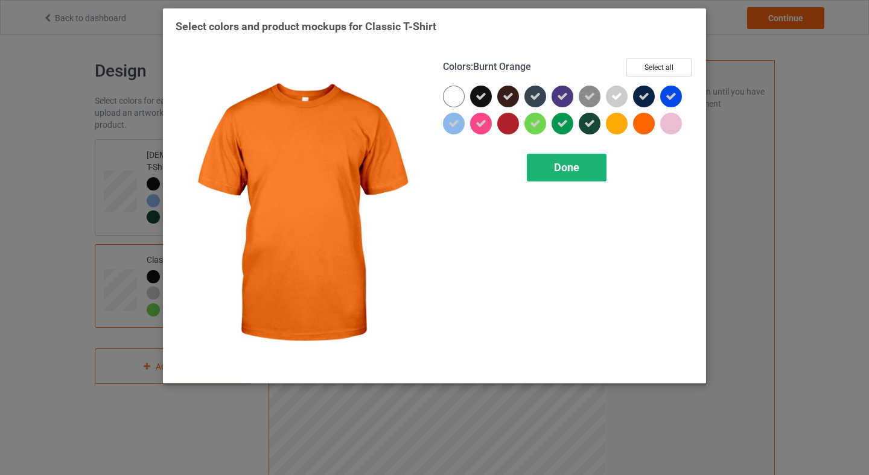
click at [563, 169] on span "Done" at bounding box center [566, 167] width 25 height 13
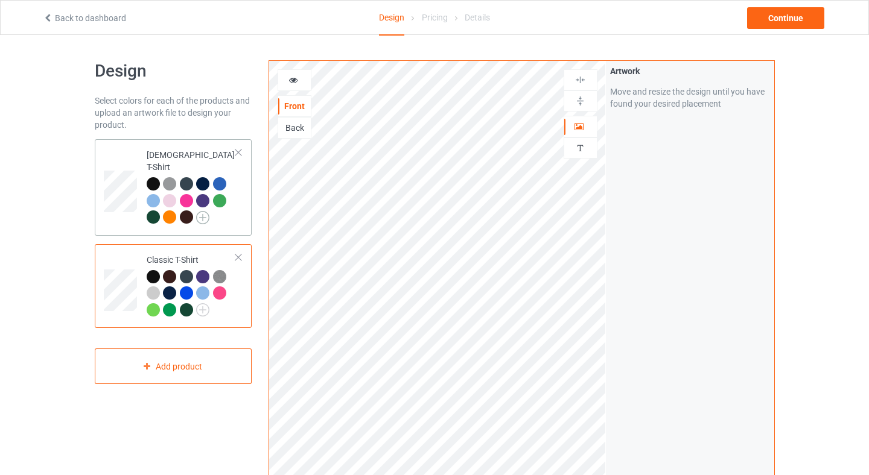
click at [204, 211] on img at bounding box center [202, 217] width 13 height 13
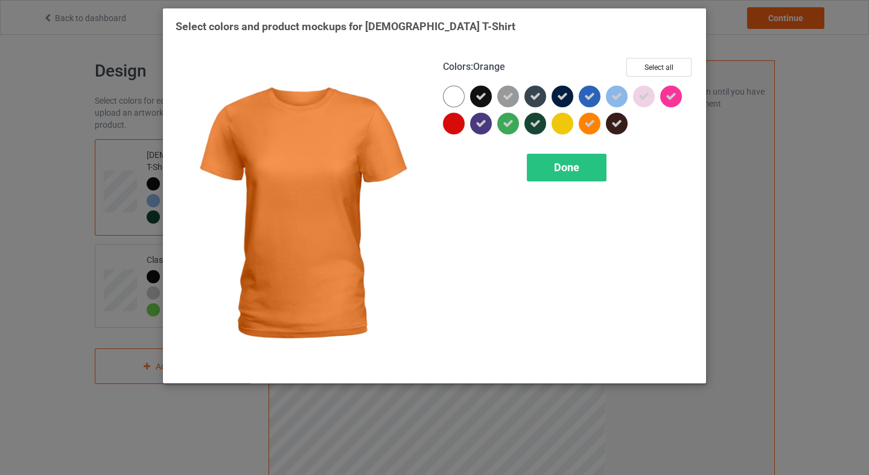
click at [603, 121] on div at bounding box center [592, 126] width 27 height 27
click at [550, 177] on div "Done" at bounding box center [567, 168] width 80 height 28
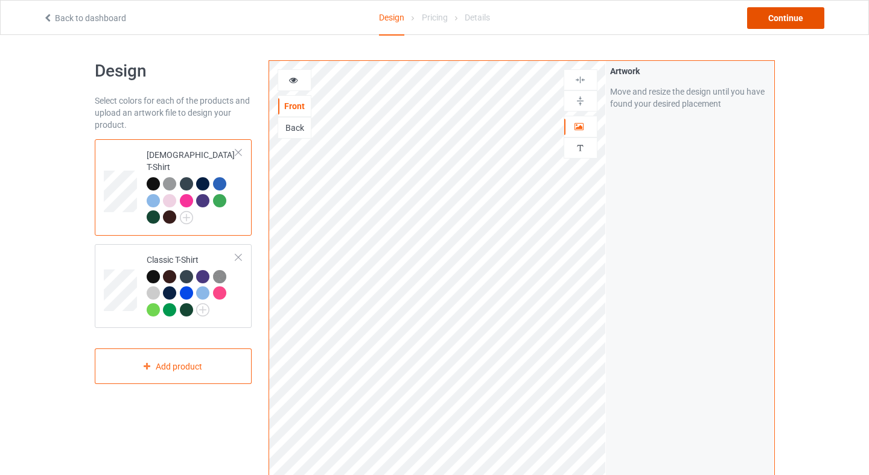
click at [800, 14] on div "Continue" at bounding box center [785, 18] width 77 height 22
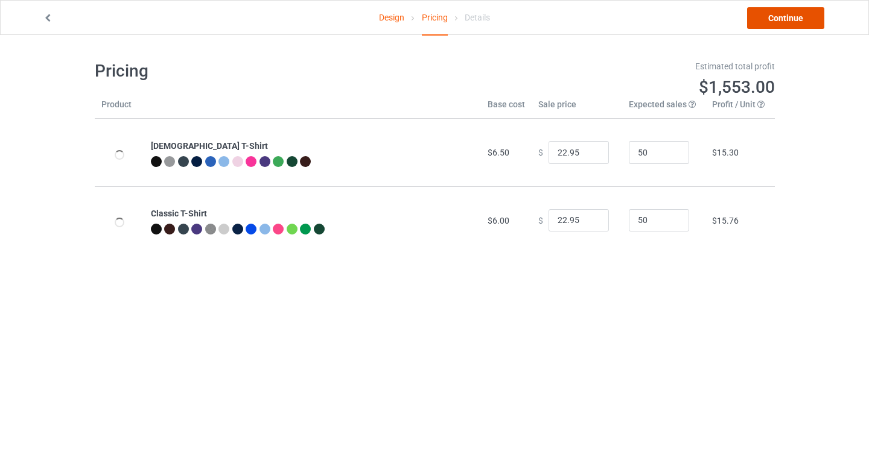
click at [800, 14] on link "Continue" at bounding box center [785, 18] width 77 height 22
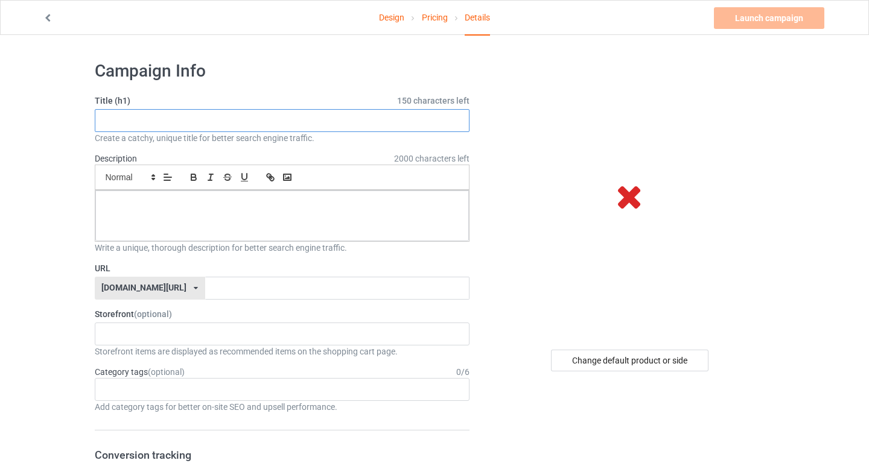
click at [197, 124] on input "text" at bounding box center [282, 120] width 375 height 23
paste input "United We Stand Divided We Fall T-Shirt — 50501 Movement"
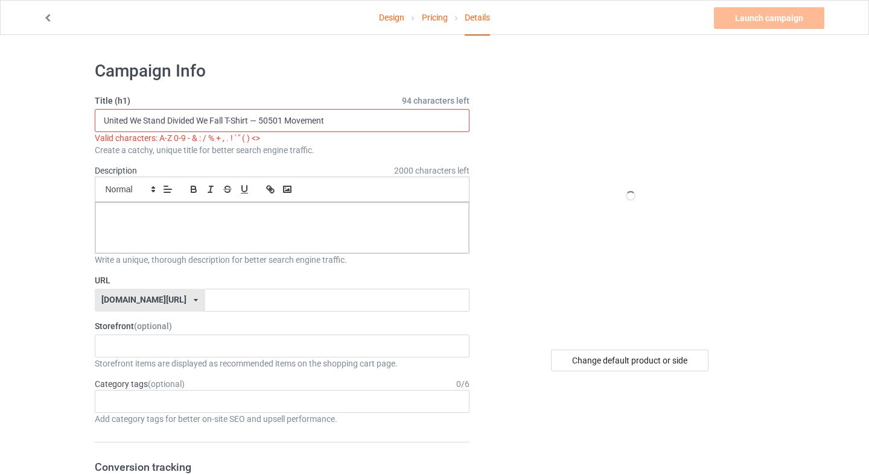
click at [258, 122] on input "United We Stand Divided We Fall T-Shirt — 50501 Movement" at bounding box center [282, 120] width 375 height 23
click at [255, 123] on input "United We Stand Divided We Fall T-Shirt — 50501 Movement" at bounding box center [282, 120] width 375 height 23
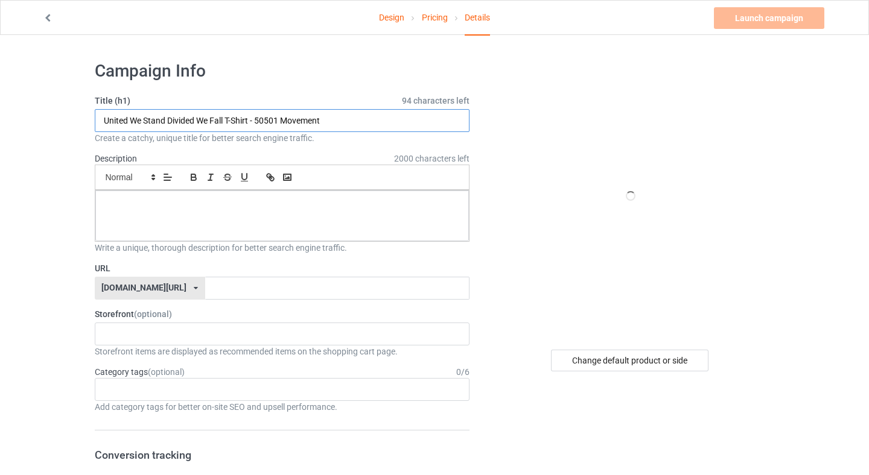
type input "United We Stand Divided We Fall T-Shirt - 50501 Movement"
click at [221, 212] on div at bounding box center [282, 216] width 374 height 51
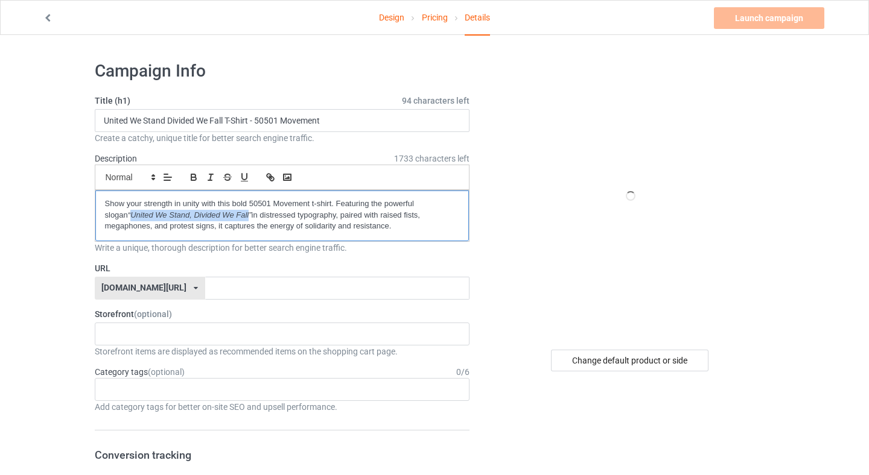
drag, startPoint x: 108, startPoint y: 214, endPoint x: 221, endPoint y: 218, distance: 112.9
click at [225, 213] on em "“United We Stand, Divided We Fall”" at bounding box center [190, 215] width 124 height 9
click at [197, 174] on icon "button" at bounding box center [193, 177] width 11 height 11
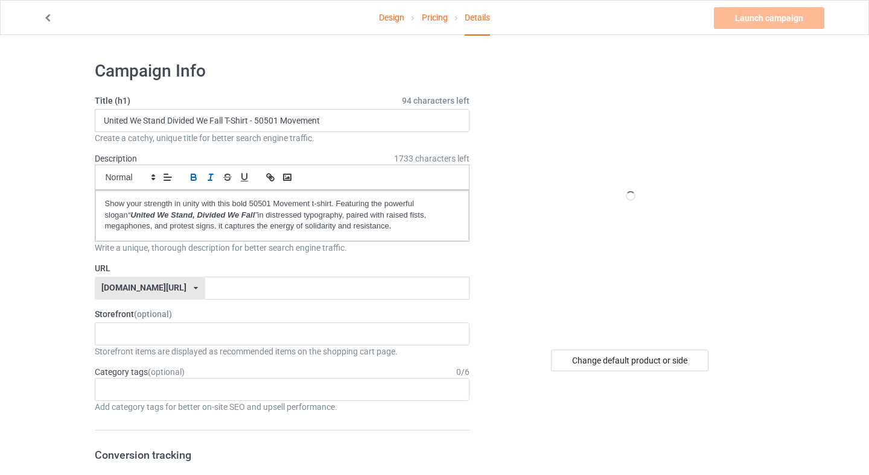
click at [542, 226] on div at bounding box center [630, 195] width 217 height 271
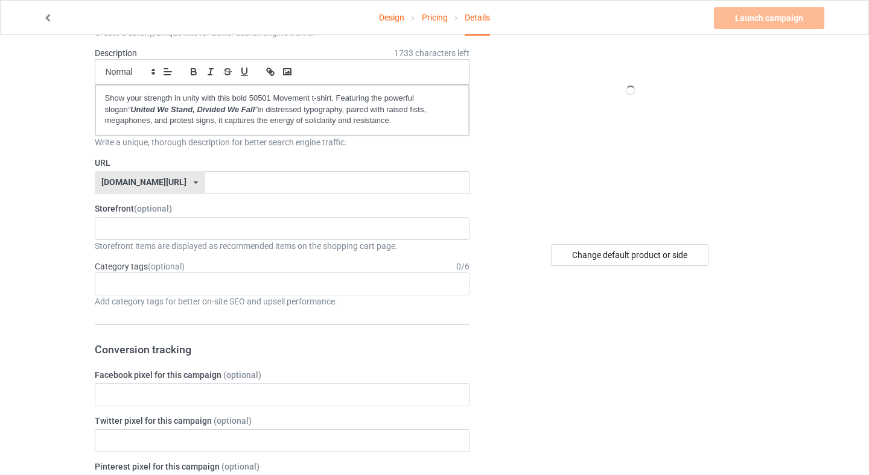
scroll to position [129, 0]
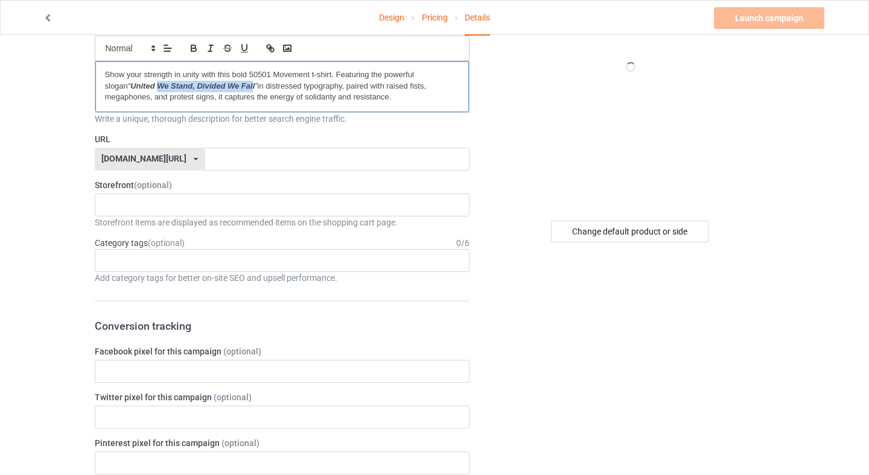
drag, startPoint x: 230, startPoint y: 87, endPoint x: 134, endPoint y: 86, distance: 96.5
click at [134, 86] on em "United We Stand, Divided We Fall" at bounding box center [192, 85] width 124 height 9
click at [201, 86] on em "United We Stand, Divided We Fall" at bounding box center [192, 85] width 124 height 9
drag, startPoint x: 232, startPoint y: 85, endPoint x: 109, endPoint y: 88, distance: 123.1
click at [109, 88] on p "Show your strength in unity with this bold 50501 Movement t-shirt. Featuring th…" at bounding box center [282, 86] width 355 height 34
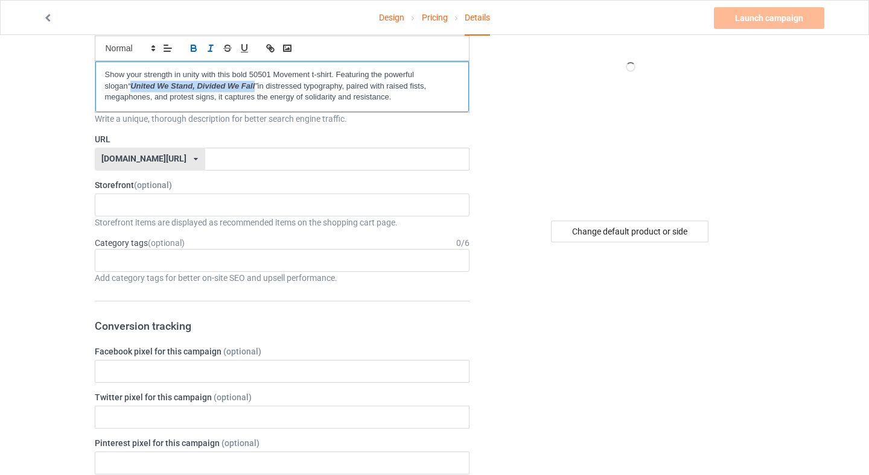
copy em "United We Stand, Divided We Fall"
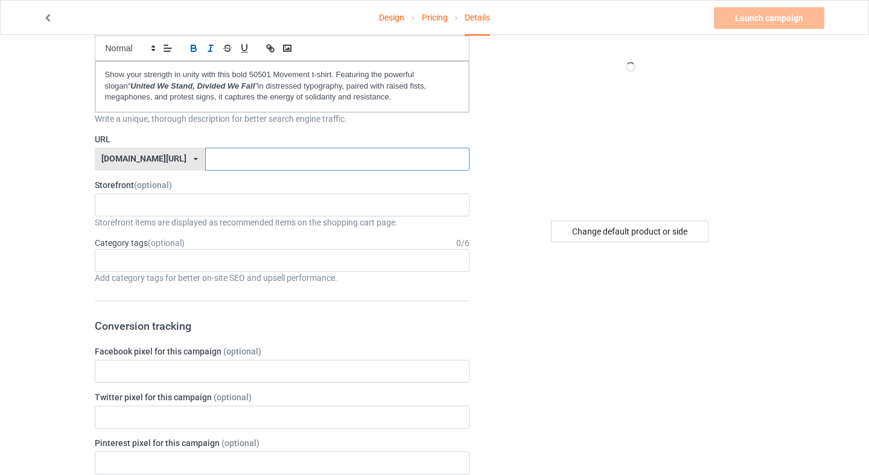
click at [246, 163] on input "text" at bounding box center [337, 159] width 264 height 23
paste input "United We Stand, Divided We Fall"
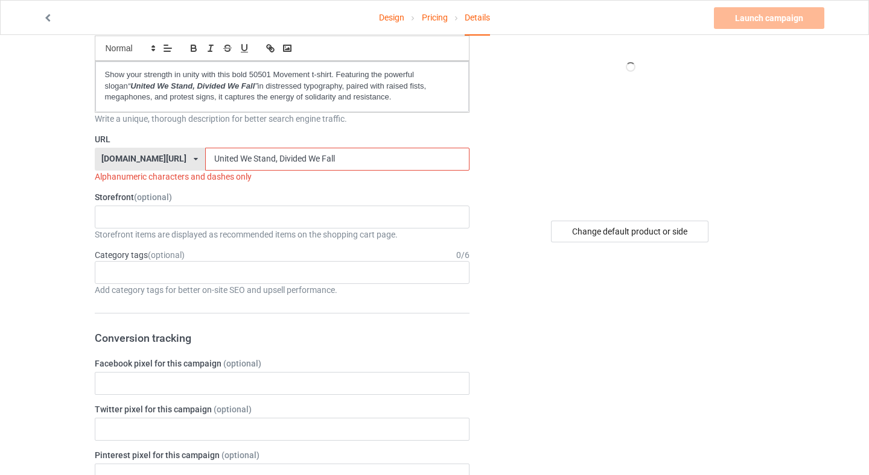
click at [205, 157] on input "United We Stand, Divided We Fall" at bounding box center [337, 159] width 264 height 23
click at [242, 158] on input "UnitedWeStand, Divided We Fall" at bounding box center [337, 159] width 264 height 23
drag, startPoint x: 297, startPoint y: 157, endPoint x: 235, endPoint y: 160, distance: 62.2
click at [235, 160] on input "UnitedWeStandDividedWeFall" at bounding box center [337, 159] width 264 height 23
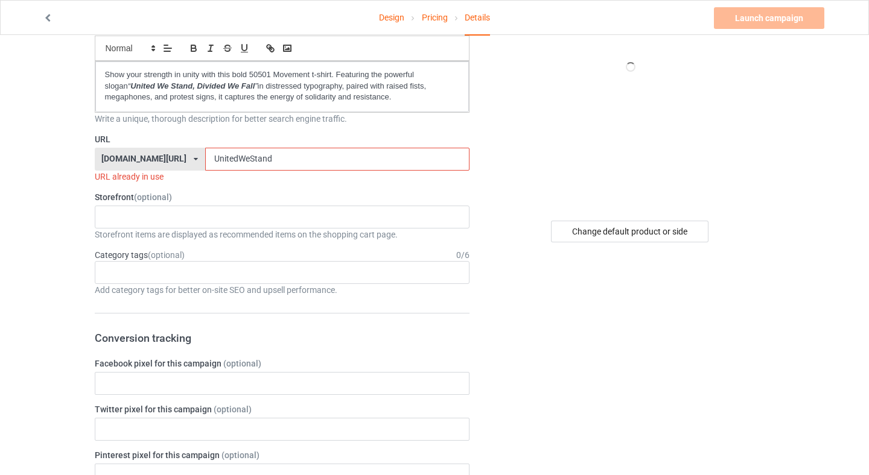
click at [258, 154] on input "UnitedWeStand" at bounding box center [337, 159] width 264 height 23
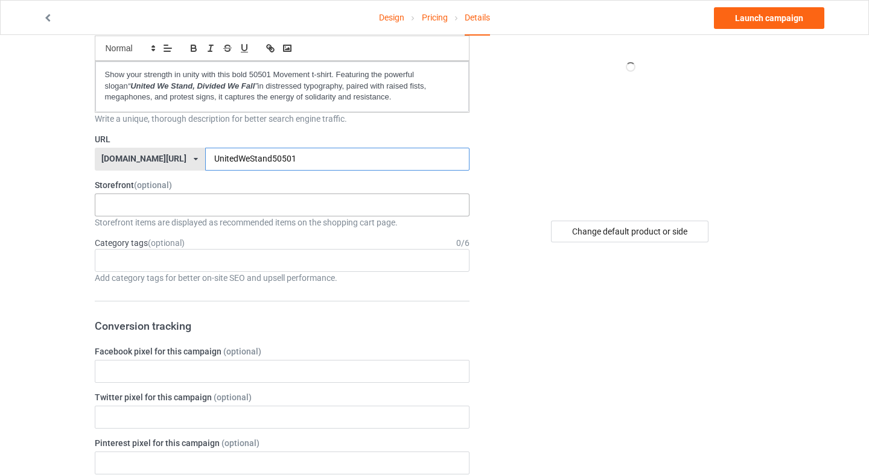
type input "UnitedWeStand50501"
click at [213, 209] on div "50501 Movement Apparel MomPowerHub : Strong Mom Apparel - Lifestyle Gear 68b599…" at bounding box center [282, 205] width 375 height 23
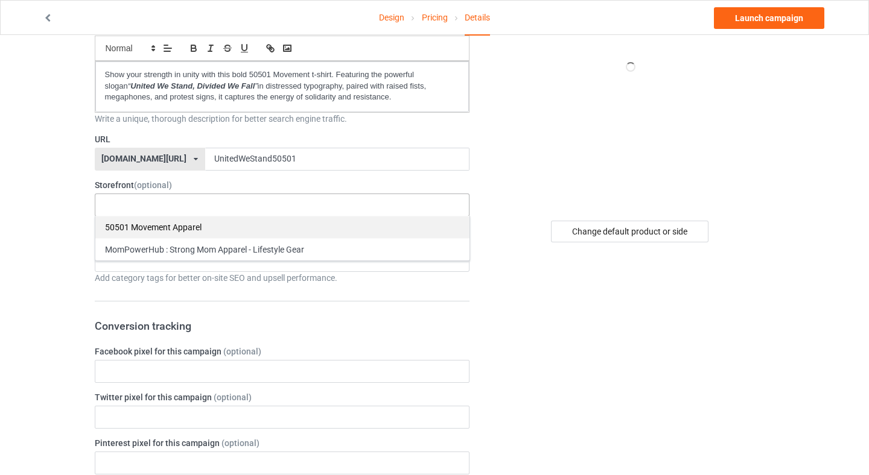
click at [182, 235] on div "50501 Movement Apparel" at bounding box center [282, 227] width 374 height 22
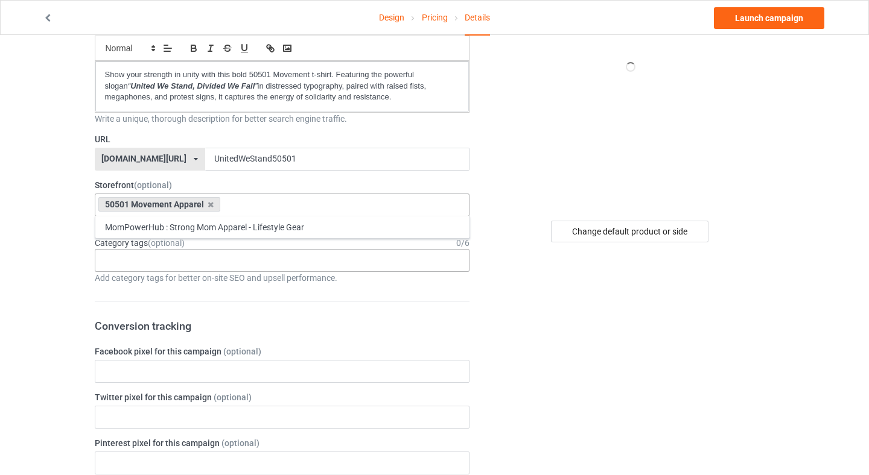
click at [395, 261] on div "Age > [DEMOGRAPHIC_DATA] > 1 Age > [DEMOGRAPHIC_DATA] Months > 1 Month Age > [D…" at bounding box center [282, 260] width 375 height 23
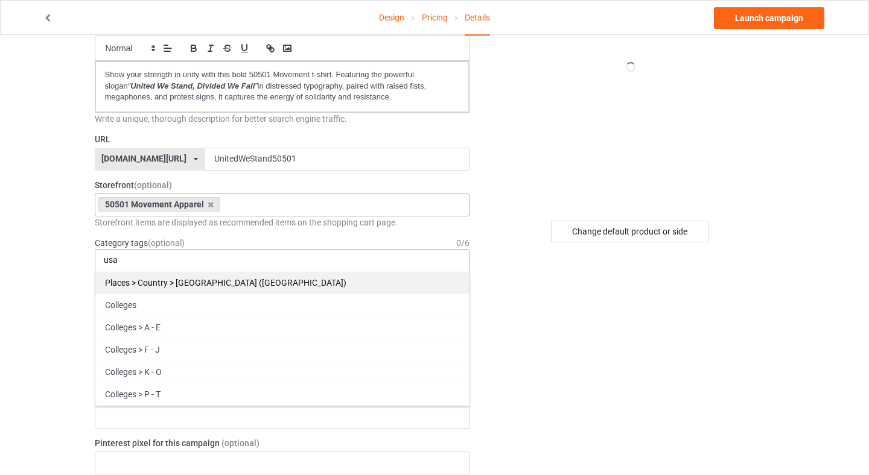
type input "usa"
click at [321, 284] on div "Places > Country > [GEOGRAPHIC_DATA] ([GEOGRAPHIC_DATA])" at bounding box center [282, 282] width 374 height 22
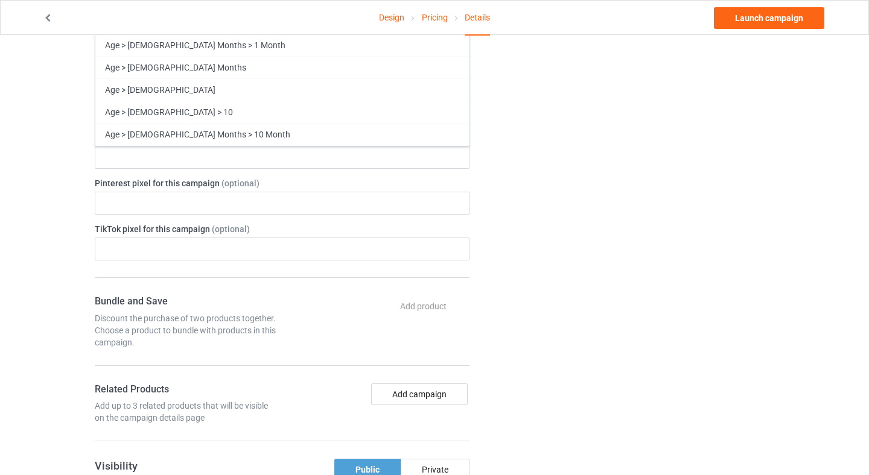
scroll to position [390, 0]
click at [557, 215] on div "Change default product or side" at bounding box center [630, 270] width 305 height 1217
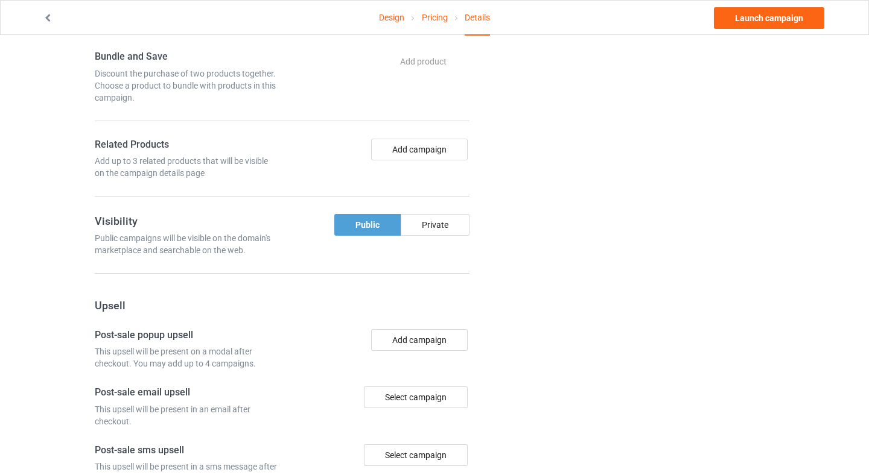
scroll to position [635, 0]
click at [756, 21] on link "Launch campaign" at bounding box center [769, 18] width 110 height 22
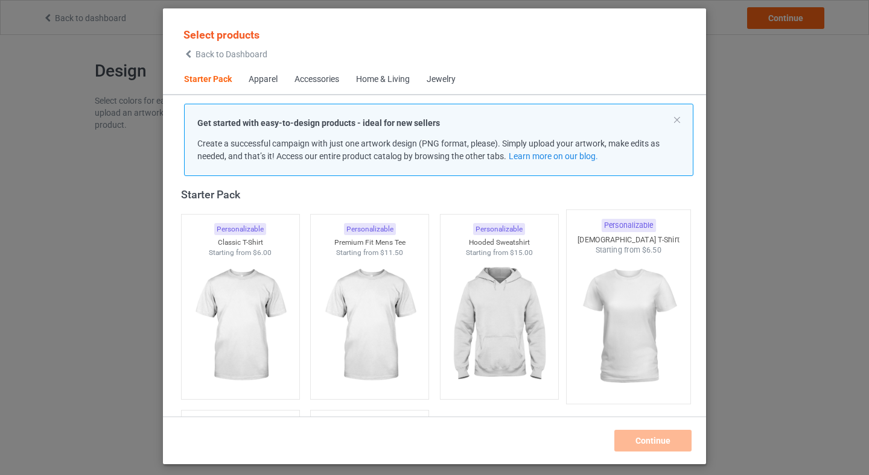
click at [639, 327] on img at bounding box center [628, 327] width 113 height 142
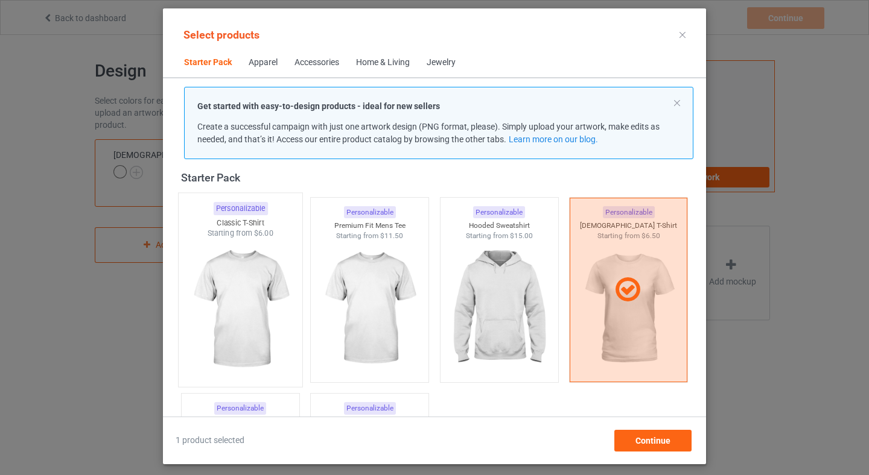
click at [206, 328] on img at bounding box center [239, 310] width 113 height 142
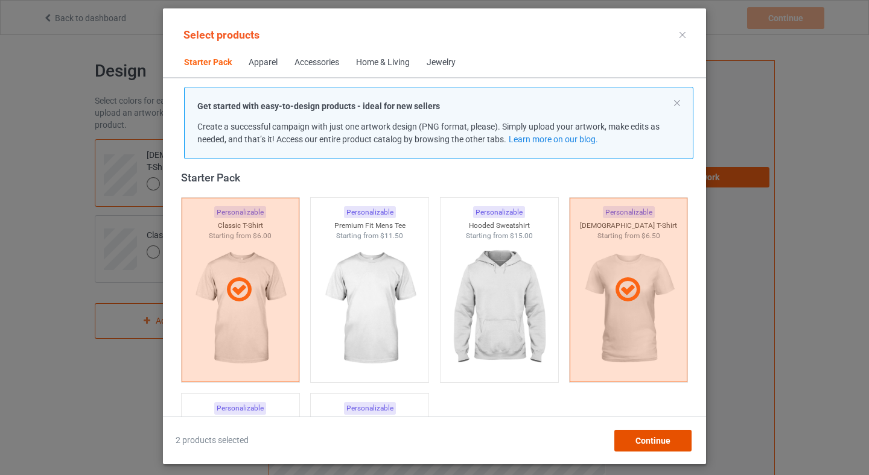
click at [673, 434] on div "Continue" at bounding box center [652, 441] width 77 height 22
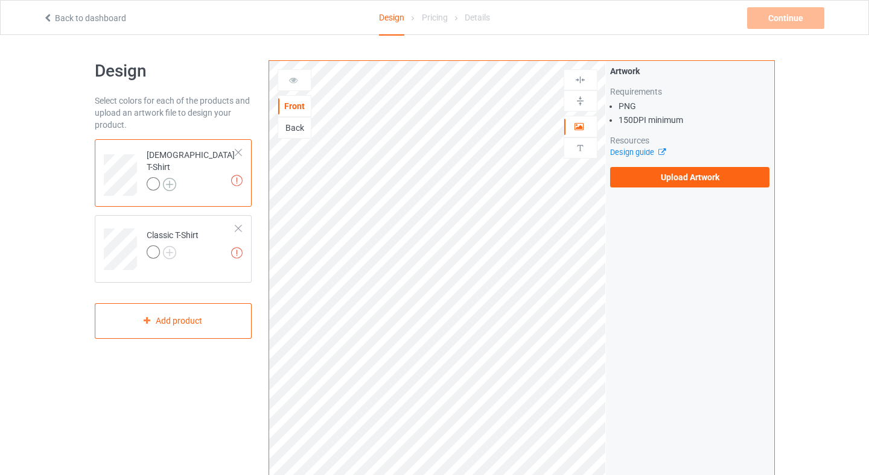
click at [171, 180] on img at bounding box center [169, 184] width 13 height 13
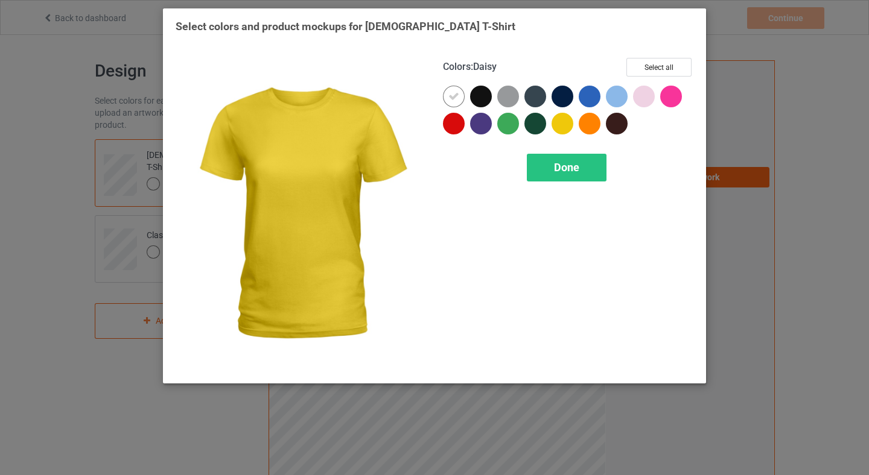
click at [696, 17] on div "Select colors and product mockups for [DEMOGRAPHIC_DATA] T-Shirt Colors : Daisy…" at bounding box center [434, 195] width 543 height 375
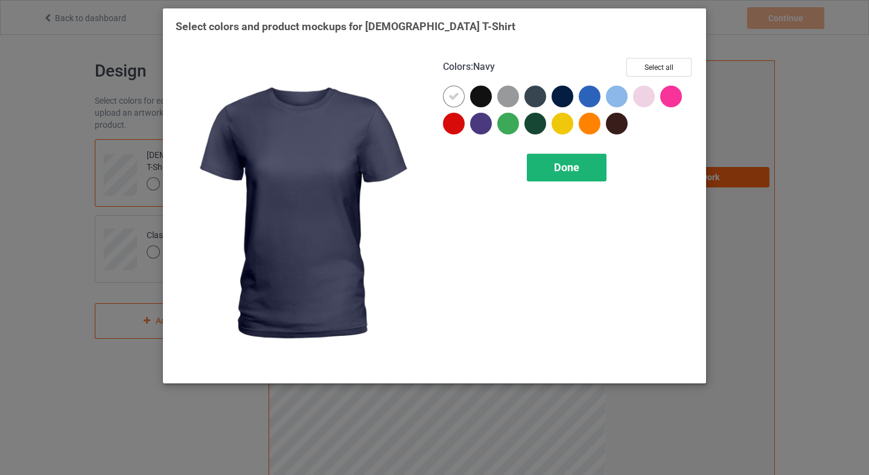
click at [570, 165] on span "Done" at bounding box center [566, 167] width 25 height 13
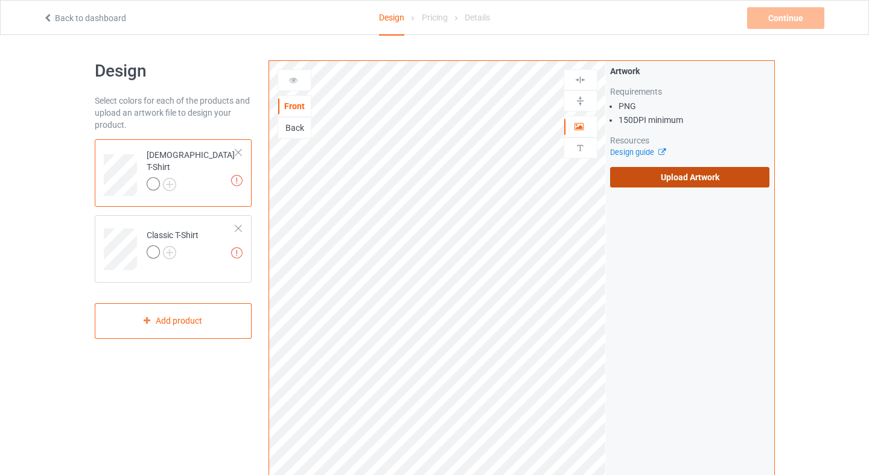
click at [686, 174] on label "Upload Artwork" at bounding box center [690, 177] width 160 height 21
click at [0, 0] on input "Upload Artwork" at bounding box center [0, 0] width 0 height 0
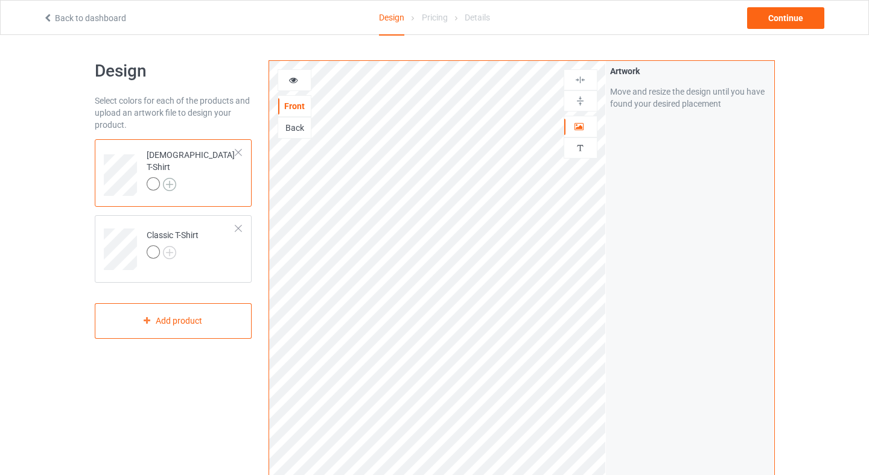
click at [174, 180] on img at bounding box center [169, 184] width 13 height 13
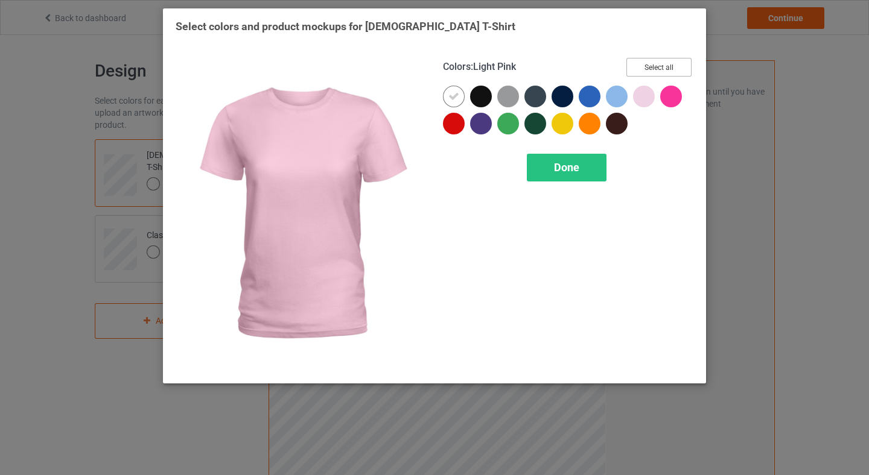
click at [648, 62] on button "Select all" at bounding box center [658, 67] width 65 height 19
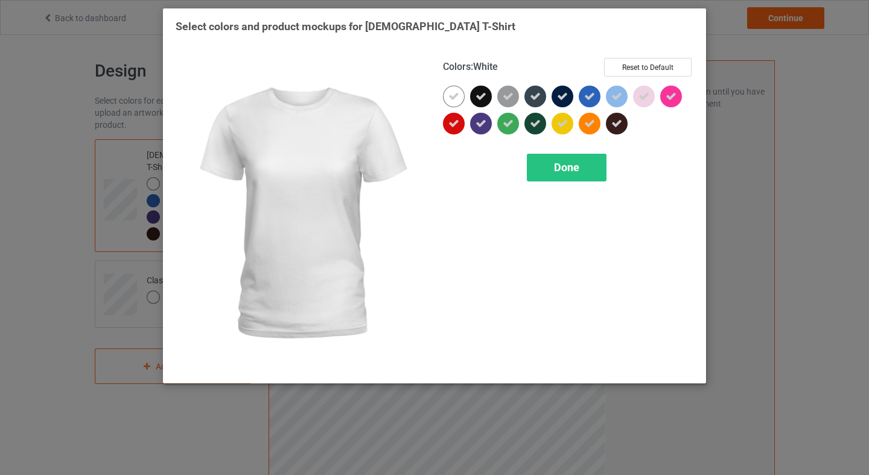
click at [458, 95] on icon at bounding box center [453, 96] width 11 height 11
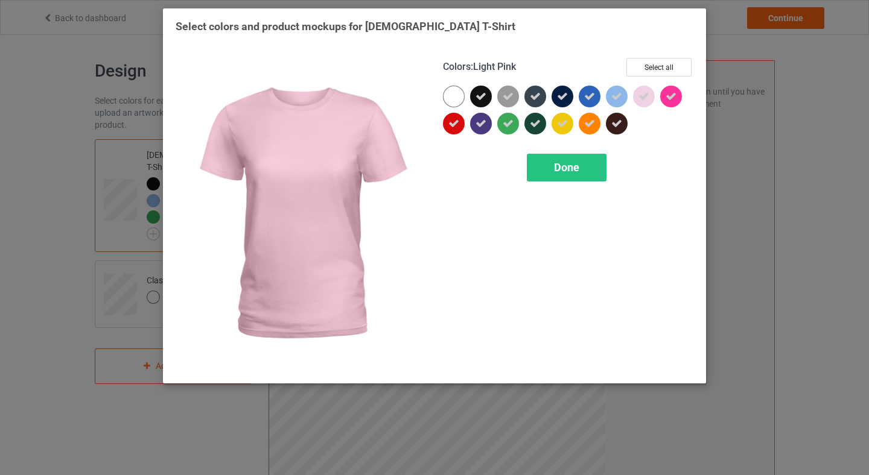
click at [643, 91] on icon at bounding box center [643, 96] width 11 height 11
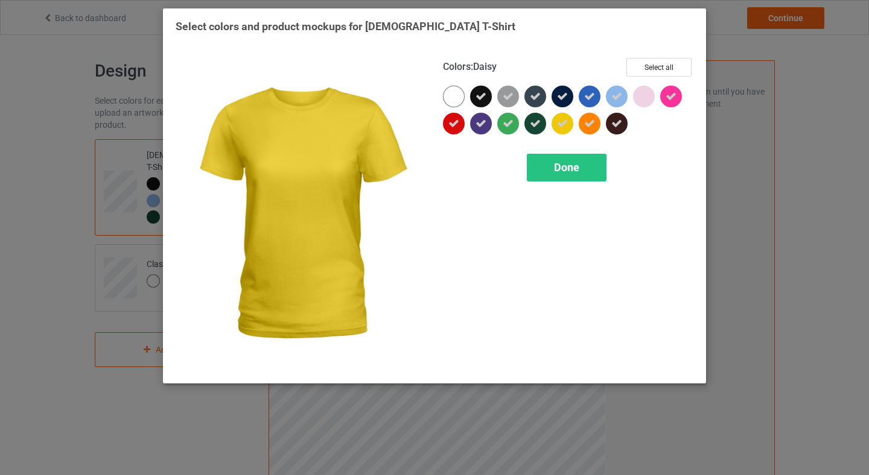
click at [565, 128] on icon at bounding box center [562, 123] width 11 height 11
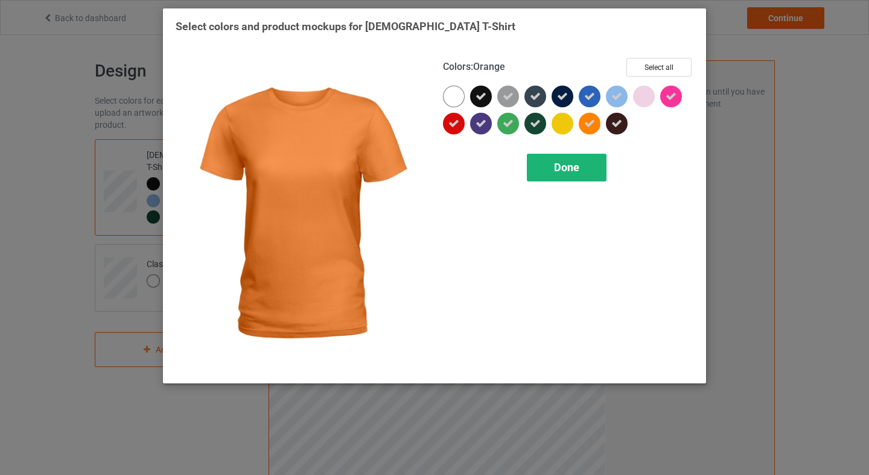
click at [574, 169] on span "Done" at bounding box center [566, 167] width 25 height 13
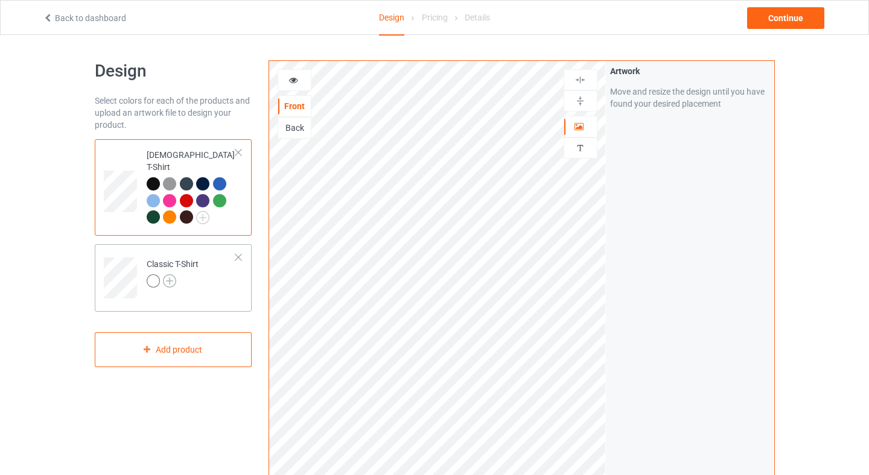
click at [170, 274] on img at bounding box center [169, 280] width 13 height 13
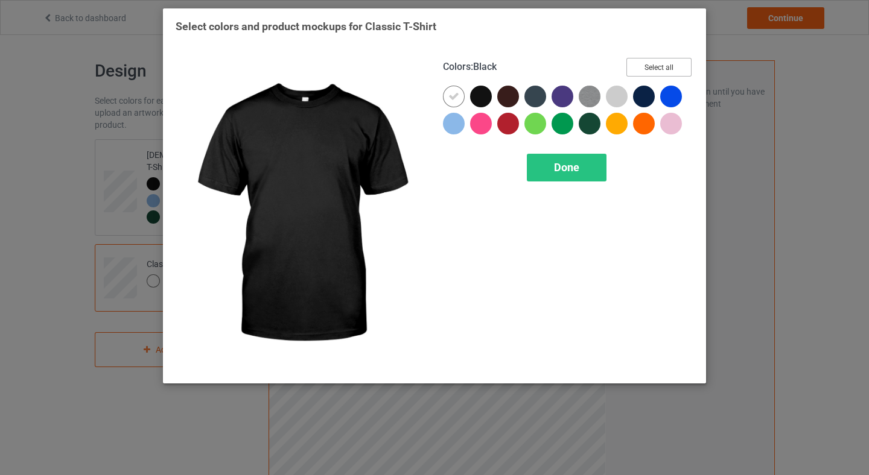
click at [655, 59] on button "Select all" at bounding box center [658, 67] width 65 height 19
click at [647, 71] on button "Reset to Default" at bounding box center [647, 67] width 87 height 19
click at [648, 72] on button "Select all" at bounding box center [658, 67] width 65 height 19
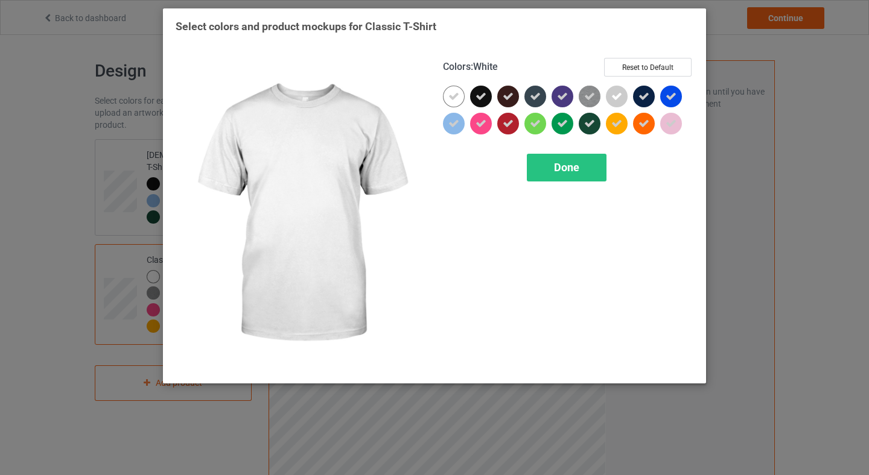
click at [449, 91] on icon at bounding box center [453, 96] width 11 height 11
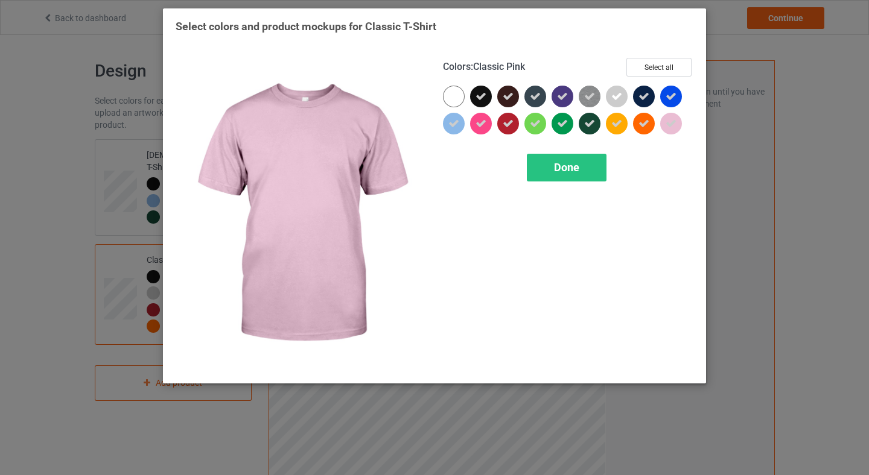
click at [670, 124] on icon at bounding box center [670, 123] width 11 height 11
click at [579, 163] on span "Done" at bounding box center [566, 167] width 25 height 13
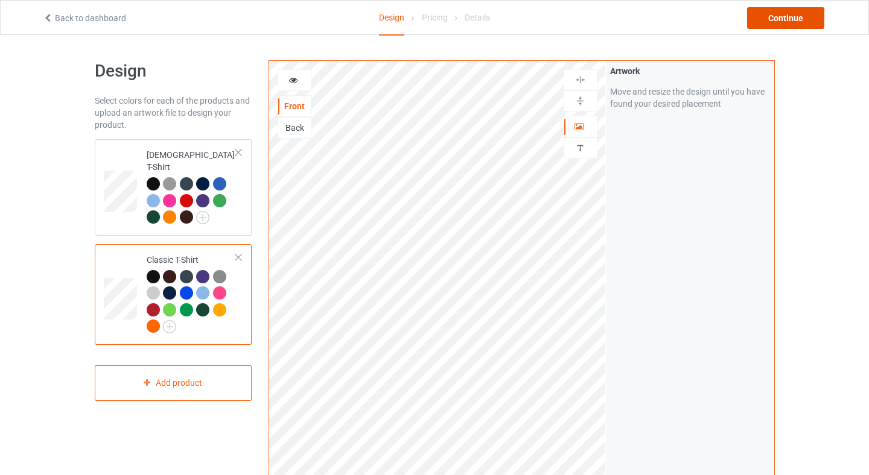
click at [778, 15] on div "Continue" at bounding box center [785, 18] width 77 height 22
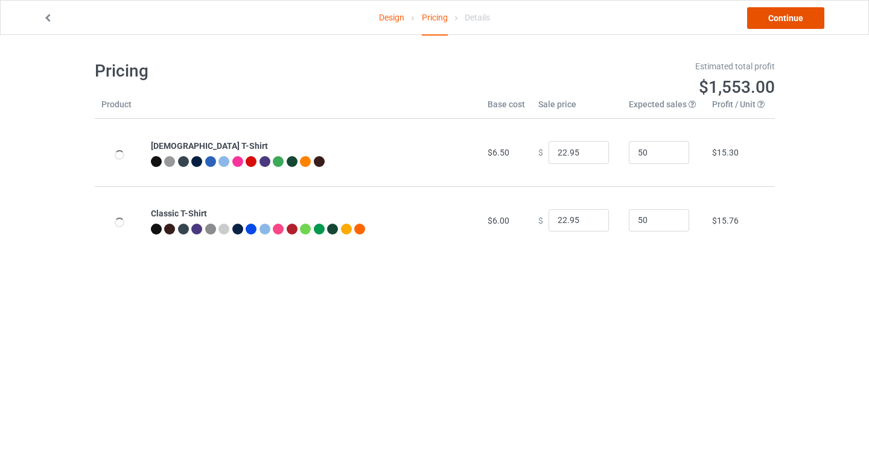
click at [770, 11] on link "Continue" at bounding box center [785, 18] width 77 height 22
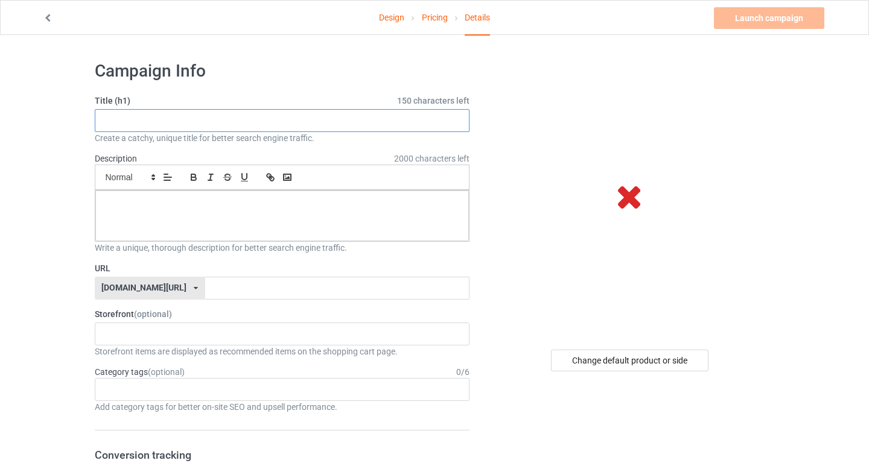
click at [192, 130] on input "text" at bounding box center [282, 120] width 375 height 23
paste input "Equality Is Resistance T-Shirt — We Are All DC, [DATE]"
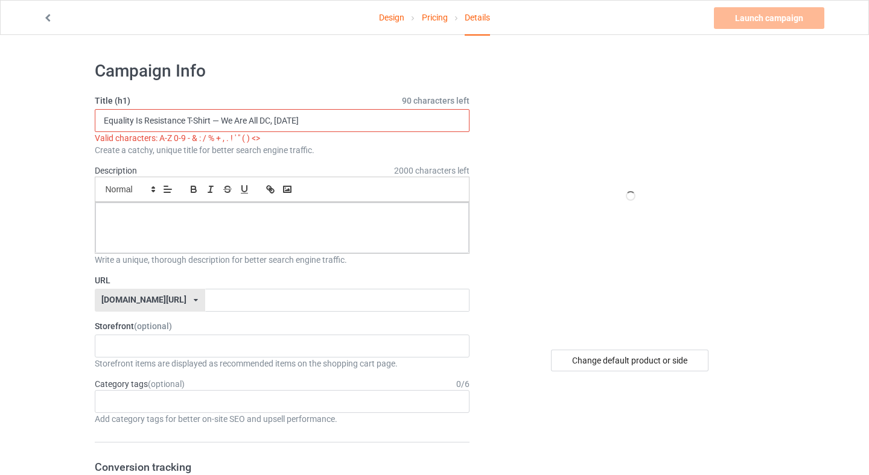
click at [216, 127] on input "Equality Is Resistance T-Shirt — We Are All DC, [DATE]" at bounding box center [282, 120] width 375 height 23
click at [217, 124] on input "Equality Is Resistance T-Shirt — We Are All DC, [DATE]" at bounding box center [282, 120] width 375 height 23
click at [216, 122] on input "Equality Is Resistance T-Shirt — We Are All DC, [DATE]" at bounding box center [282, 120] width 375 height 23
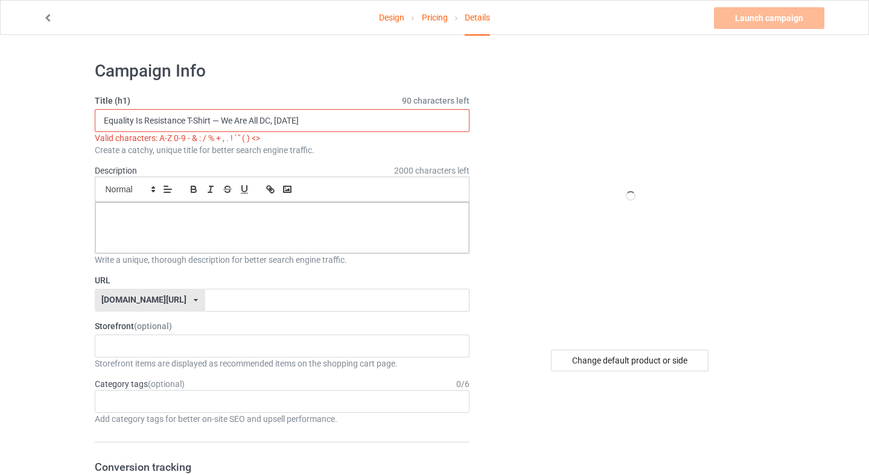
click at [216, 122] on input "Equality Is Resistance T-Shirt — We Are All DC, [DATE]" at bounding box center [282, 120] width 375 height 23
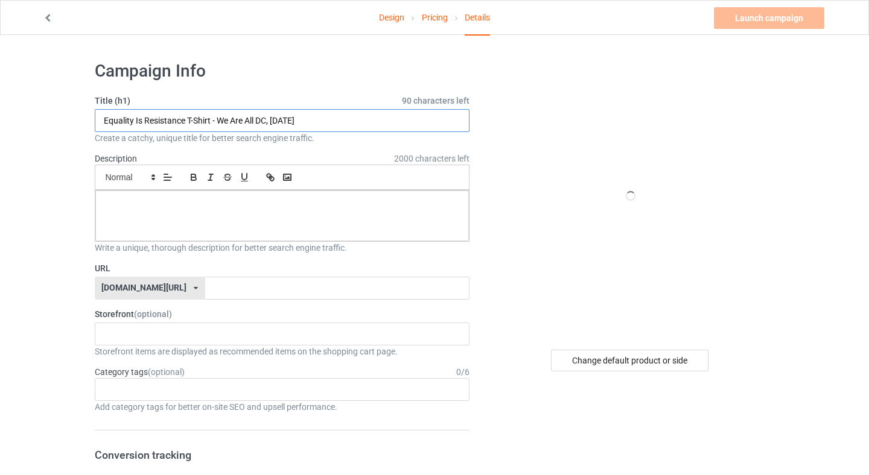
type input "Equality Is Resistance T-Shirt - We Are All DC, [DATE]"
click at [214, 199] on p at bounding box center [282, 203] width 355 height 11
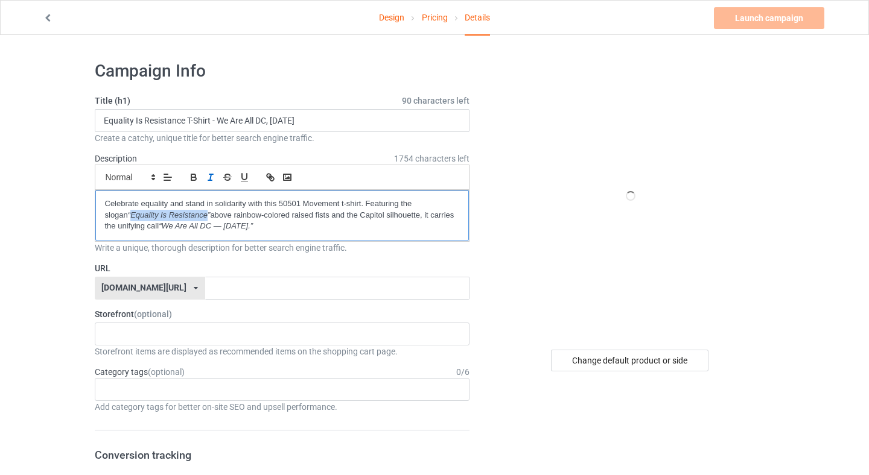
drag, startPoint x: 185, startPoint y: 215, endPoint x: 107, endPoint y: 216, distance: 77.8
click at [128, 216] on em "“Equality Is Resistance”" at bounding box center [169, 215] width 83 height 9
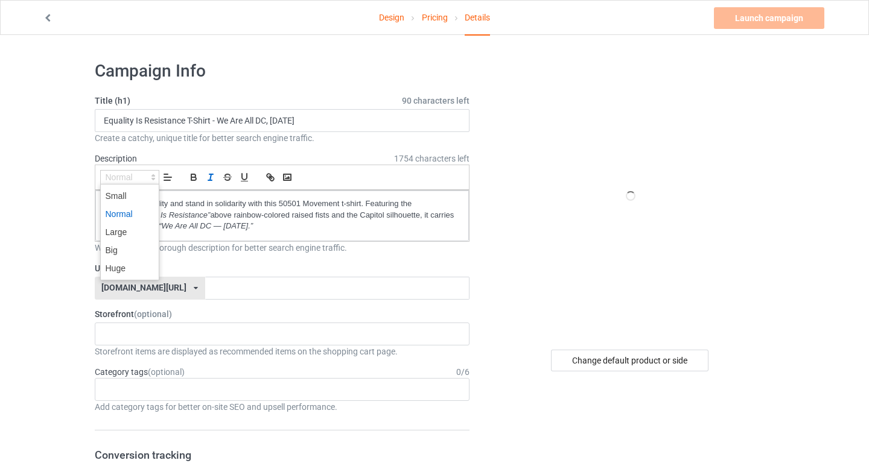
click at [155, 175] on icon at bounding box center [153, 177] width 11 height 11
click at [128, 228] on span at bounding box center [130, 232] width 48 height 18
click at [197, 185] on div "Small Normal Large Big Huge" at bounding box center [282, 177] width 375 height 25
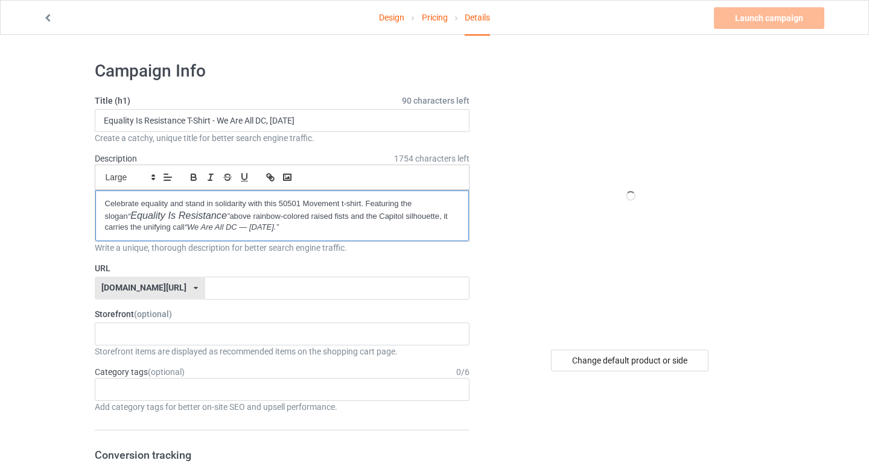
click at [182, 218] on em "Equality Is Resistance" at bounding box center [178, 215] width 97 height 11
click at [206, 221] on p "Celebrate equality and stand in solidarity with this 50501 Movement t-shirt. Fe…" at bounding box center [282, 215] width 355 height 35
drag, startPoint x: 204, startPoint y: 218, endPoint x: 132, endPoint y: 217, distance: 72.4
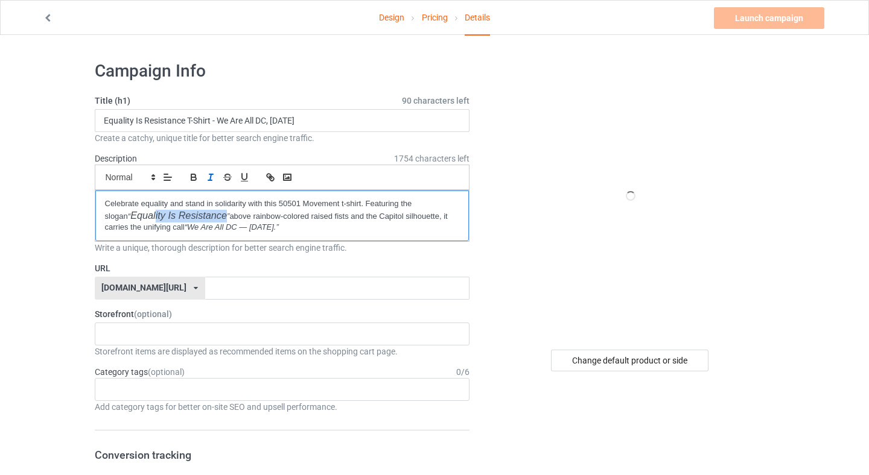
click at [132, 217] on p "Celebrate equality and stand in solidarity with this 50501 Movement t-shirt. Fe…" at bounding box center [282, 215] width 355 height 35
click at [199, 210] on em "Equality Is Resistance" at bounding box center [178, 215] width 97 height 11
drag, startPoint x: 203, startPoint y: 213, endPoint x: 108, endPoint y: 214, distance: 94.7
click at [130, 214] on em "Equality Is Resistance" at bounding box center [178, 215] width 97 height 11
click at [197, 174] on icon "button" at bounding box center [193, 177] width 11 height 11
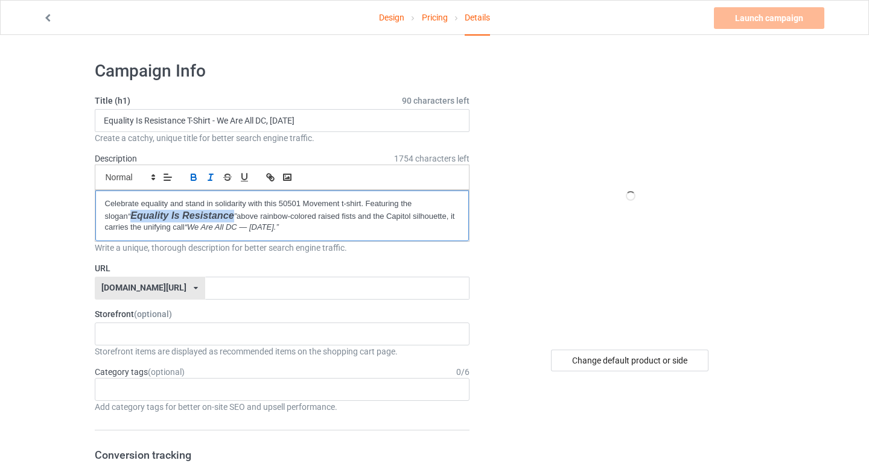
copy p "“ Equality Is Resistance"
click at [229, 283] on input "text" at bounding box center [337, 288] width 264 height 23
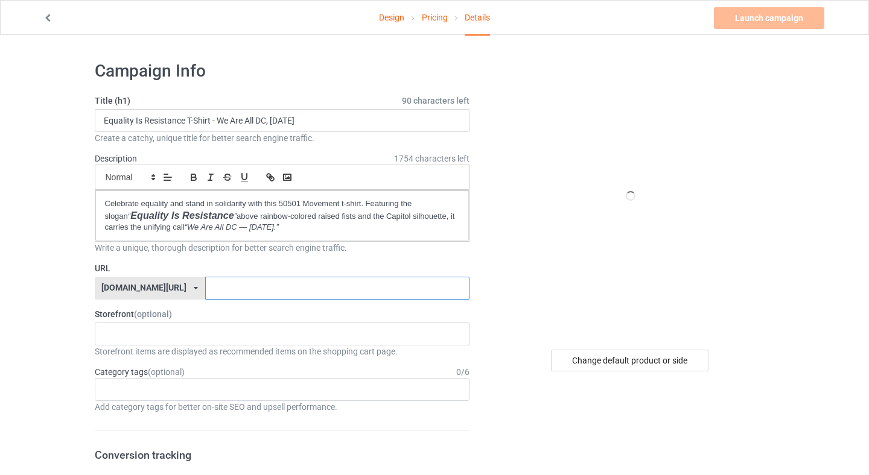
paste input "Equality Is Resistance"
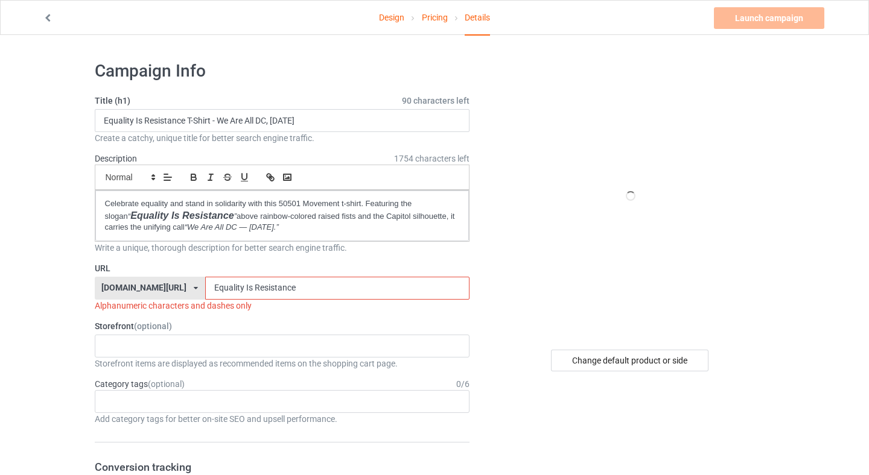
click at [220, 291] on input "Equality Is Resistance" at bounding box center [337, 288] width 264 height 23
click at [211, 287] on input "Equality IsResistance" at bounding box center [337, 288] width 264 height 23
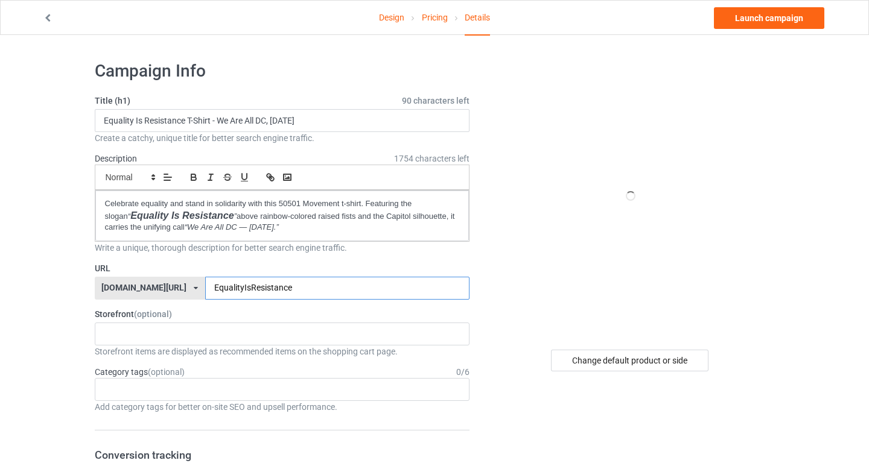
type input "EqualityIsResistance"
click at [535, 322] on div at bounding box center [630, 195] width 217 height 271
click at [300, 343] on div "50501 Movement Apparel MomPowerHub : Strong Mom Apparel - Lifestyle Gear 68b599…" at bounding box center [282, 334] width 375 height 23
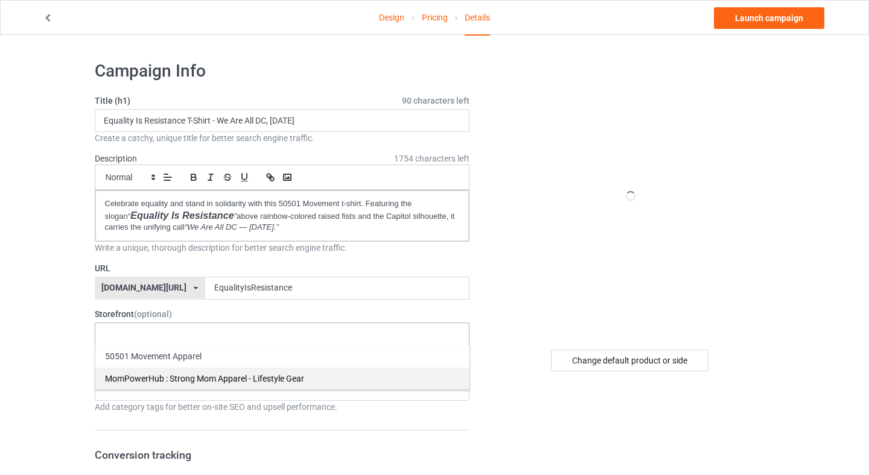
click at [204, 365] on div "50501 Movement Apparel" at bounding box center [282, 356] width 374 height 22
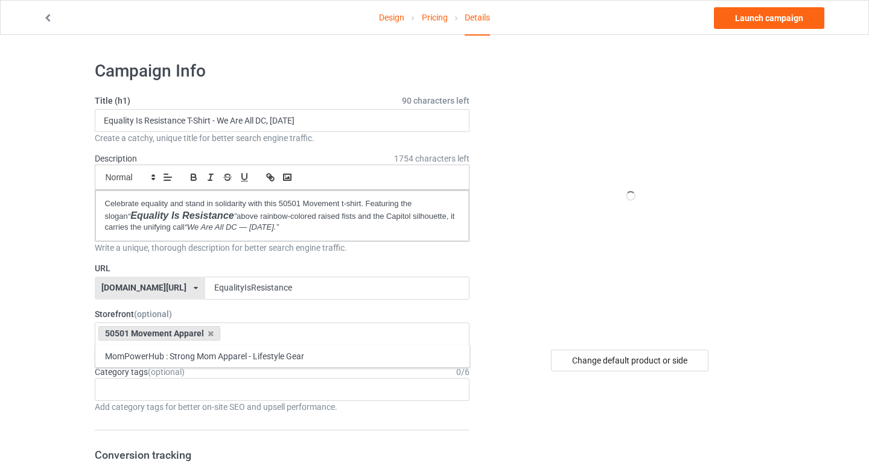
click at [341, 375] on div "Category tags (optional) 0 / 6" at bounding box center [282, 372] width 375 height 12
click at [322, 392] on div "Age > [DEMOGRAPHIC_DATA] > 1 Age > [DEMOGRAPHIC_DATA] Months > 1 Month Age > [D…" at bounding box center [282, 389] width 375 height 23
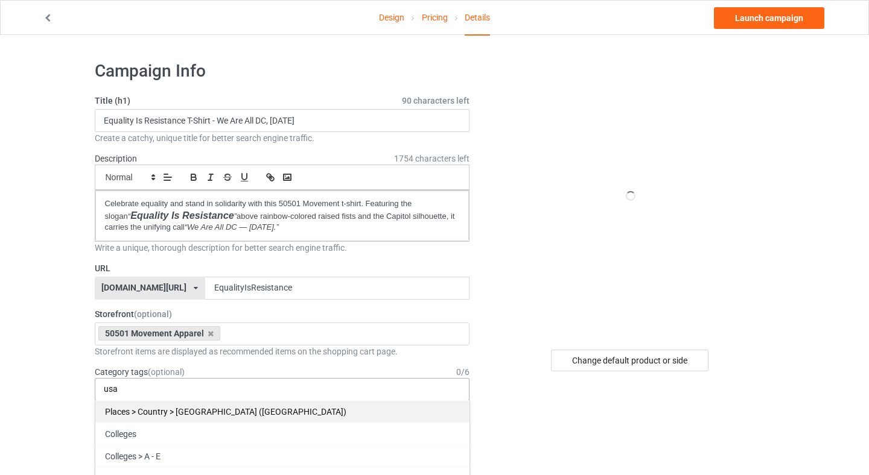
type input "usa"
click at [229, 413] on div "Places > Country > [GEOGRAPHIC_DATA] ([GEOGRAPHIC_DATA])" at bounding box center [282, 412] width 374 height 22
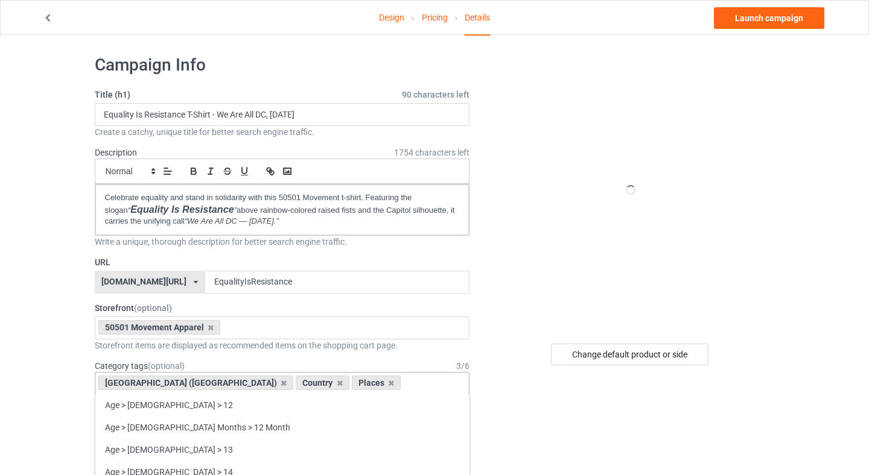
scroll to position [5, 0]
click at [668, 349] on div "Change default product or side" at bounding box center [629, 355] width 157 height 22
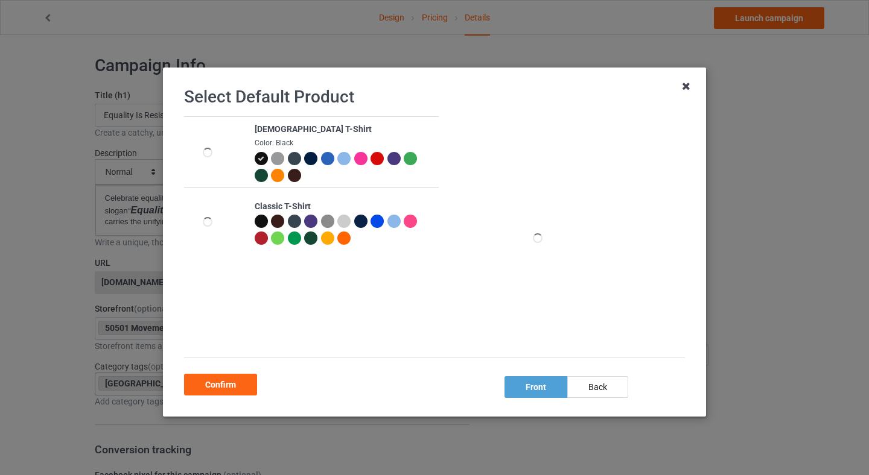
click at [684, 83] on icon at bounding box center [685, 86] width 19 height 19
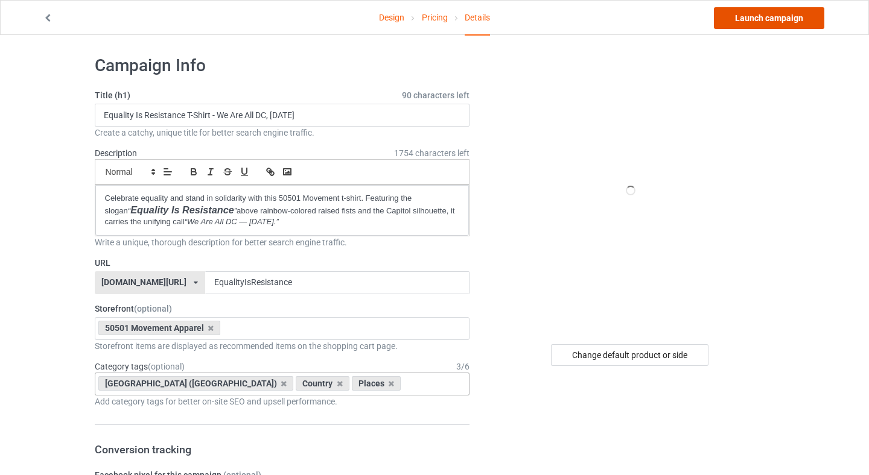
click at [801, 15] on link "Launch campaign" at bounding box center [769, 18] width 110 height 22
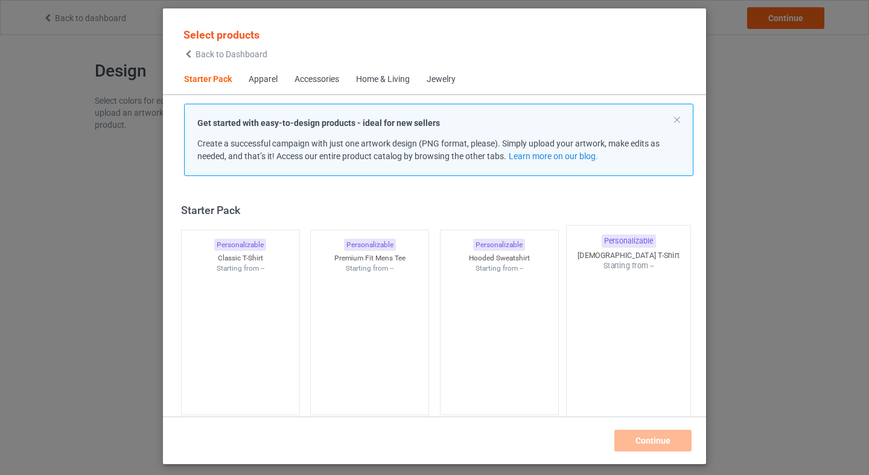
scroll to position [16, 0]
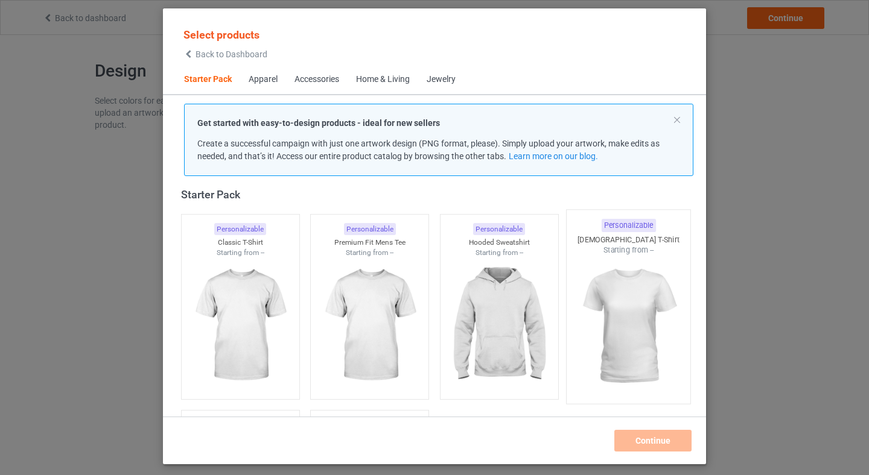
click at [649, 344] on img at bounding box center [628, 327] width 113 height 142
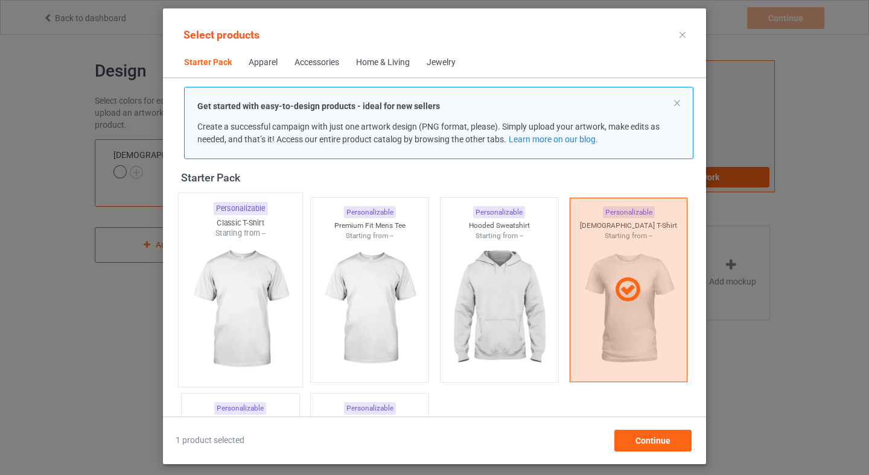
click at [268, 294] on img at bounding box center [239, 310] width 113 height 142
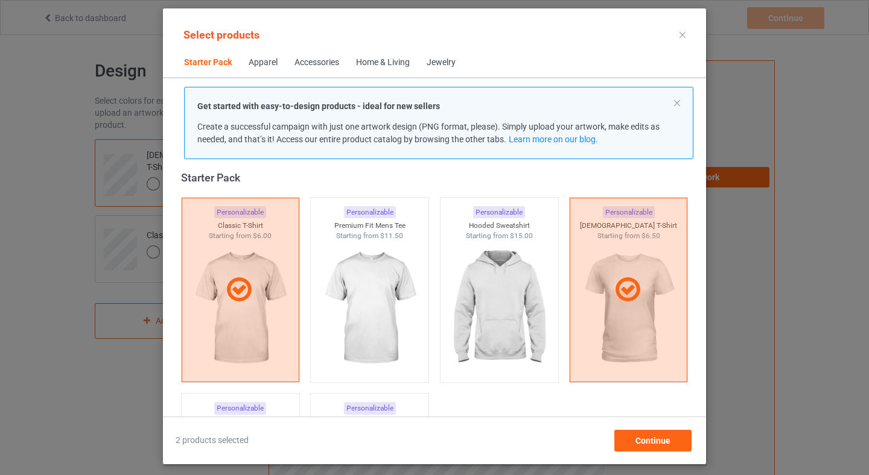
click at [700, 454] on div "Select products Starter Pack Apparel Accessories Home & Living Jewelry Get star…" at bounding box center [434, 236] width 543 height 456
click at [655, 439] on span "Continue" at bounding box center [652, 441] width 35 height 10
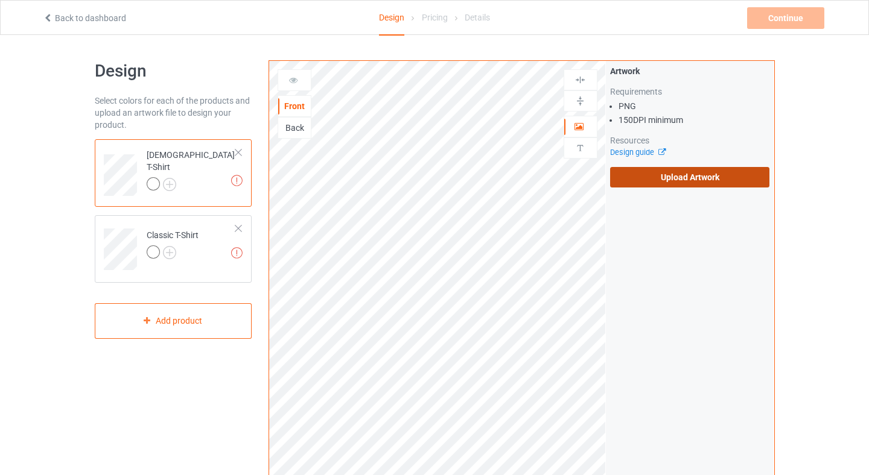
click at [668, 173] on label "Upload Artwork" at bounding box center [690, 177] width 160 height 21
click at [0, 0] on input "Upload Artwork" at bounding box center [0, 0] width 0 height 0
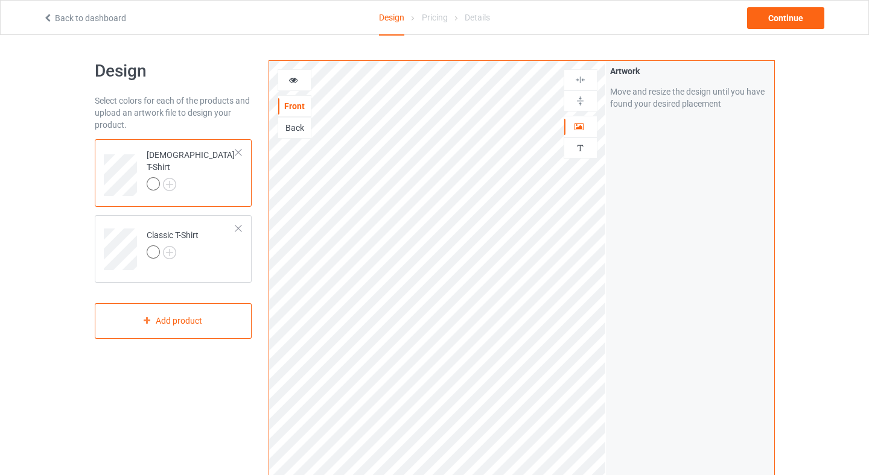
click at [582, 103] on img at bounding box center [579, 100] width 11 height 11
click at [588, 104] on div at bounding box center [580, 100] width 33 height 11
click at [579, 101] on img at bounding box center [579, 100] width 11 height 11
click at [583, 79] on img at bounding box center [579, 79] width 11 height 11
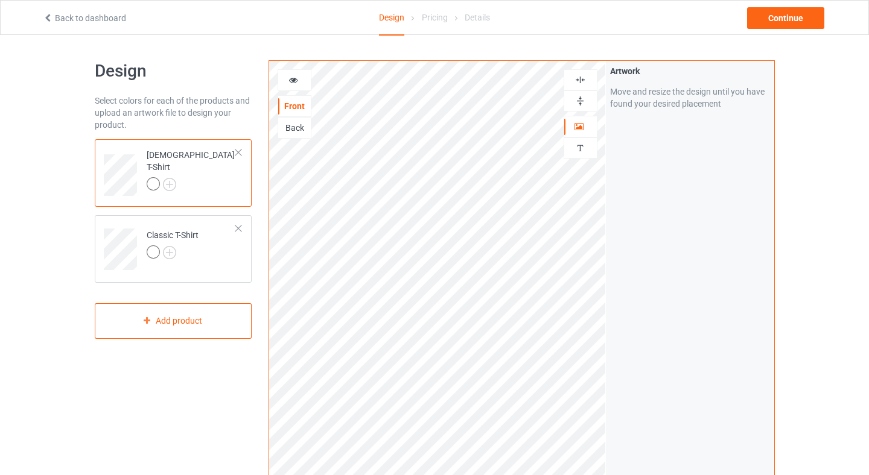
click at [658, 259] on div "Artwork Move and resize the design until you have found your desired placement" at bounding box center [690, 290] width 168 height 458
click at [166, 184] on div at bounding box center [192, 185] width 90 height 17
click at [170, 178] on img at bounding box center [169, 184] width 13 height 13
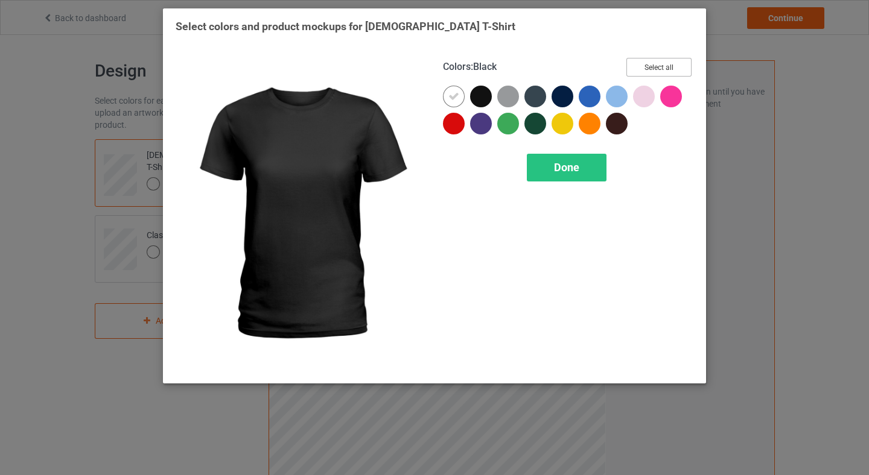
click at [642, 72] on button "Select all" at bounding box center [658, 67] width 65 height 19
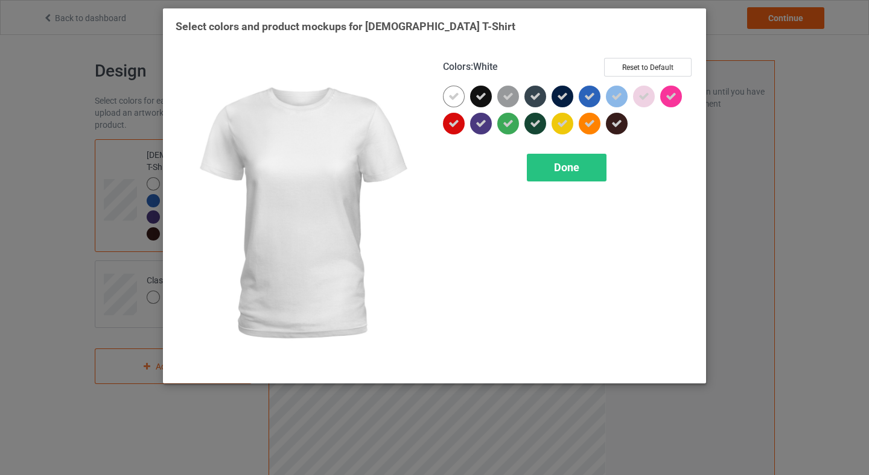
click at [451, 95] on icon at bounding box center [453, 96] width 11 height 11
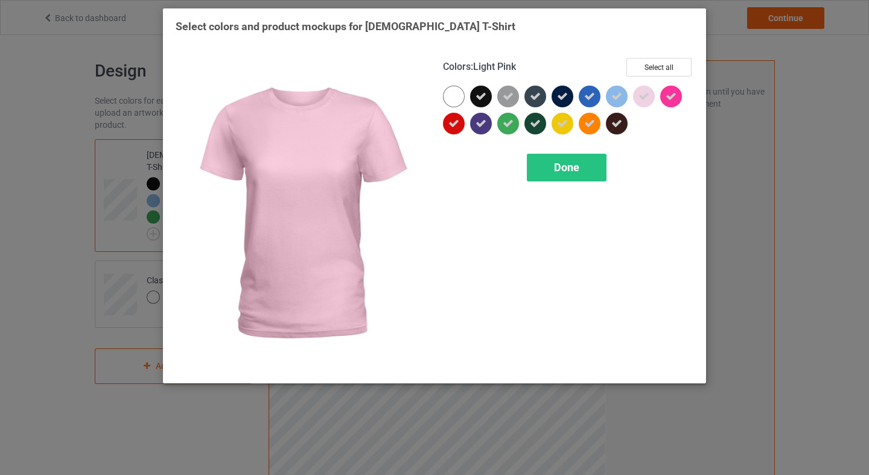
click at [644, 97] on icon at bounding box center [643, 96] width 11 height 11
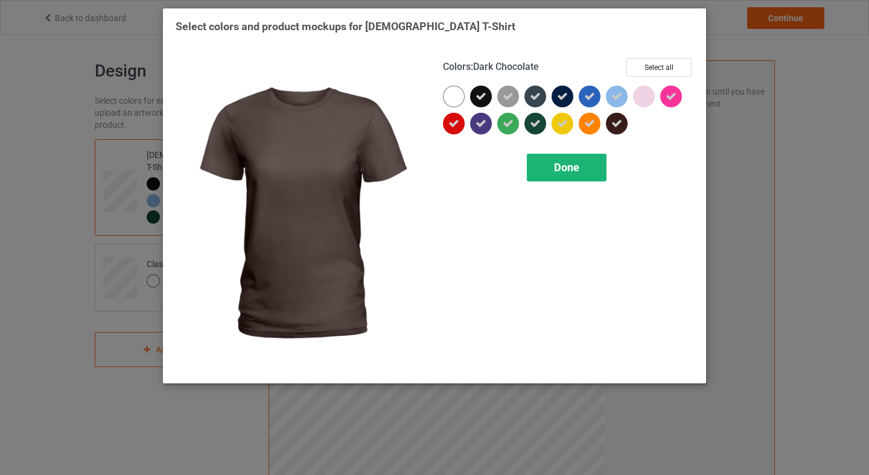
click at [560, 165] on span "Done" at bounding box center [566, 167] width 25 height 13
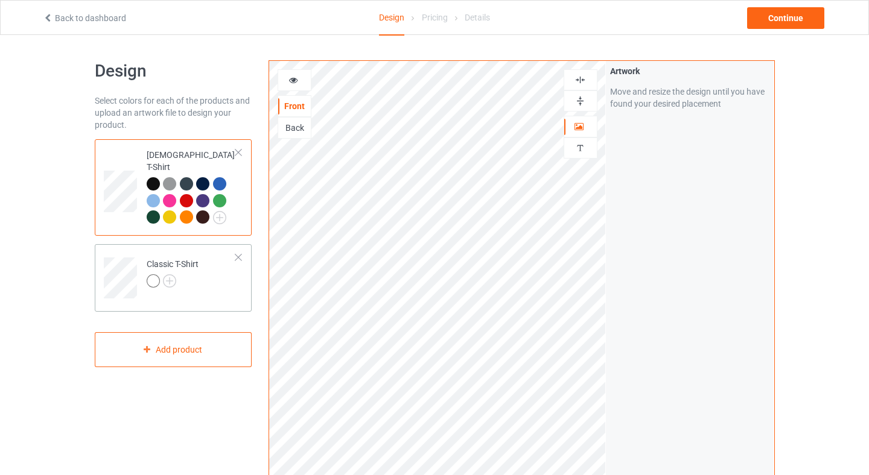
click at [198, 258] on div "Classic T-Shirt" at bounding box center [173, 272] width 52 height 29
click at [166, 274] on img at bounding box center [169, 280] width 13 height 13
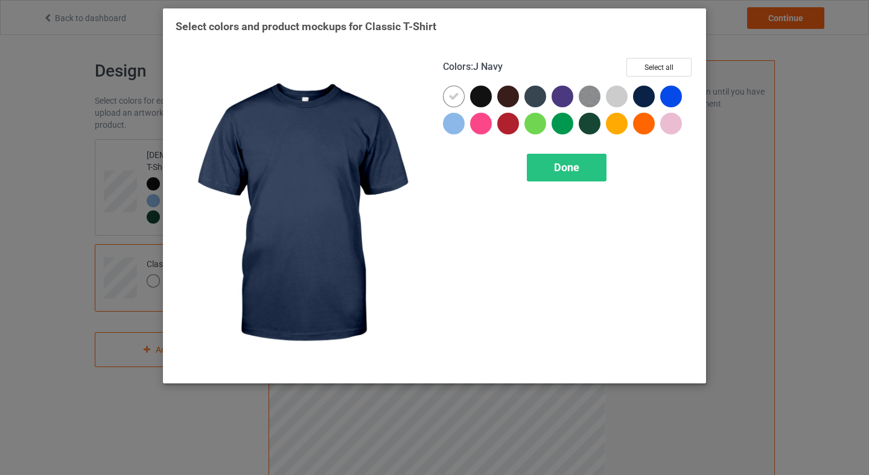
click at [656, 83] on div "Colors : J Navy Select all" at bounding box center [568, 72] width 250 height 28
click at [665, 65] on button "Select all" at bounding box center [658, 67] width 65 height 19
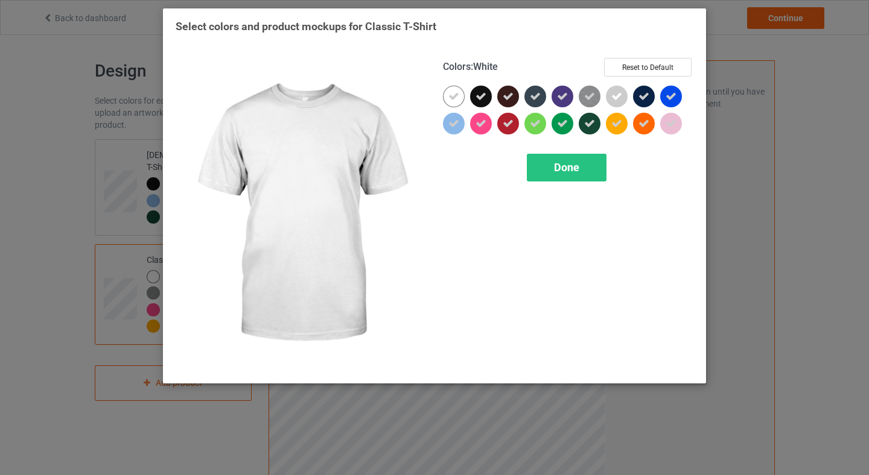
click at [450, 95] on icon at bounding box center [453, 96] width 11 height 11
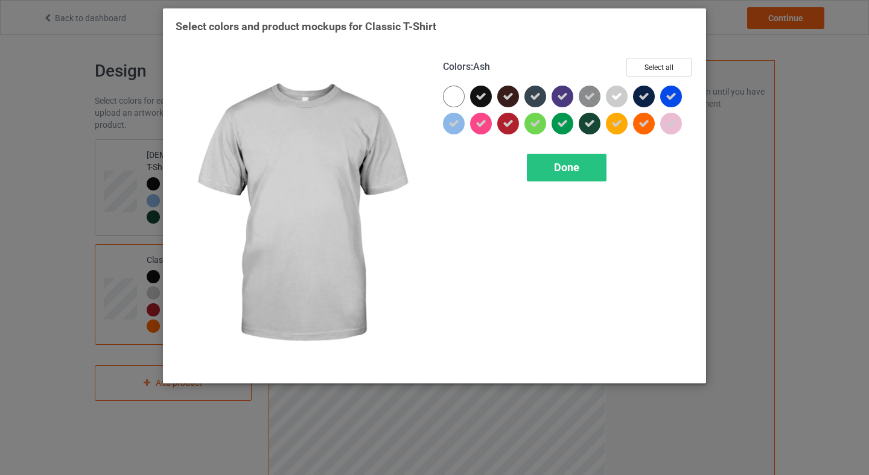
click at [614, 97] on icon at bounding box center [616, 96] width 11 height 11
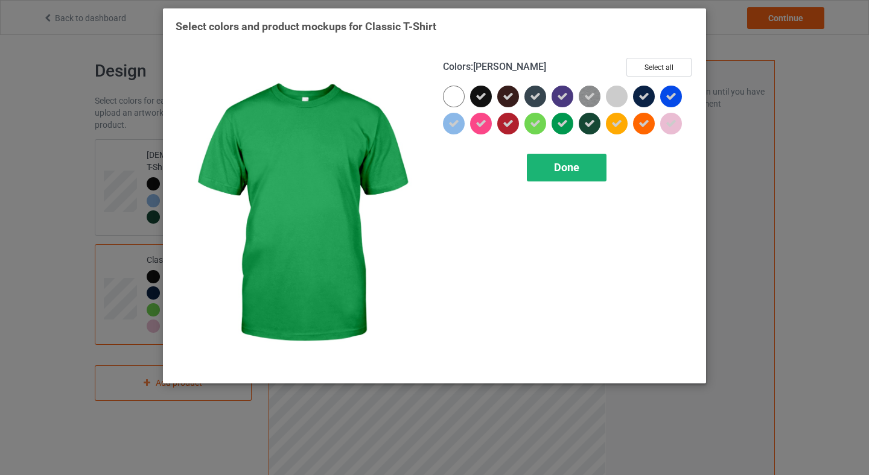
click at [560, 162] on span "Done" at bounding box center [566, 167] width 25 height 13
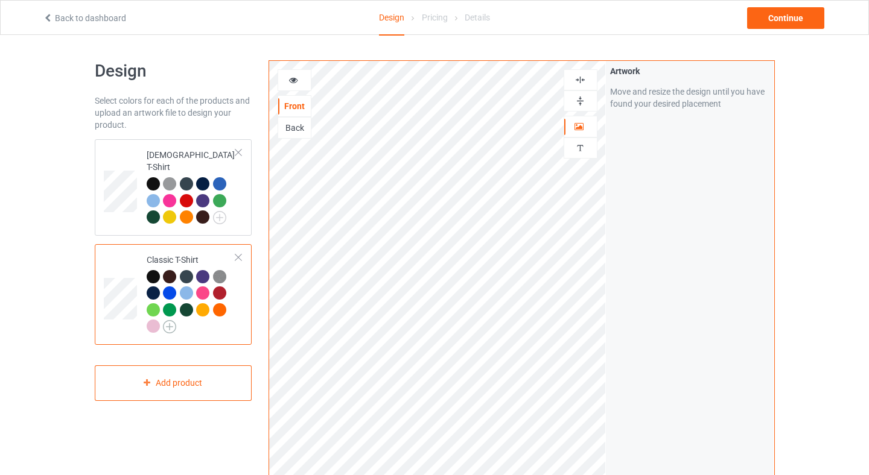
click at [172, 320] on img at bounding box center [169, 326] width 13 height 13
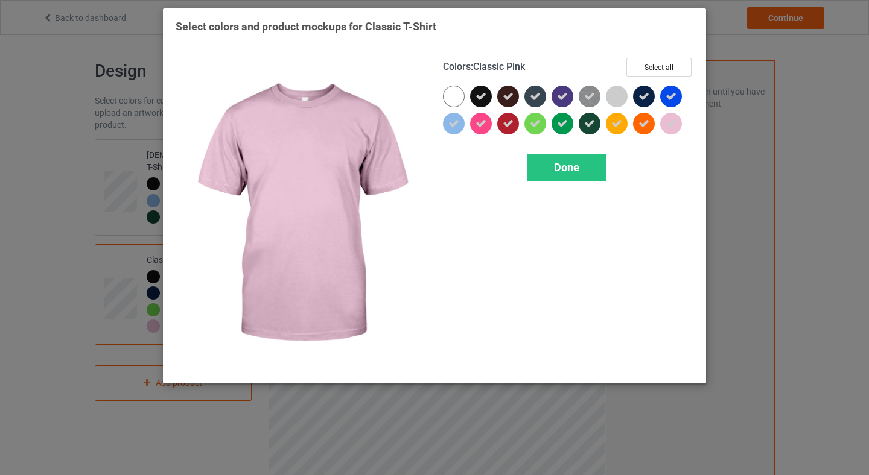
click at [664, 121] on div at bounding box center [671, 124] width 22 height 22
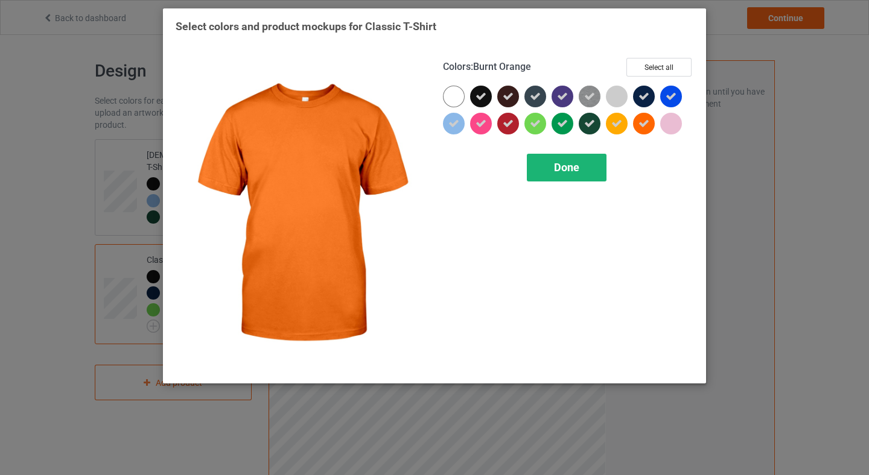
click at [560, 169] on span "Done" at bounding box center [566, 167] width 25 height 13
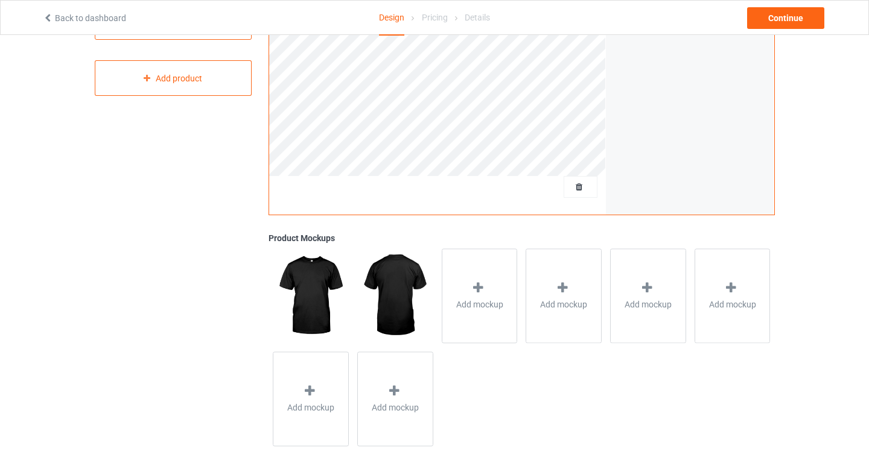
scroll to position [306, 0]
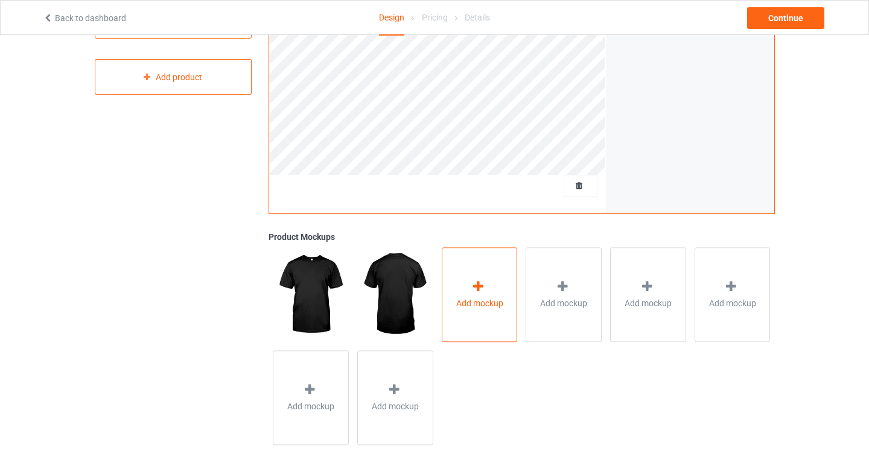
click at [442, 299] on div "Add mockup" at bounding box center [480, 294] width 76 height 95
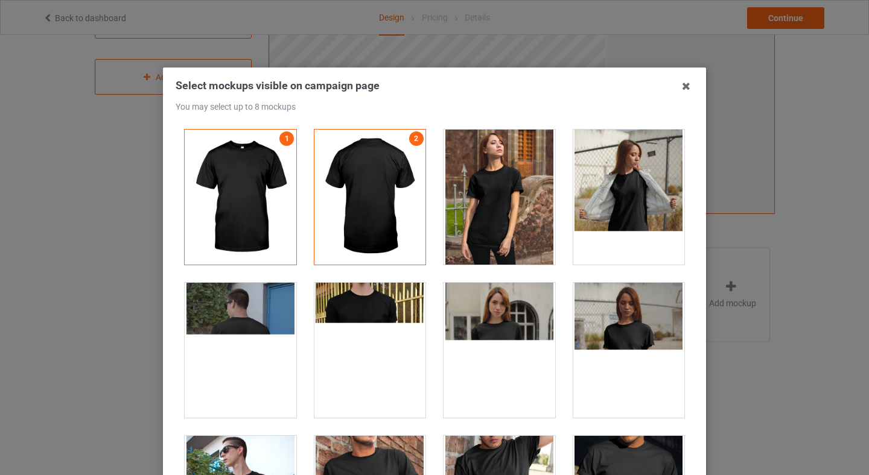
click at [531, 218] on div at bounding box center [499, 197] width 112 height 135
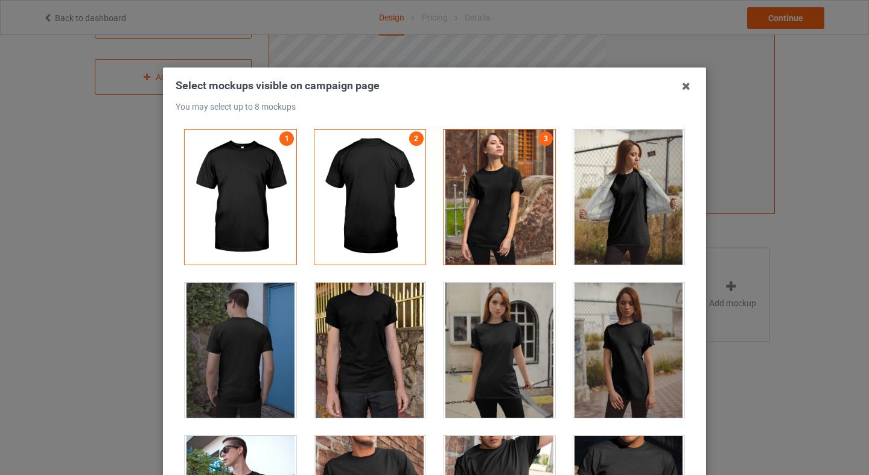
click at [528, 218] on div at bounding box center [499, 197] width 112 height 135
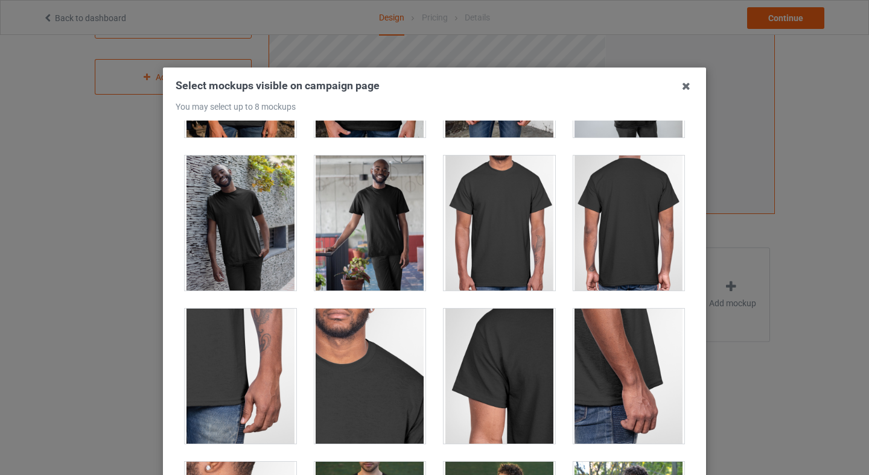
scroll to position [585, 0]
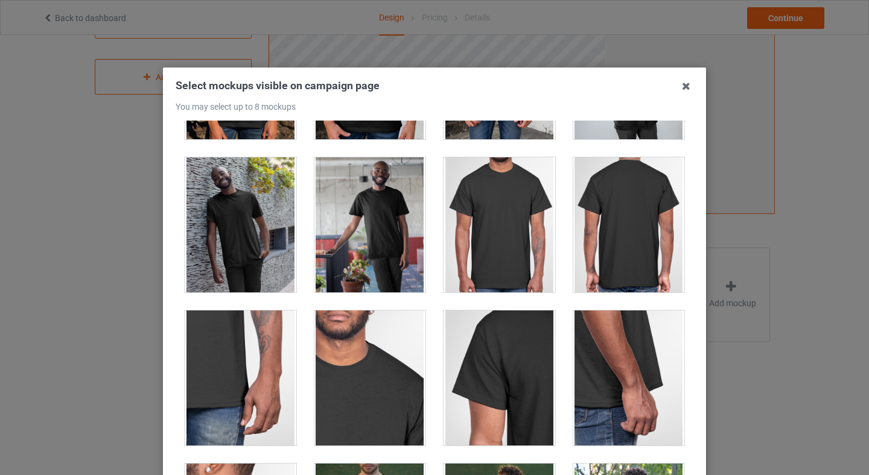
click at [528, 218] on div at bounding box center [499, 224] width 112 height 135
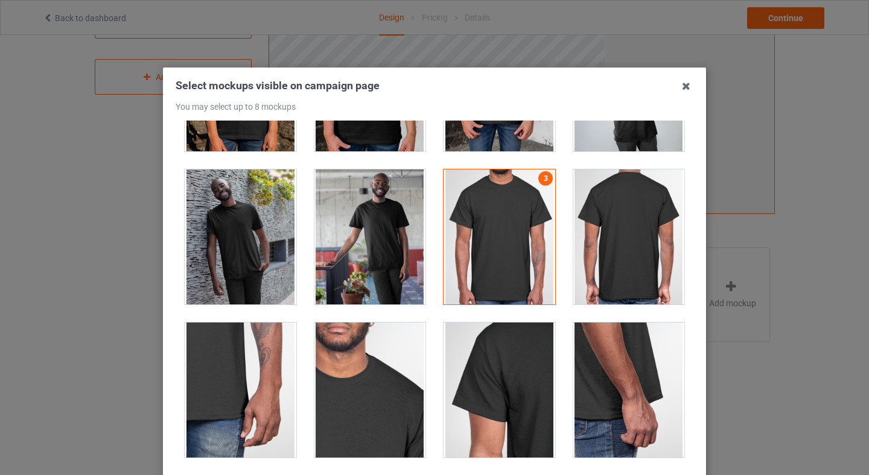
scroll to position [569, 0]
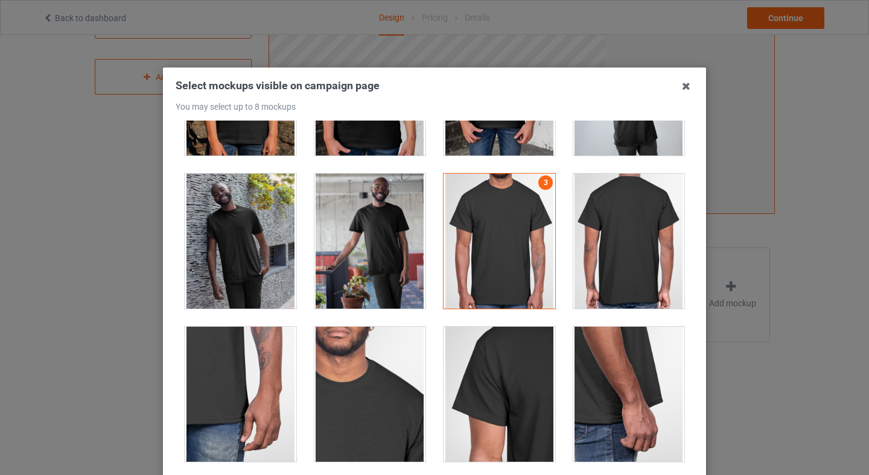
click at [630, 267] on div at bounding box center [629, 241] width 112 height 135
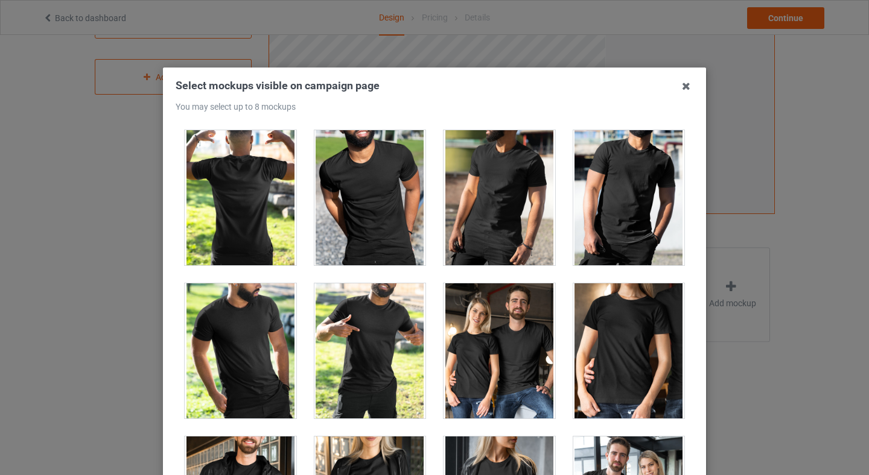
scroll to position [14397, 0]
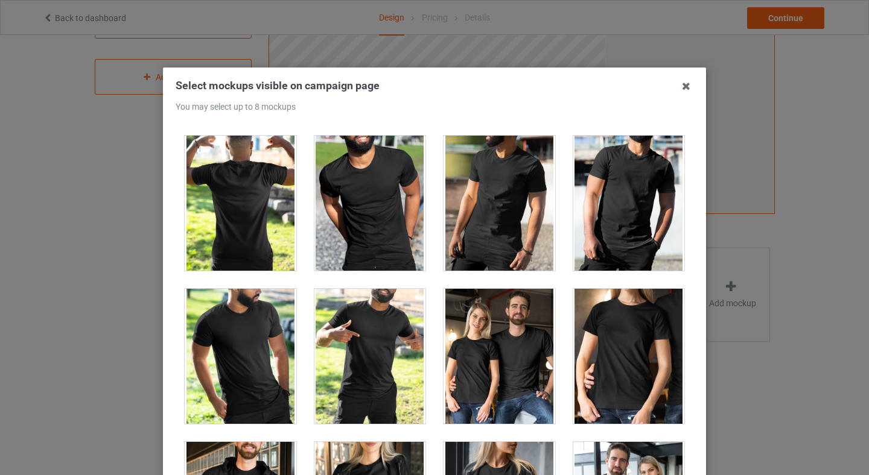
click at [531, 372] on div at bounding box center [499, 356] width 112 height 135
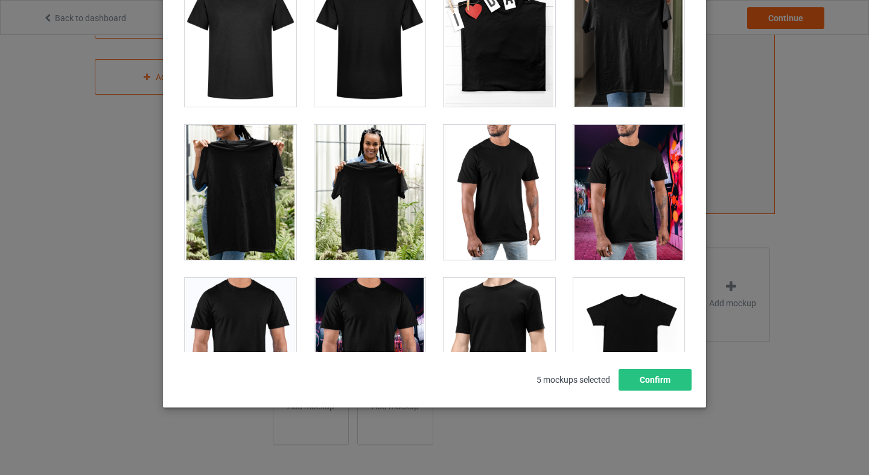
scroll to position [5369, 0]
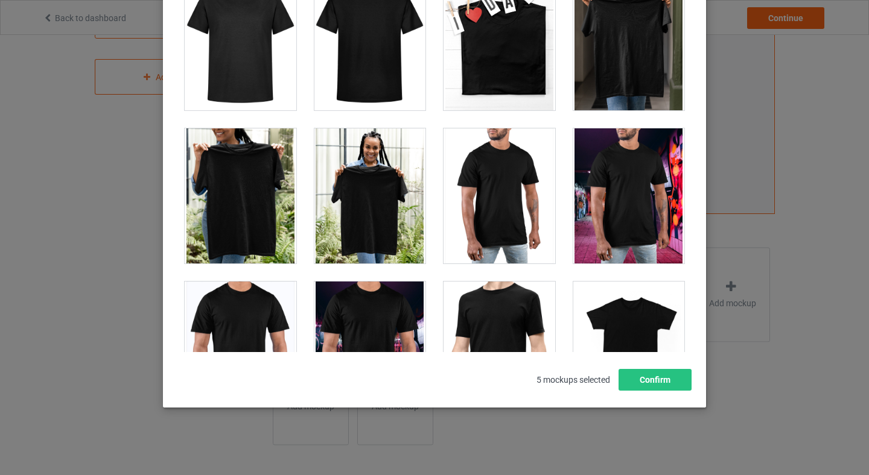
click at [367, 187] on div at bounding box center [370, 195] width 112 height 135
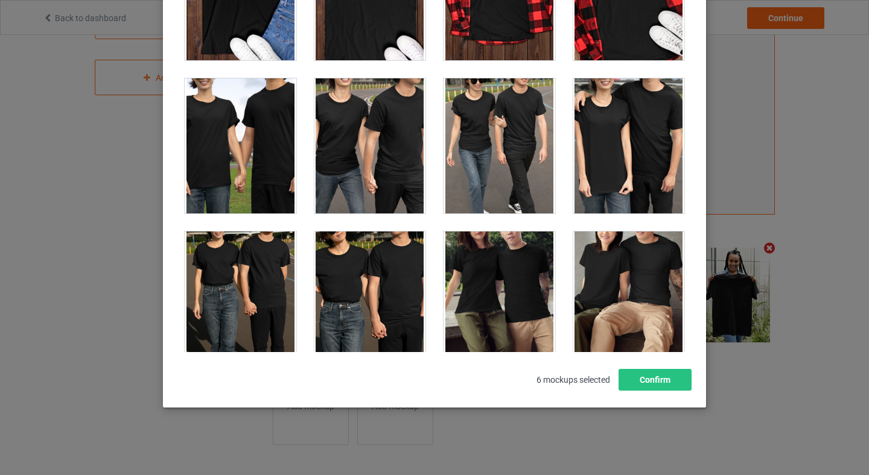
scroll to position [3885, 0]
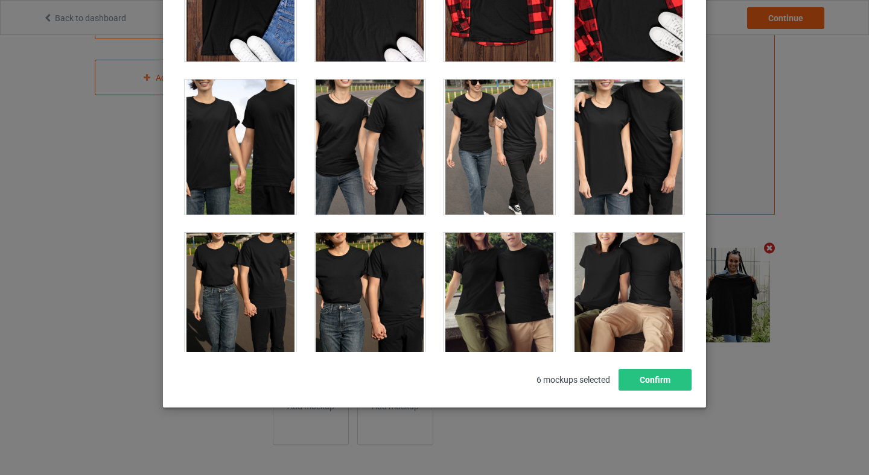
click at [514, 170] on div at bounding box center [499, 147] width 112 height 135
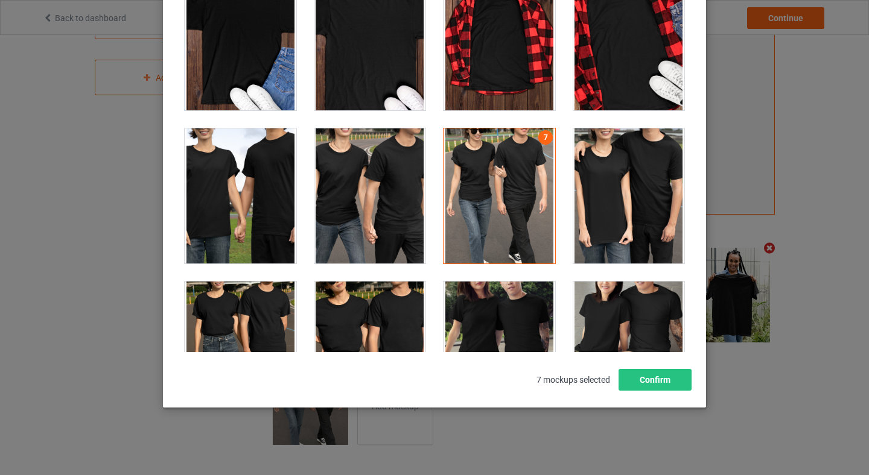
scroll to position [3841, 0]
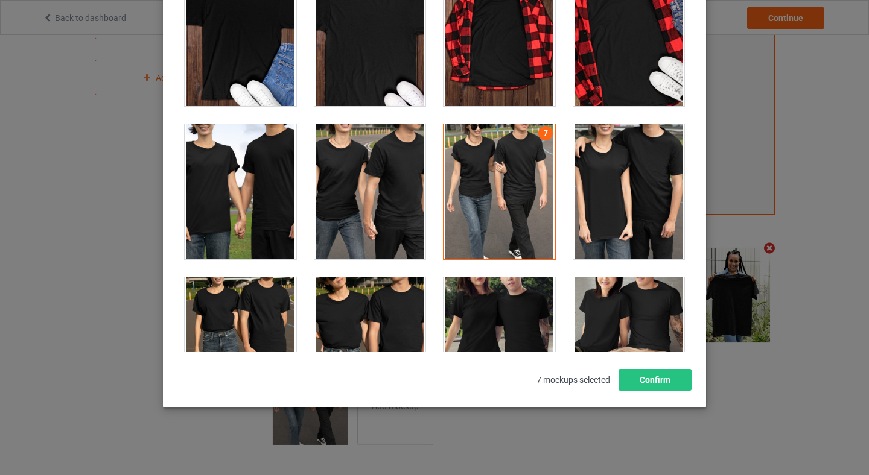
click at [267, 177] on div at bounding box center [241, 191] width 112 height 135
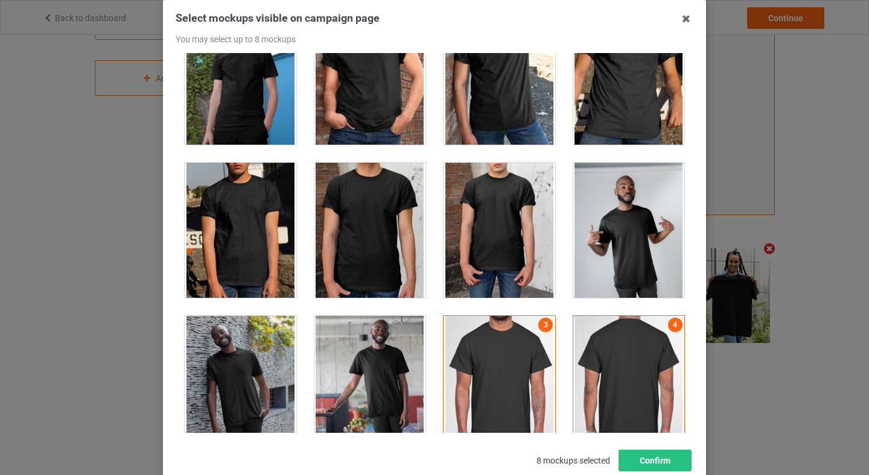
scroll to position [361, 0]
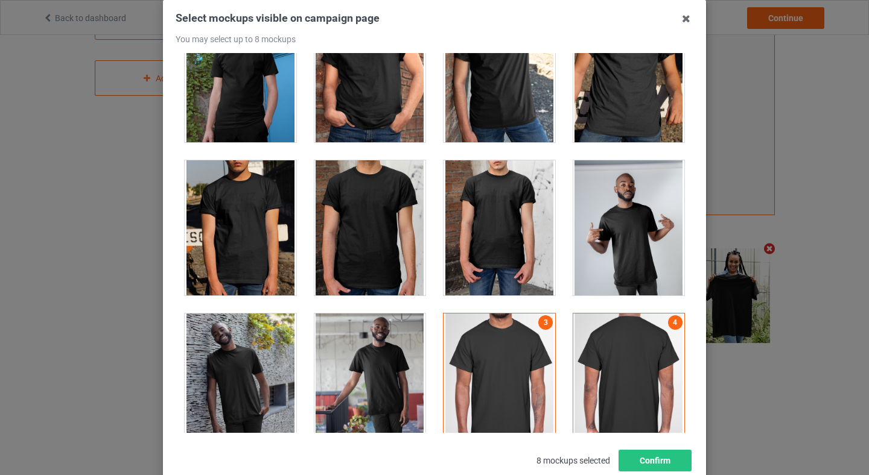
click at [231, 98] on div at bounding box center [241, 74] width 112 height 135
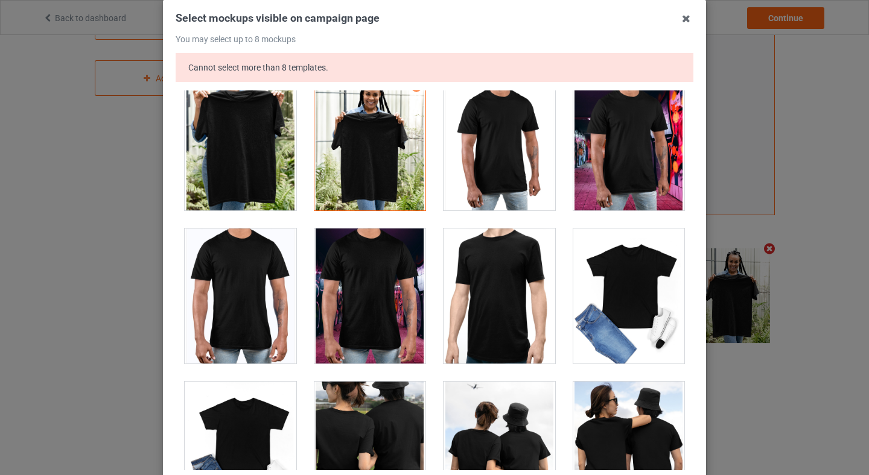
scroll to position [5540, 0]
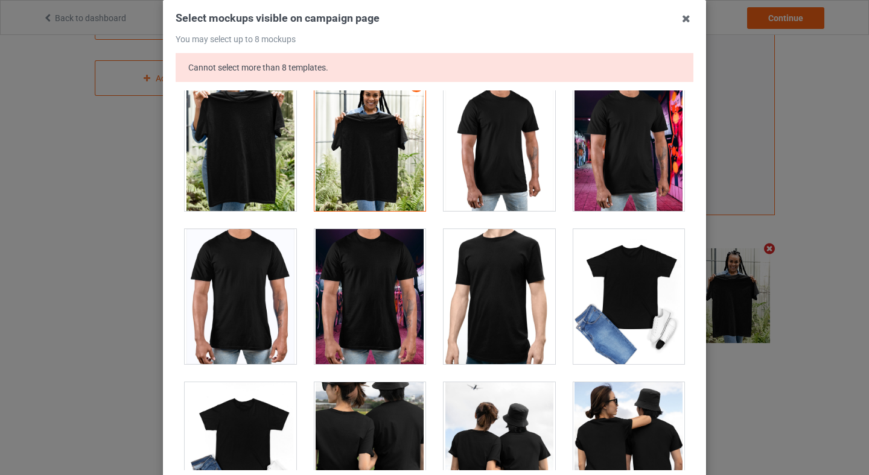
click at [348, 164] on div at bounding box center [370, 143] width 112 height 135
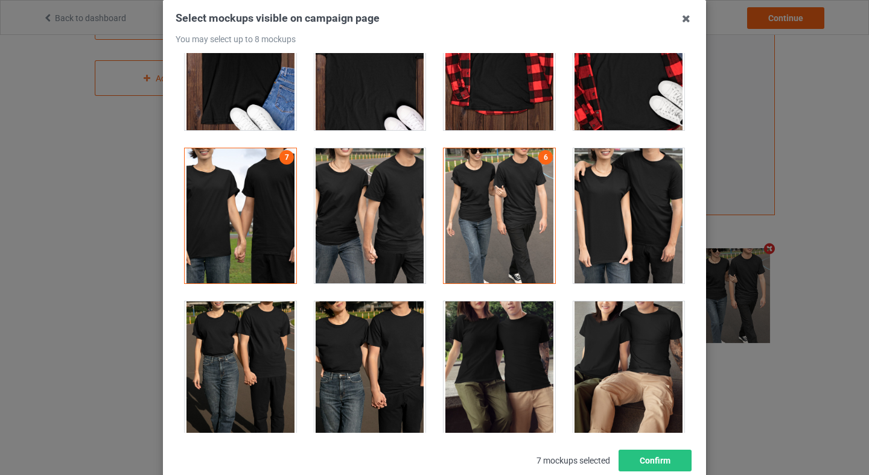
scroll to position [3892, 0]
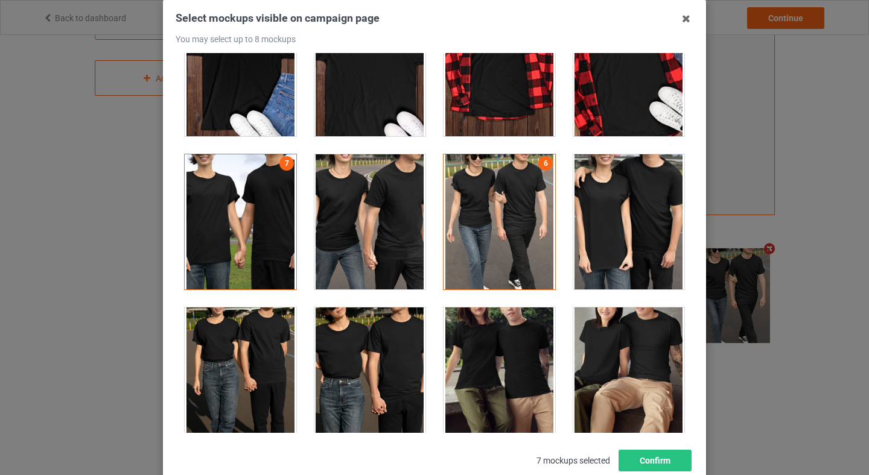
click at [206, 193] on div at bounding box center [241, 221] width 112 height 135
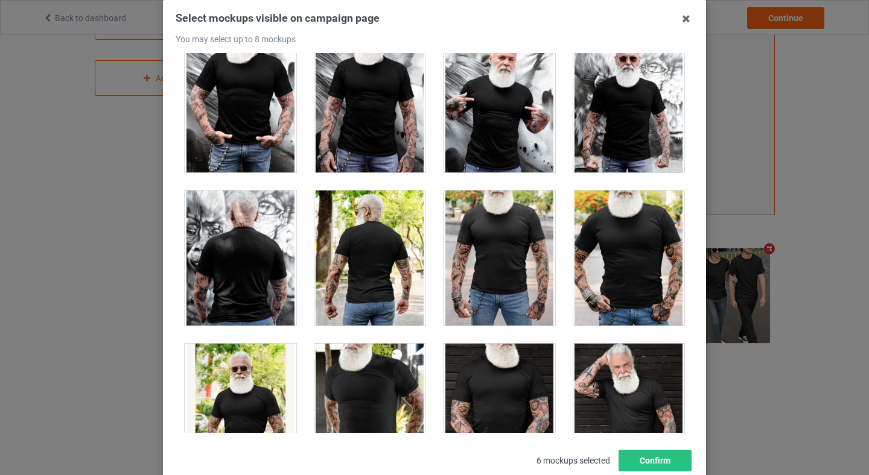
scroll to position [9711, 0]
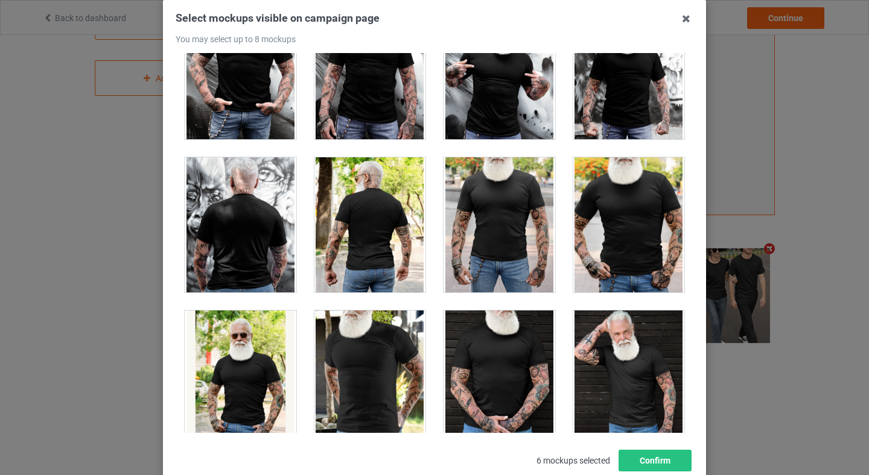
click at [268, 364] on div at bounding box center [241, 378] width 112 height 135
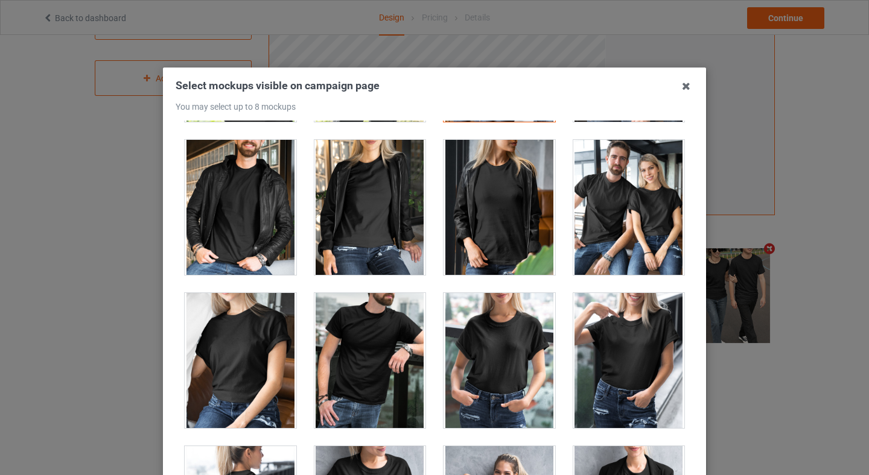
scroll to position [14698, 0]
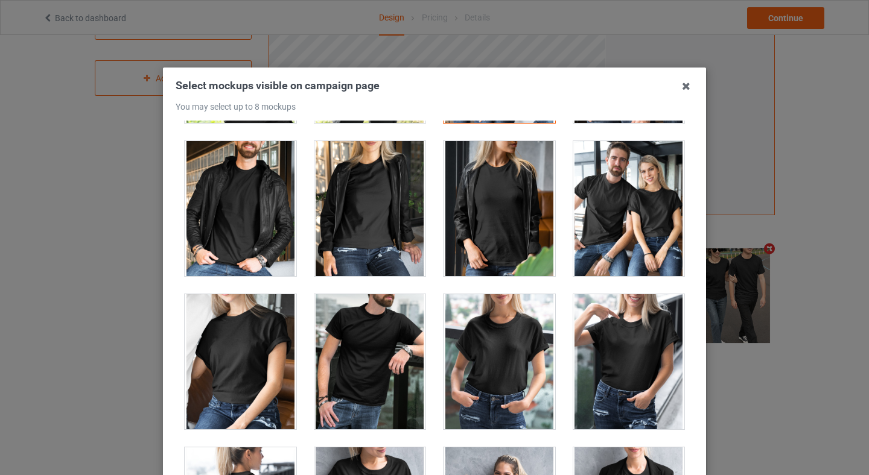
click at [658, 255] on div at bounding box center [629, 208] width 112 height 135
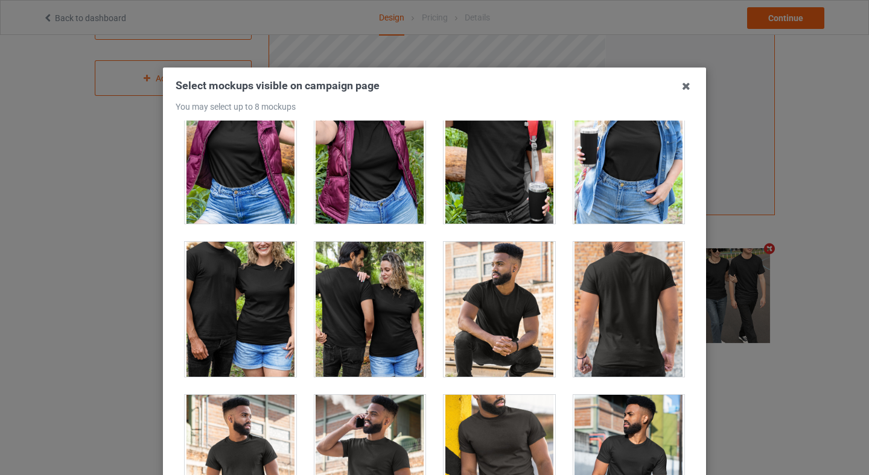
scroll to position [13825, 0]
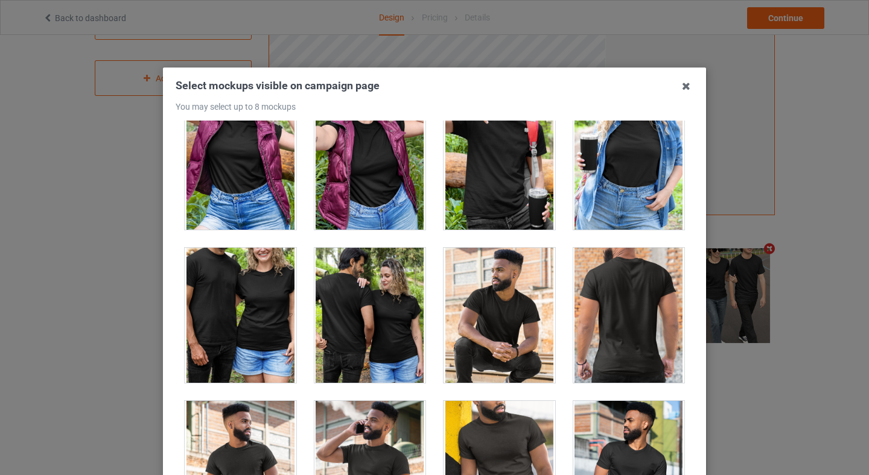
click at [381, 285] on div at bounding box center [370, 315] width 112 height 135
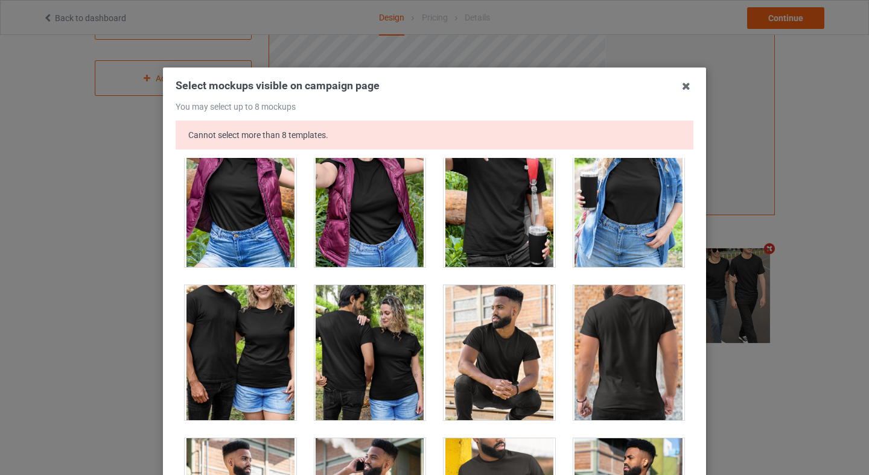
scroll to position [186, 0]
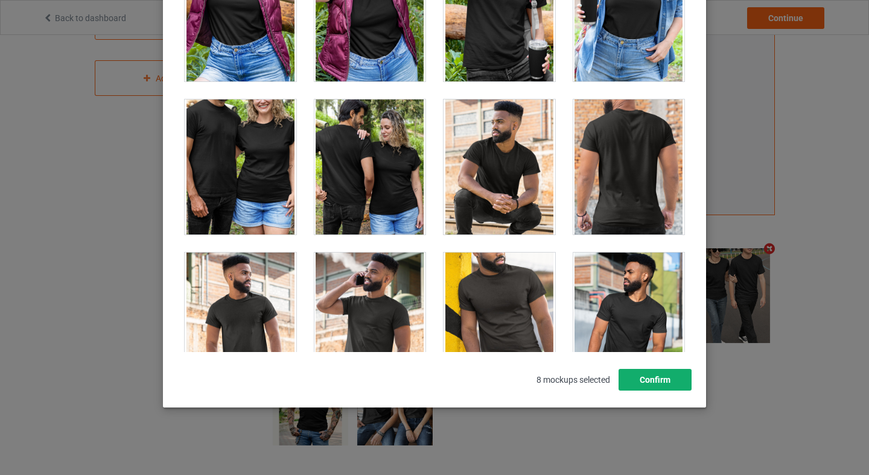
click at [653, 371] on button "Confirm" at bounding box center [654, 380] width 73 height 22
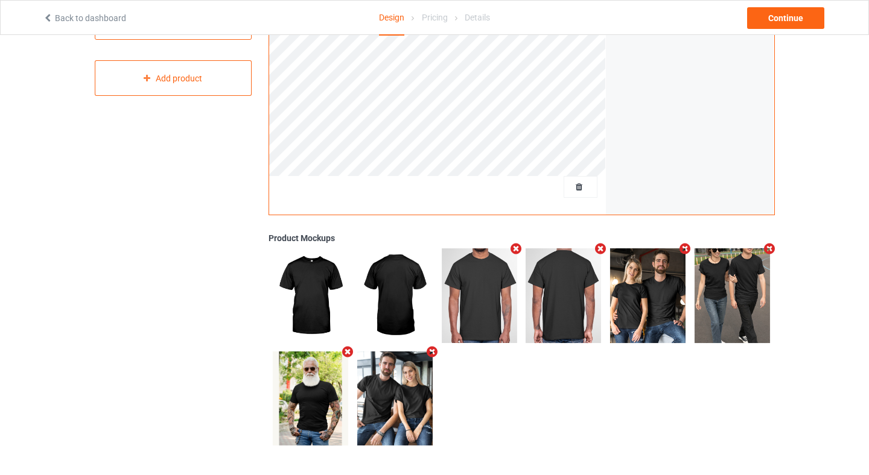
click at [601, 250] on icon "Remove mockup" at bounding box center [600, 249] width 15 height 13
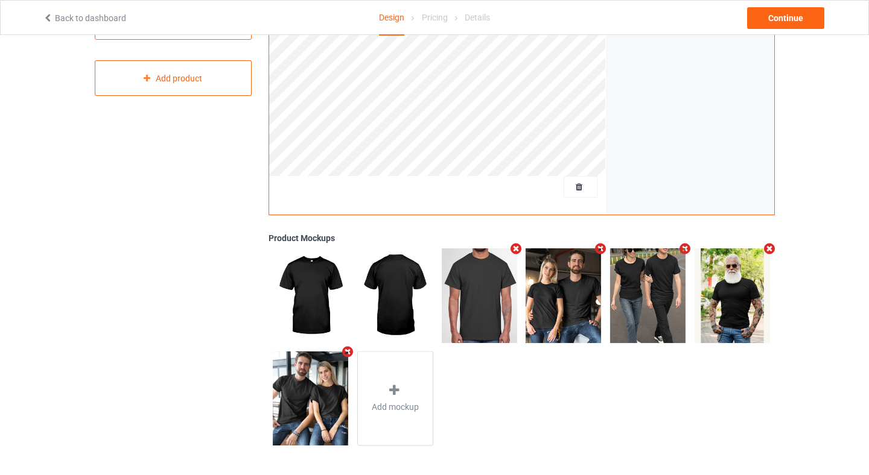
click at [518, 250] on icon "Remove mockup" at bounding box center [516, 249] width 15 height 13
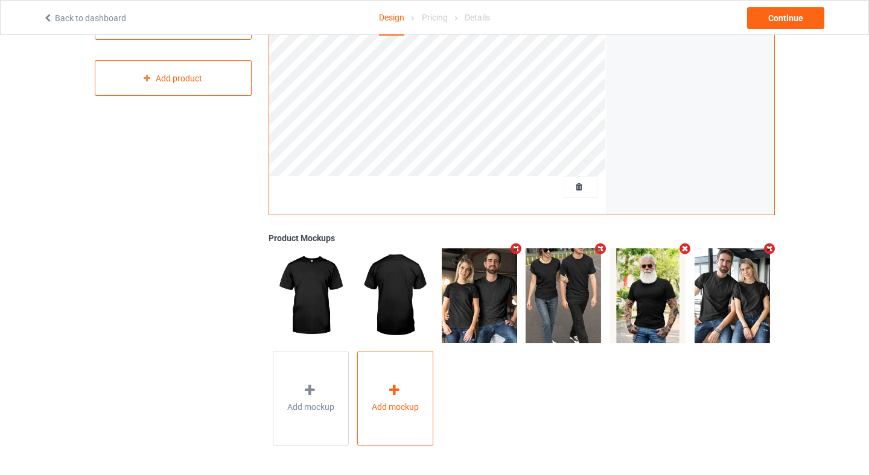
click at [401, 388] on icon at bounding box center [394, 390] width 15 height 13
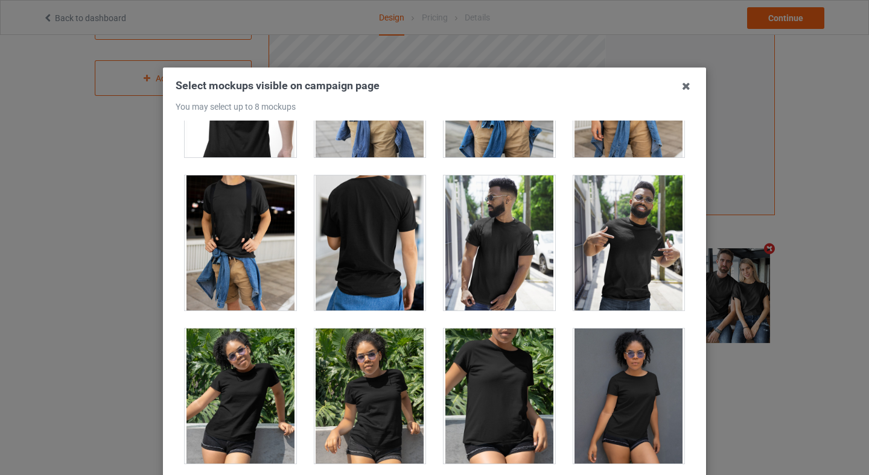
scroll to position [7024, 0]
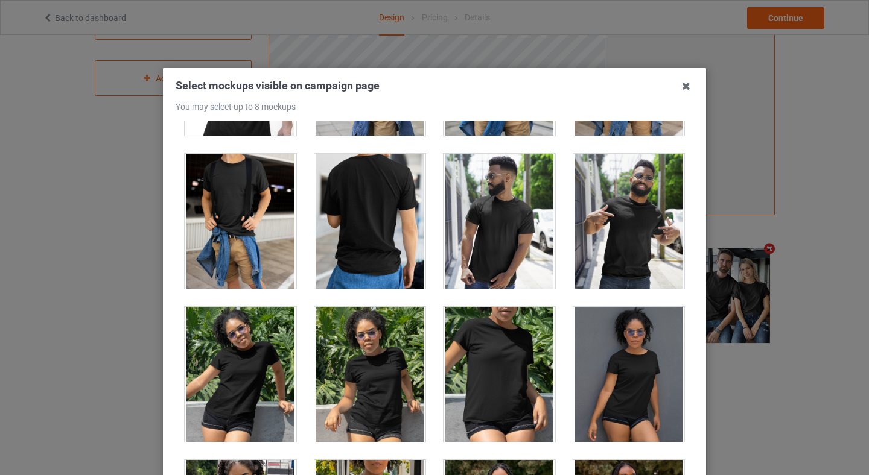
click at [209, 191] on div at bounding box center [241, 221] width 112 height 135
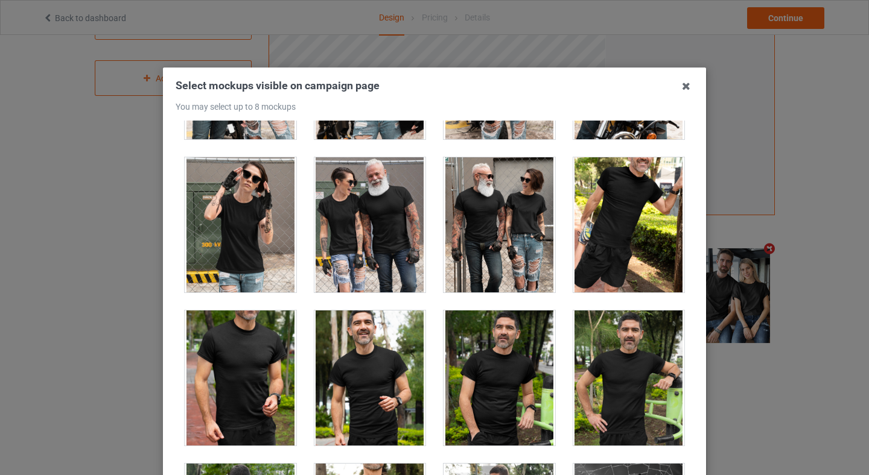
scroll to position [11465, 0]
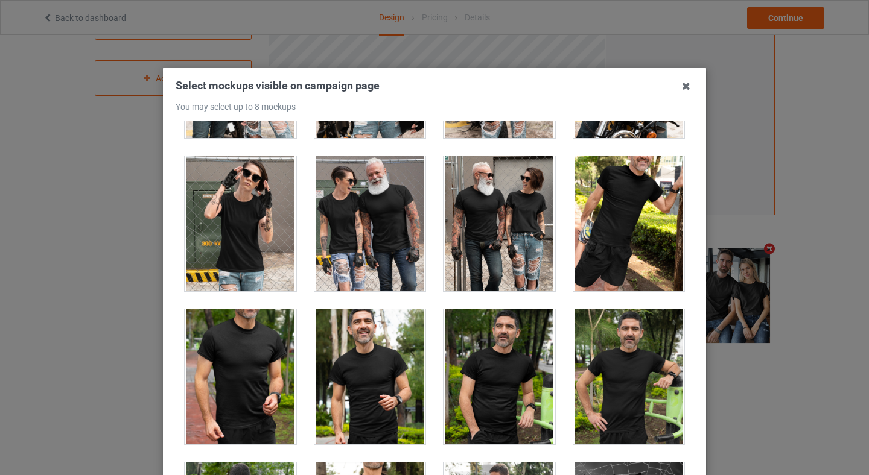
click at [388, 255] on div at bounding box center [370, 223] width 112 height 135
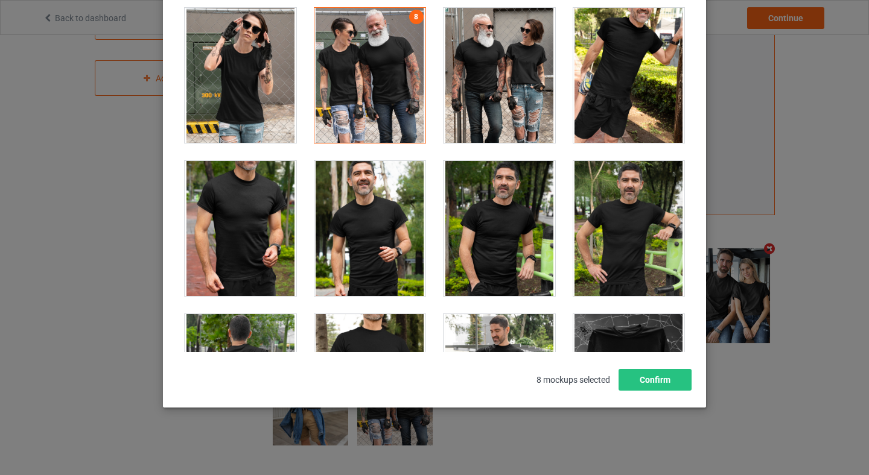
click at [671, 367] on div "Select mockups visible on campaign page You may select up to 8 mockups 1 2 4 7 …" at bounding box center [435, 160] width 518 height 460
click at [662, 378] on button "Confirm" at bounding box center [654, 380] width 73 height 22
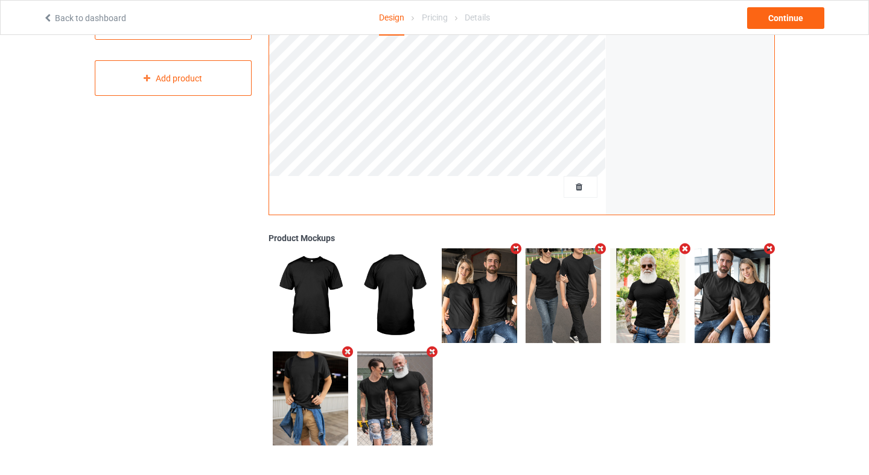
scroll to position [0, 0]
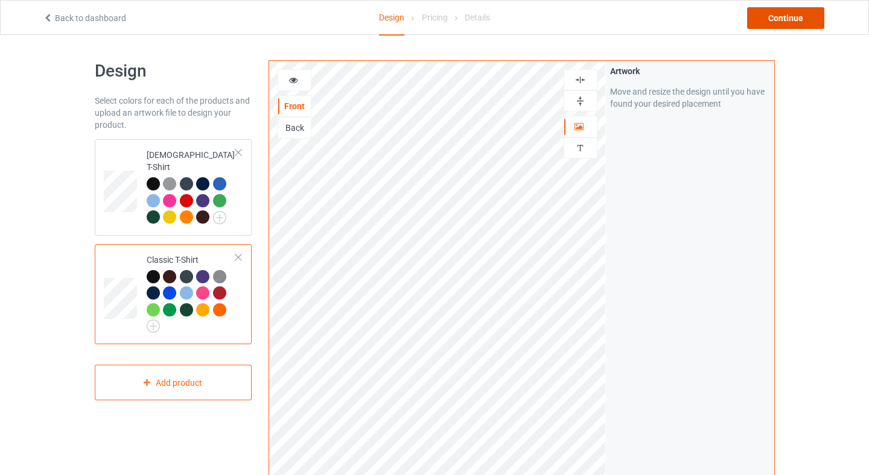
click at [775, 14] on div "Continue" at bounding box center [785, 18] width 77 height 22
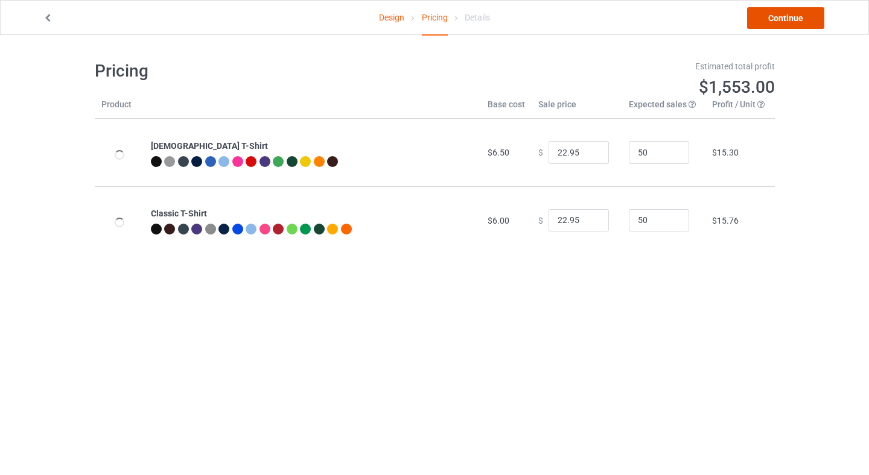
click at [798, 25] on link "Continue" at bounding box center [785, 18] width 77 height 22
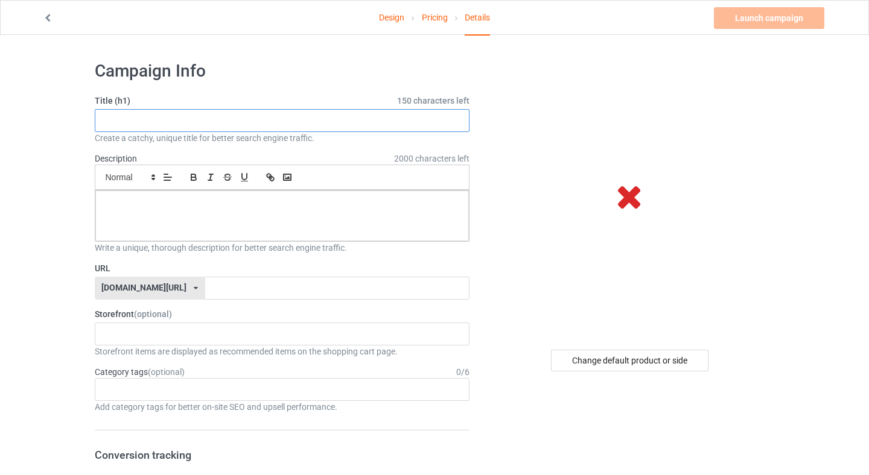
click at [187, 127] on input "text" at bounding box center [282, 120] width 375 height 23
paste input "If This Is What Freedom Looks Like T-Shirt — 50501 Movement"
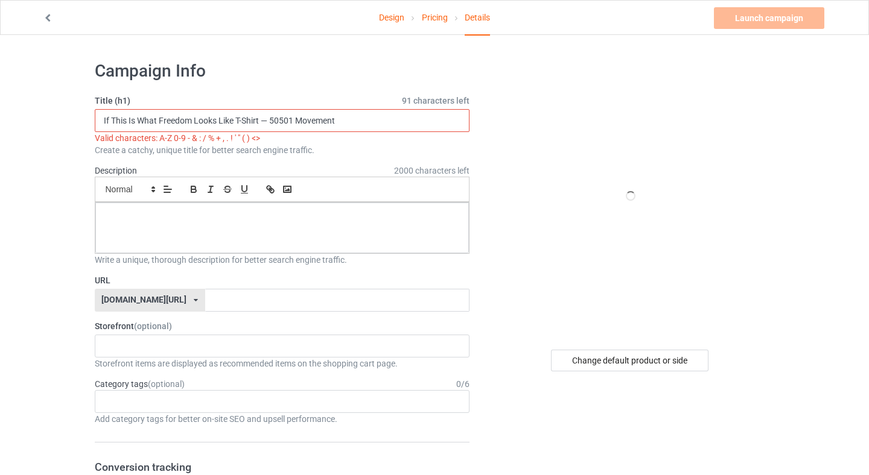
click at [266, 122] on input "If This Is What Freedom Looks Like T-Shirt — 50501 Movement" at bounding box center [282, 120] width 375 height 23
click at [266, 124] on input "If This Is What Freedom Looks Like T-Shirt — 50501 Movement" at bounding box center [282, 120] width 375 height 23
click at [264, 124] on input "If This Is What Freedom Looks Like T-Shirt — 50501 Movement" at bounding box center [282, 120] width 375 height 23
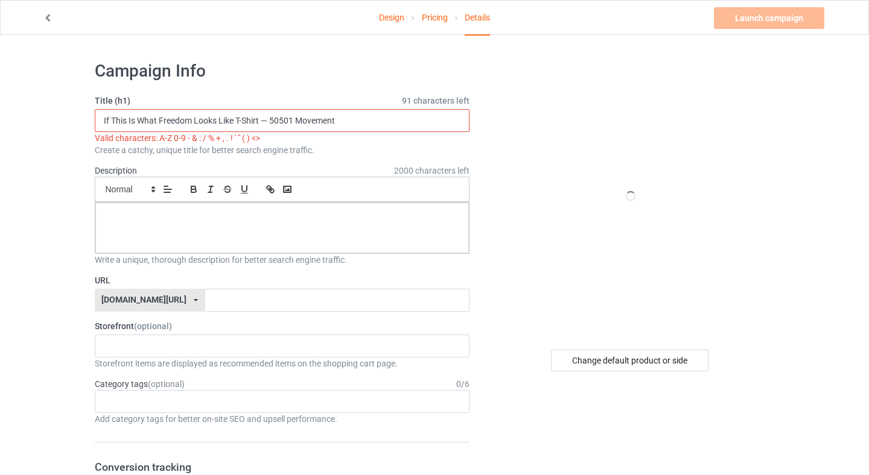
click at [264, 124] on input "If This Is What Freedom Looks Like T-Shirt — 50501 Movement" at bounding box center [282, 120] width 375 height 23
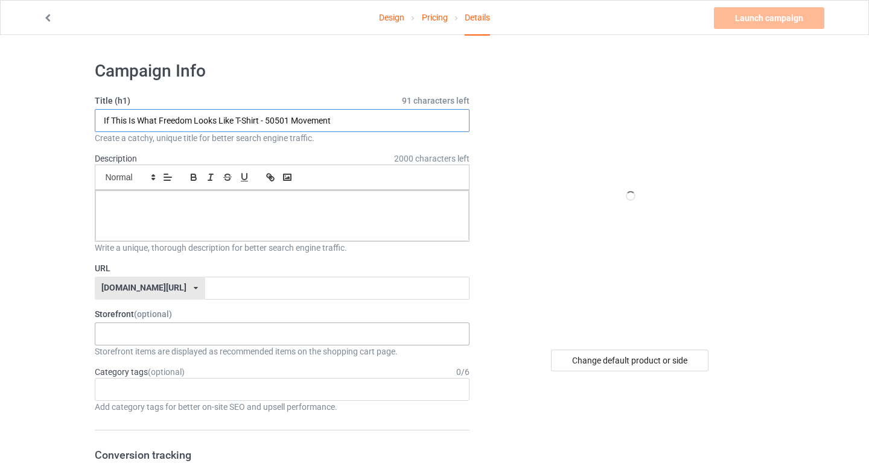
type input "If This Is What Freedom Looks Like T-Shirt - 50501 Movement"
click at [207, 209] on p at bounding box center [282, 203] width 355 height 11
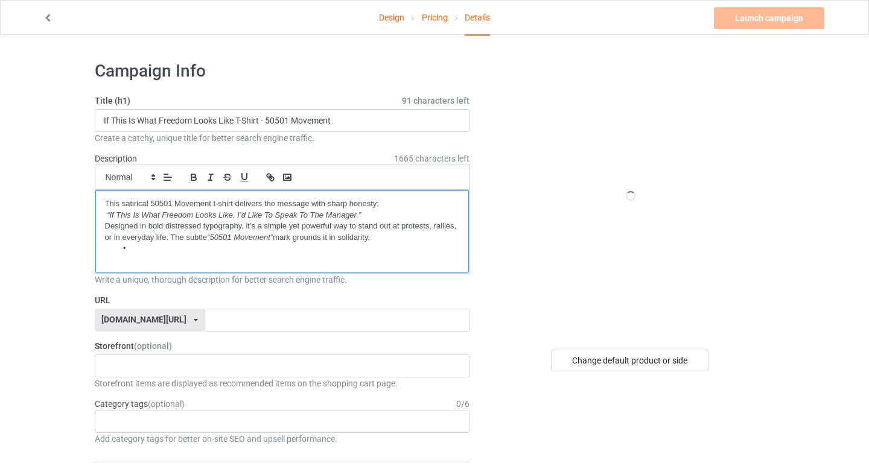
click at [138, 215] on em "“If This Is What Freedom Looks Like, I’d Like To Speak To The Manager.”" at bounding box center [234, 215] width 254 height 9
click at [363, 217] on p "“If This Is What Freedom Looks Like, I’d Like To Speak To The Manager.”" at bounding box center [282, 215] width 355 height 11
drag, startPoint x: 359, startPoint y: 217, endPoint x: 110, endPoint y: 215, distance: 248.5
click at [110, 215] on em "“If This Is What Freedom Looks Like, I’d Like To Speak To The Manager.”" at bounding box center [234, 215] width 254 height 9
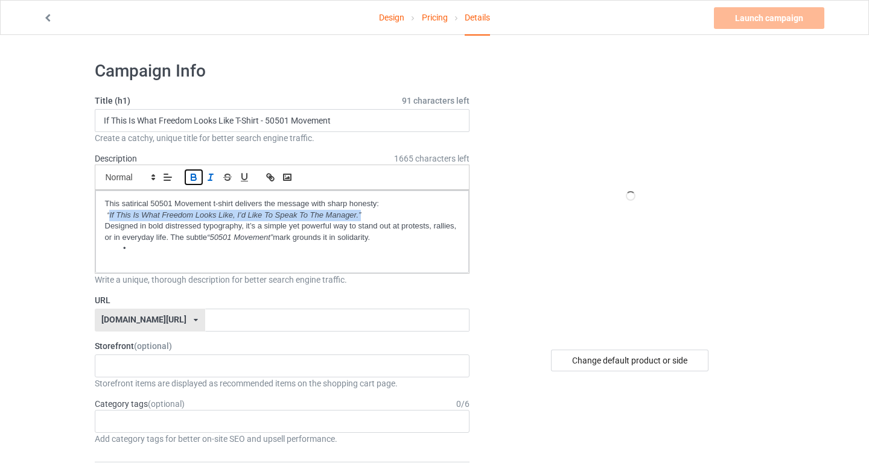
click at [198, 177] on icon "button" at bounding box center [193, 177] width 11 height 11
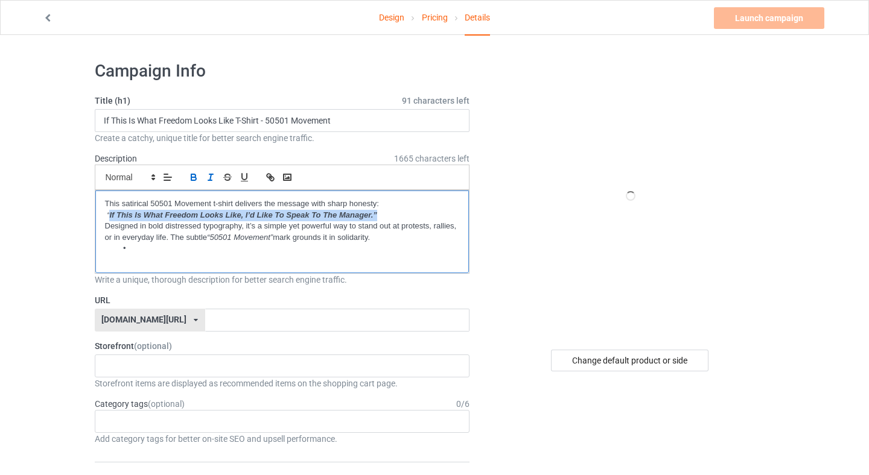
click at [371, 215] on em "If This Is What Freedom Looks Like, I’d Like To Speak To The Manager.”" at bounding box center [242, 215] width 267 height 9
drag, startPoint x: 372, startPoint y: 214, endPoint x: 286, endPoint y: 217, distance: 85.7
click at [286, 217] on em "If This Is What Freedom Looks Like, I’d Like To Speak To The Manager.”" at bounding box center [242, 215] width 267 height 9
copy em "Speak To The Manager."
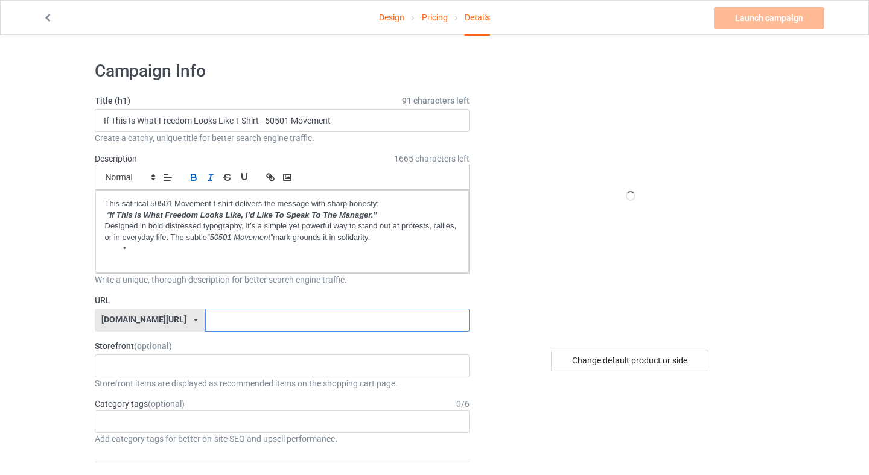
click at [205, 320] on input "text" at bounding box center [337, 320] width 264 height 23
type input "v"
paste input "Speak To The Manager."
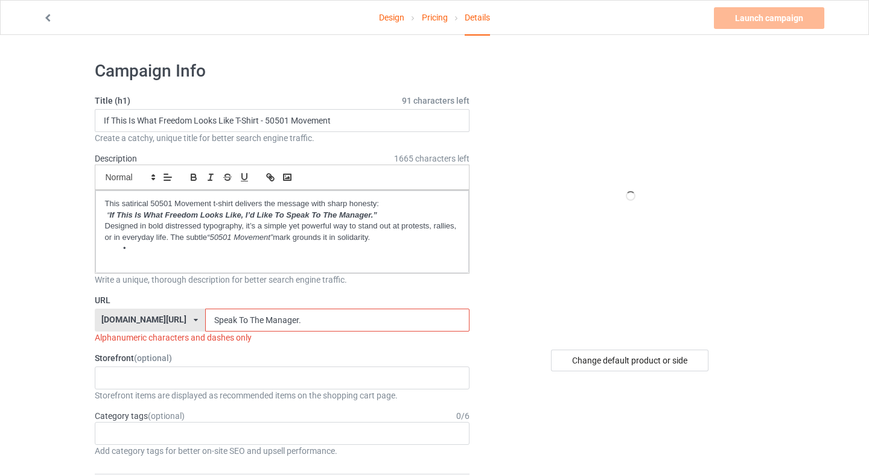
click at [233, 325] on input "Speak To The Manager." at bounding box center [337, 320] width 264 height 23
type input "SpeakToTheManager."
click at [294, 369] on div "50501 Movement Apparel MomPowerHub : Strong Mom Apparel - Lifestyle Gear 68b599…" at bounding box center [282, 378] width 375 height 23
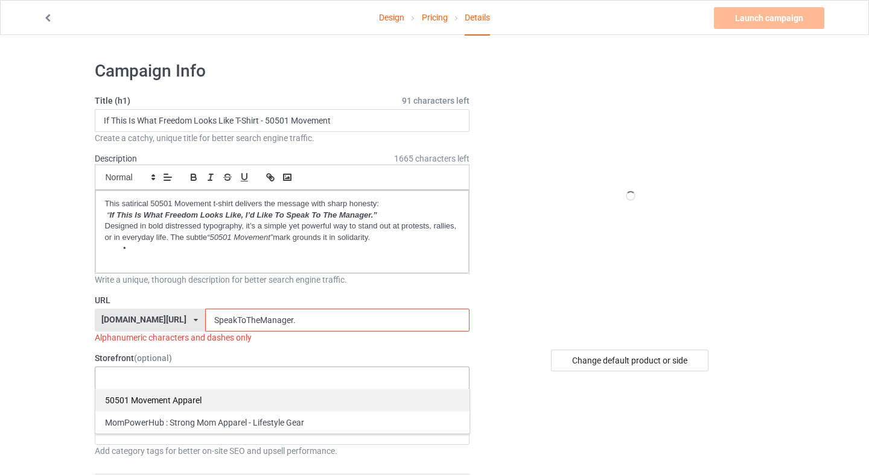
click at [192, 401] on div "50501 Movement Apparel" at bounding box center [282, 400] width 374 height 22
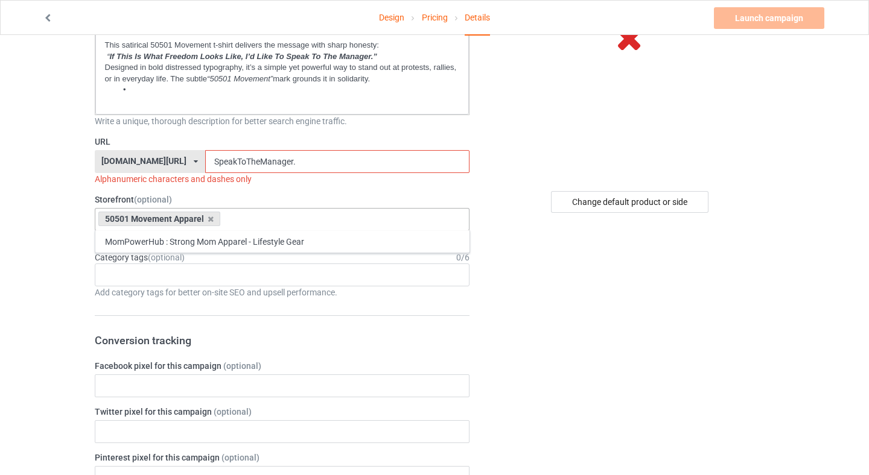
scroll to position [177, 0]
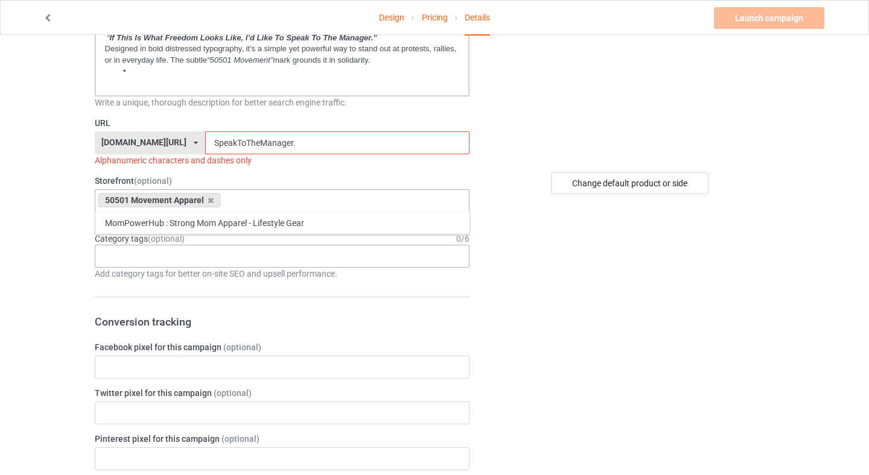
click at [188, 252] on div "Age > [DEMOGRAPHIC_DATA] > 1 Age > [DEMOGRAPHIC_DATA] Months > 1 Month Age > [D…" at bounding box center [282, 256] width 375 height 23
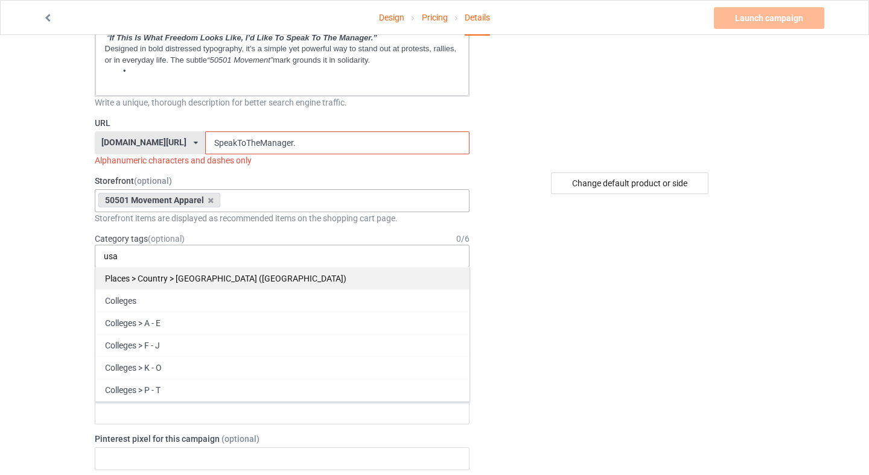
type input "usa"
click at [186, 281] on div "Places > Country > [GEOGRAPHIC_DATA] ([GEOGRAPHIC_DATA])" at bounding box center [282, 278] width 374 height 22
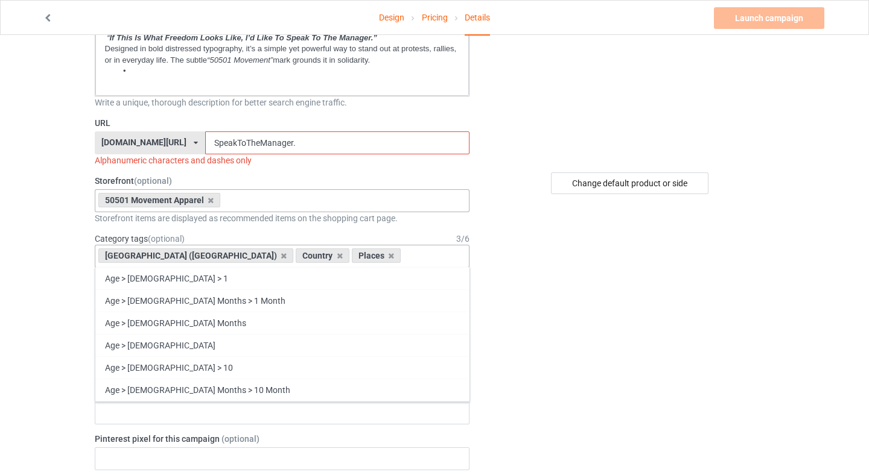
scroll to position [55, 0]
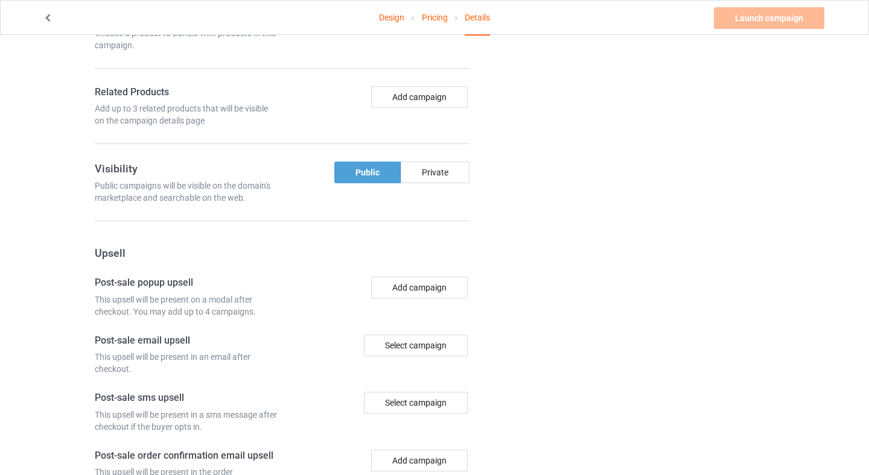
scroll to position [854, 0]
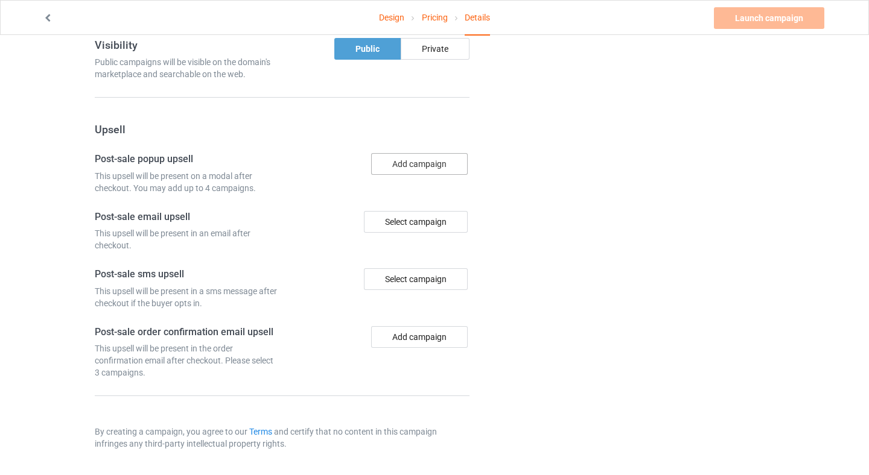
click at [400, 169] on button "Add campaign" at bounding box center [419, 164] width 97 height 22
